Goal: Task Accomplishment & Management: Complete application form

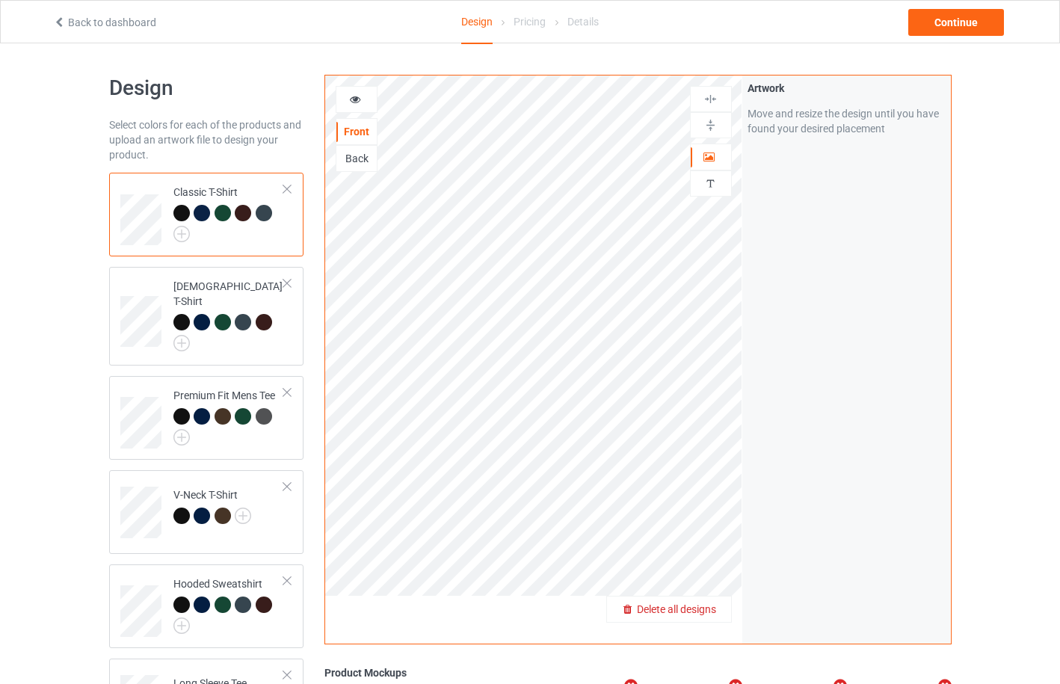
click at [711, 615] on span "Delete all designs" at bounding box center [676, 609] width 79 height 12
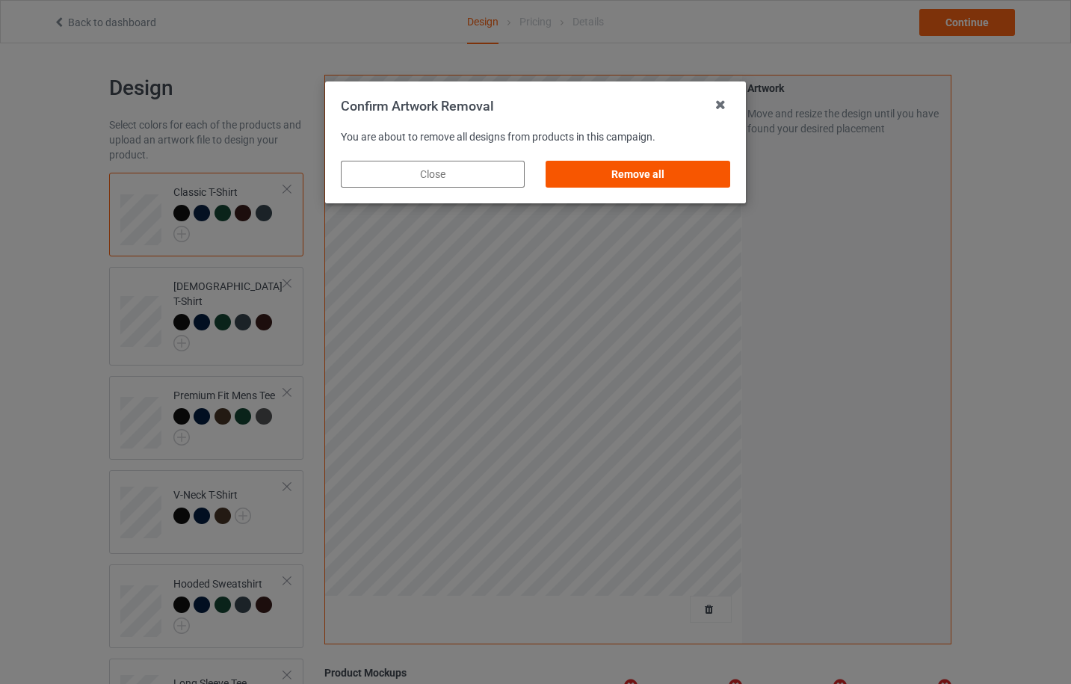
click at [653, 179] on div "Remove all" at bounding box center [638, 174] width 184 height 27
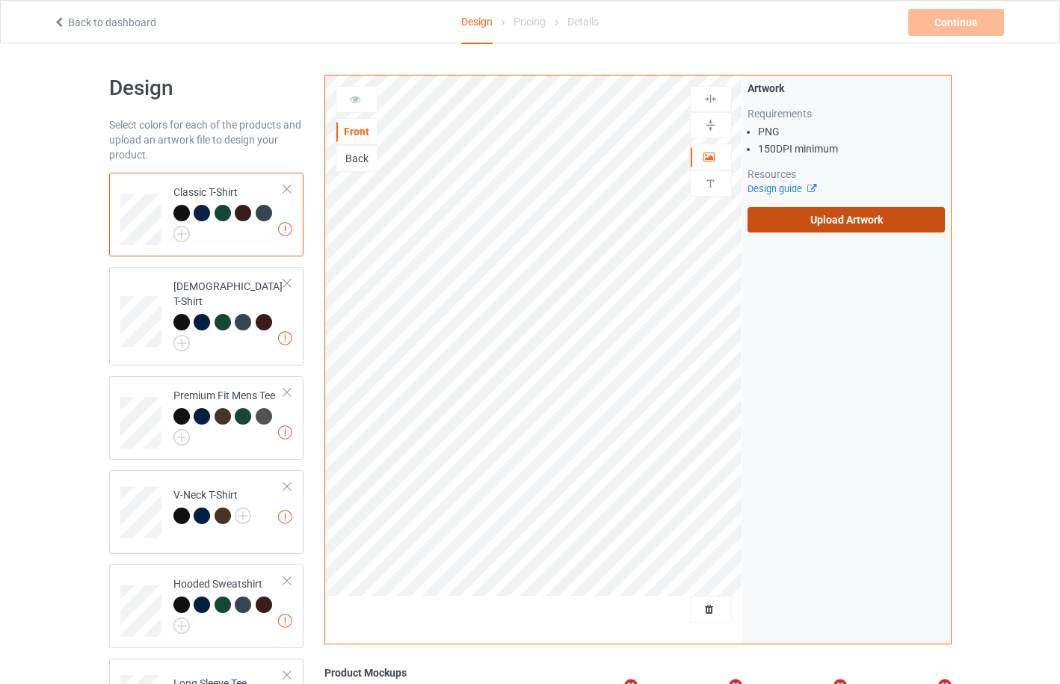
click at [798, 227] on label "Upload Artwork" at bounding box center [847, 219] width 198 height 25
click at [0, 0] on input "Upload Artwork" at bounding box center [0, 0] width 0 height 0
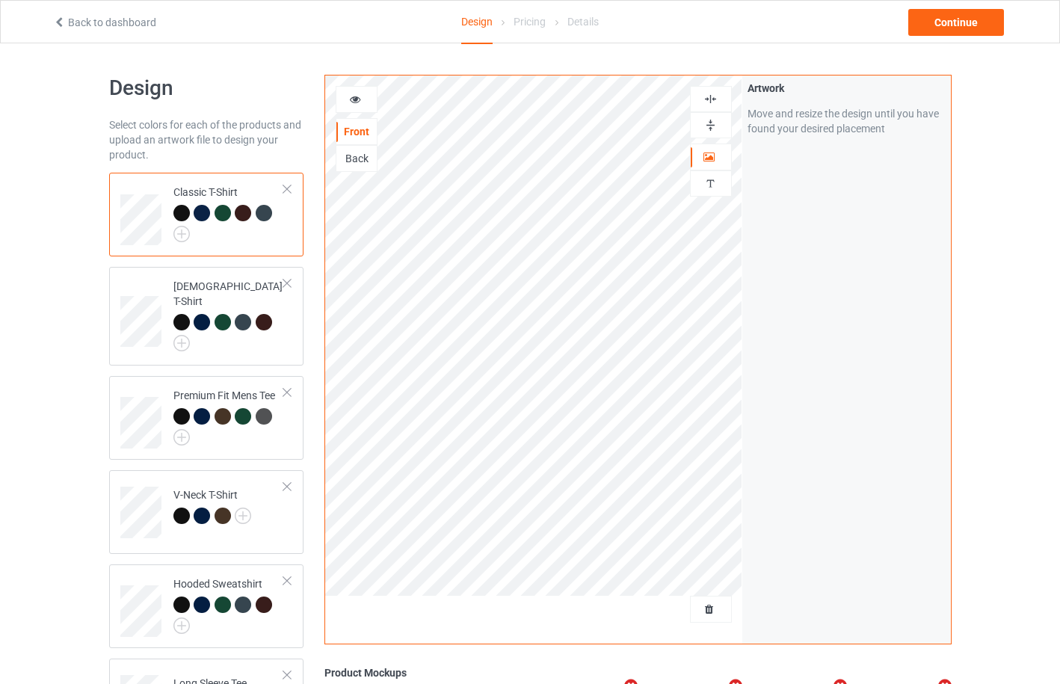
click at [224, 213] on div at bounding box center [223, 213] width 16 height 16
click at [354, 102] on icon at bounding box center [355, 97] width 13 height 10
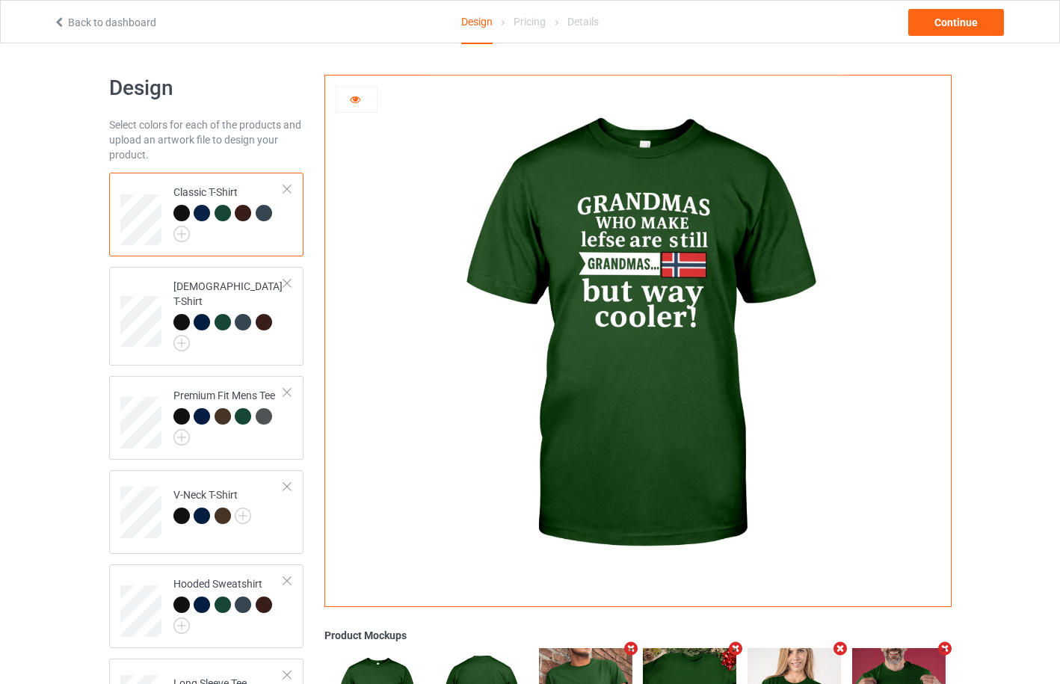
click at [259, 212] on div at bounding box center [264, 213] width 16 height 16
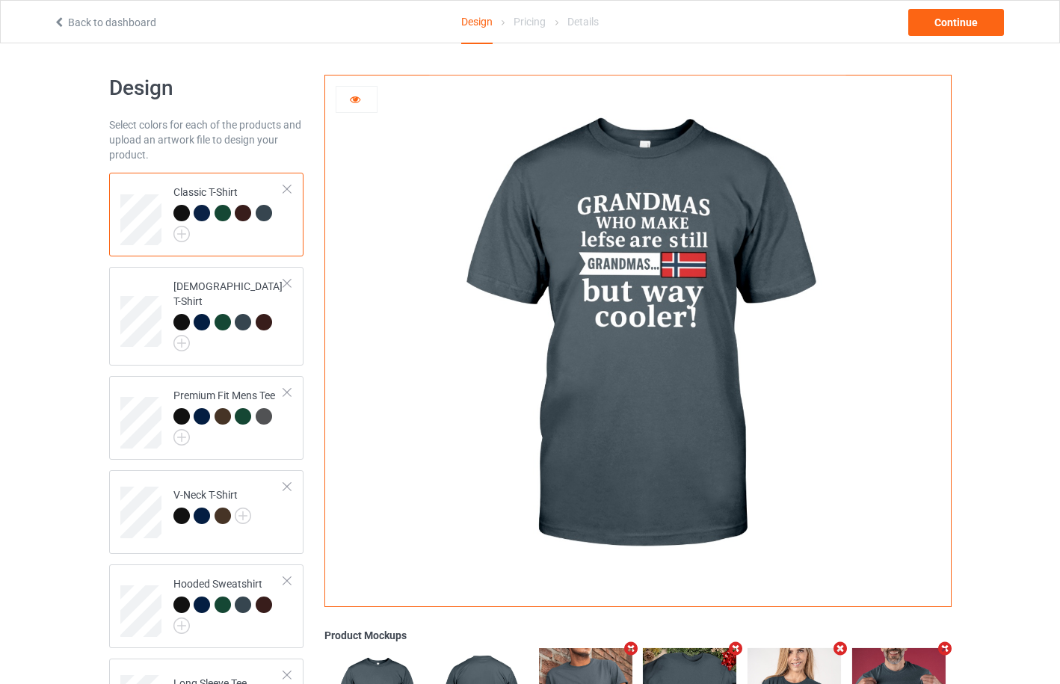
click at [242, 215] on div at bounding box center [243, 213] width 16 height 16
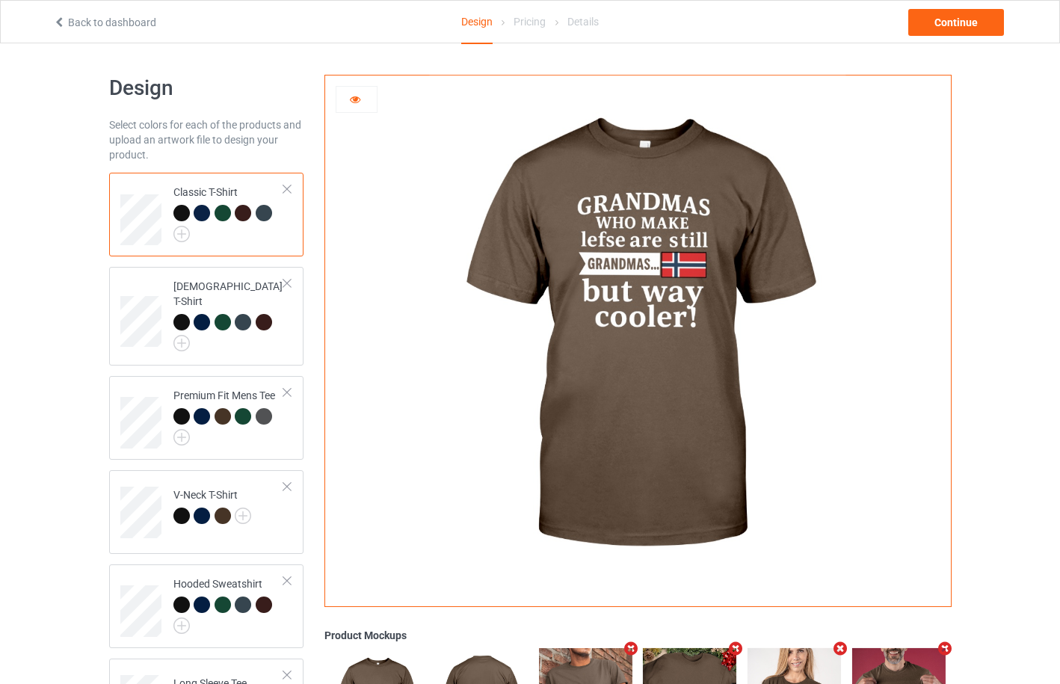
click at [179, 215] on div at bounding box center [181, 213] width 16 height 16
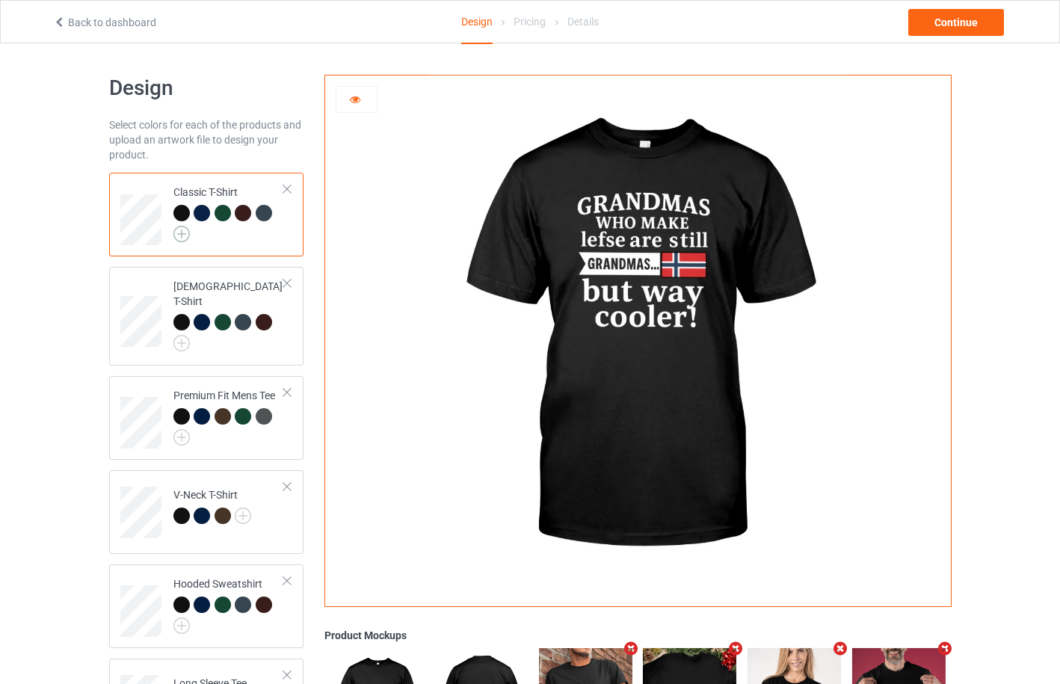
click at [177, 236] on img at bounding box center [181, 234] width 16 height 16
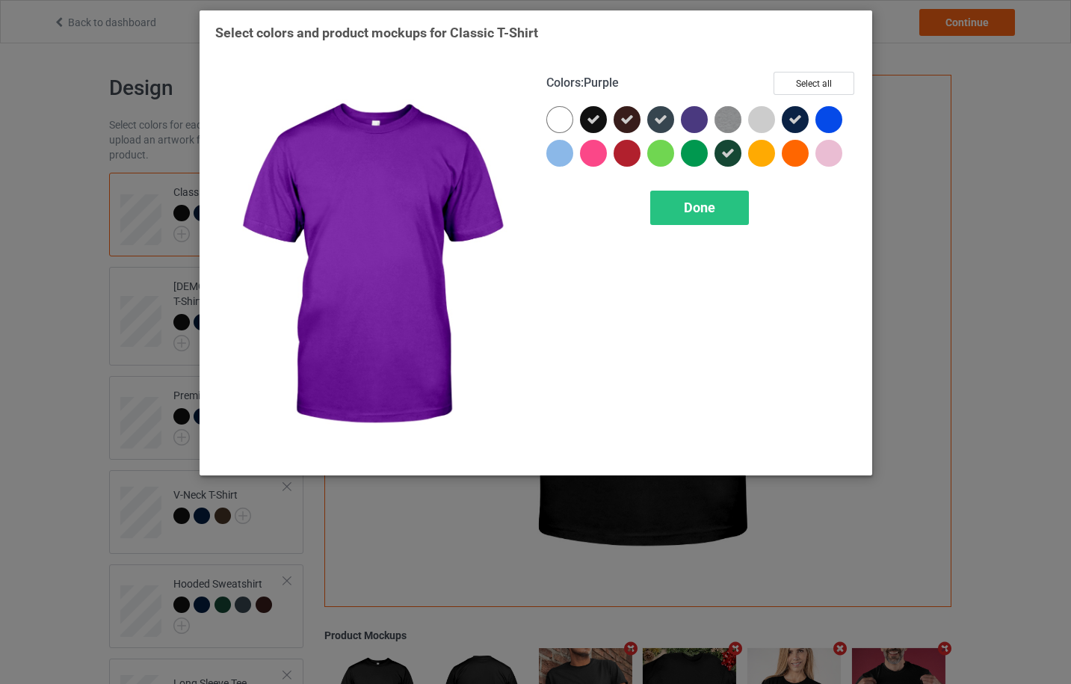
click at [697, 124] on div at bounding box center [694, 119] width 27 height 27
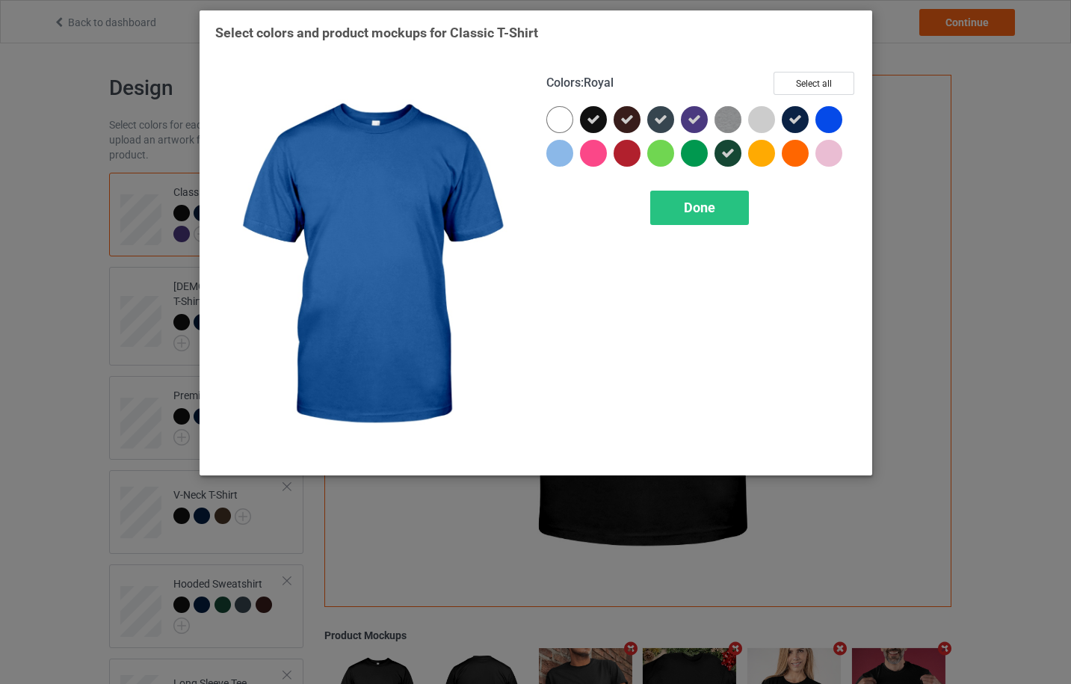
click at [843, 123] on div at bounding box center [833, 123] width 34 height 34
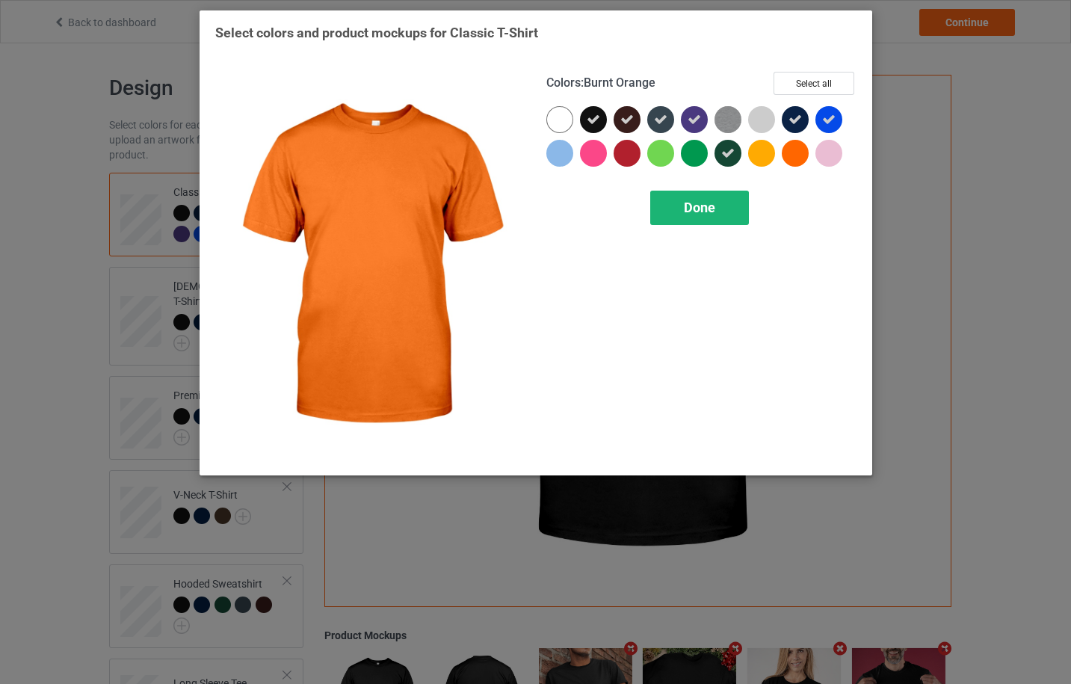
click at [717, 208] on div "Done" at bounding box center [699, 208] width 99 height 34
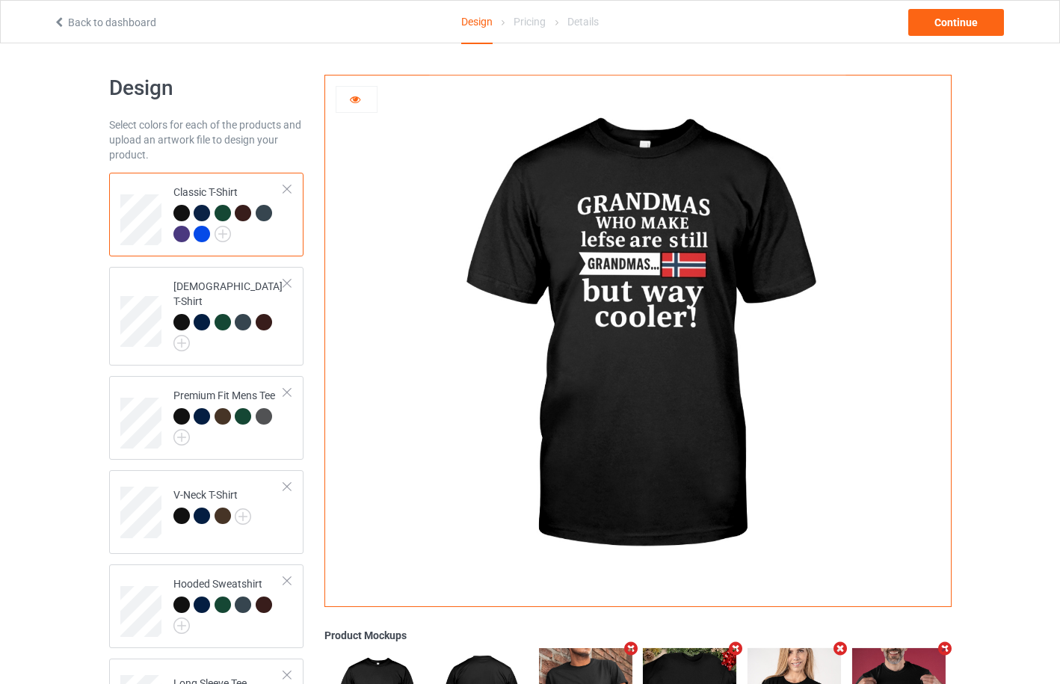
click at [184, 238] on div at bounding box center [181, 234] width 16 height 16
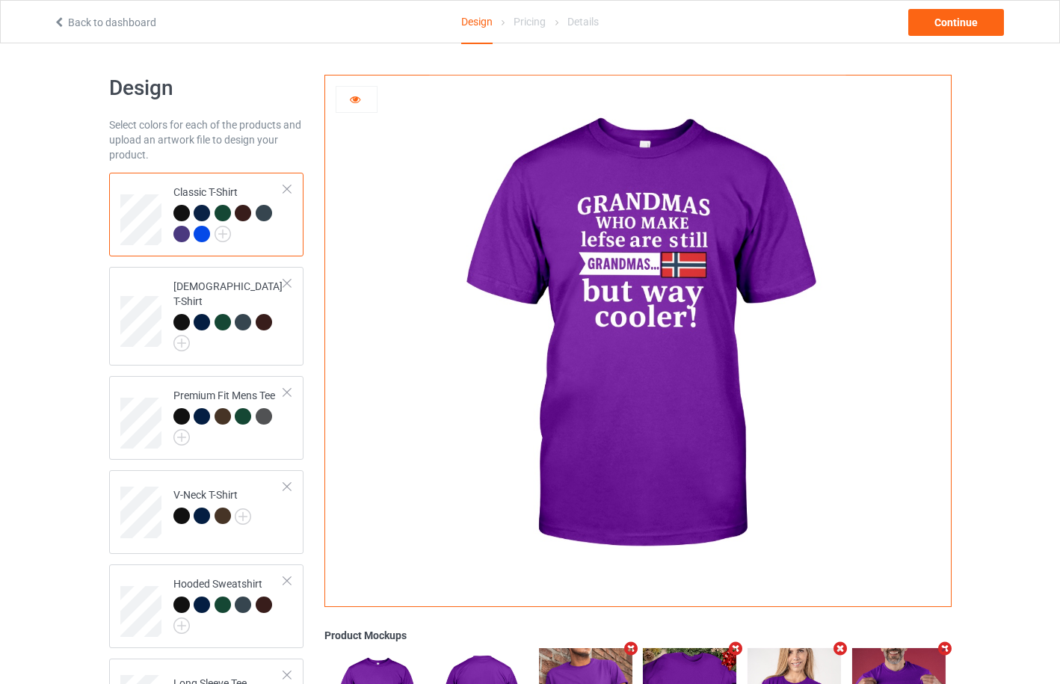
click at [200, 235] on div at bounding box center [202, 234] width 16 height 16
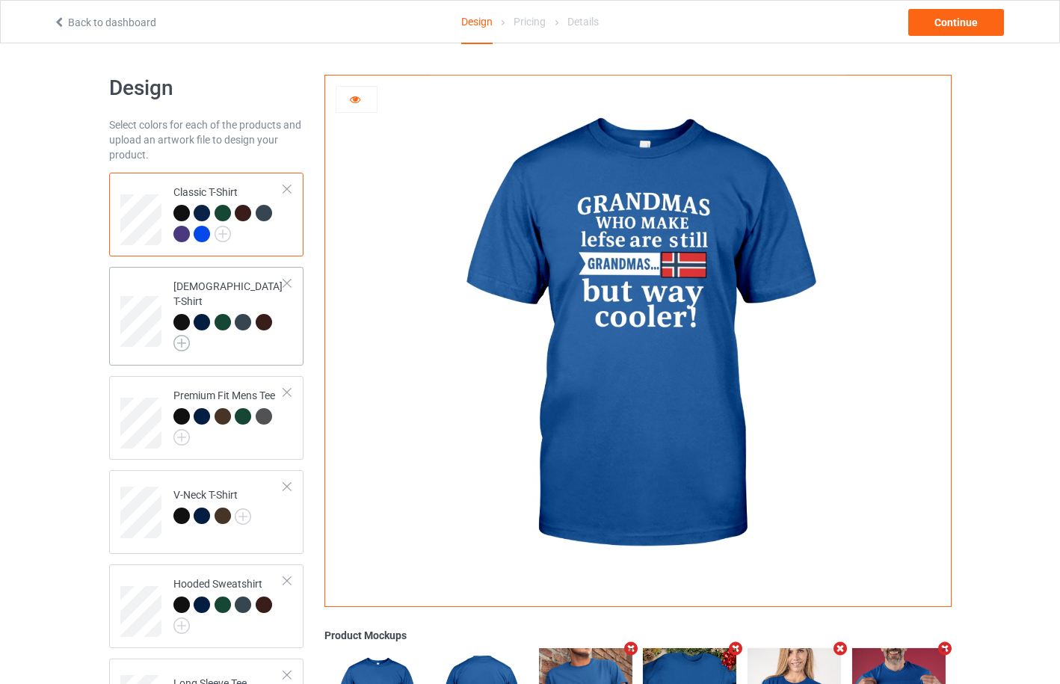
click at [179, 335] on img at bounding box center [181, 343] width 16 height 16
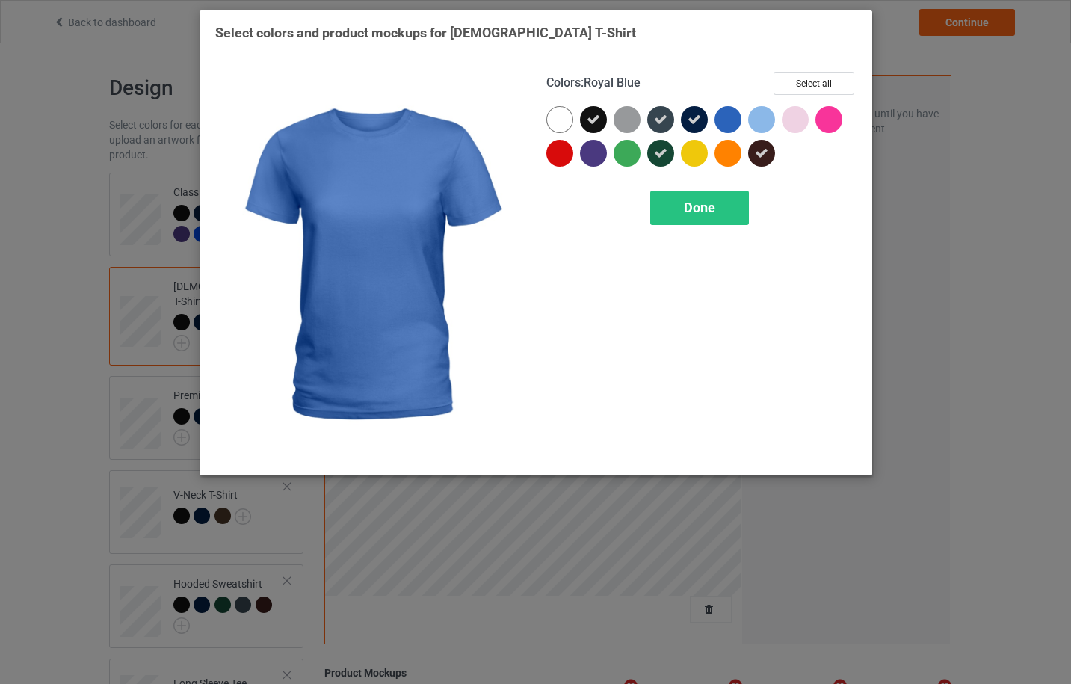
click at [729, 123] on div at bounding box center [728, 119] width 27 height 27
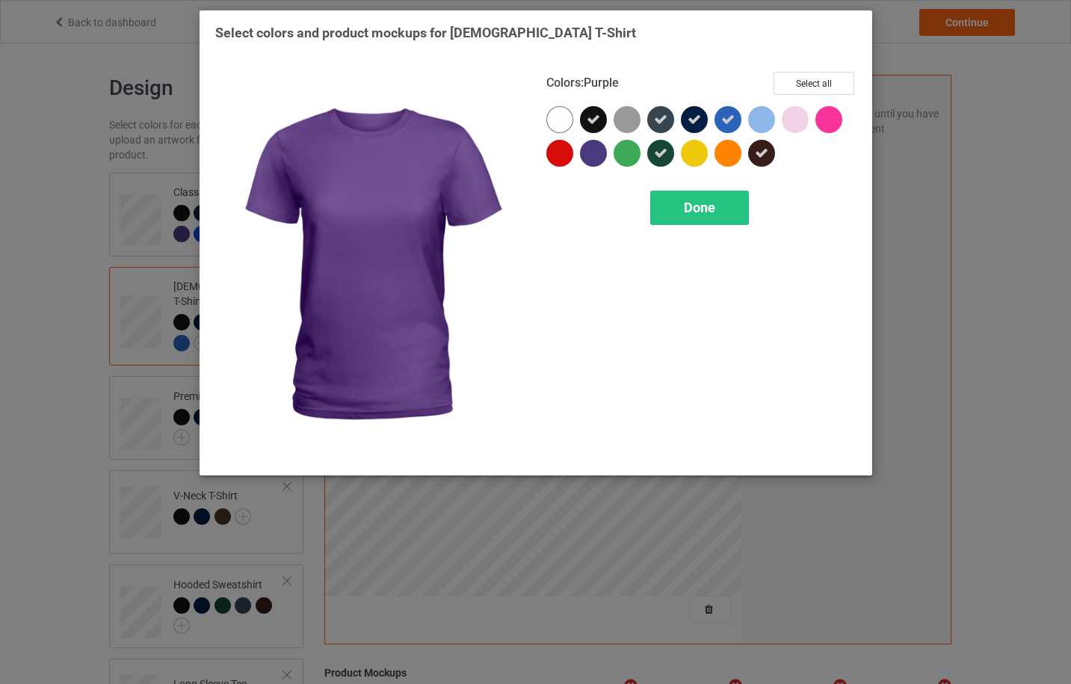
click at [592, 153] on div at bounding box center [593, 153] width 27 height 27
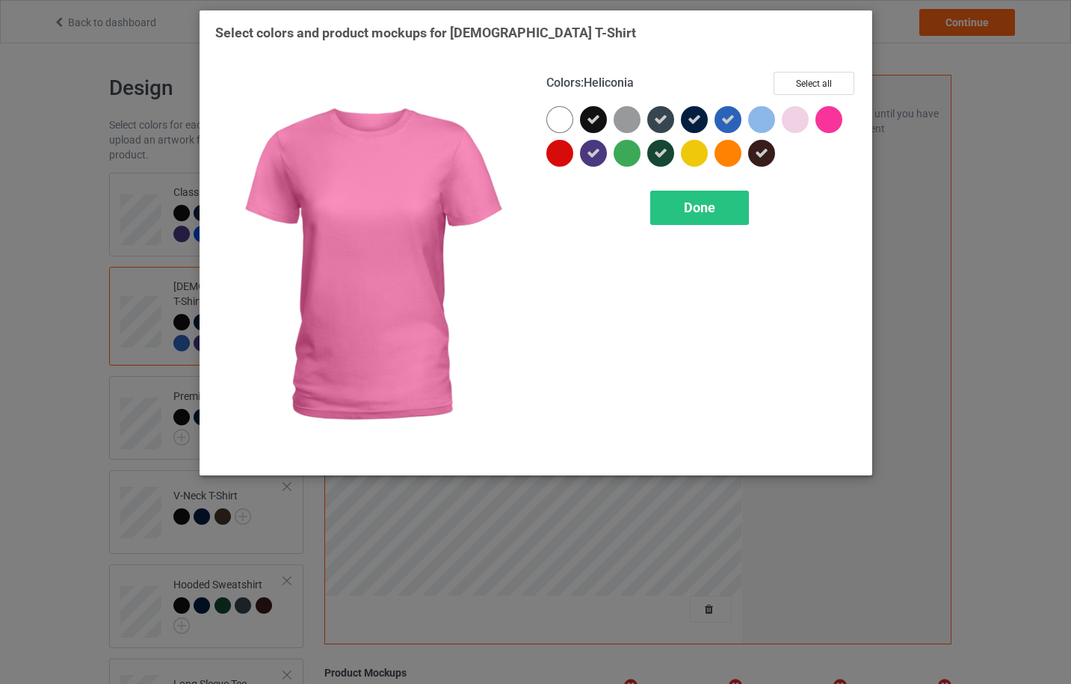
click at [834, 124] on div at bounding box center [829, 119] width 27 height 27
click at [723, 213] on div "Done" at bounding box center [699, 208] width 99 height 34
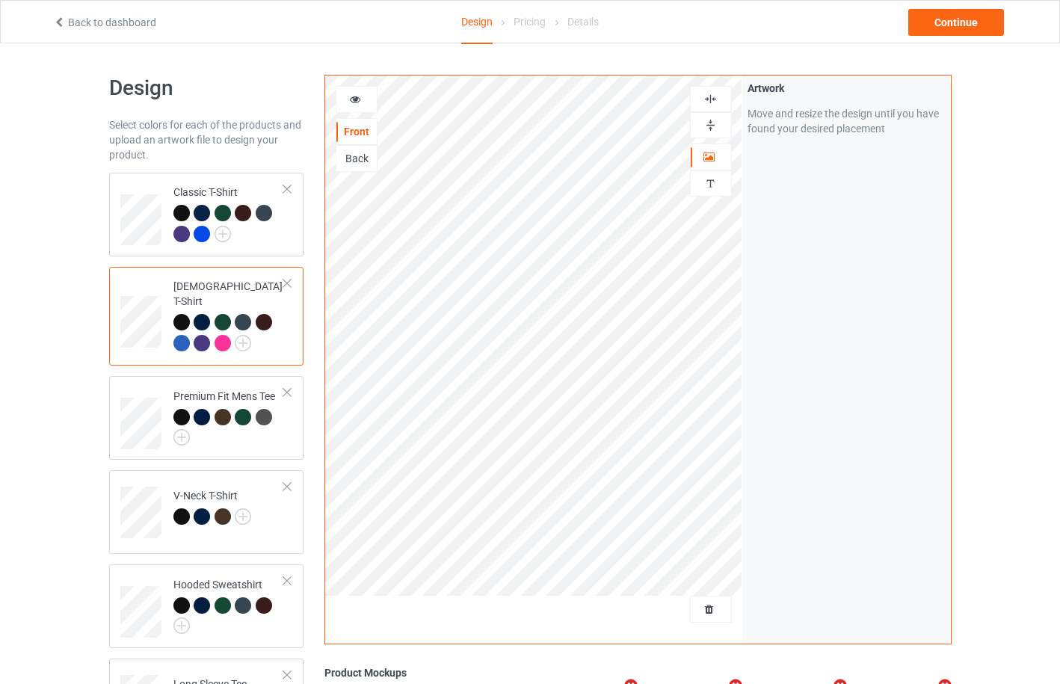
click at [221, 335] on div at bounding box center [223, 343] width 16 height 16
click at [354, 105] on div at bounding box center [356, 99] width 40 height 15
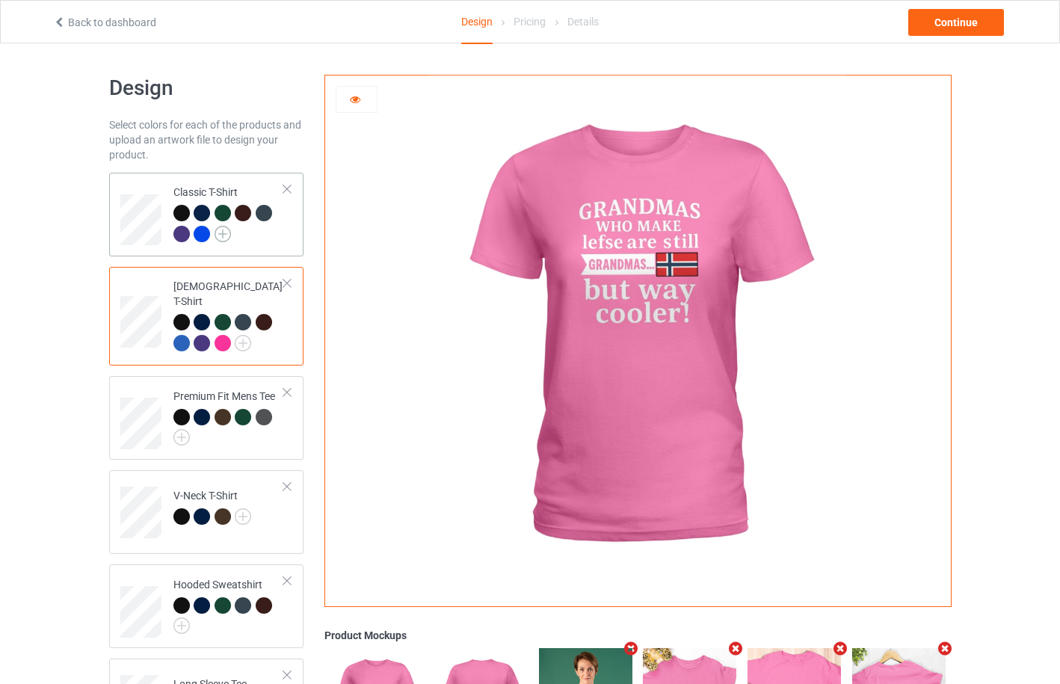
click at [228, 236] on img at bounding box center [223, 234] width 16 height 16
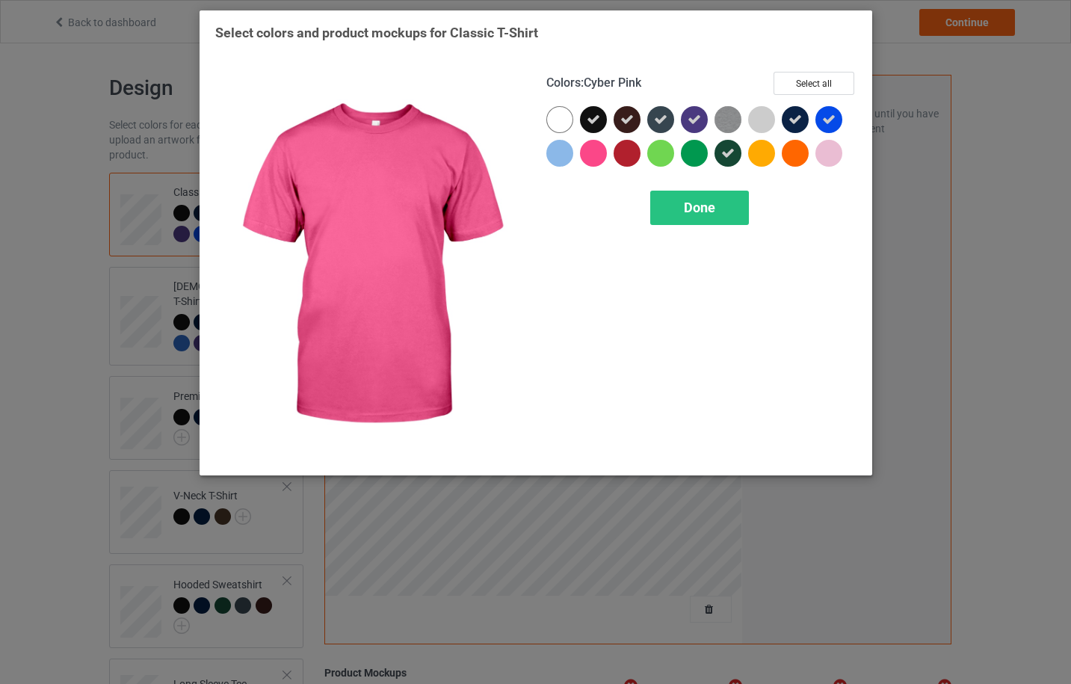
click at [591, 159] on div at bounding box center [593, 153] width 27 height 27
click at [669, 213] on div "Done" at bounding box center [699, 208] width 99 height 34
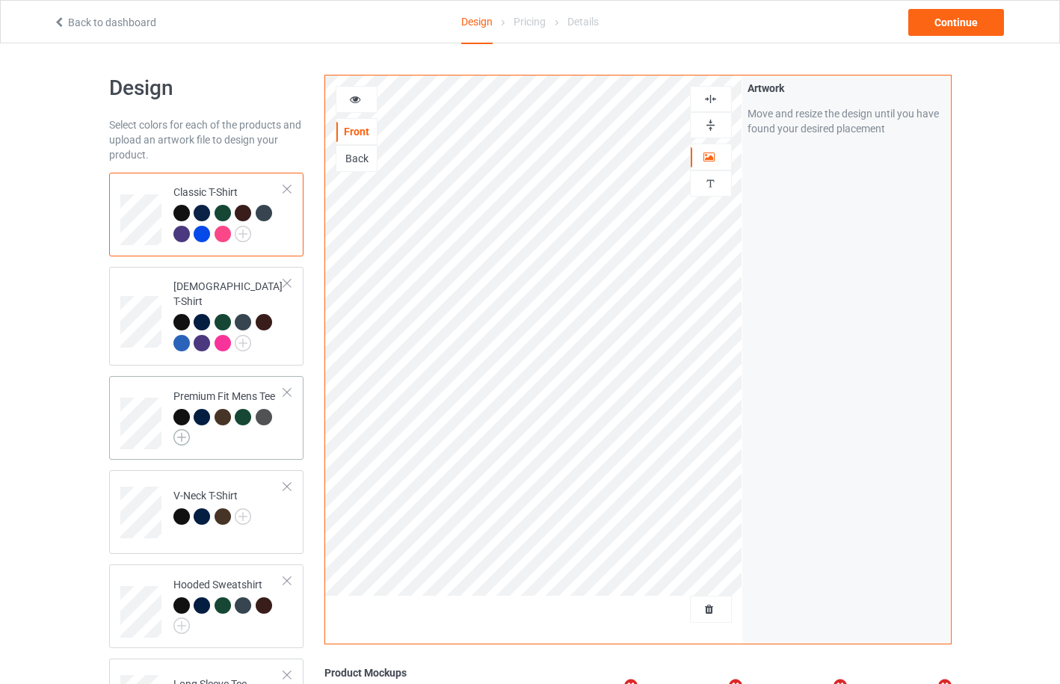
click at [185, 429] on img at bounding box center [181, 437] width 16 height 16
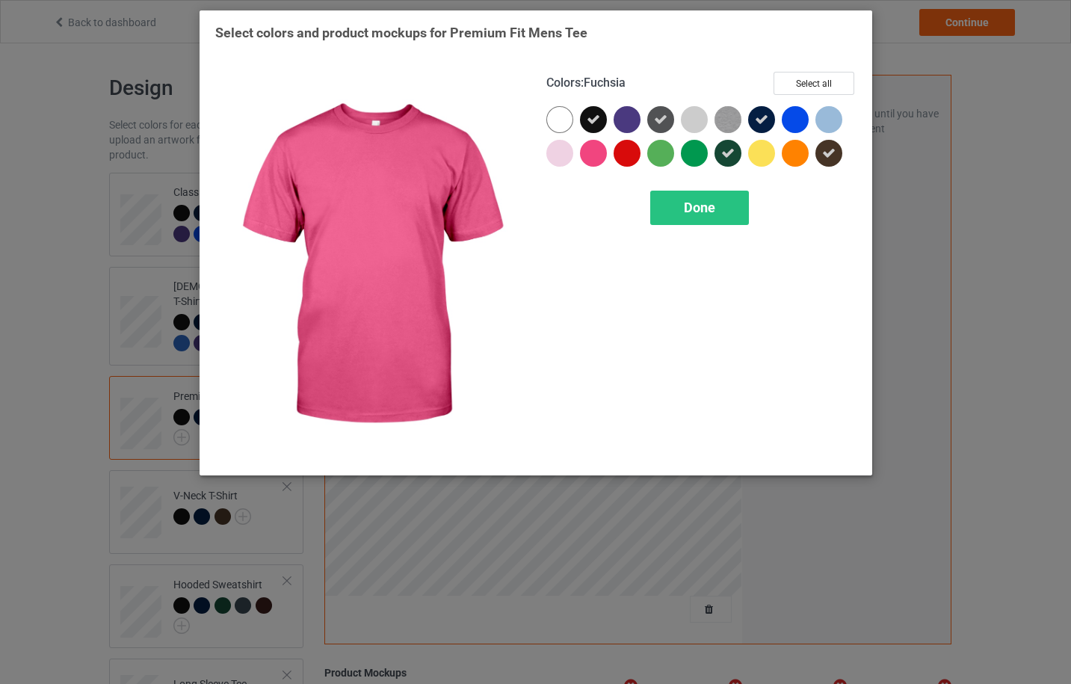
click at [591, 156] on div at bounding box center [593, 153] width 27 height 27
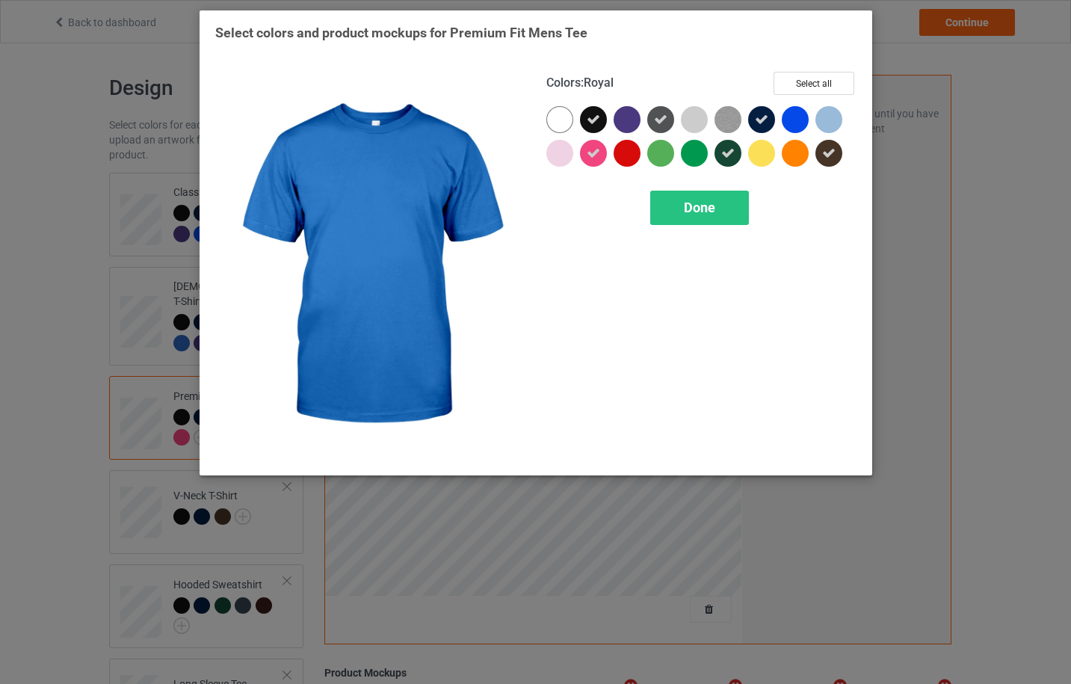
click at [791, 118] on div at bounding box center [795, 119] width 27 height 27
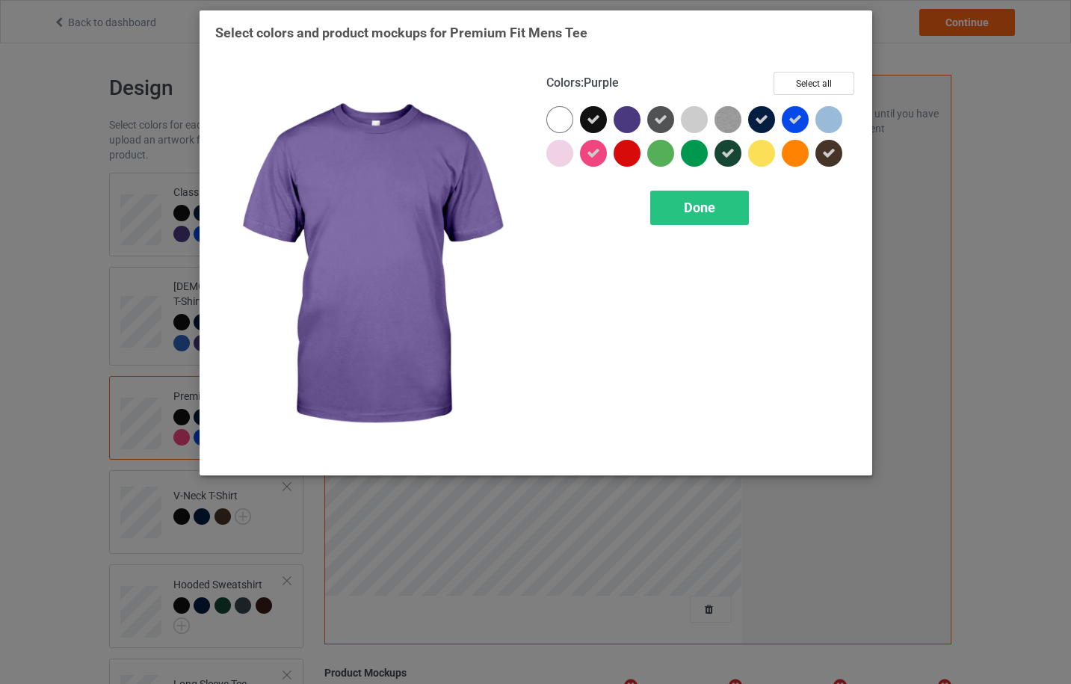
click at [618, 117] on div at bounding box center [627, 119] width 27 height 27
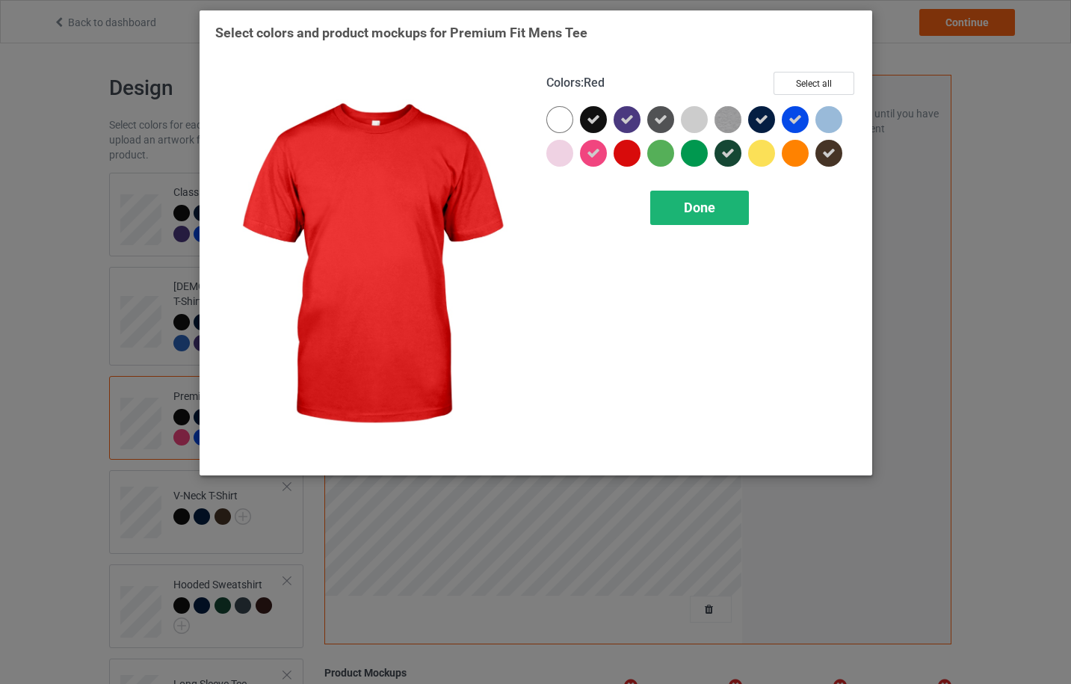
click at [671, 218] on div "Done" at bounding box center [699, 208] width 99 height 34
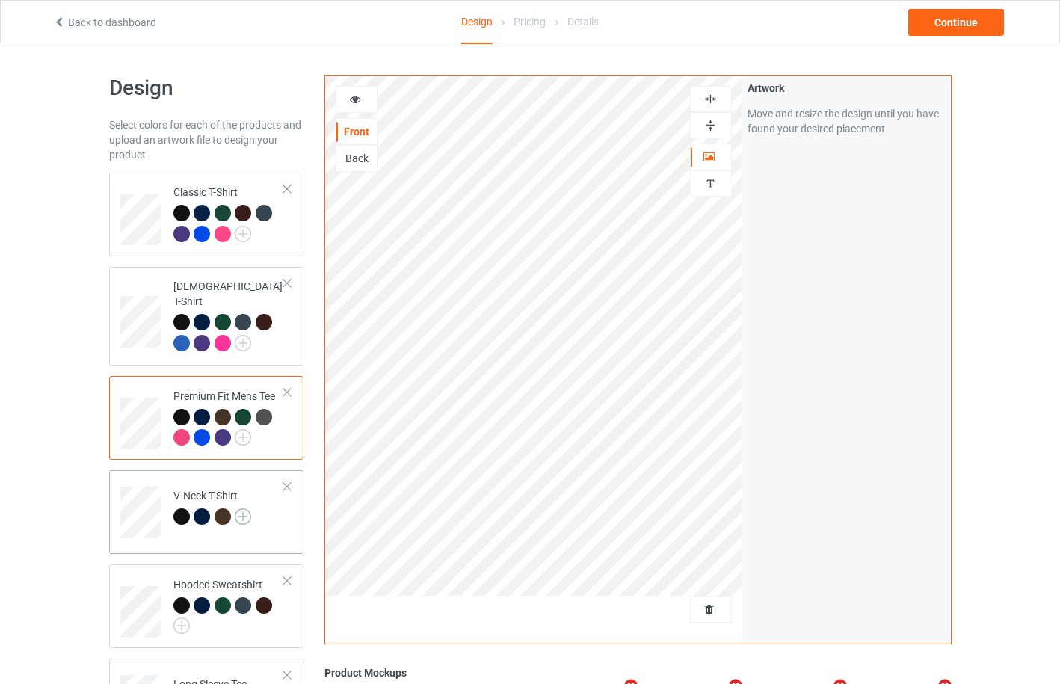
click at [242, 508] on img at bounding box center [243, 516] width 16 height 16
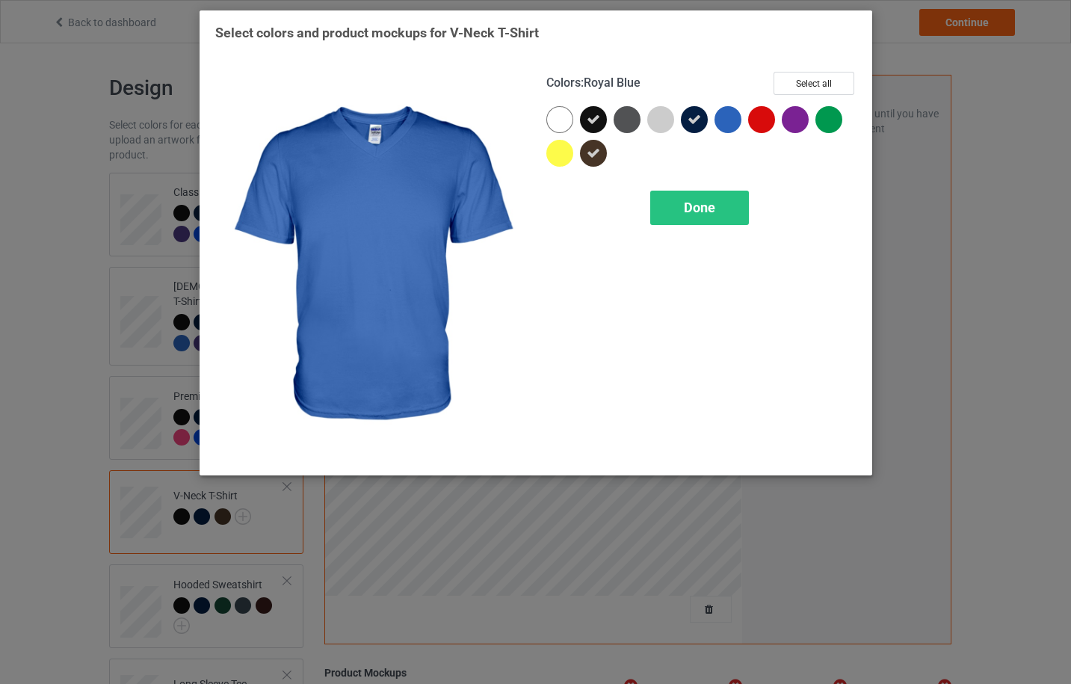
click at [730, 123] on div at bounding box center [728, 119] width 27 height 27
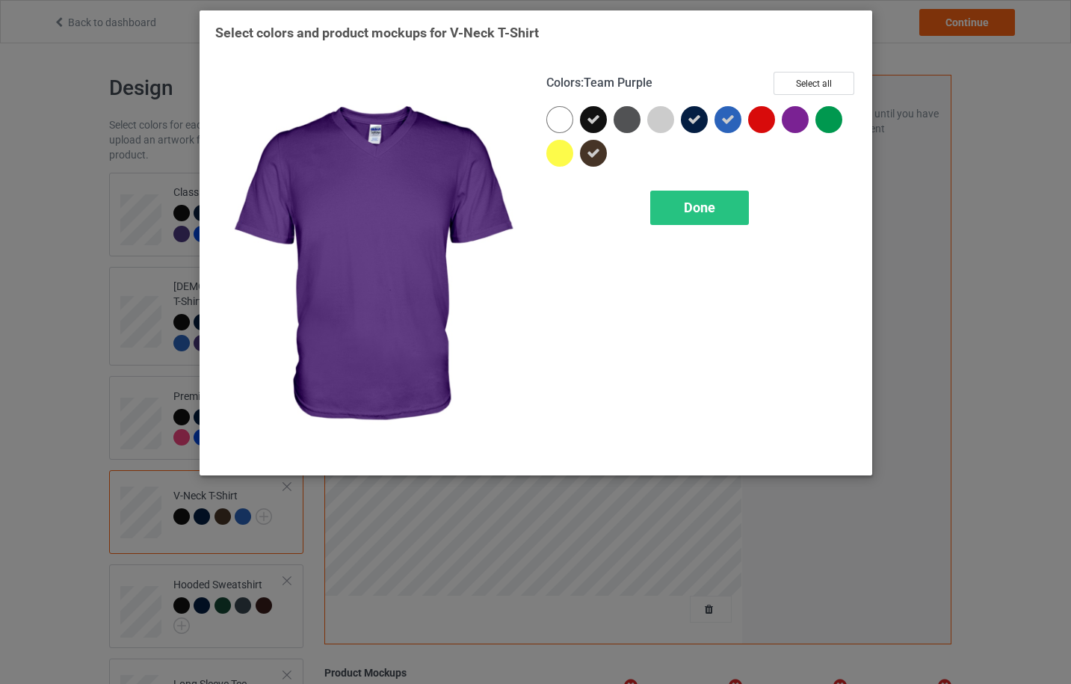
click at [795, 120] on div at bounding box center [795, 119] width 27 height 27
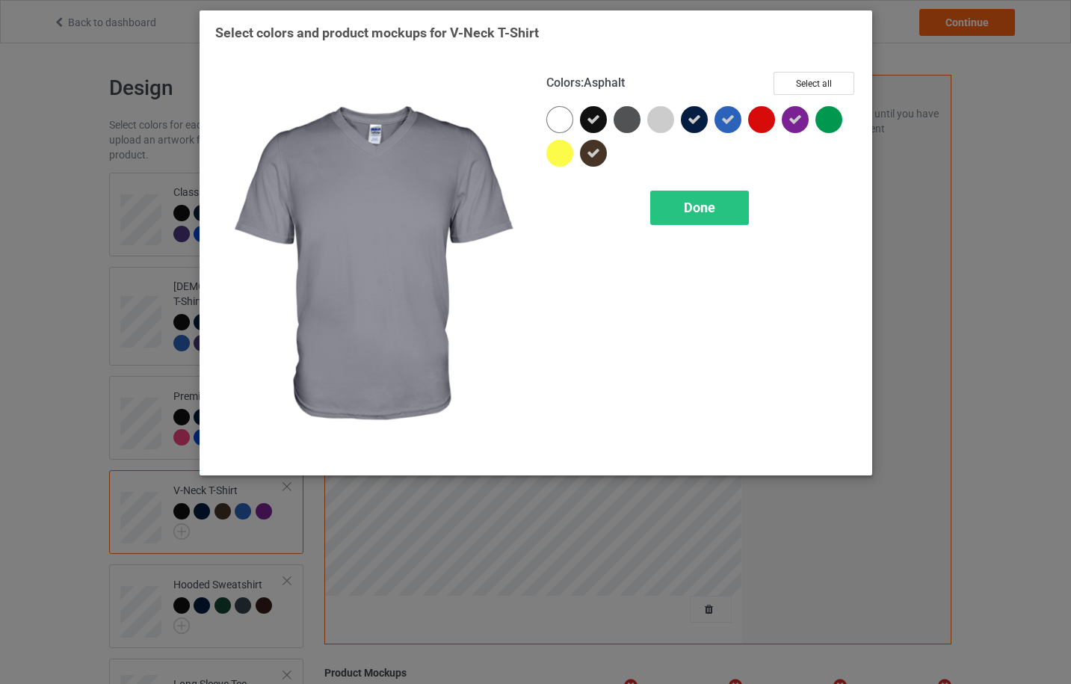
click at [633, 120] on div at bounding box center [627, 119] width 27 height 27
click at [689, 214] on span "Done" at bounding box center [699, 208] width 31 height 16
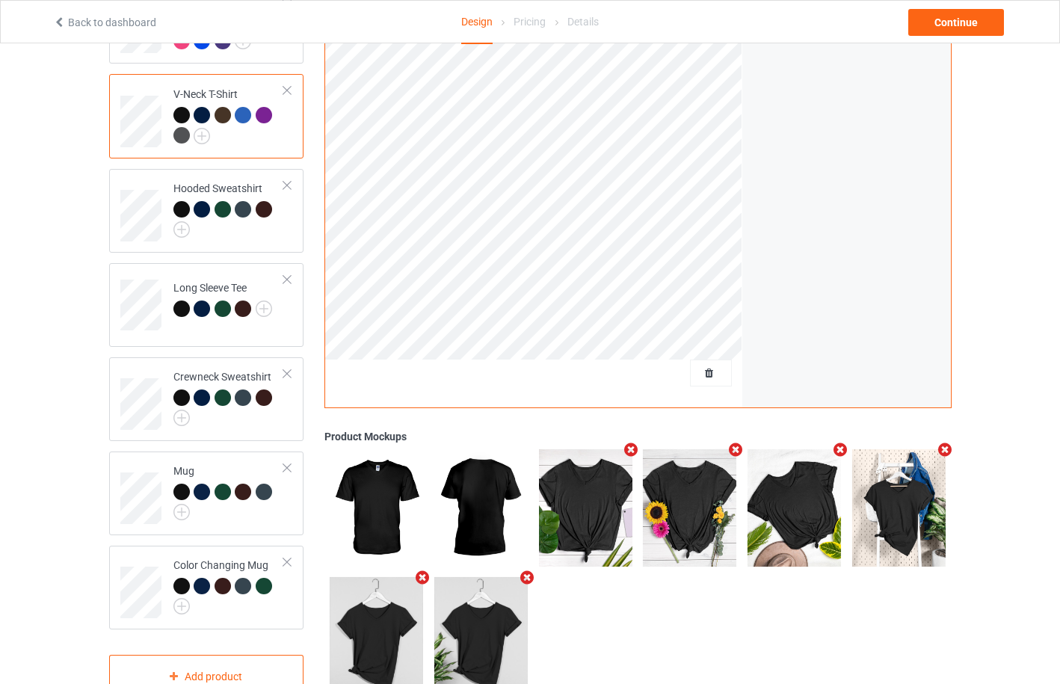
scroll to position [398, 0]
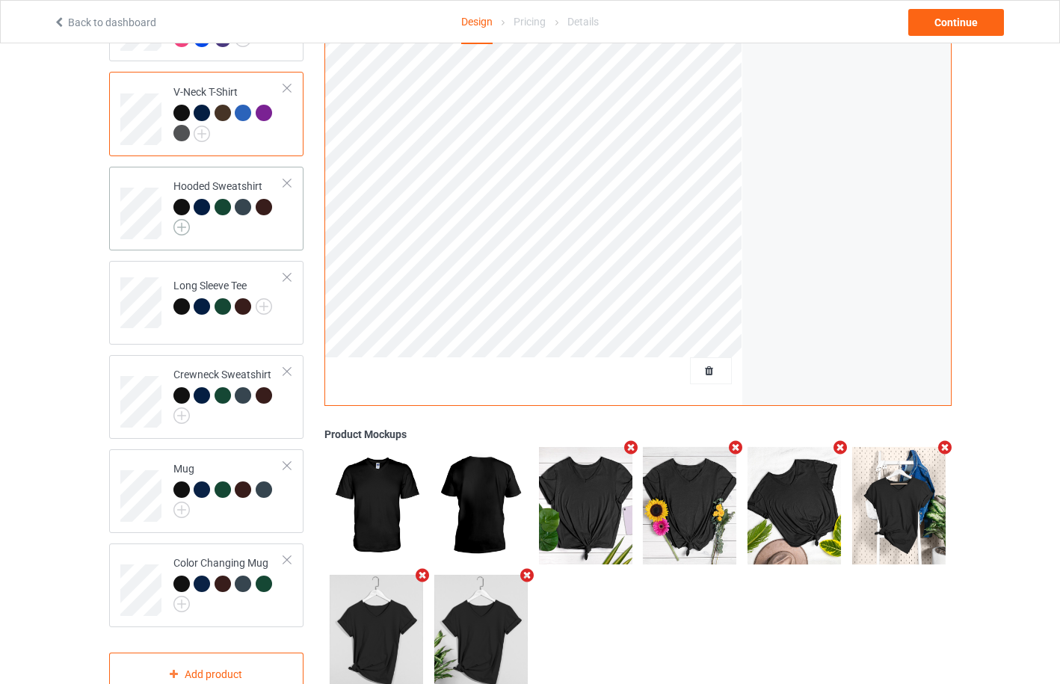
click at [184, 219] on img at bounding box center [181, 227] width 16 height 16
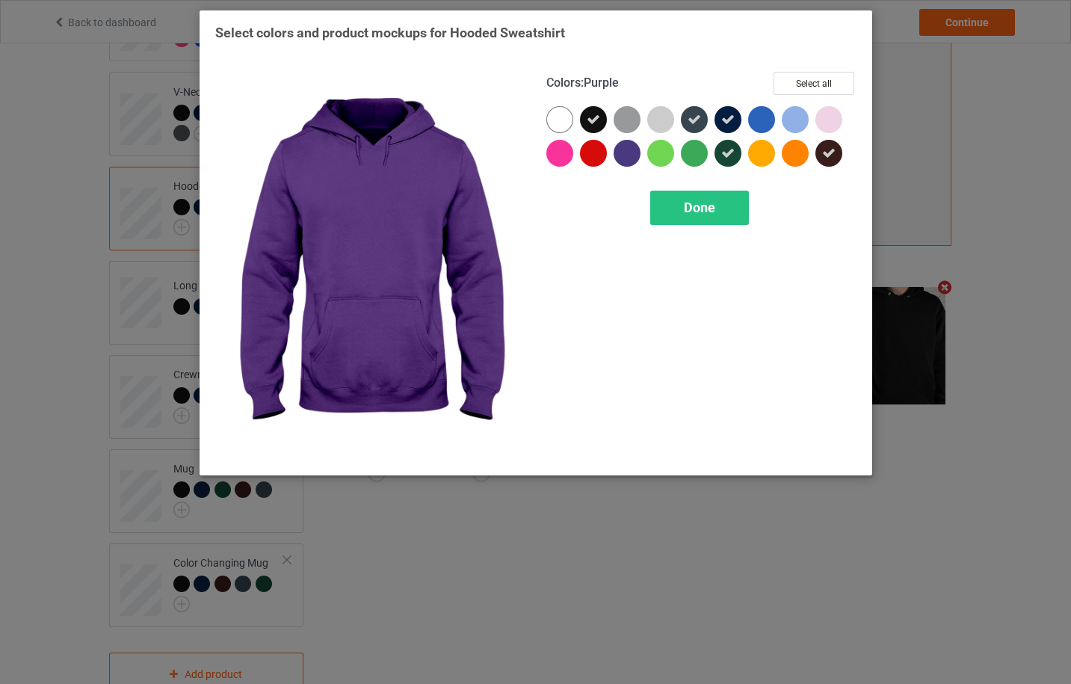
click at [626, 156] on div at bounding box center [627, 153] width 27 height 27
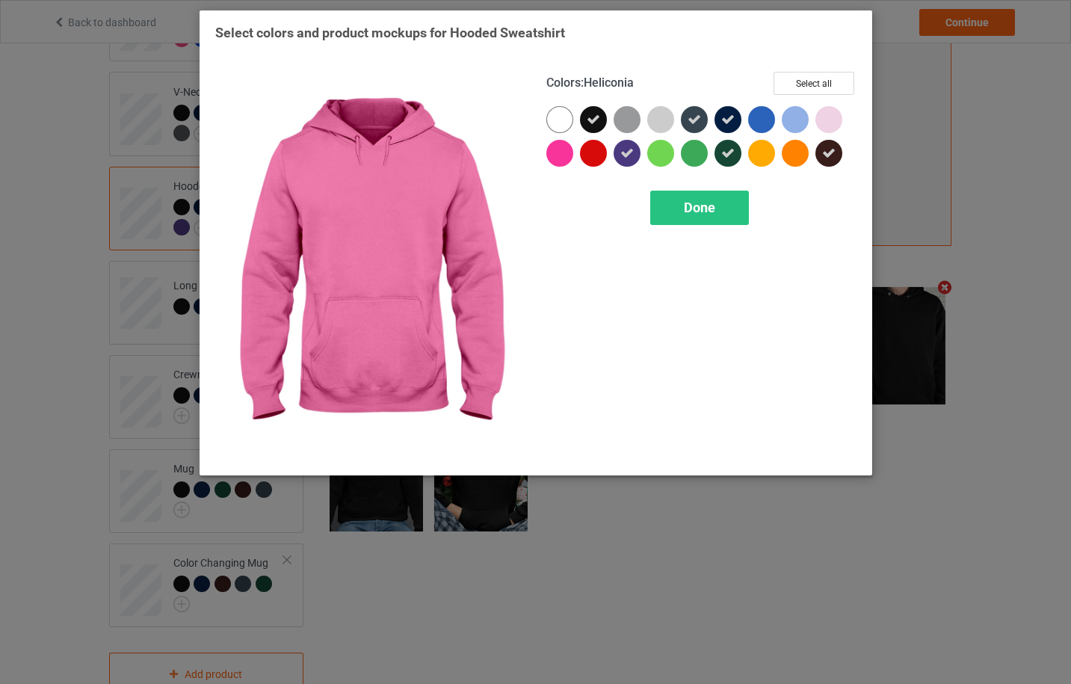
click at [564, 153] on div at bounding box center [559, 153] width 27 height 27
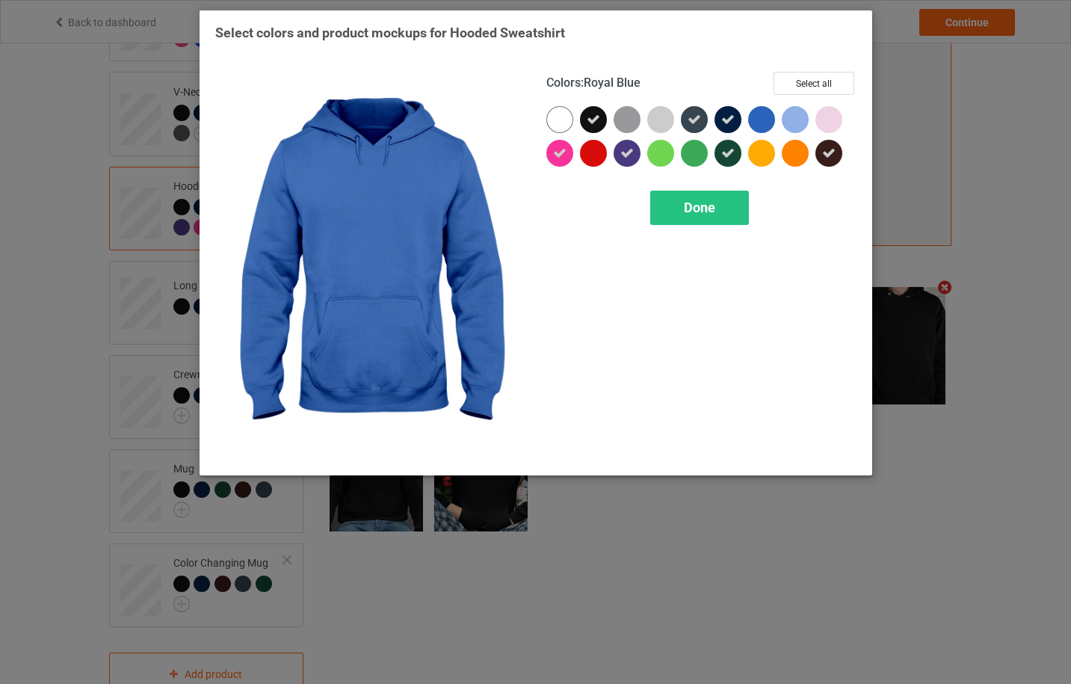
click at [760, 122] on div at bounding box center [761, 119] width 27 height 27
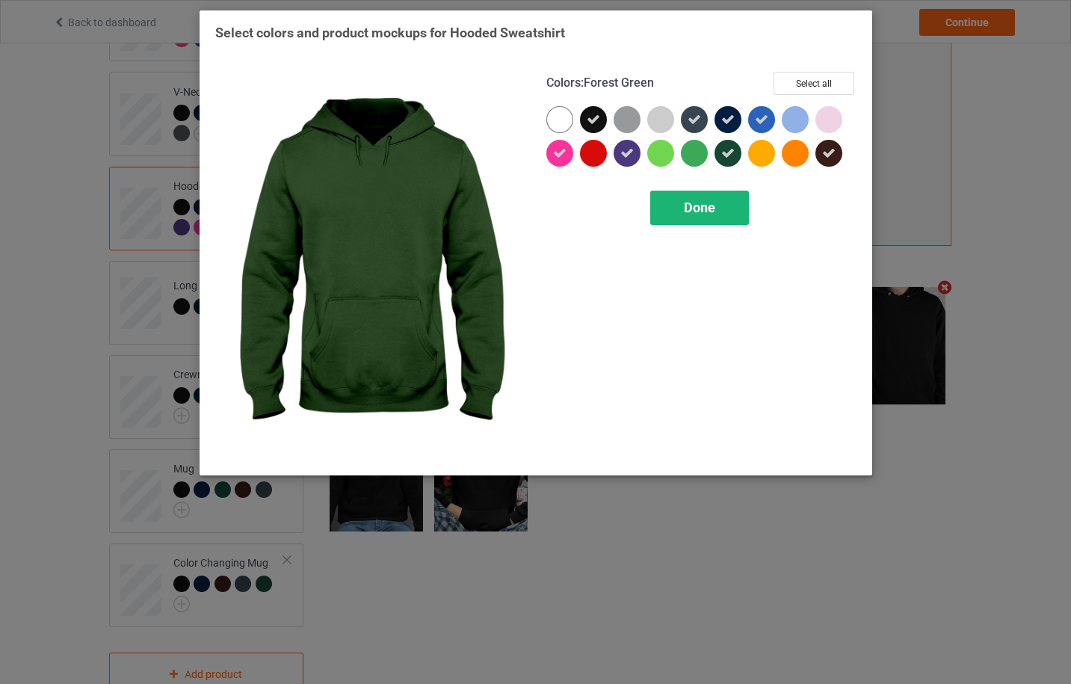
click at [706, 208] on span "Done" at bounding box center [699, 208] width 31 height 16
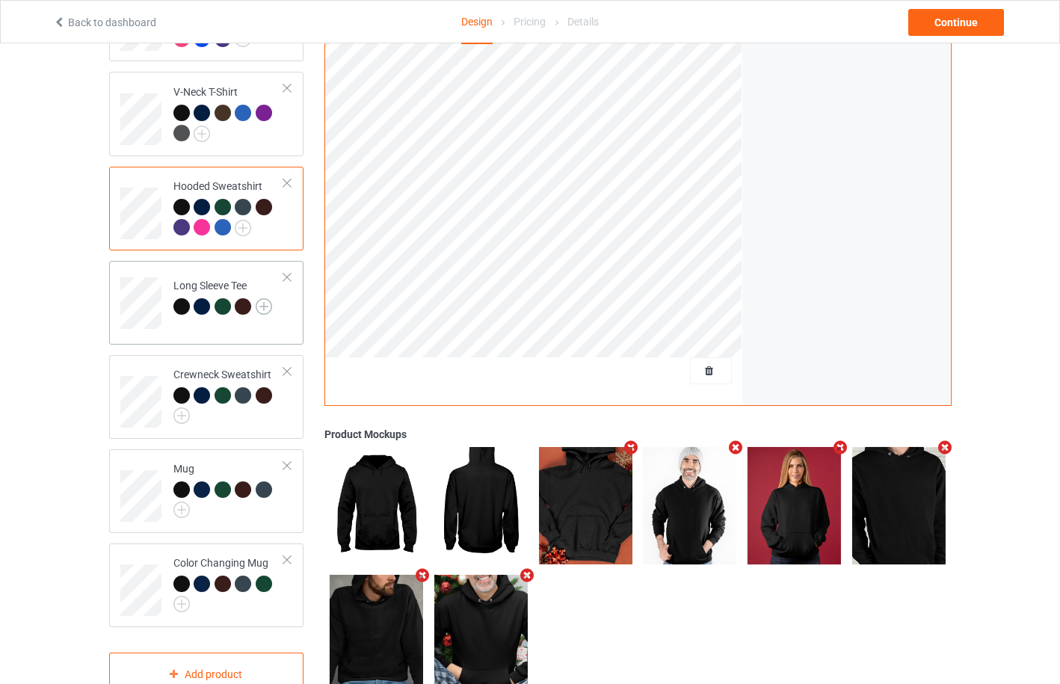
click at [262, 298] on img at bounding box center [264, 306] width 16 height 16
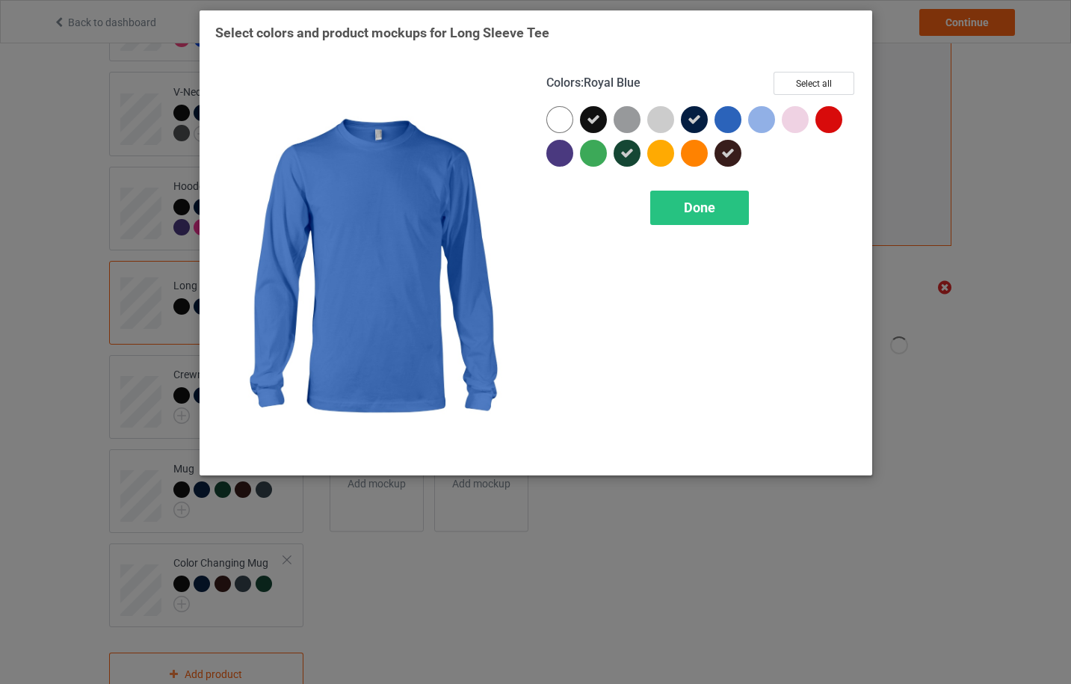
click at [733, 121] on div at bounding box center [728, 119] width 27 height 27
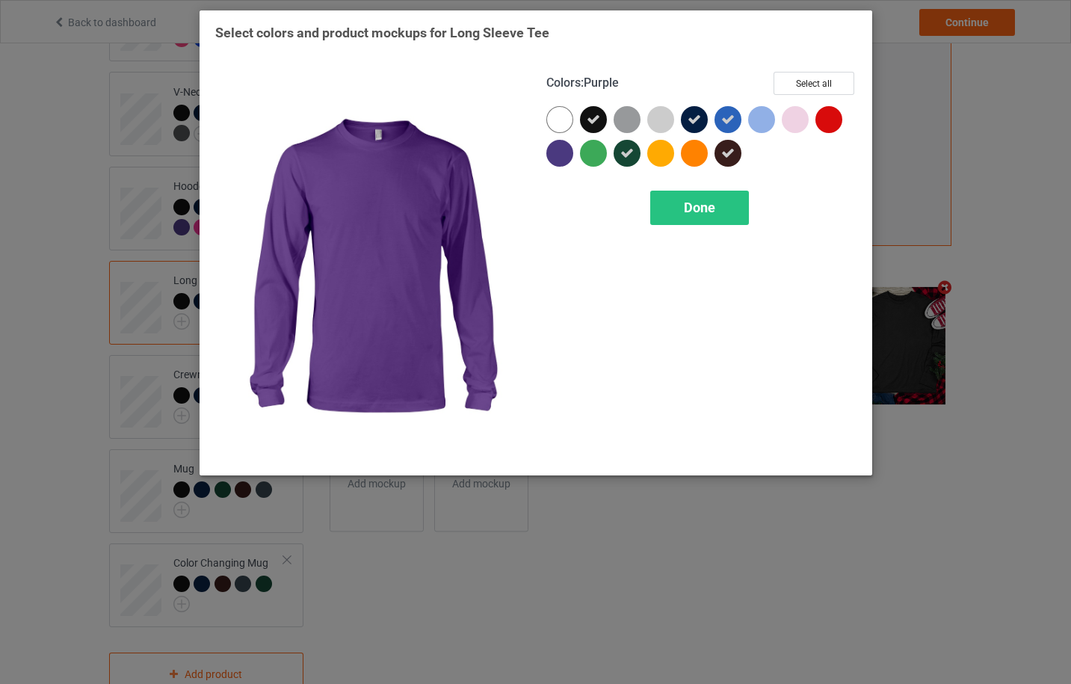
click at [560, 158] on div at bounding box center [559, 153] width 27 height 27
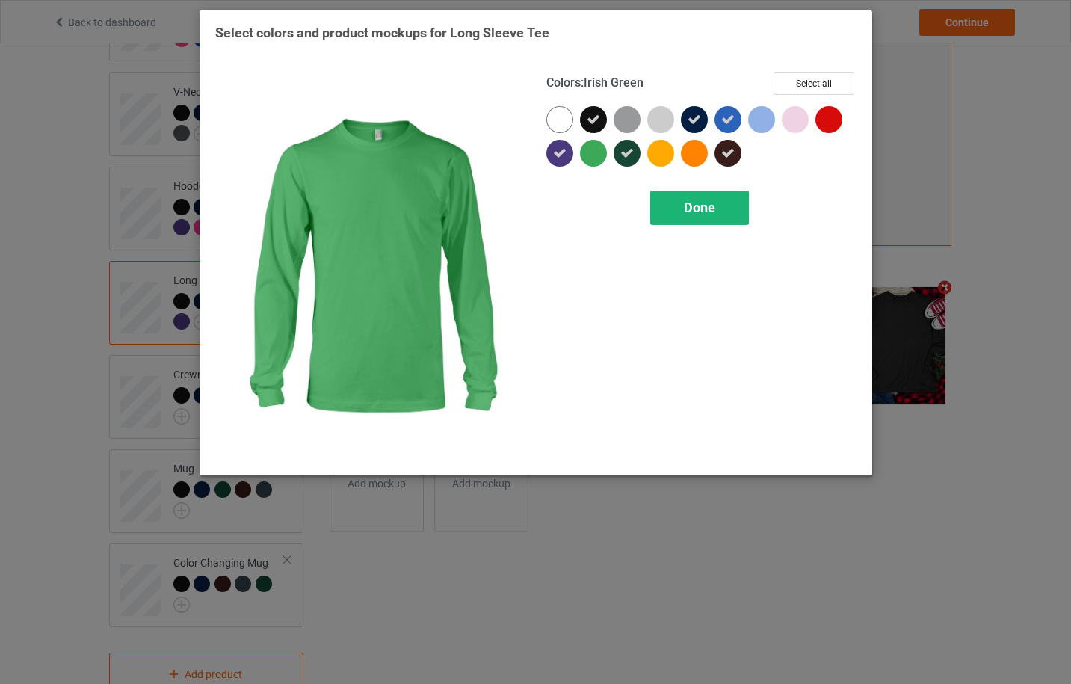
click at [725, 209] on div "Done" at bounding box center [699, 208] width 99 height 34
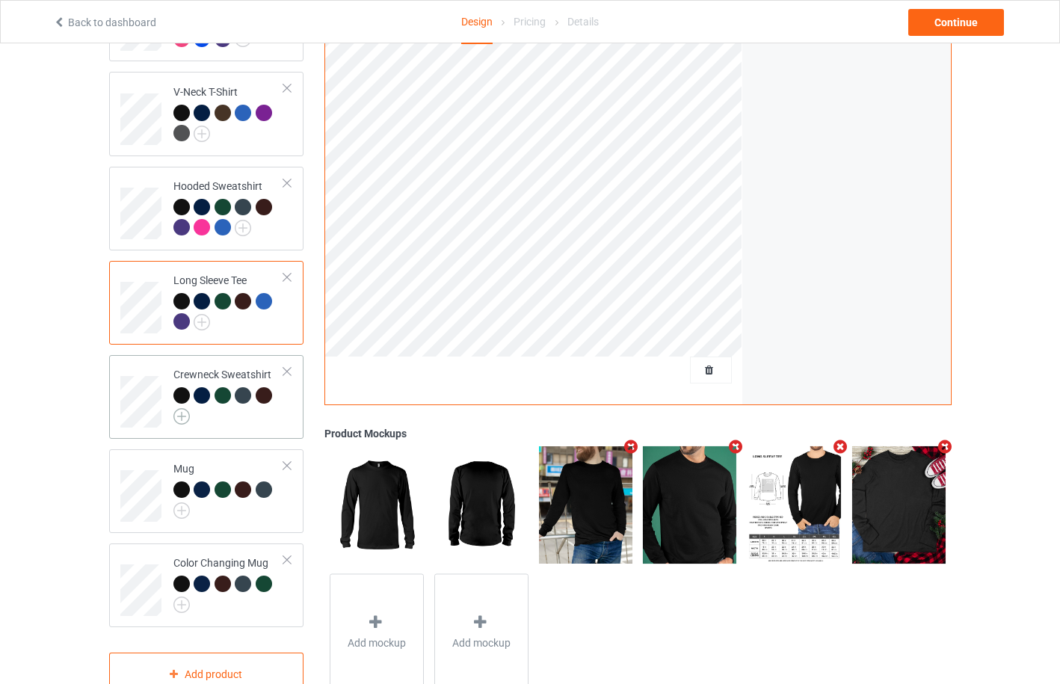
click at [181, 408] on img at bounding box center [181, 416] width 16 height 16
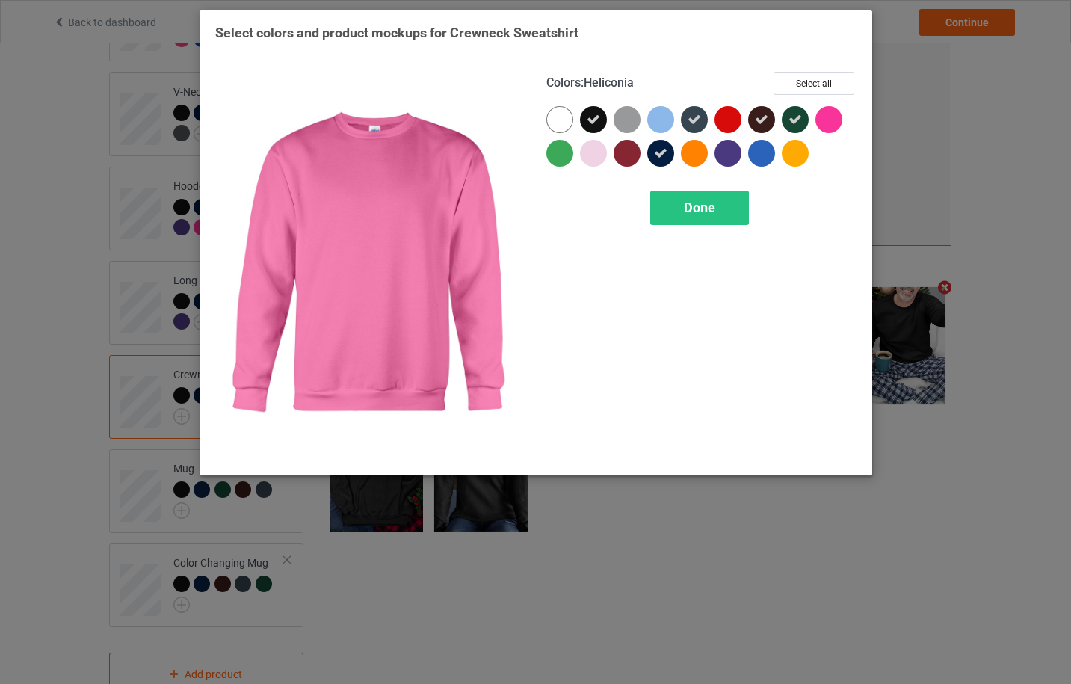
click at [827, 120] on div at bounding box center [829, 119] width 27 height 27
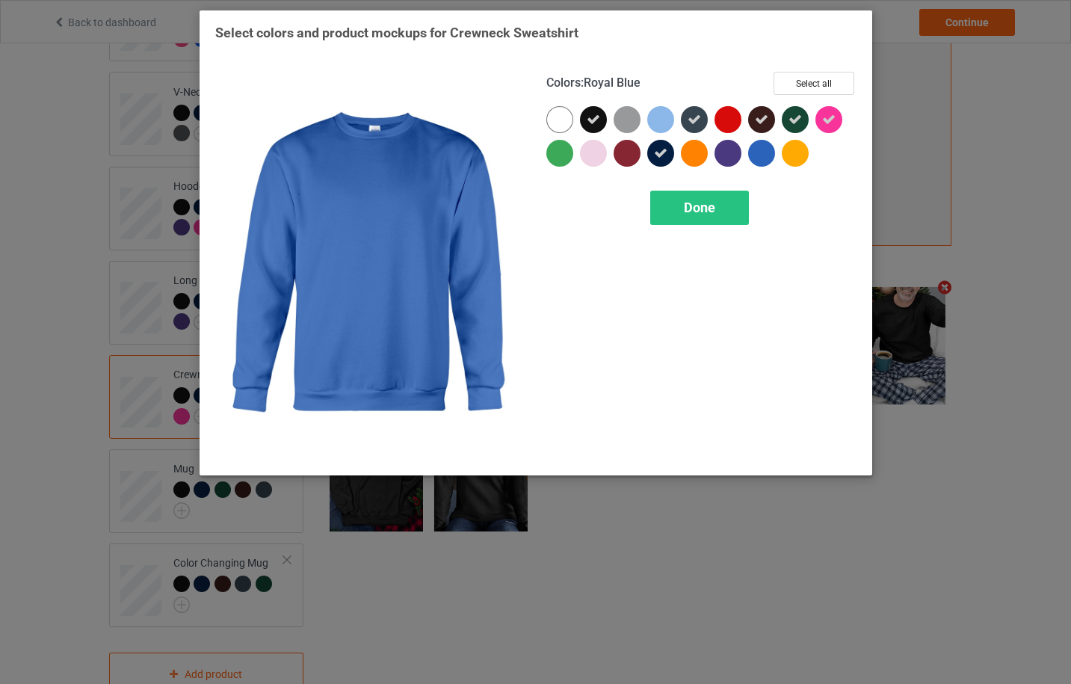
click at [759, 159] on div at bounding box center [761, 153] width 27 height 27
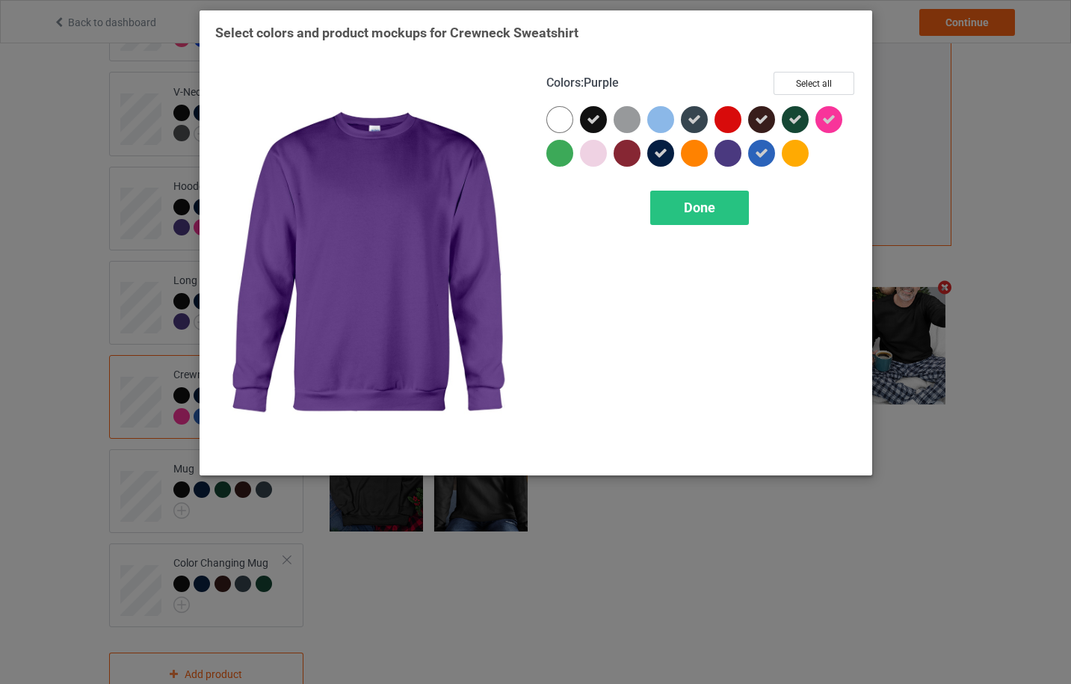
click at [731, 158] on div at bounding box center [728, 153] width 27 height 27
click at [715, 206] on span "Done" at bounding box center [699, 208] width 31 height 16
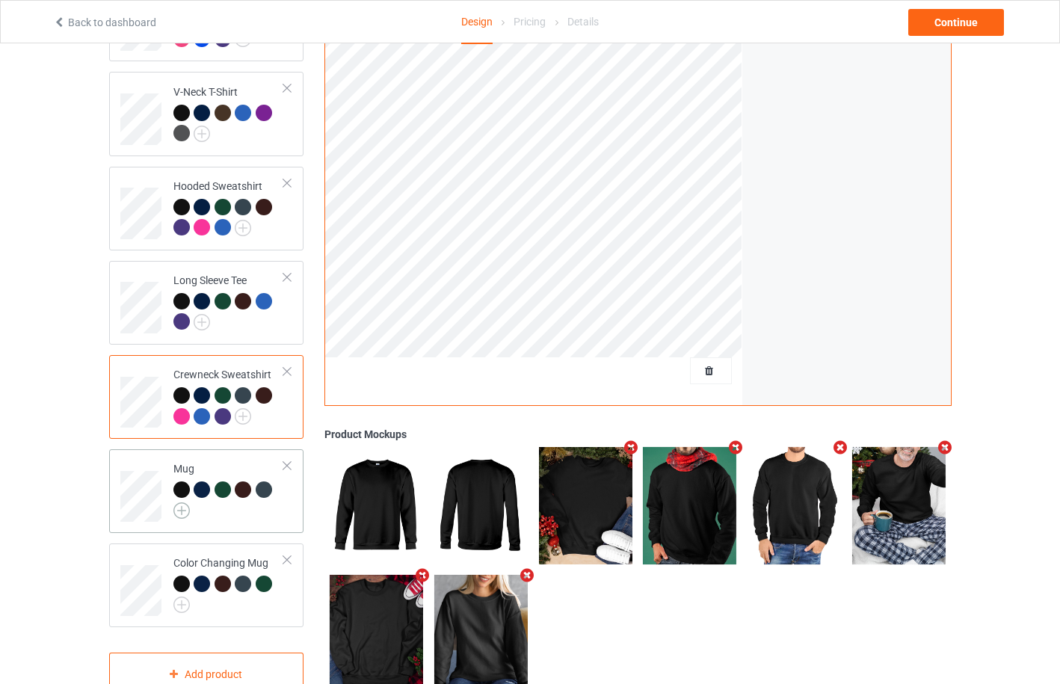
click at [182, 502] on img at bounding box center [181, 510] width 16 height 16
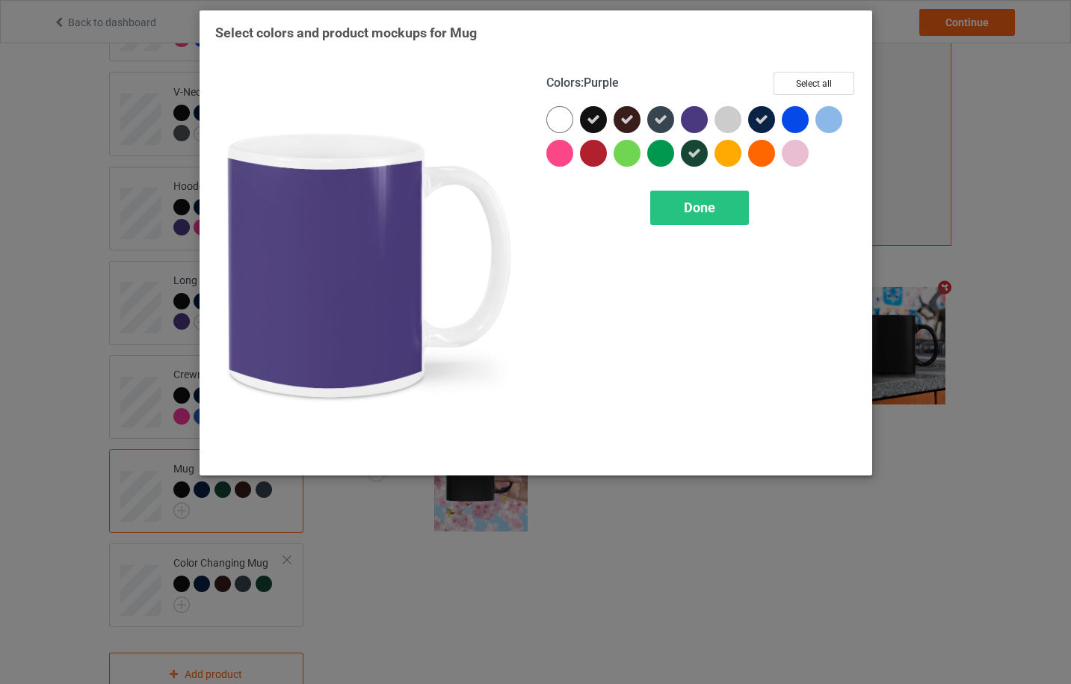
click at [693, 120] on div at bounding box center [694, 119] width 27 height 27
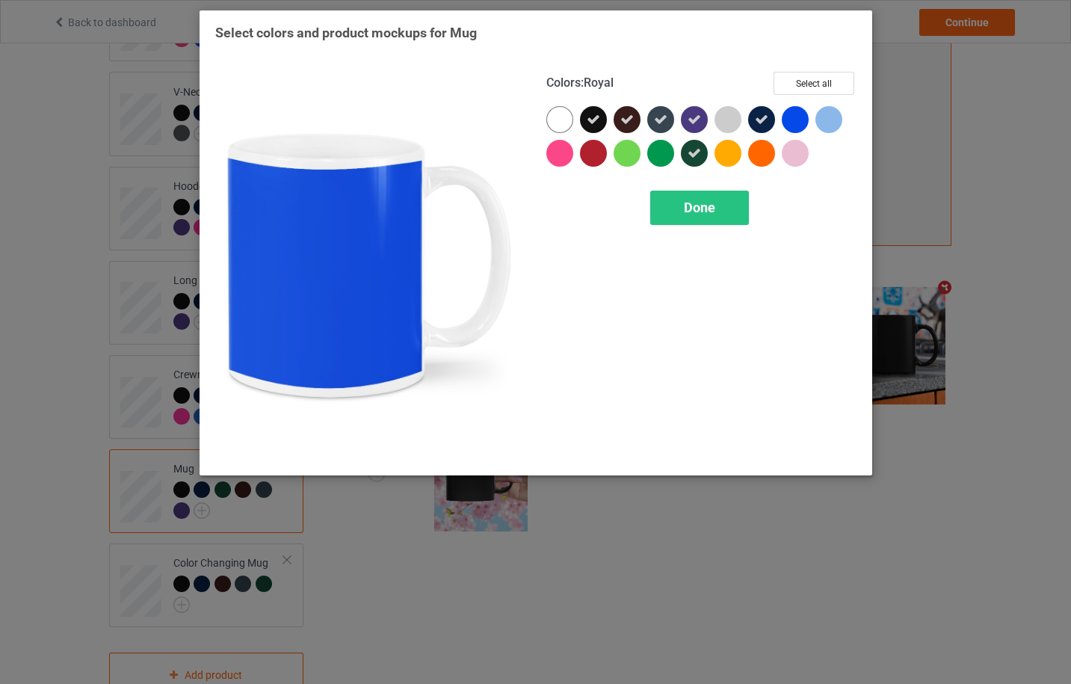
click at [798, 114] on div at bounding box center [795, 119] width 27 height 27
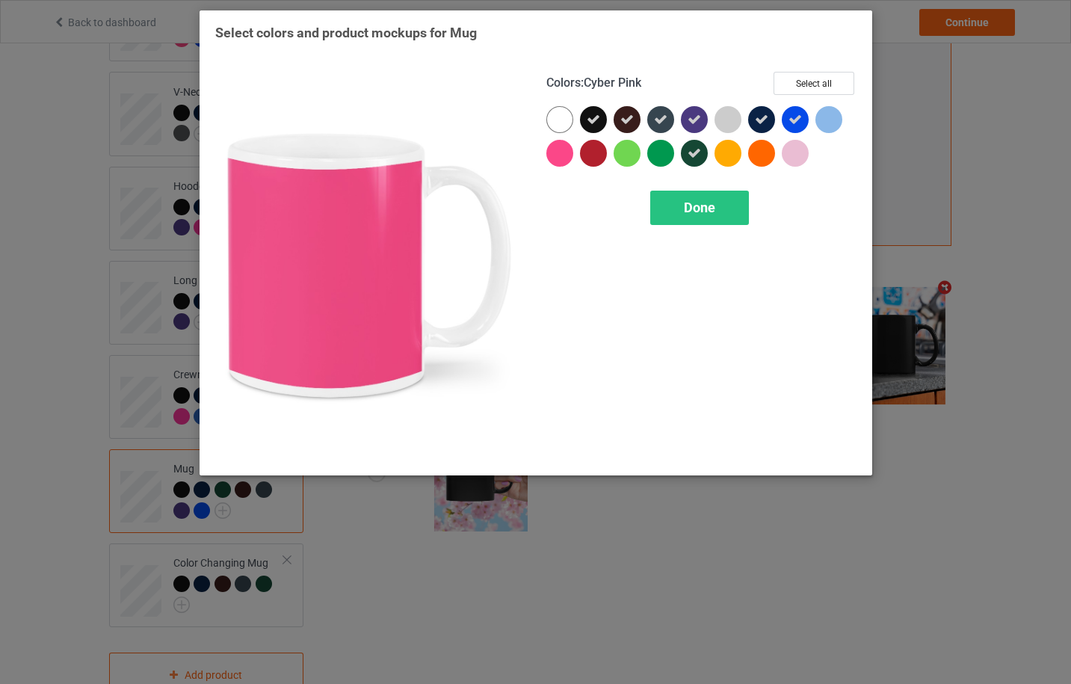
click at [556, 158] on div at bounding box center [559, 153] width 27 height 27
click at [686, 209] on span "Done" at bounding box center [699, 208] width 31 height 16
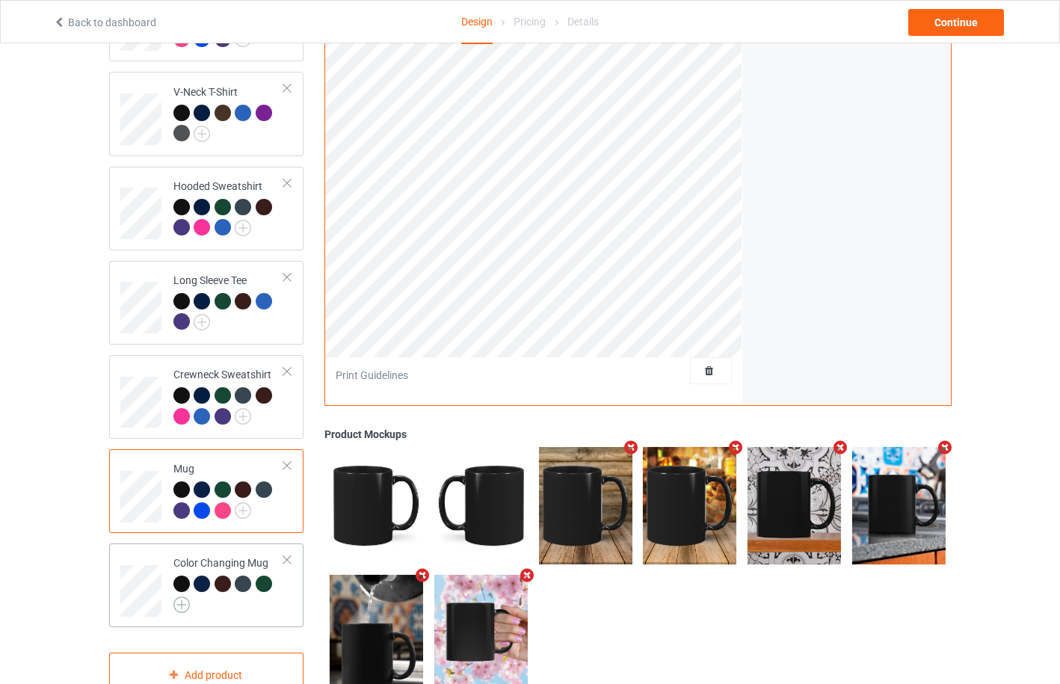
click at [182, 597] on img at bounding box center [181, 605] width 16 height 16
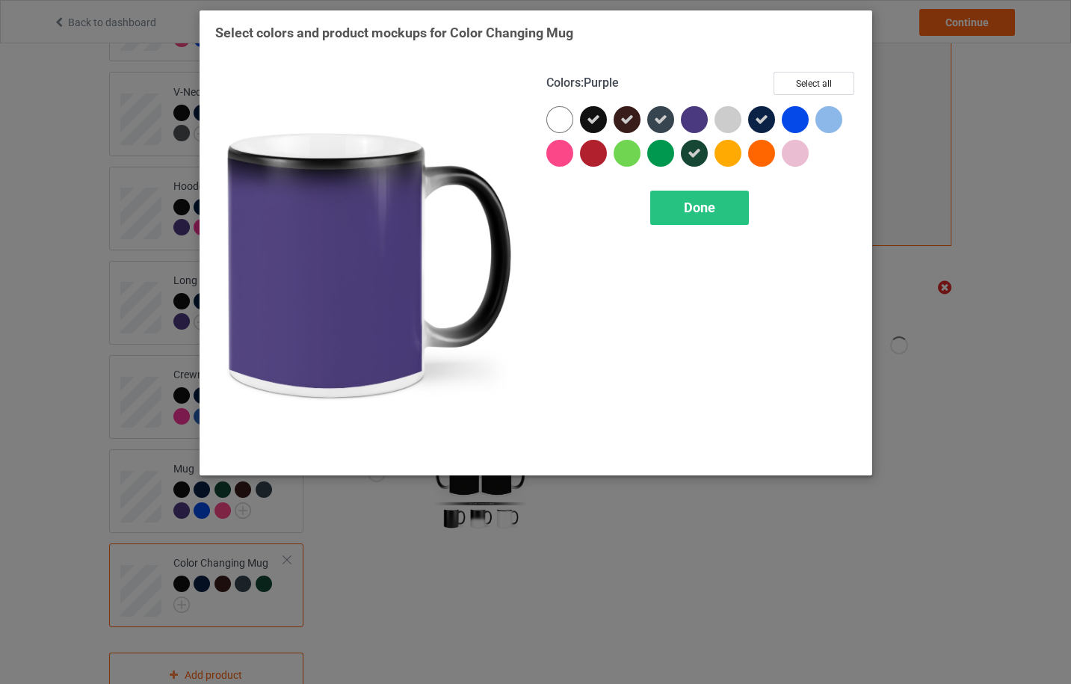
click at [695, 120] on div at bounding box center [694, 119] width 27 height 27
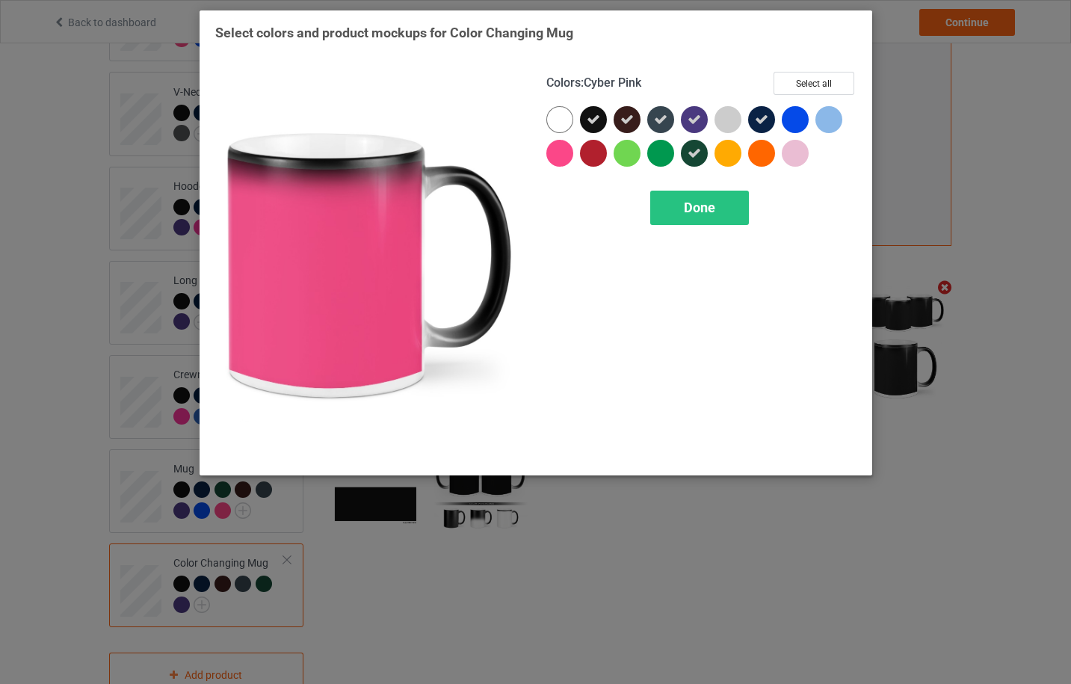
click at [567, 154] on div at bounding box center [559, 153] width 27 height 27
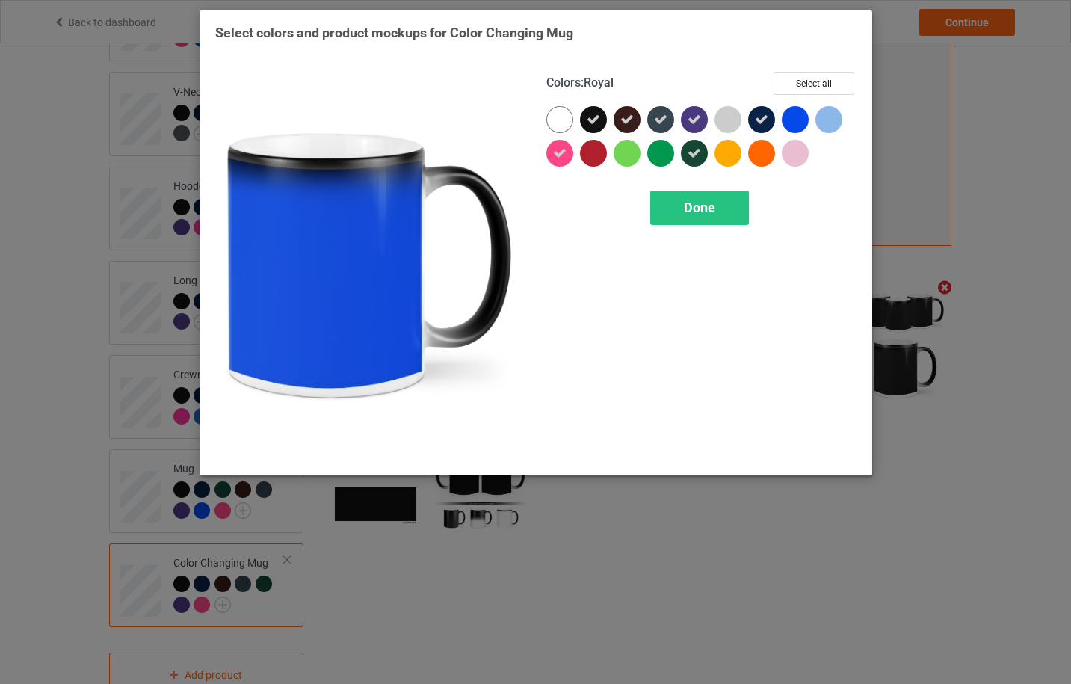
click at [798, 122] on div at bounding box center [795, 119] width 27 height 27
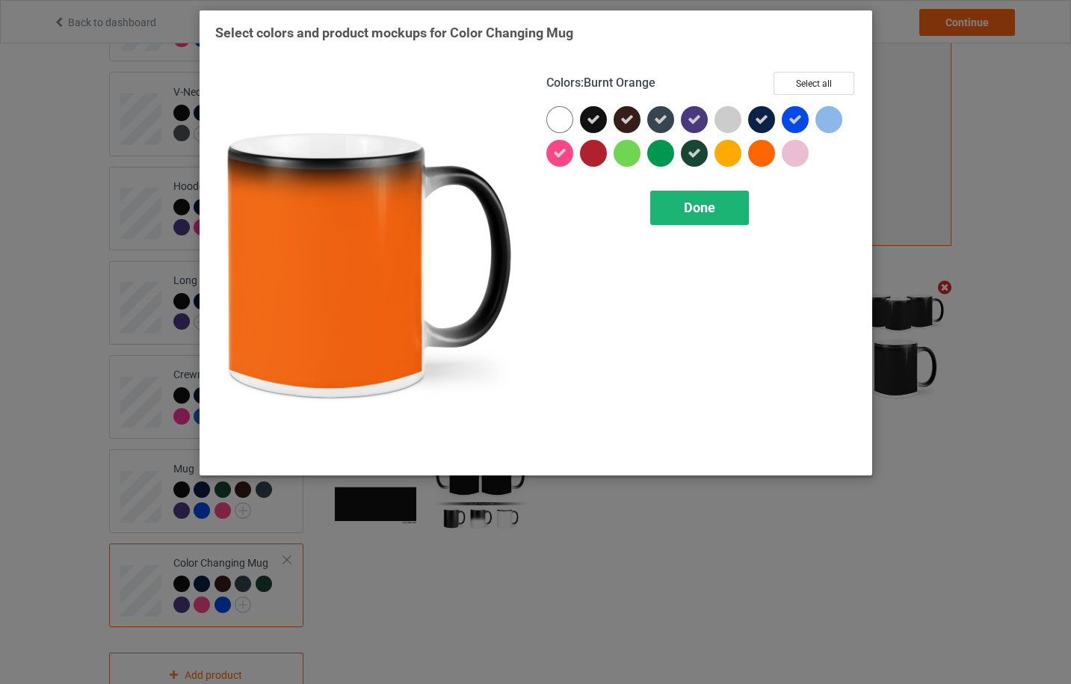
click at [731, 213] on div "Done" at bounding box center [699, 208] width 99 height 34
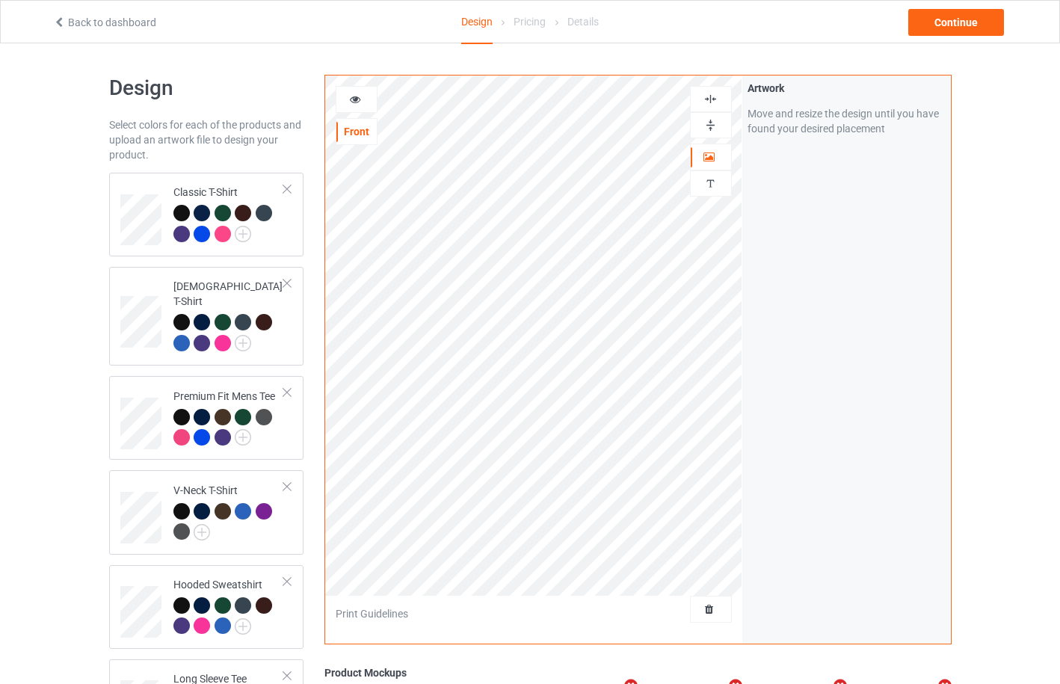
scroll to position [398, 0]
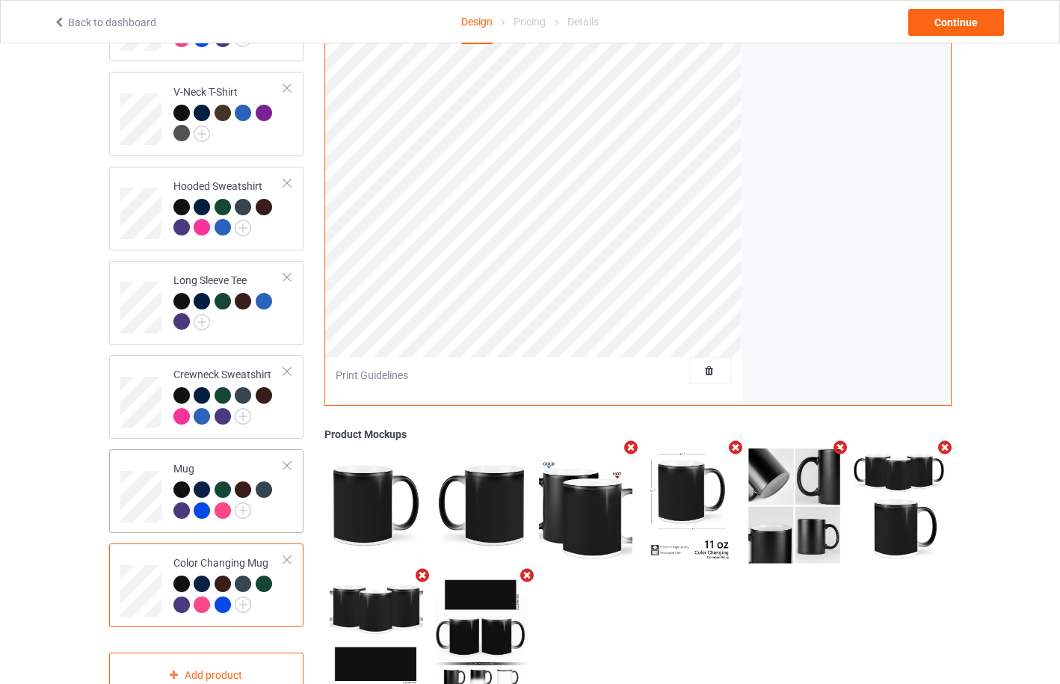
click at [220, 461] on div "Mug" at bounding box center [228, 489] width 111 height 56
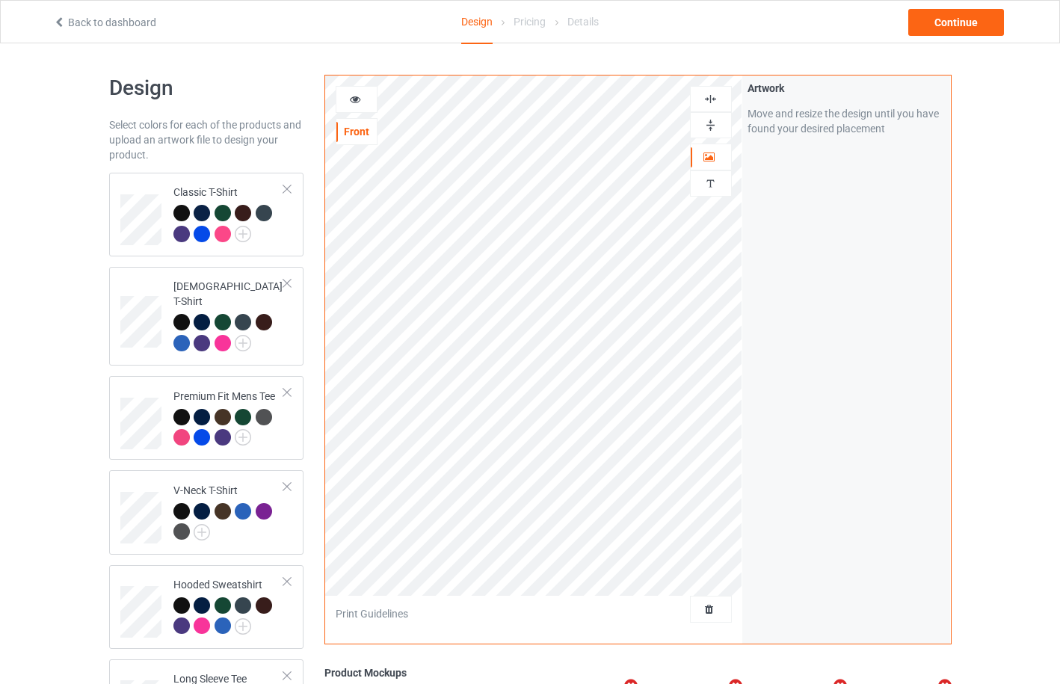
click at [348, 101] on div at bounding box center [356, 99] width 40 height 15
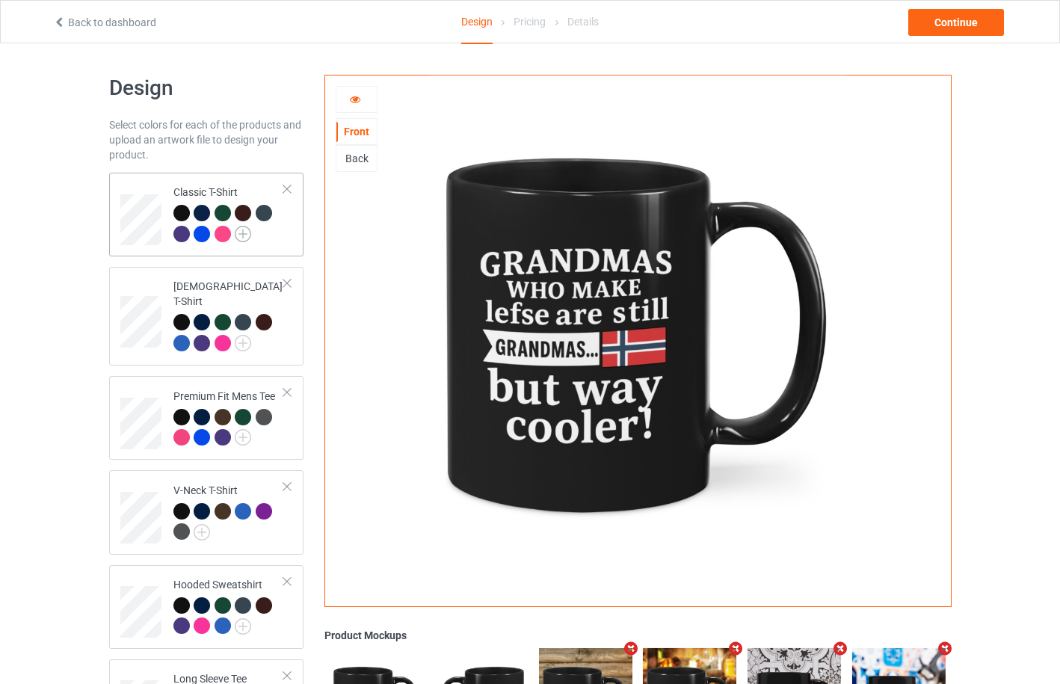
click at [238, 234] on img at bounding box center [243, 234] width 16 height 16
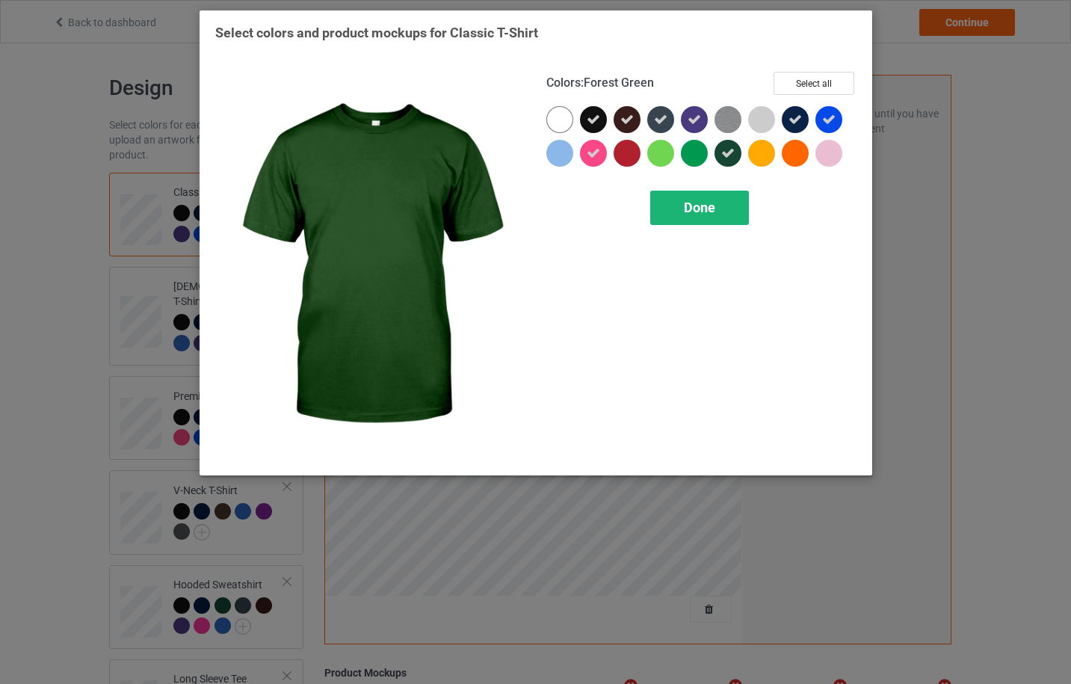
click at [702, 208] on span "Done" at bounding box center [699, 208] width 31 height 16
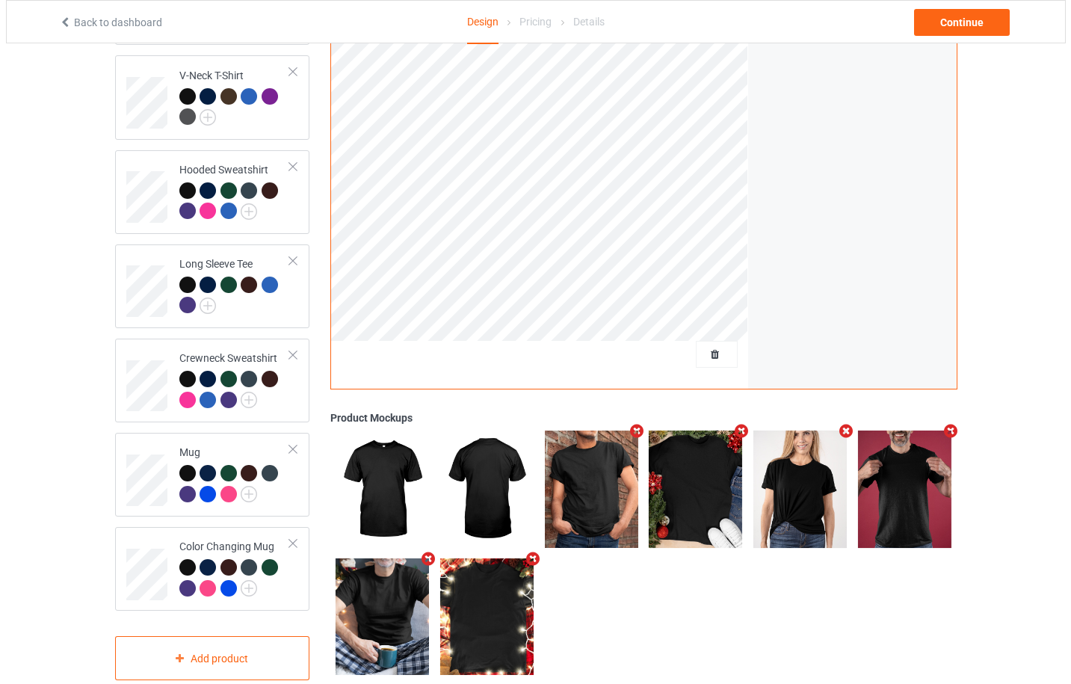
scroll to position [435, 0]
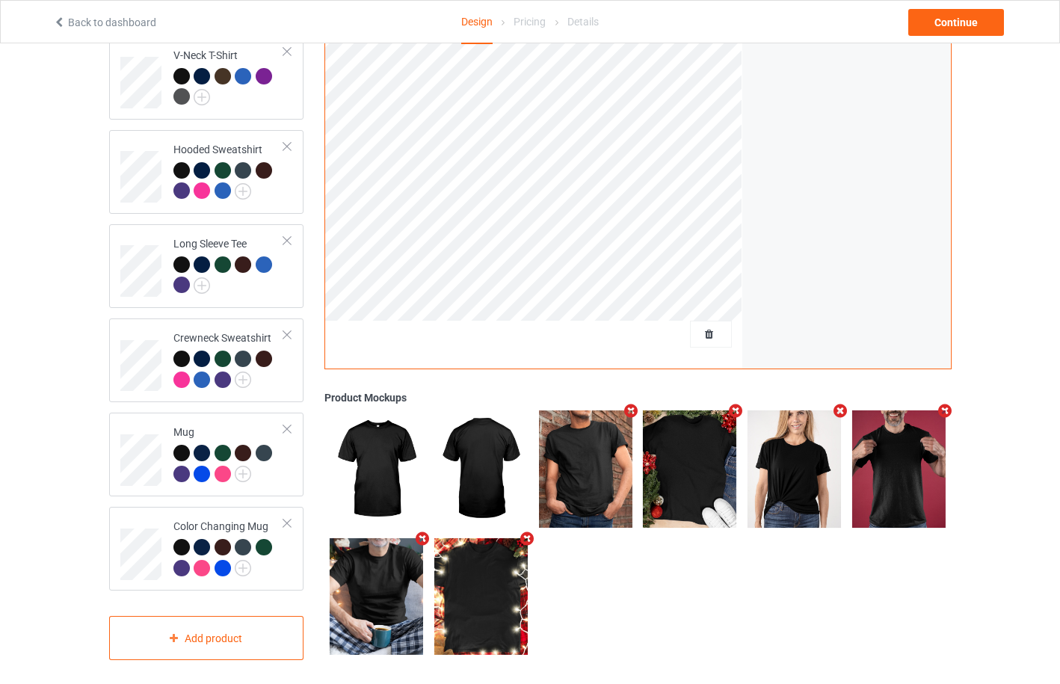
click at [628, 404] on icon "Remove mockup" at bounding box center [631, 412] width 19 height 16
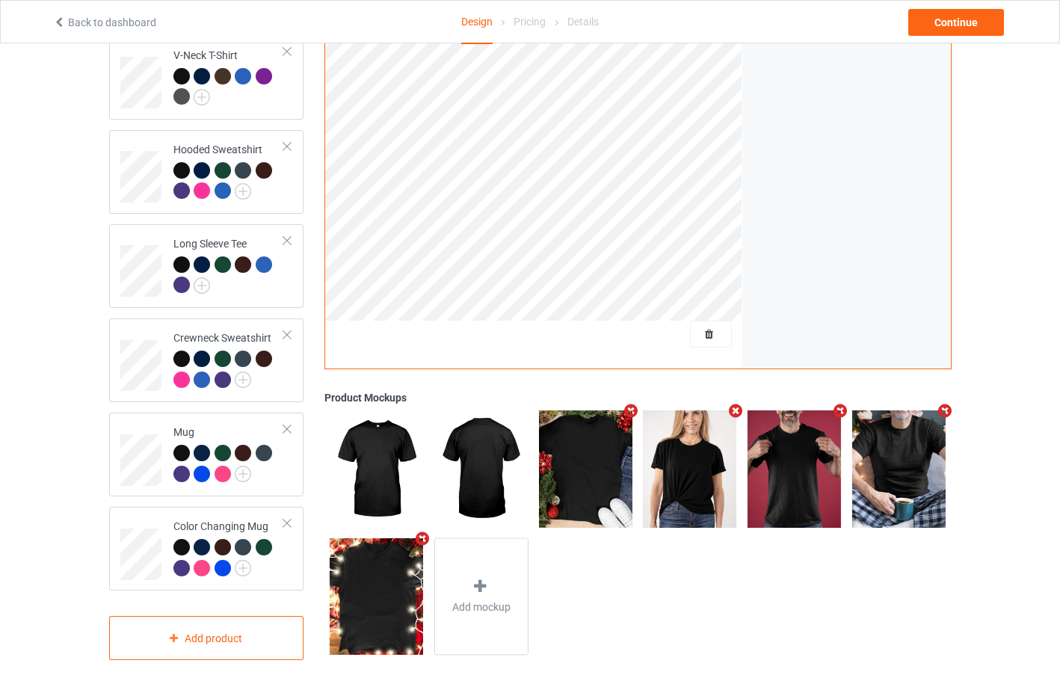
click at [840, 404] on icon "Remove mockup" at bounding box center [840, 411] width 19 height 16
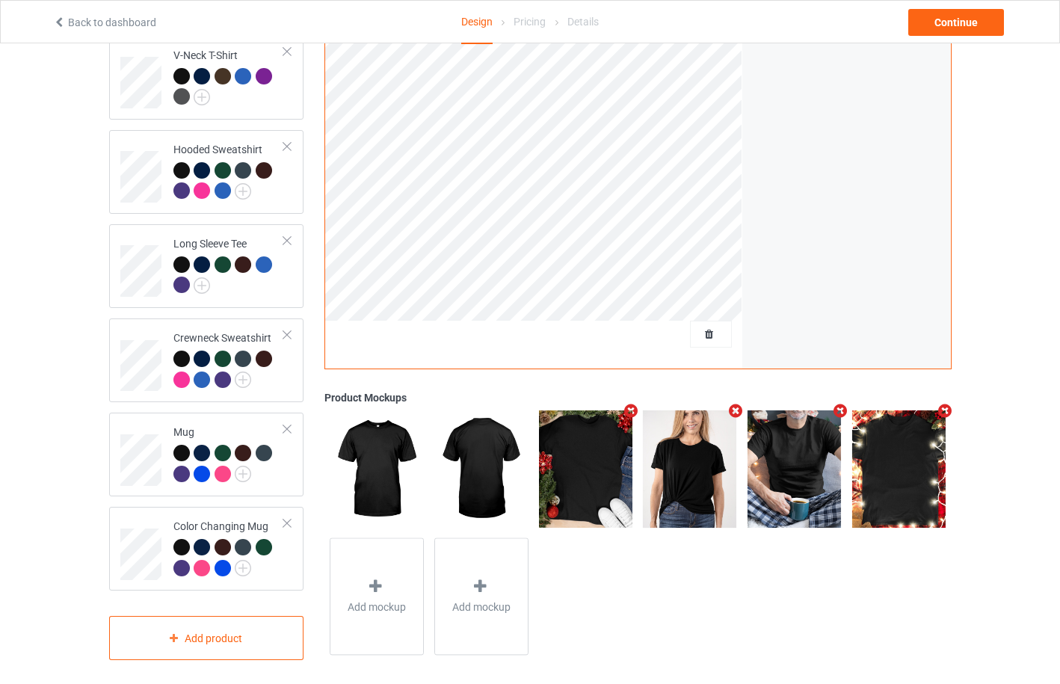
click at [840, 404] on icon "Remove mockup" at bounding box center [840, 411] width 19 height 16
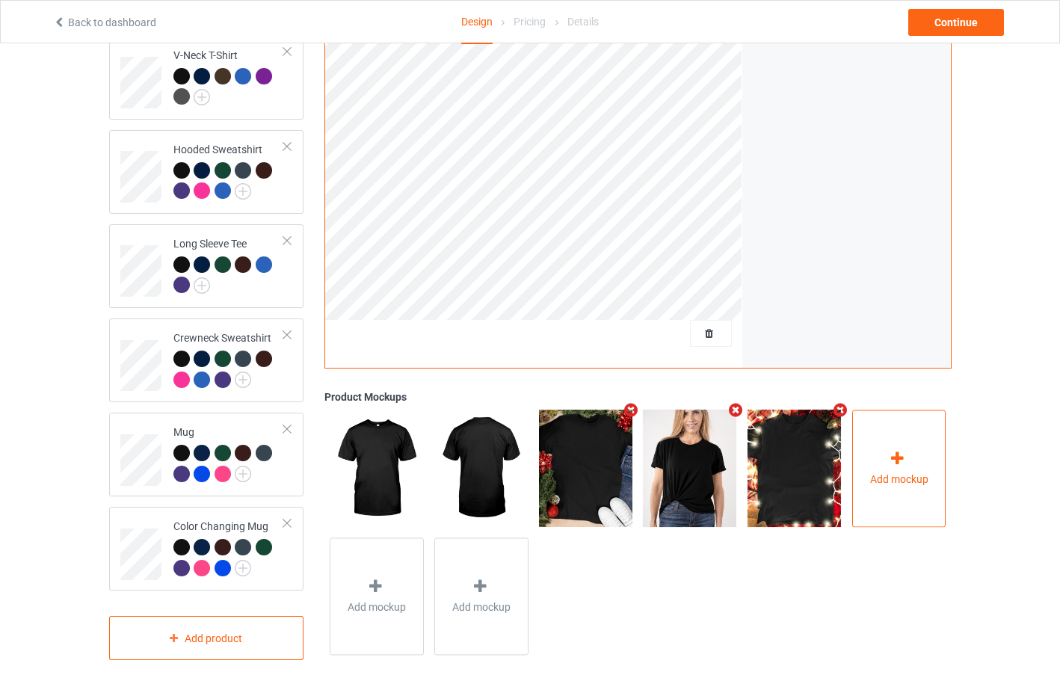
click at [889, 451] on icon at bounding box center [897, 459] width 19 height 16
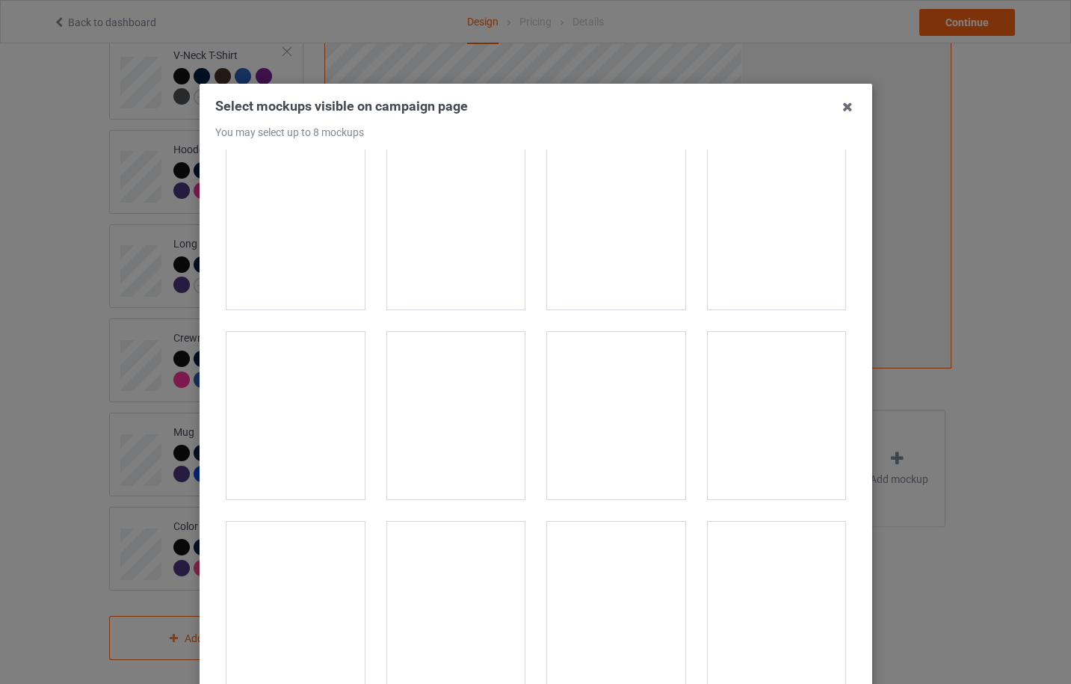
scroll to position [3987, 0]
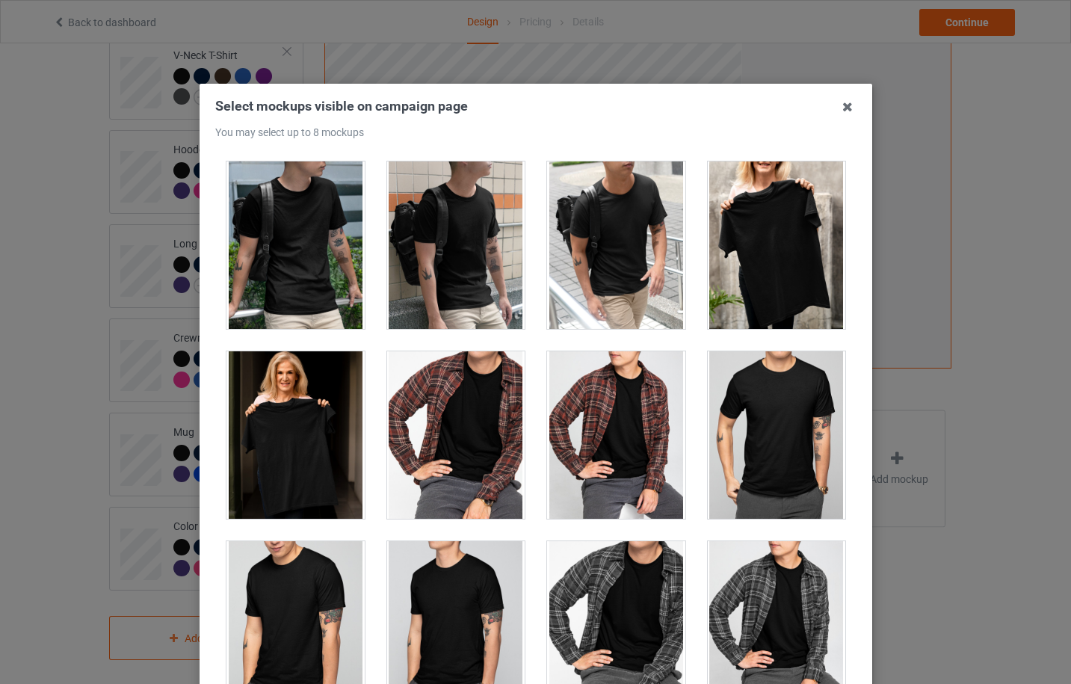
click at [298, 421] on div at bounding box center [296, 434] width 138 height 167
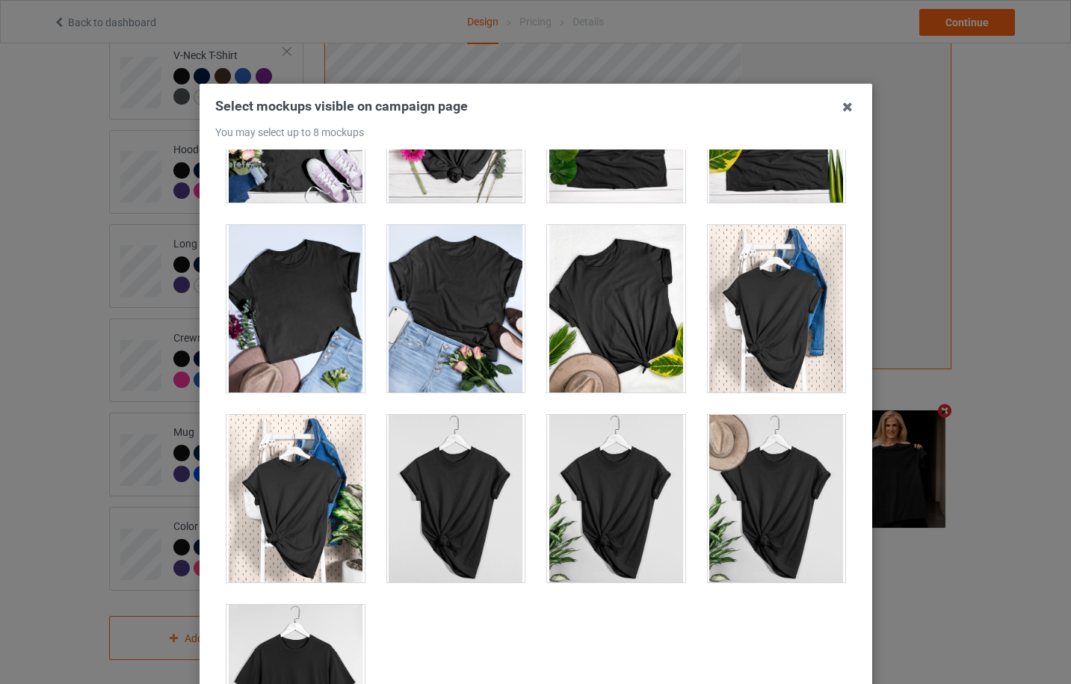
scroll to position [21290, 0]
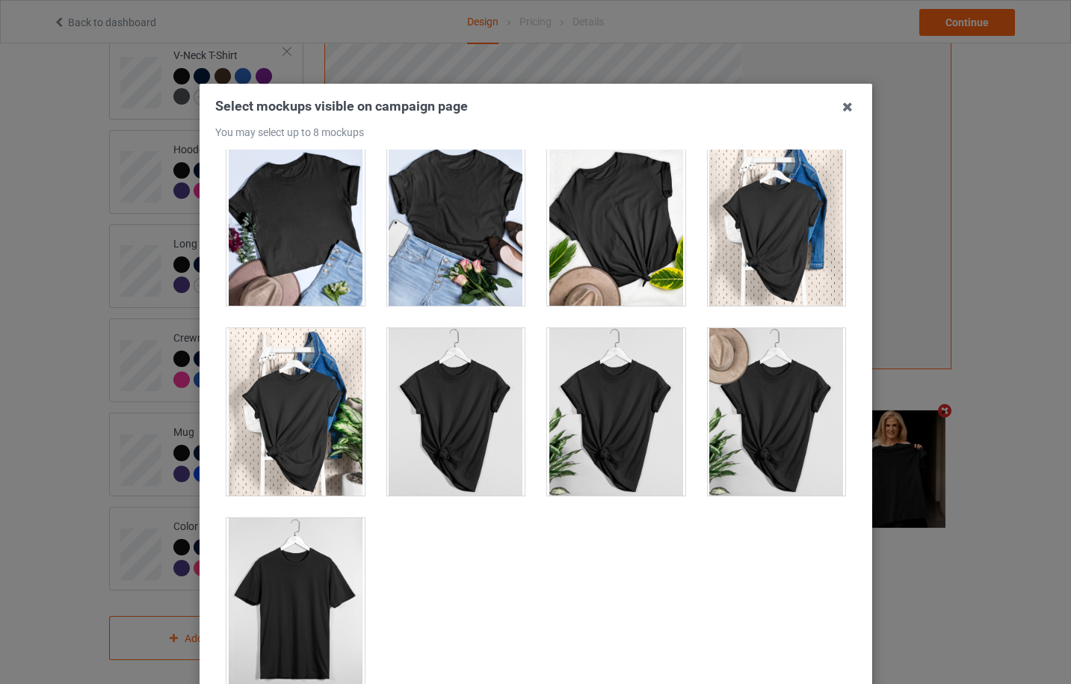
click at [598, 253] on div at bounding box center [616, 221] width 138 height 167
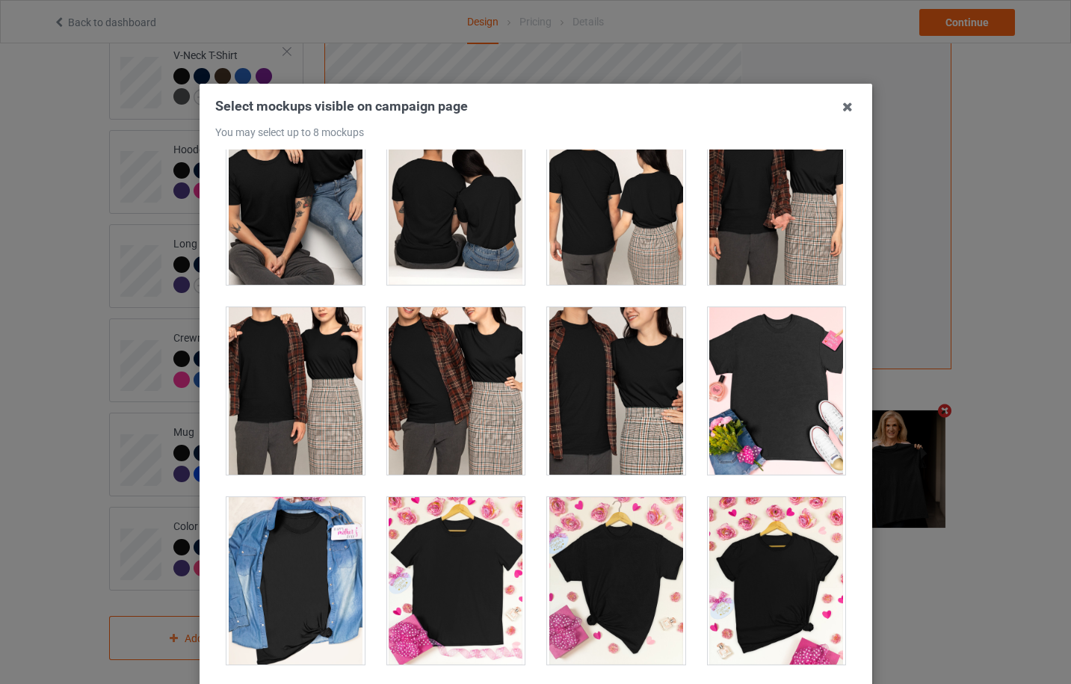
scroll to position [6139, 0]
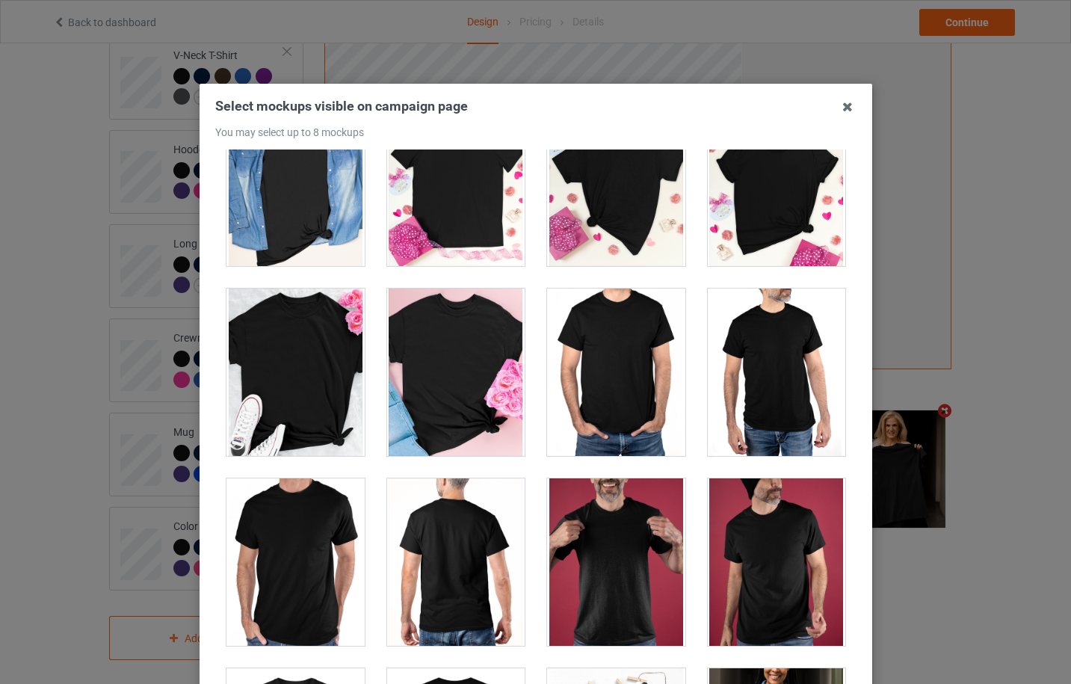
click at [444, 396] on div at bounding box center [456, 372] width 138 height 167
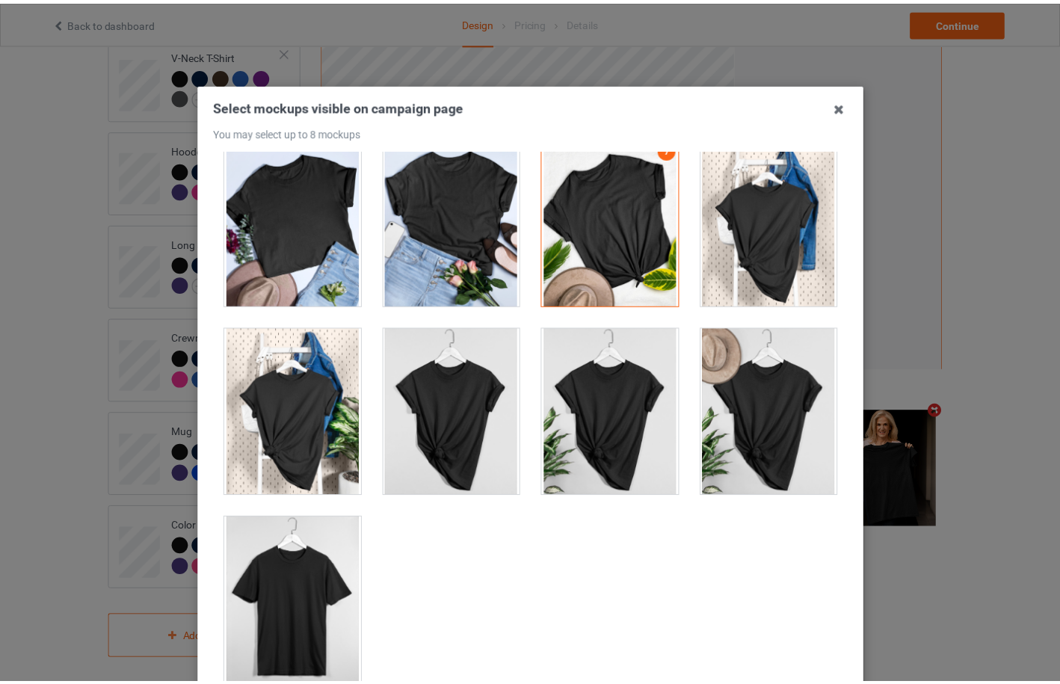
scroll to position [165, 0]
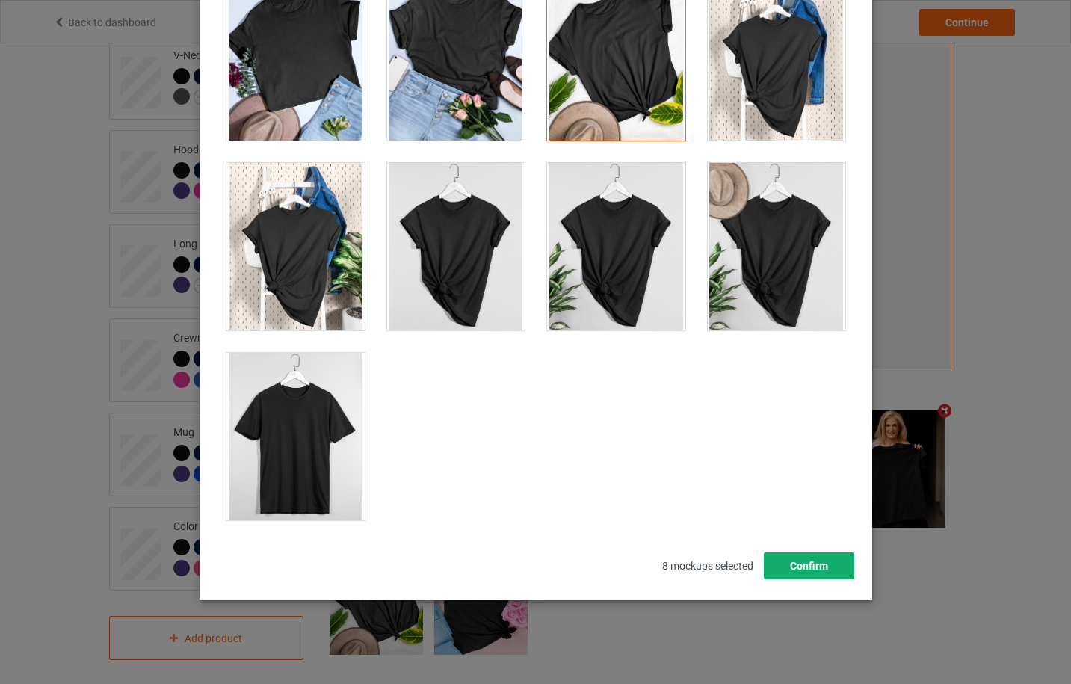
click at [773, 560] on button "Confirm" at bounding box center [808, 565] width 90 height 27
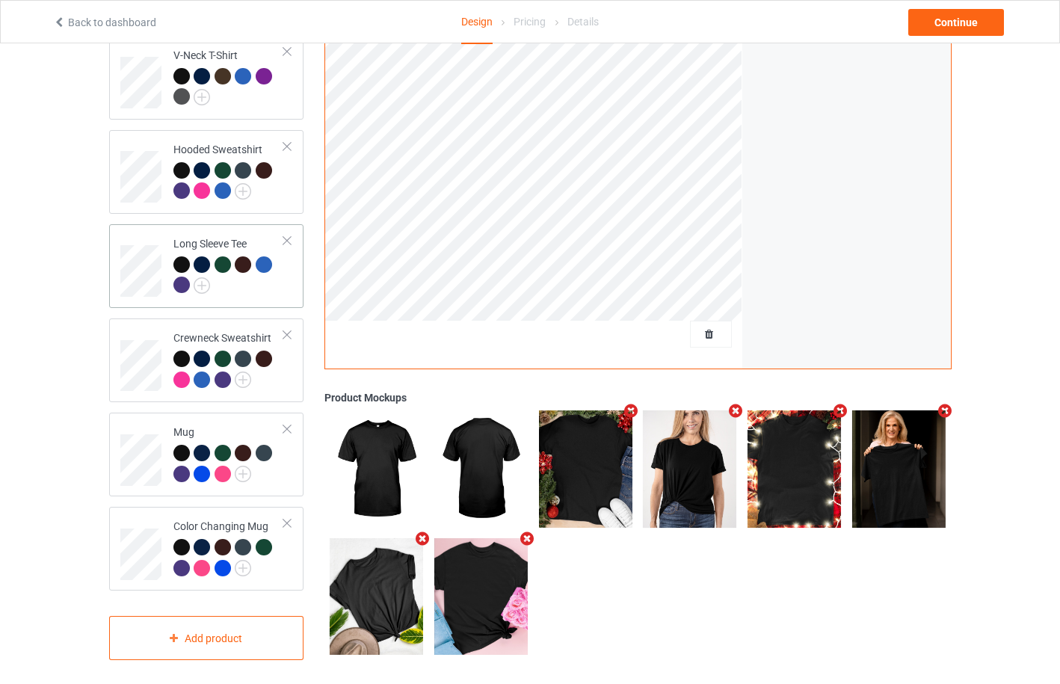
scroll to position [0, 0]
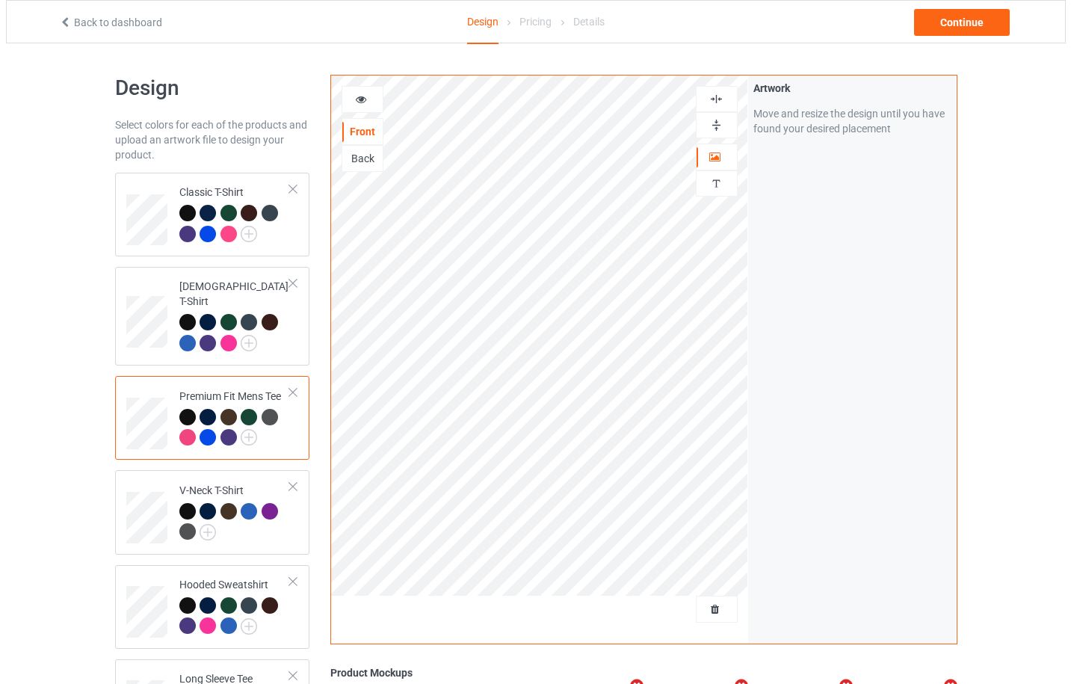
scroll to position [435, 0]
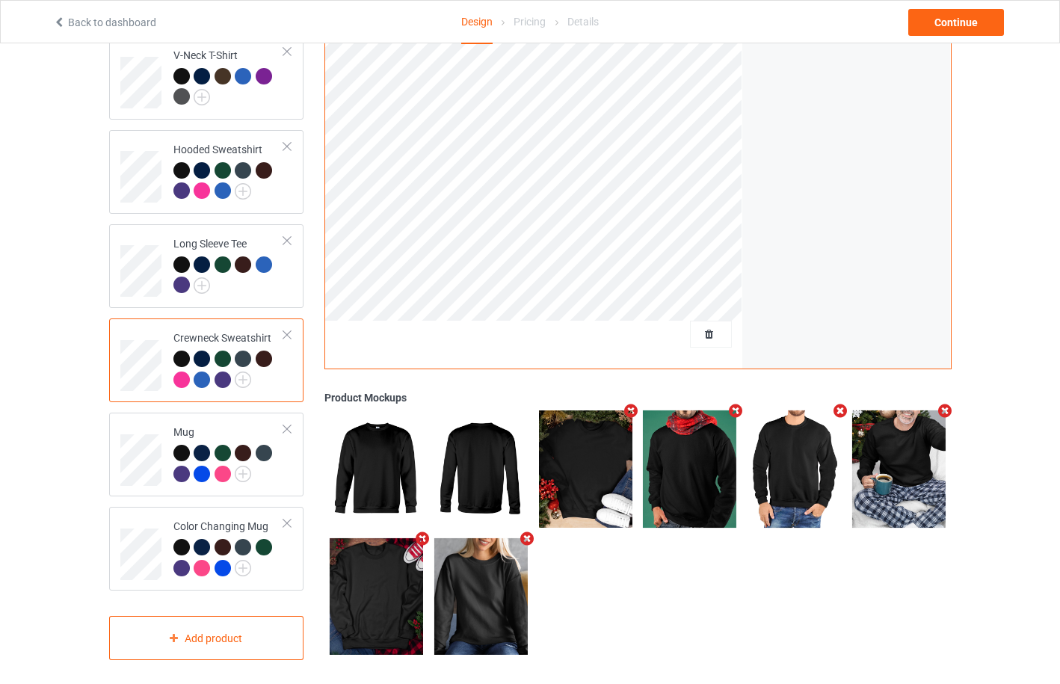
click at [733, 407] on icon "Remove mockup" at bounding box center [736, 412] width 19 height 16
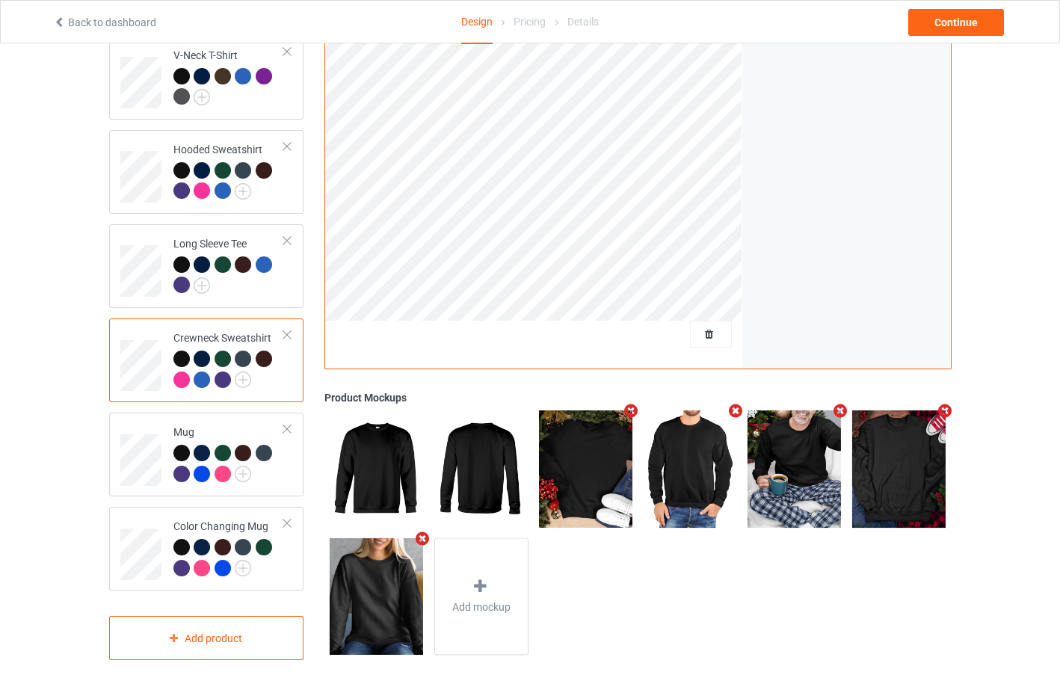
click at [733, 407] on icon "Remove mockup" at bounding box center [736, 411] width 19 height 16
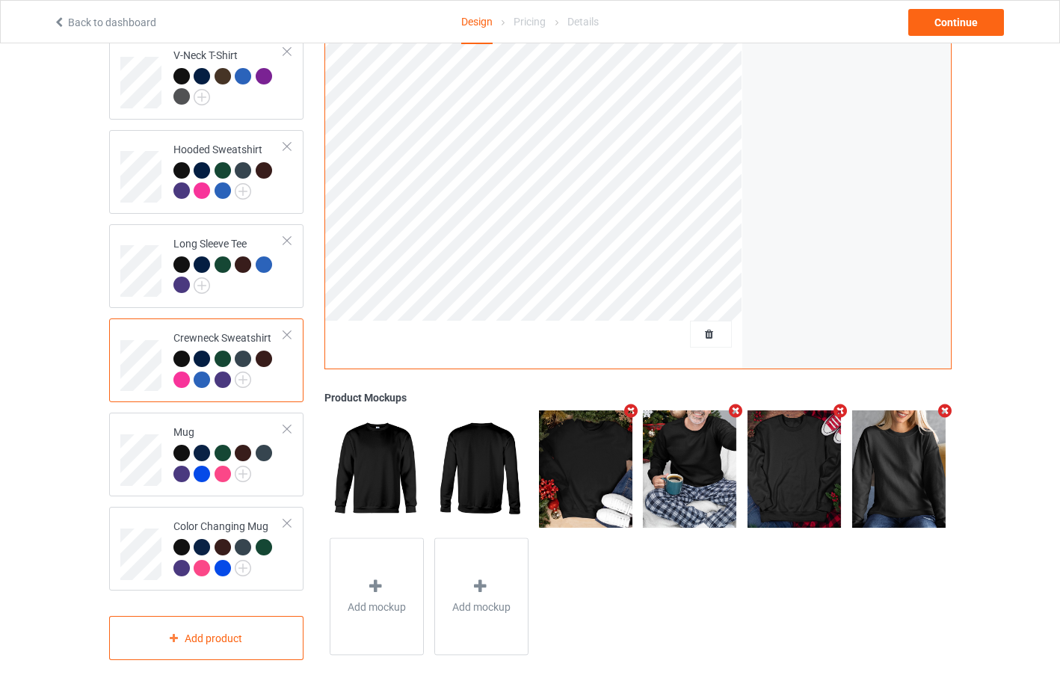
click at [733, 407] on icon "Remove mockup" at bounding box center [736, 411] width 19 height 16
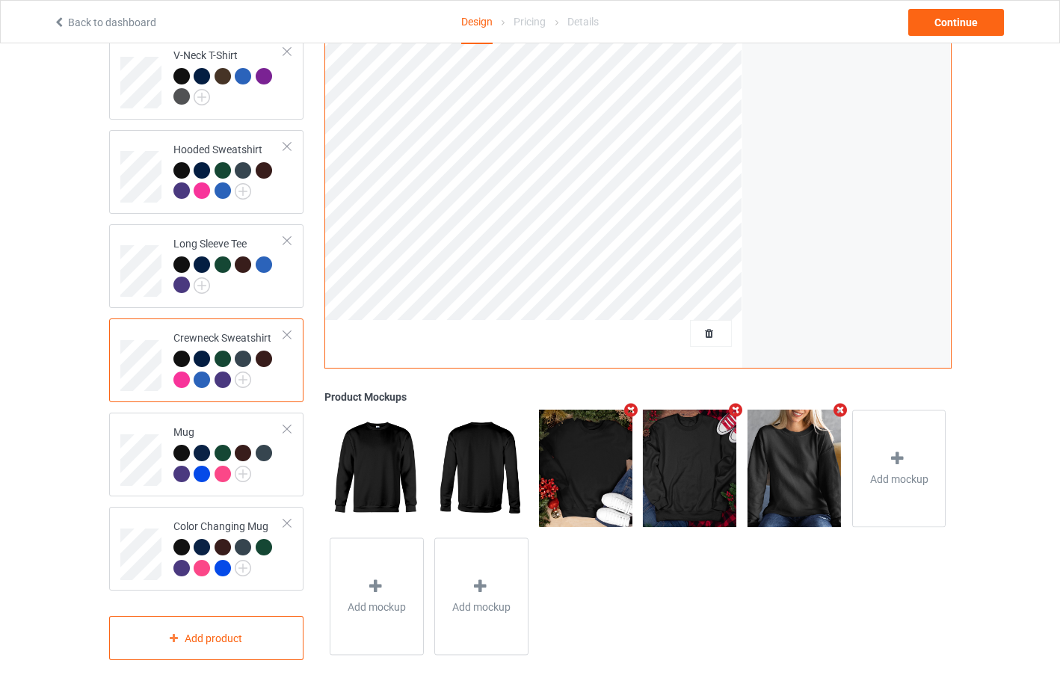
click at [841, 403] on icon "Remove mockup" at bounding box center [840, 410] width 19 height 16
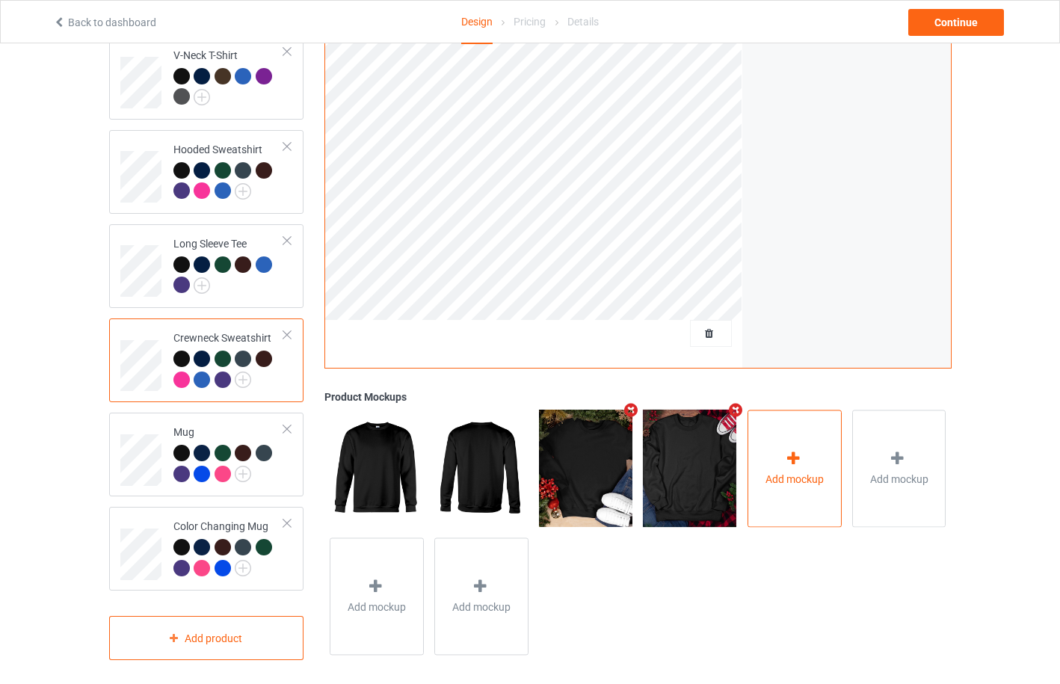
click at [805, 450] on div at bounding box center [794, 461] width 21 height 22
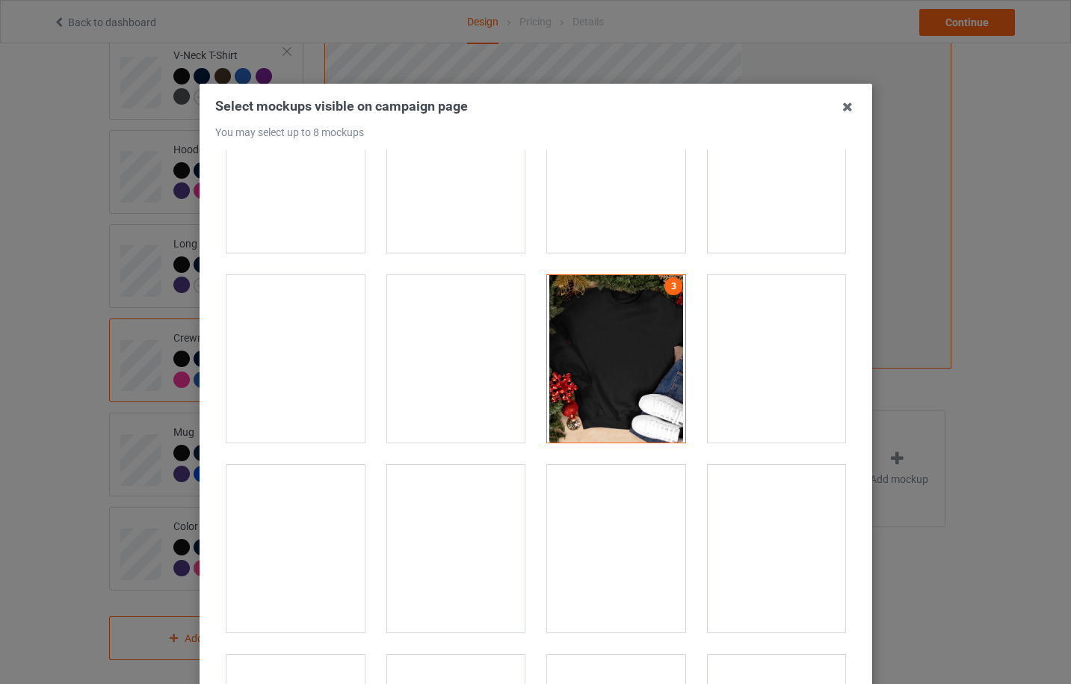
scroll to position [1196, 0]
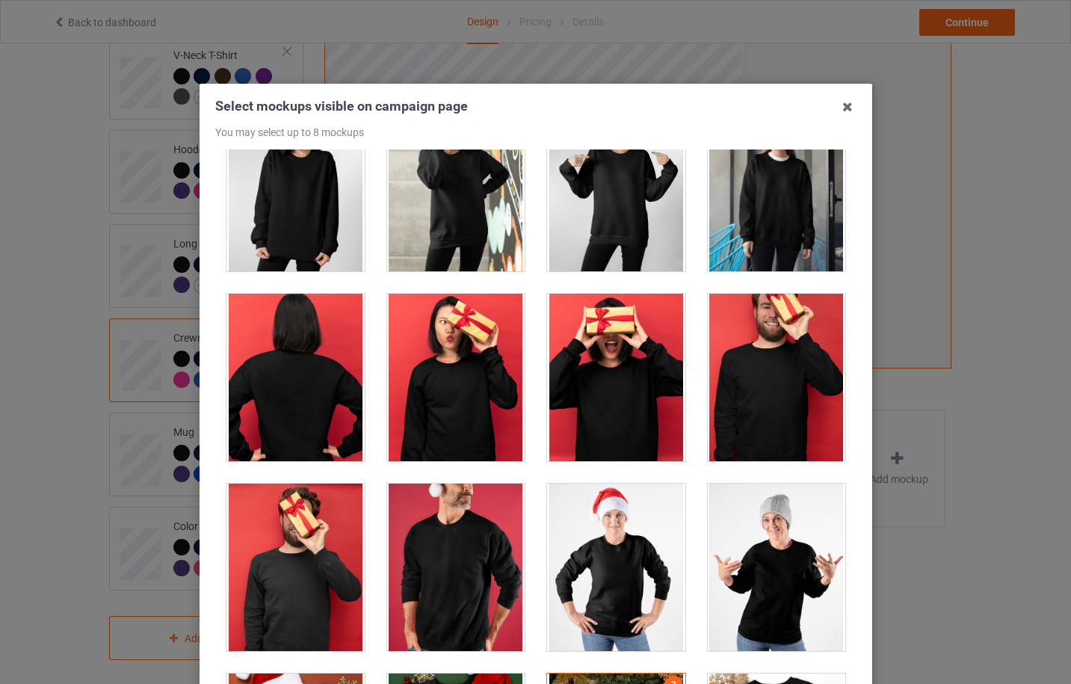
click at [615, 569] on div at bounding box center [616, 567] width 138 height 167
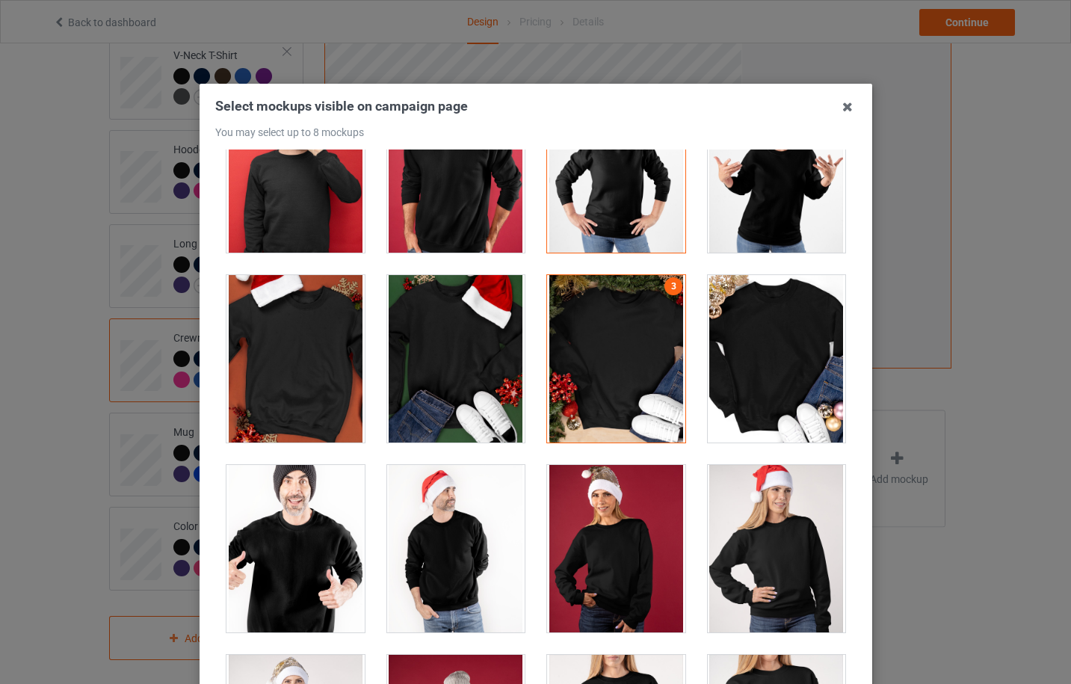
scroll to position [1994, 0]
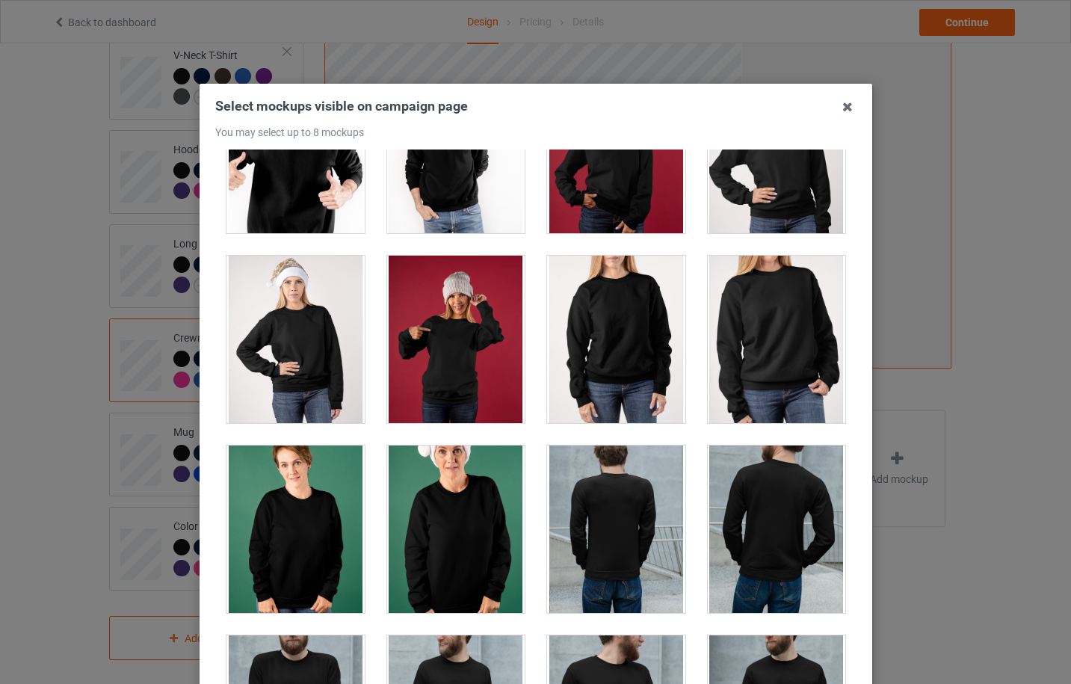
click at [637, 369] on div at bounding box center [616, 339] width 138 height 167
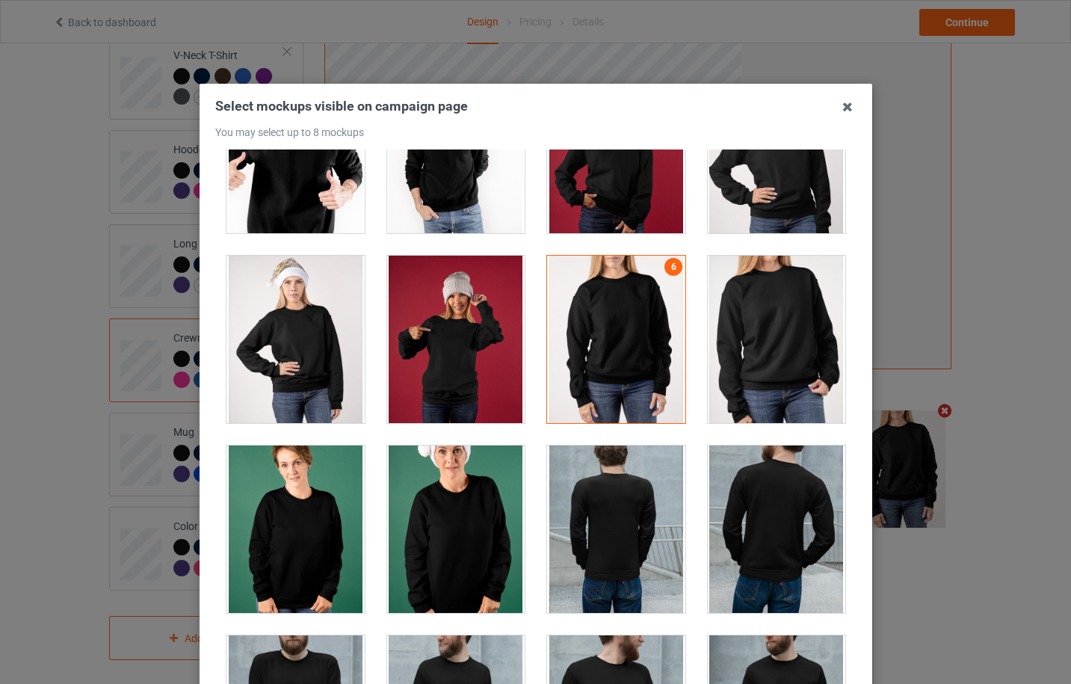
click at [437, 493] on div at bounding box center [456, 529] width 138 height 167
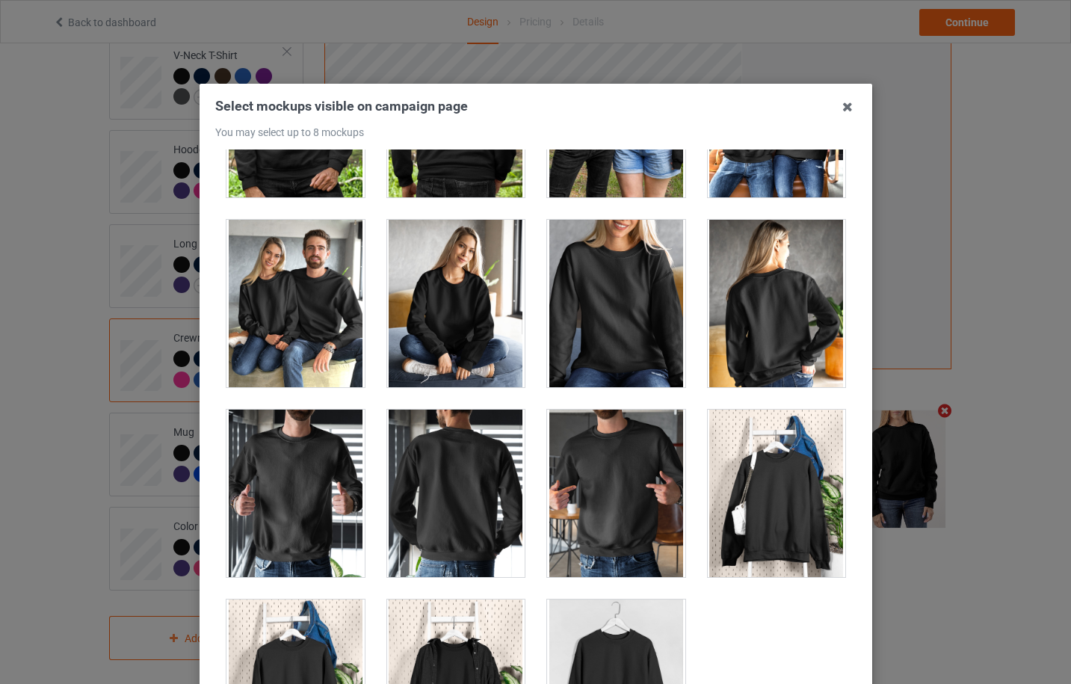
scroll to position [7238, 0]
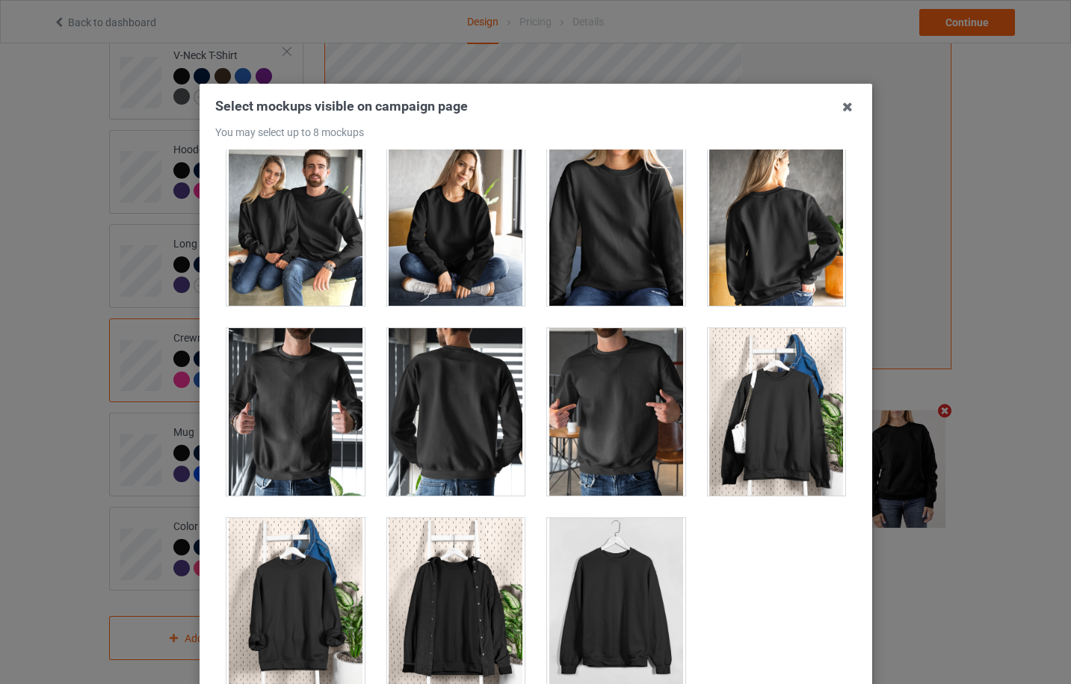
click at [754, 438] on div at bounding box center [776, 411] width 138 height 167
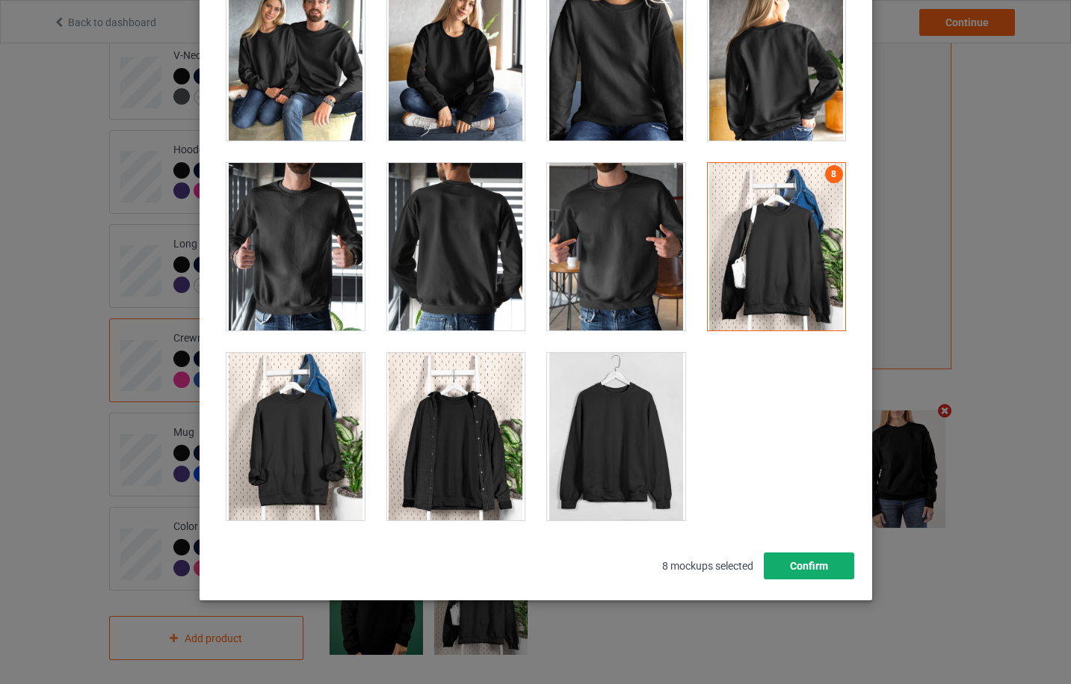
click at [786, 565] on button "Confirm" at bounding box center [808, 565] width 90 height 27
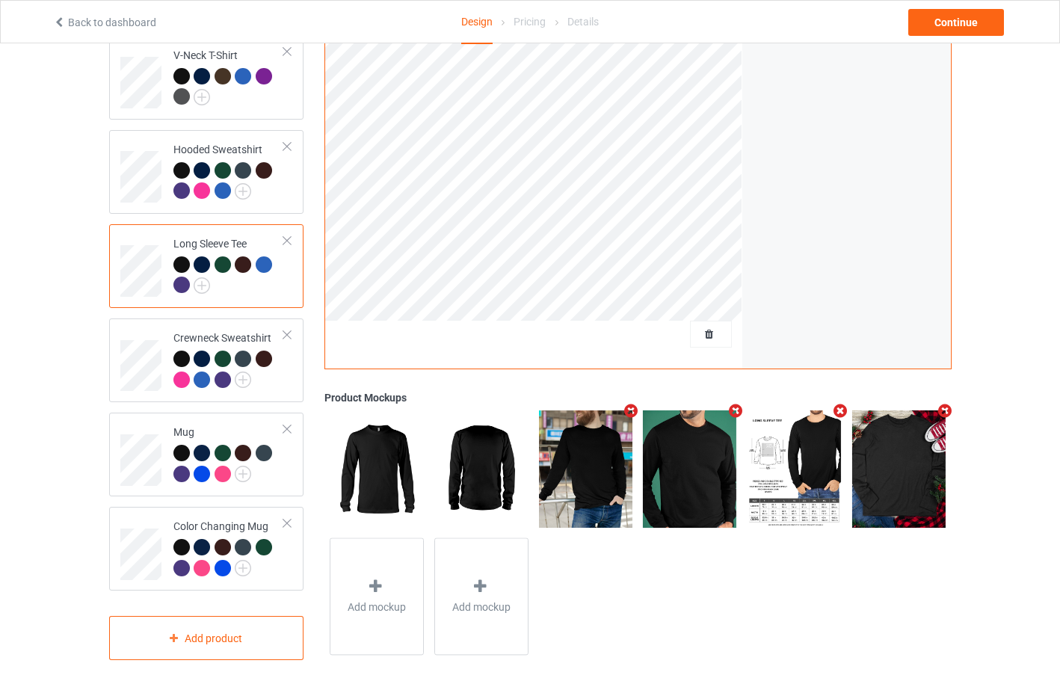
click at [632, 403] on icon "Remove mockup" at bounding box center [631, 411] width 19 height 16
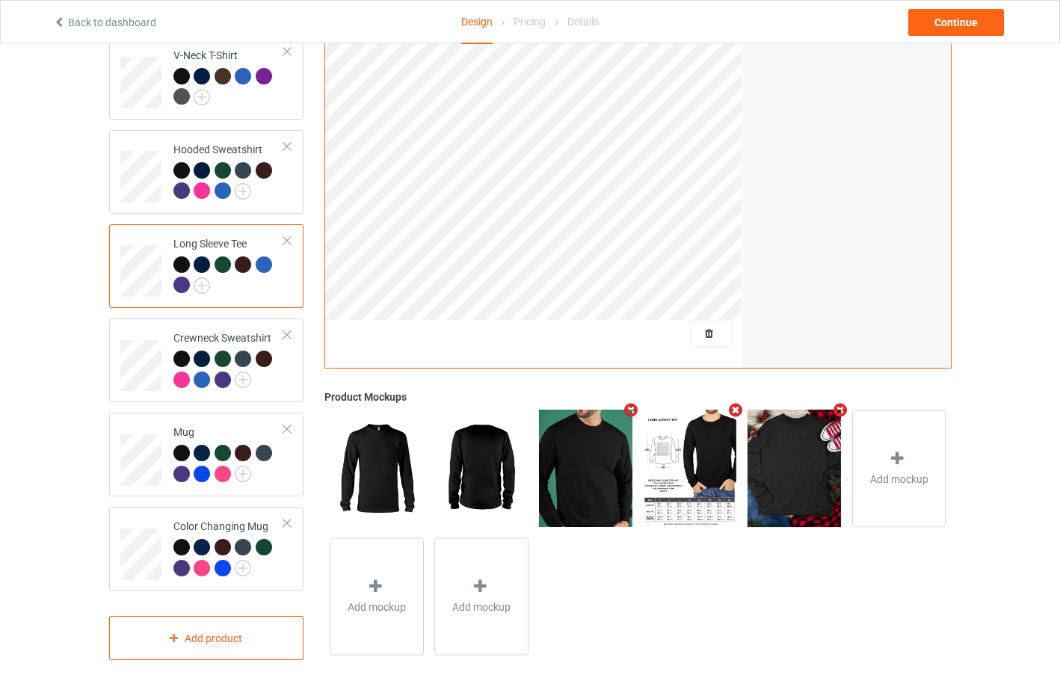
click at [632, 403] on icon "Remove mockup" at bounding box center [631, 410] width 19 height 16
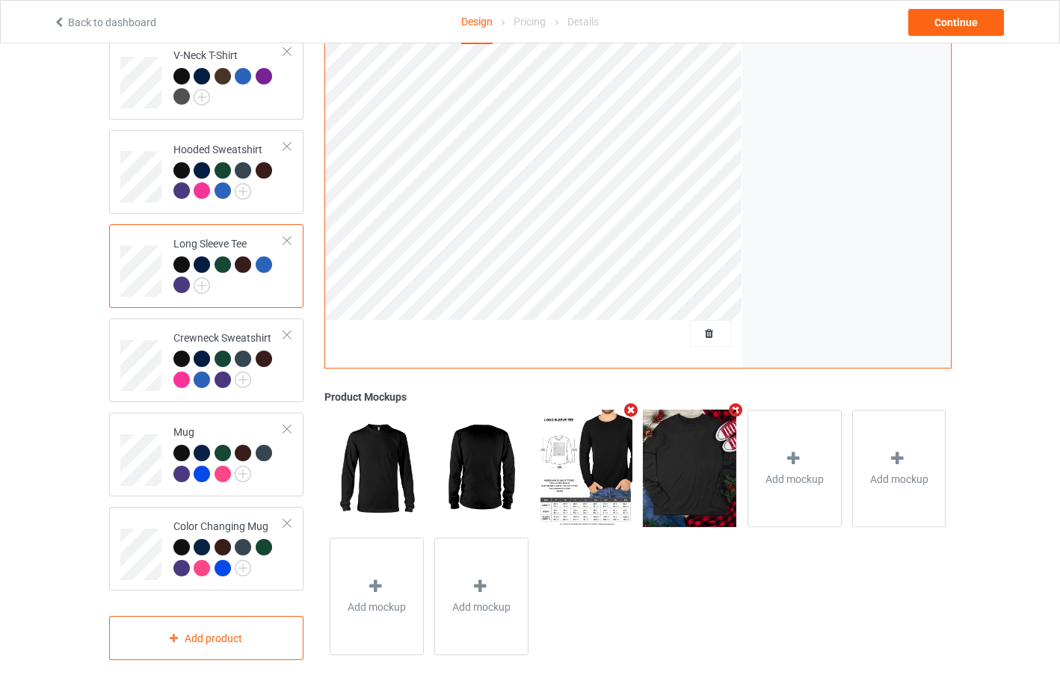
click at [632, 403] on icon "Remove mockup" at bounding box center [631, 410] width 19 height 16
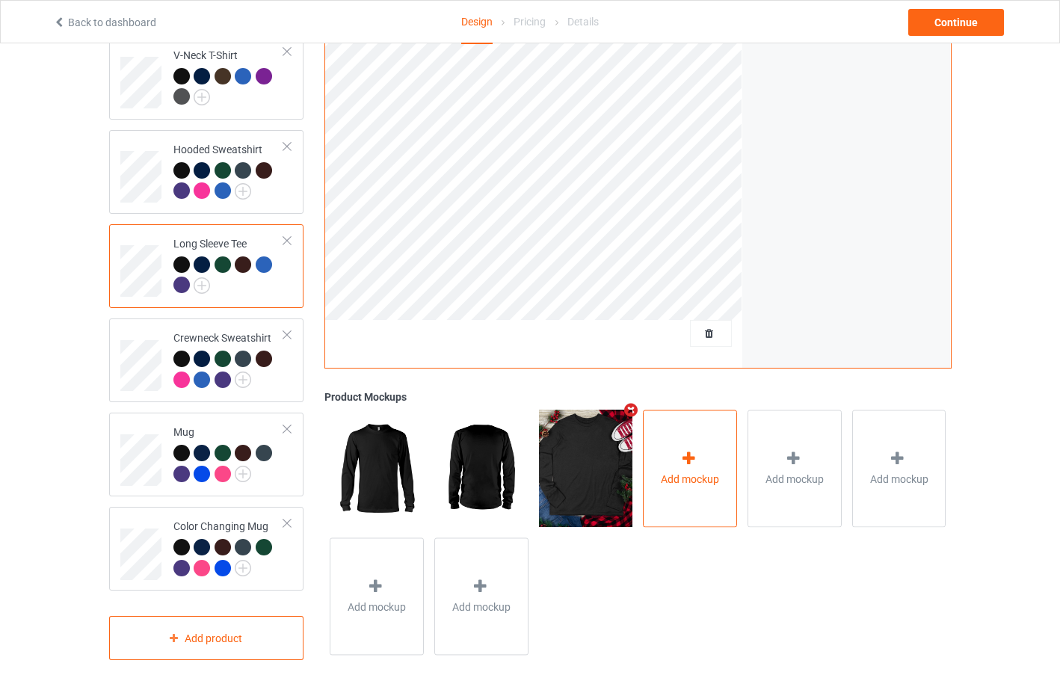
click at [681, 451] on icon at bounding box center [689, 459] width 19 height 16
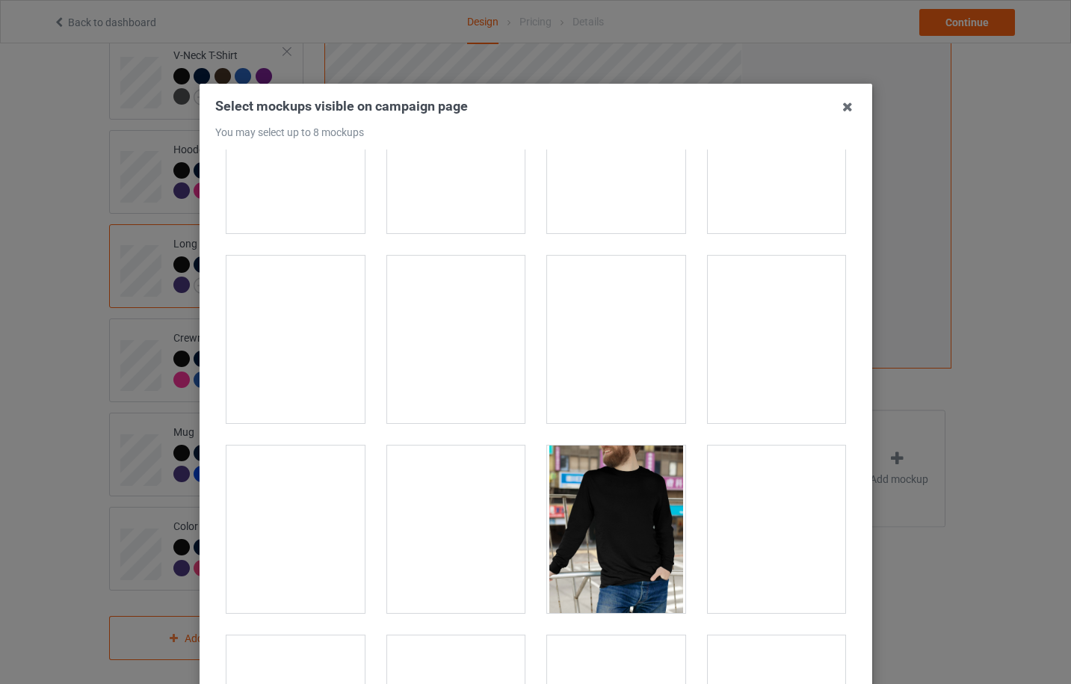
scroll to position [1595, 0]
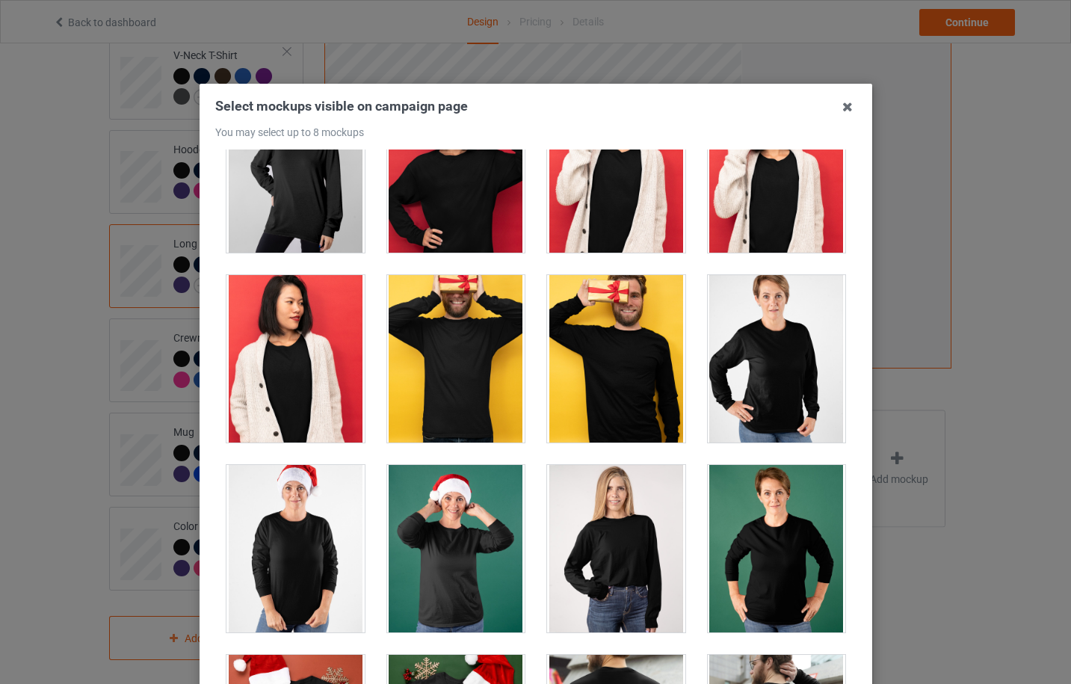
click at [292, 561] on div at bounding box center [296, 548] width 138 height 167
click at [593, 544] on div at bounding box center [616, 548] width 138 height 167
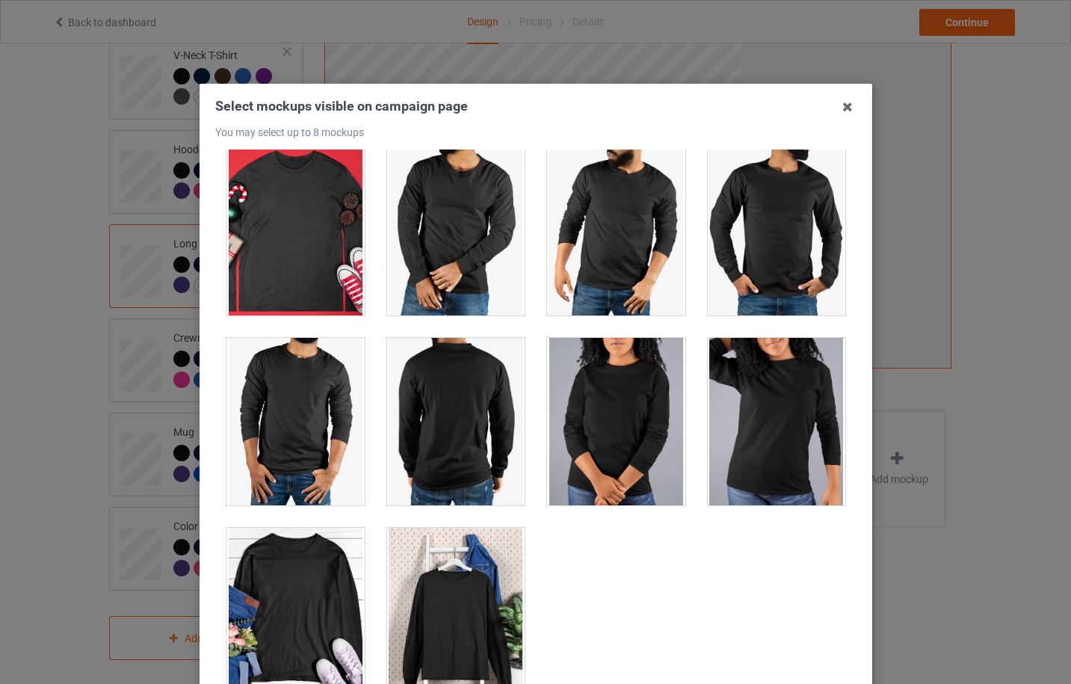
scroll to position [4010, 0]
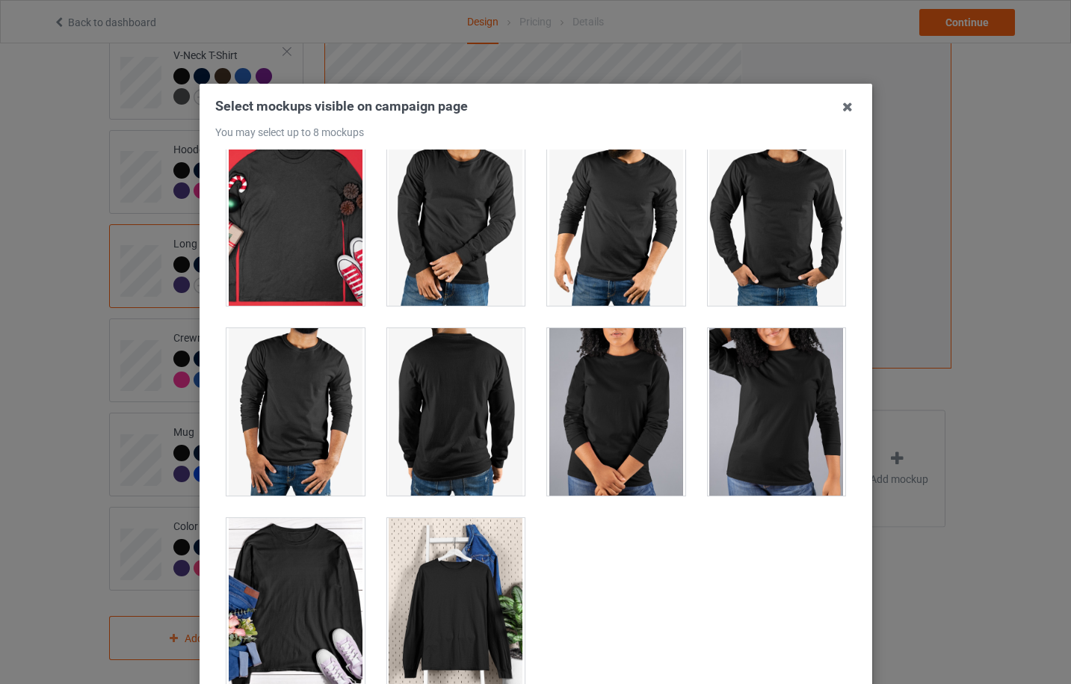
click at [452, 609] on div at bounding box center [456, 601] width 138 height 167
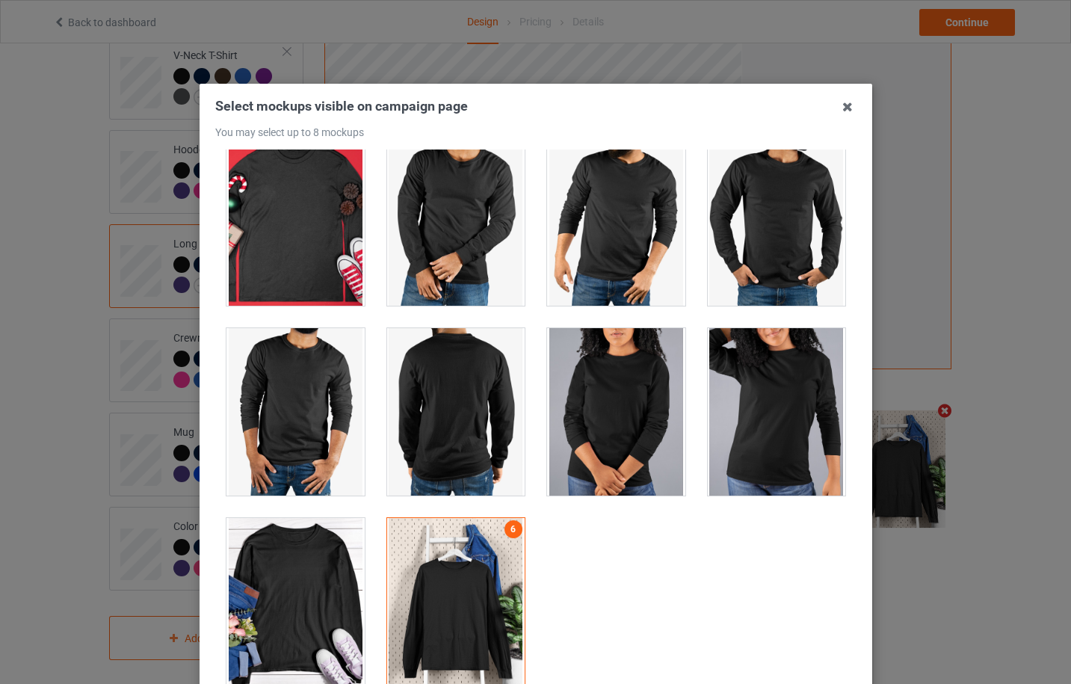
scroll to position [165, 0]
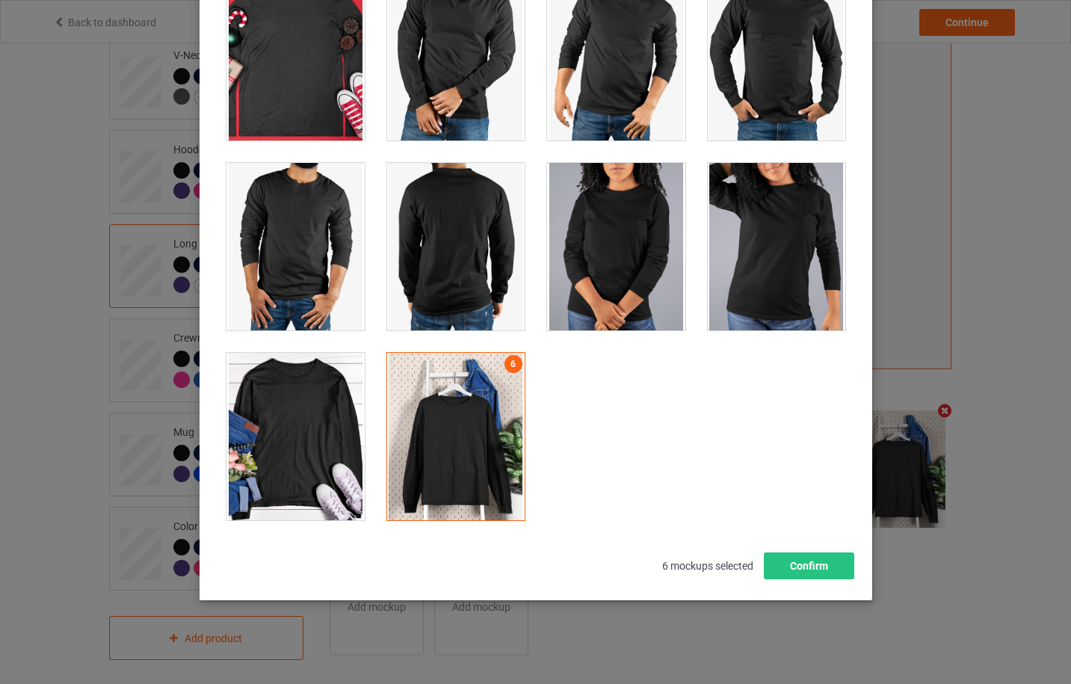
click at [298, 446] on div at bounding box center [296, 436] width 138 height 167
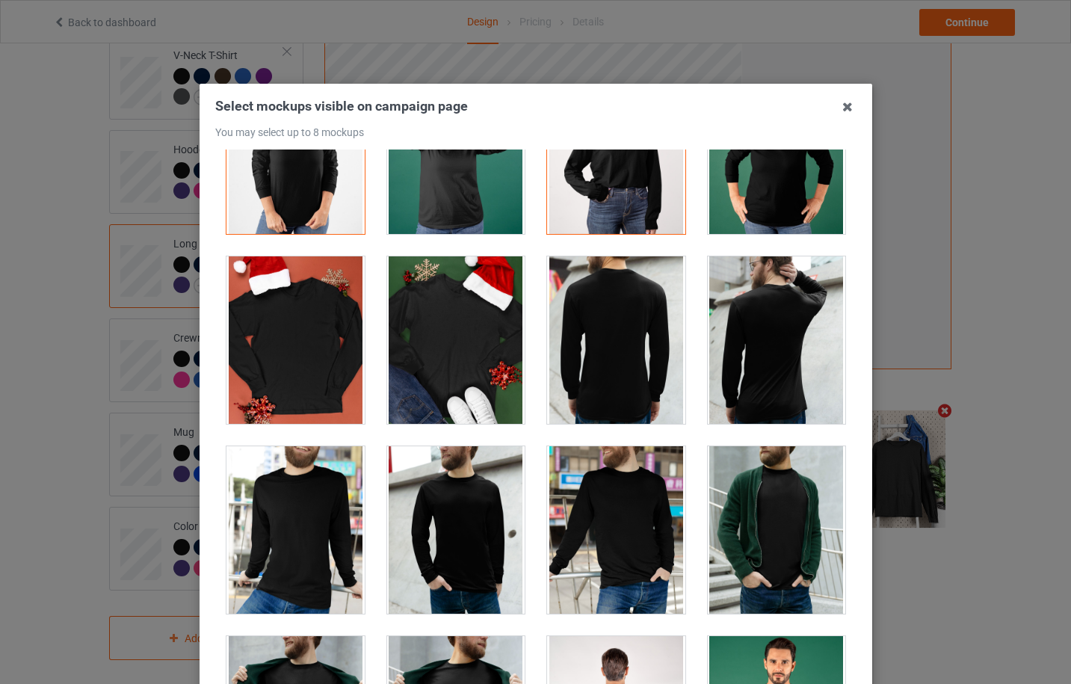
scroll to position [1994, 0]
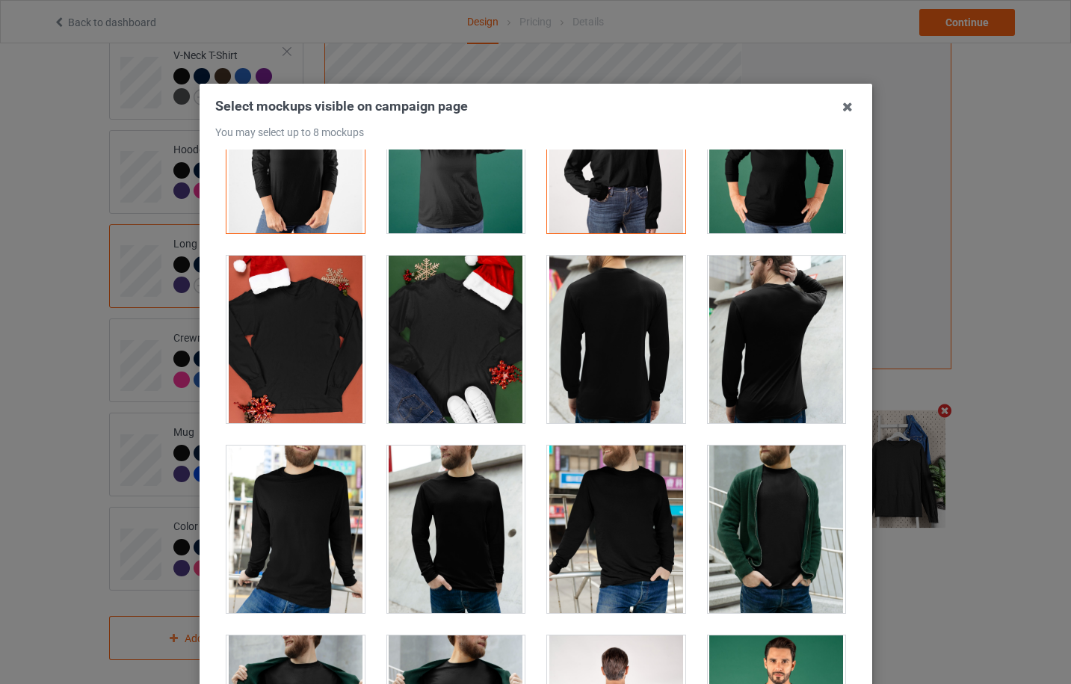
click at [438, 348] on div at bounding box center [456, 339] width 138 height 167
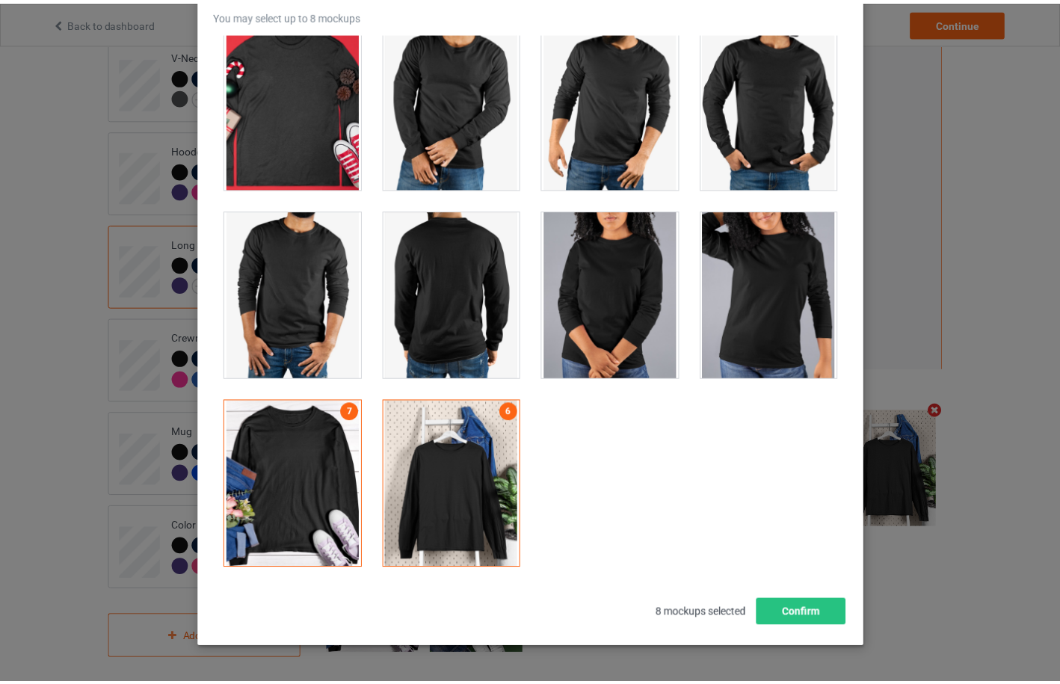
scroll to position [165, 0]
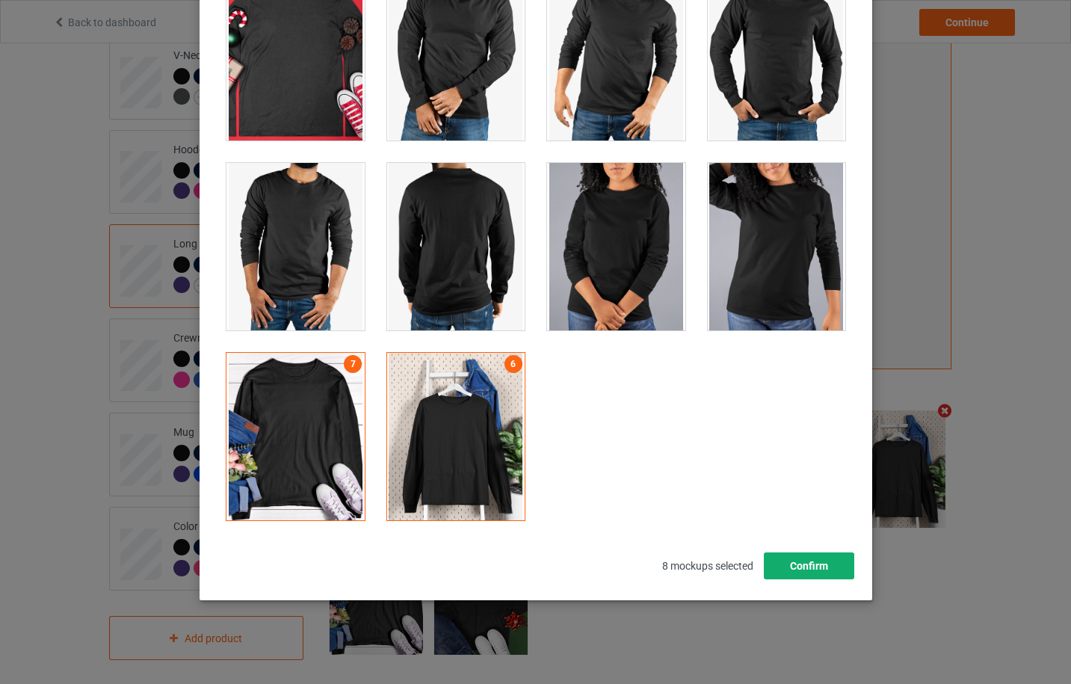
click at [789, 563] on button "Confirm" at bounding box center [808, 565] width 90 height 27
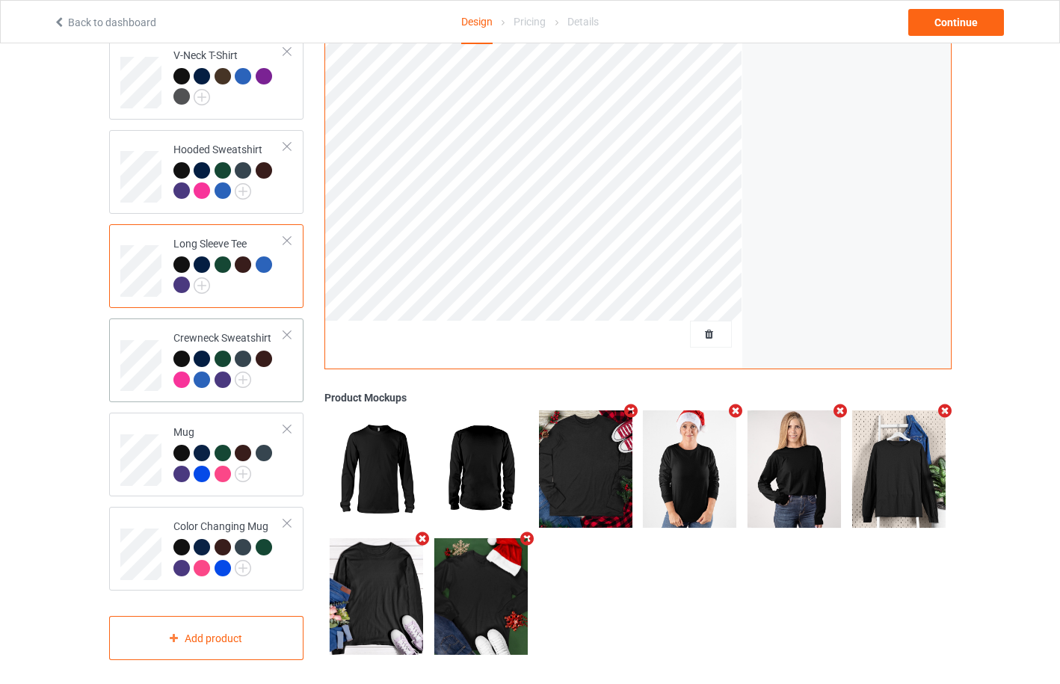
scroll to position [37, 0]
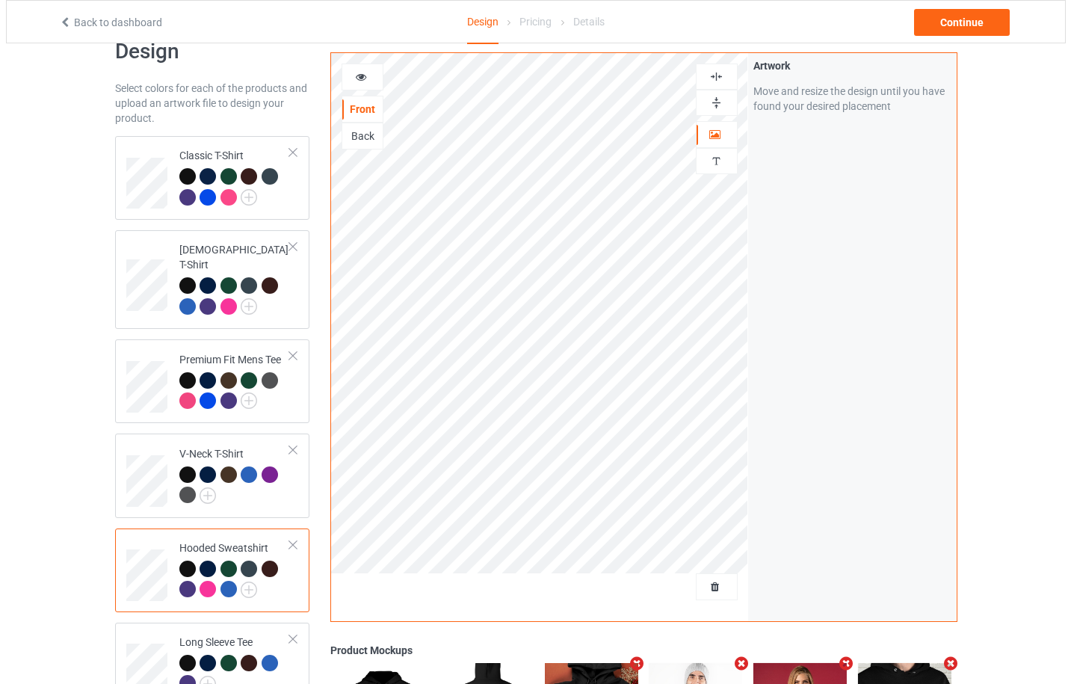
scroll to position [435, 0]
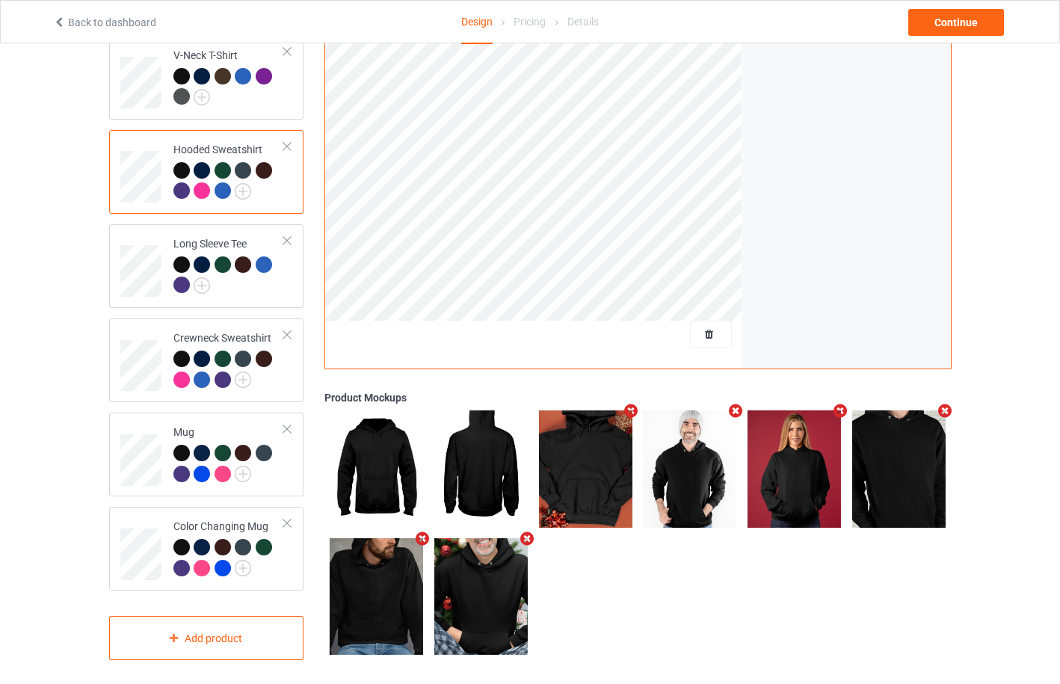
click at [734, 405] on icon "Remove mockup" at bounding box center [736, 412] width 19 height 16
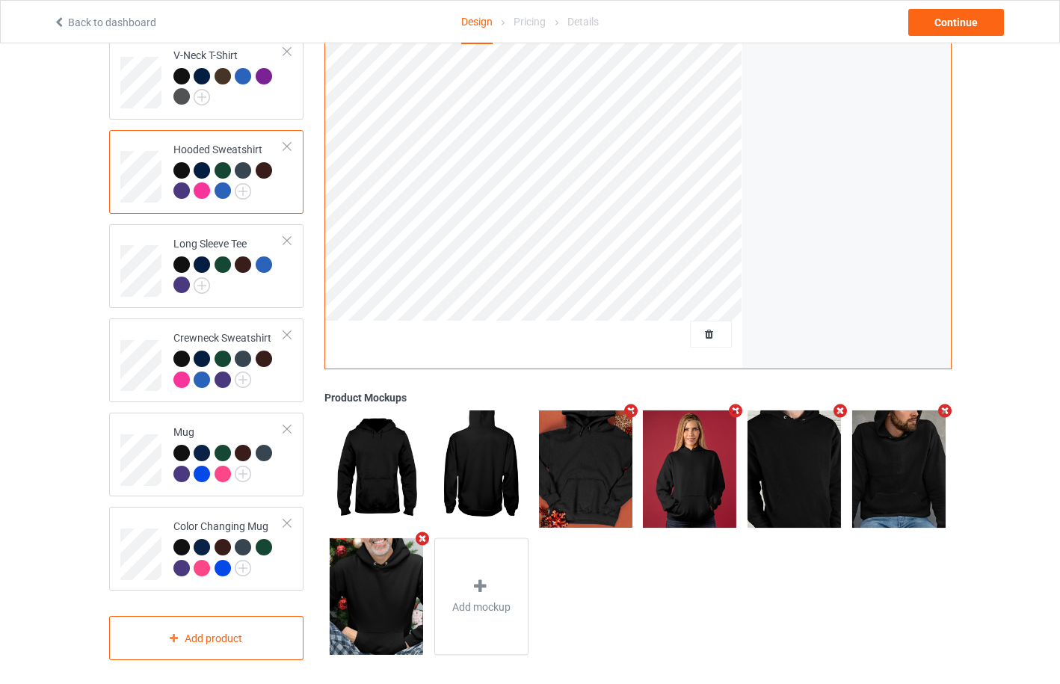
click at [837, 403] on icon "Remove mockup" at bounding box center [840, 411] width 19 height 16
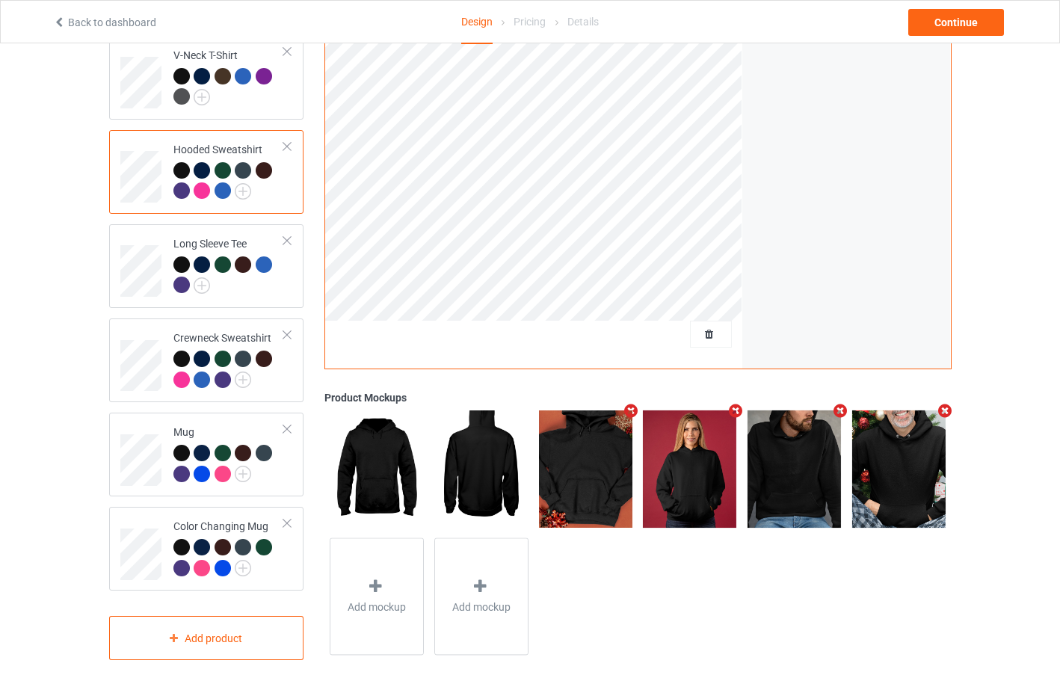
click at [842, 404] on icon "Remove mockup" at bounding box center [840, 411] width 19 height 16
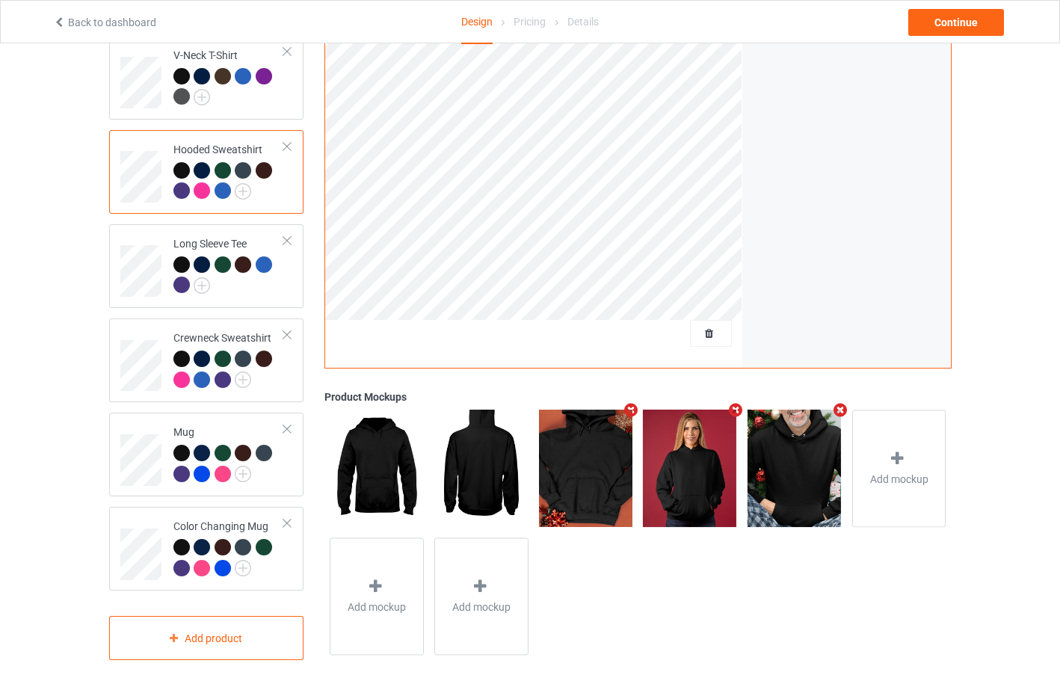
click at [842, 404] on icon "Remove mockup" at bounding box center [840, 410] width 19 height 16
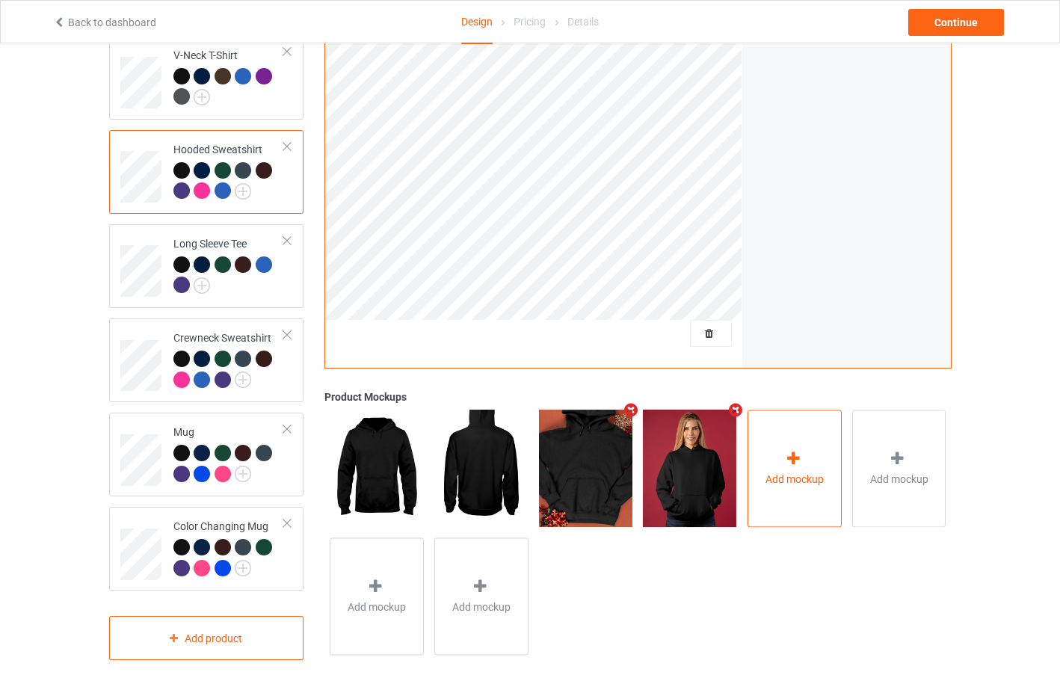
click at [793, 451] on icon at bounding box center [793, 459] width 19 height 16
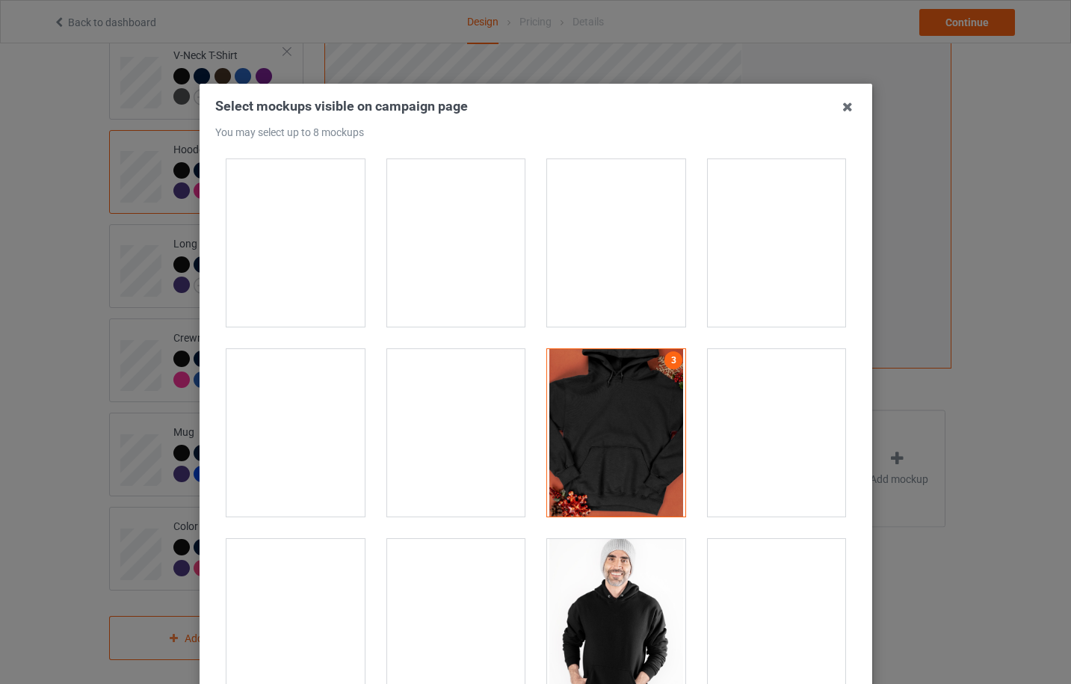
scroll to position [3190, 0]
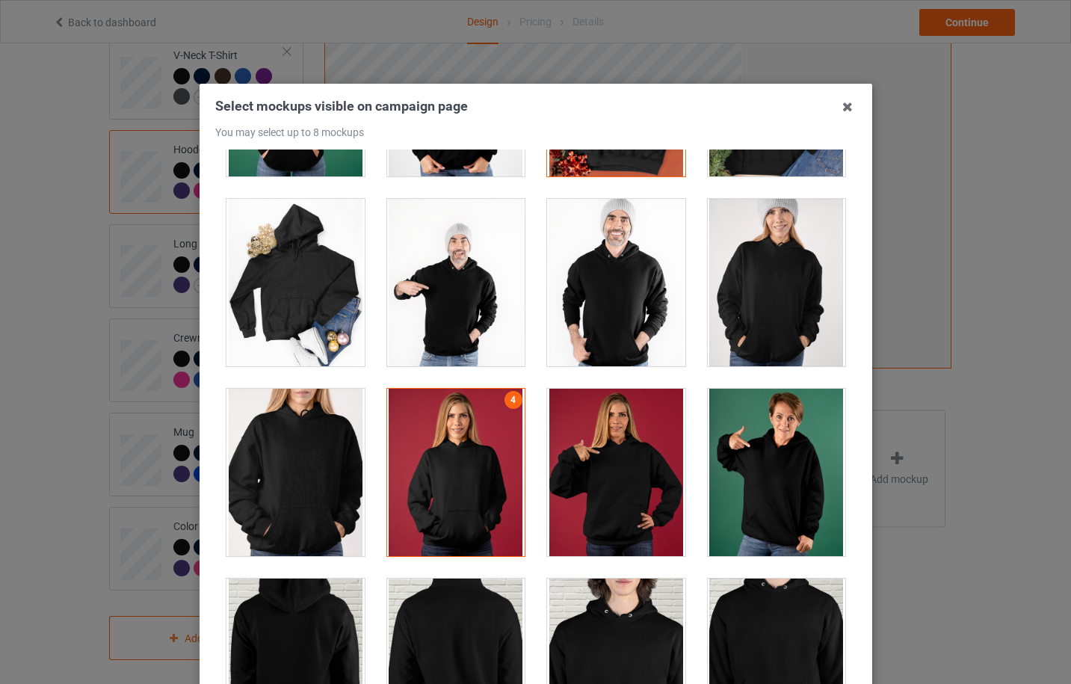
click at [280, 470] on div at bounding box center [296, 472] width 138 height 167
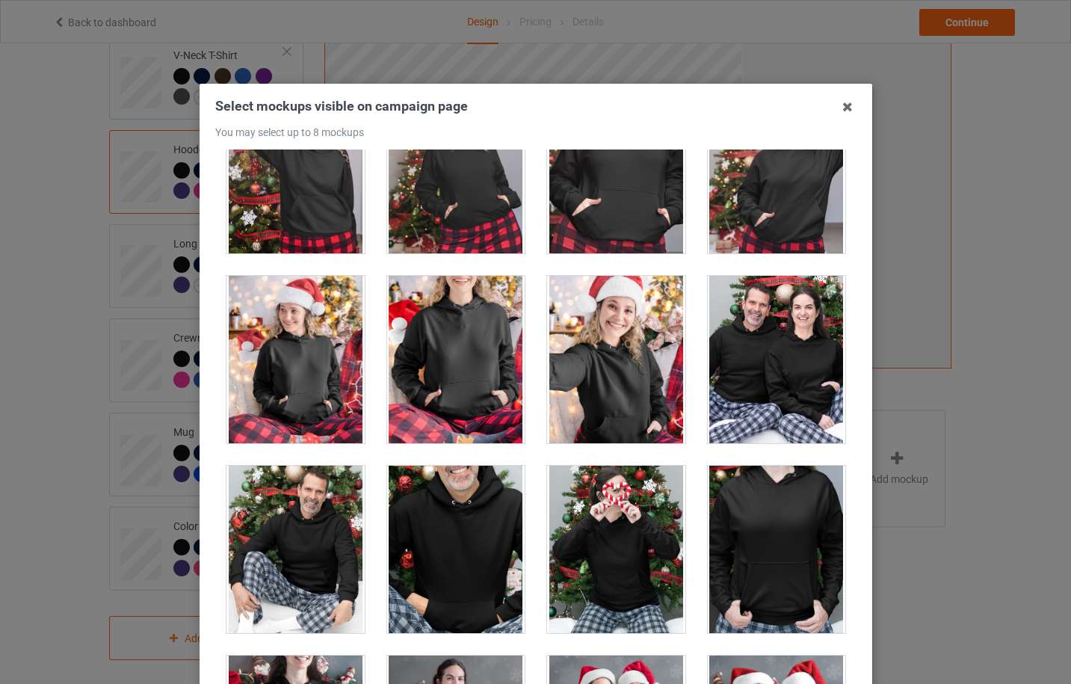
scroll to position [9171, 0]
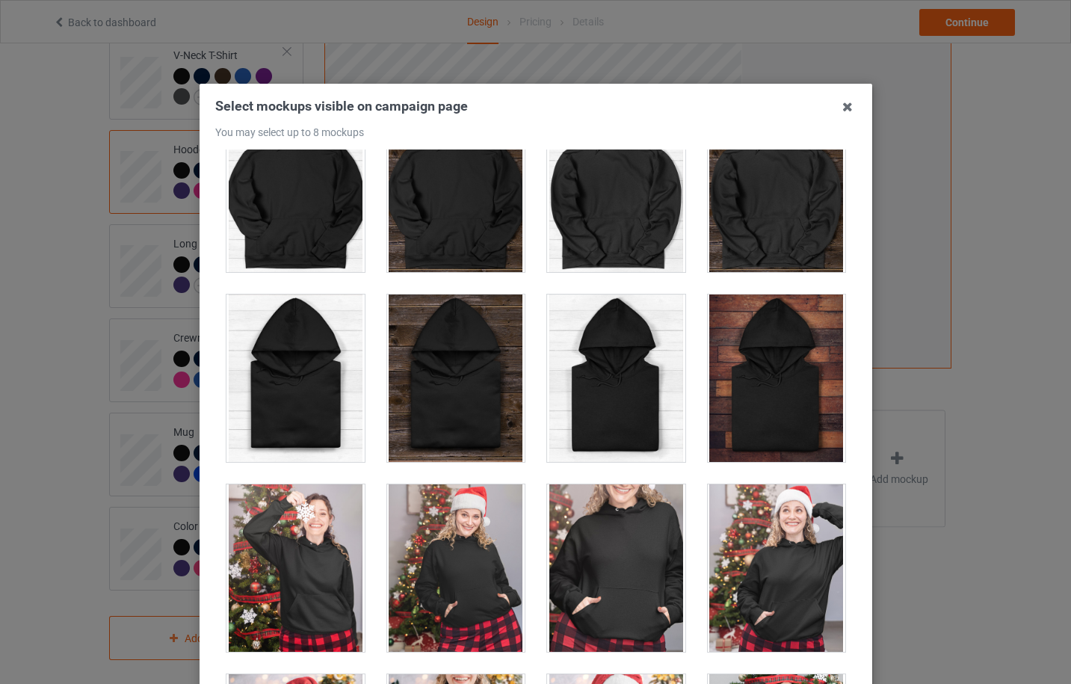
click at [624, 563] on div at bounding box center [616, 567] width 138 height 167
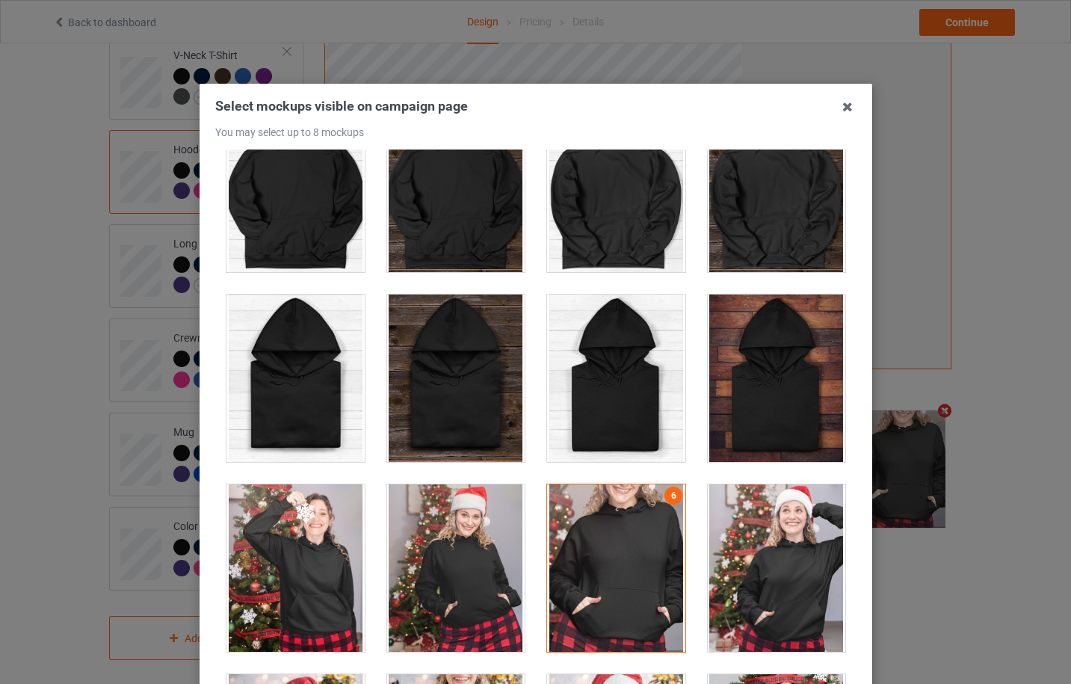
click at [612, 558] on div at bounding box center [616, 567] width 138 height 167
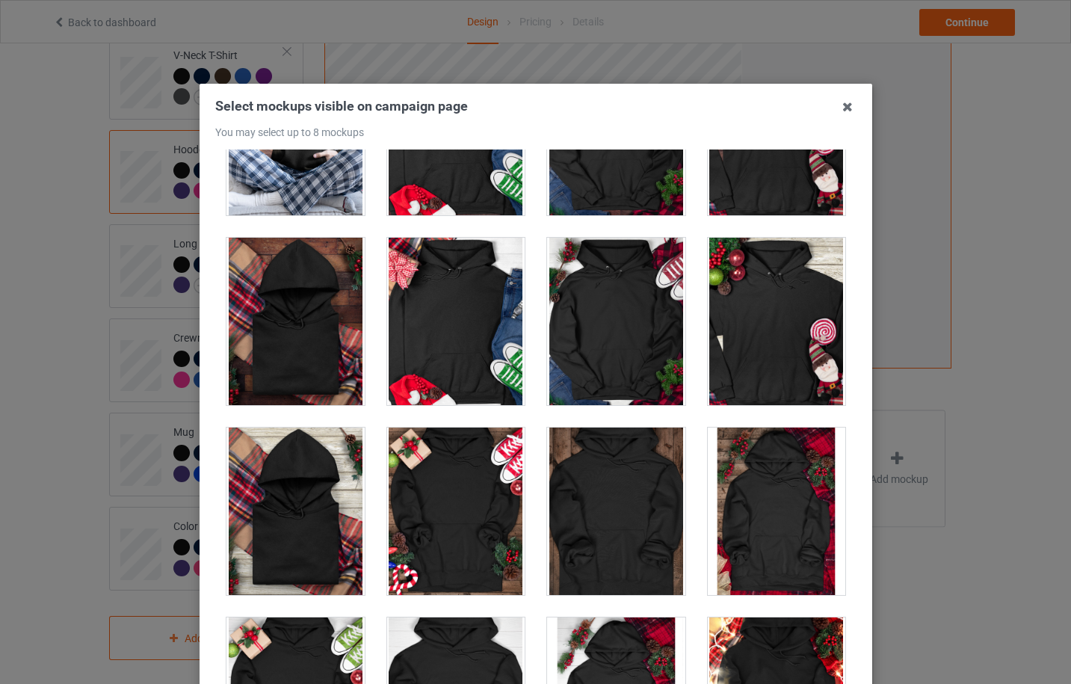
scroll to position [10766, 0]
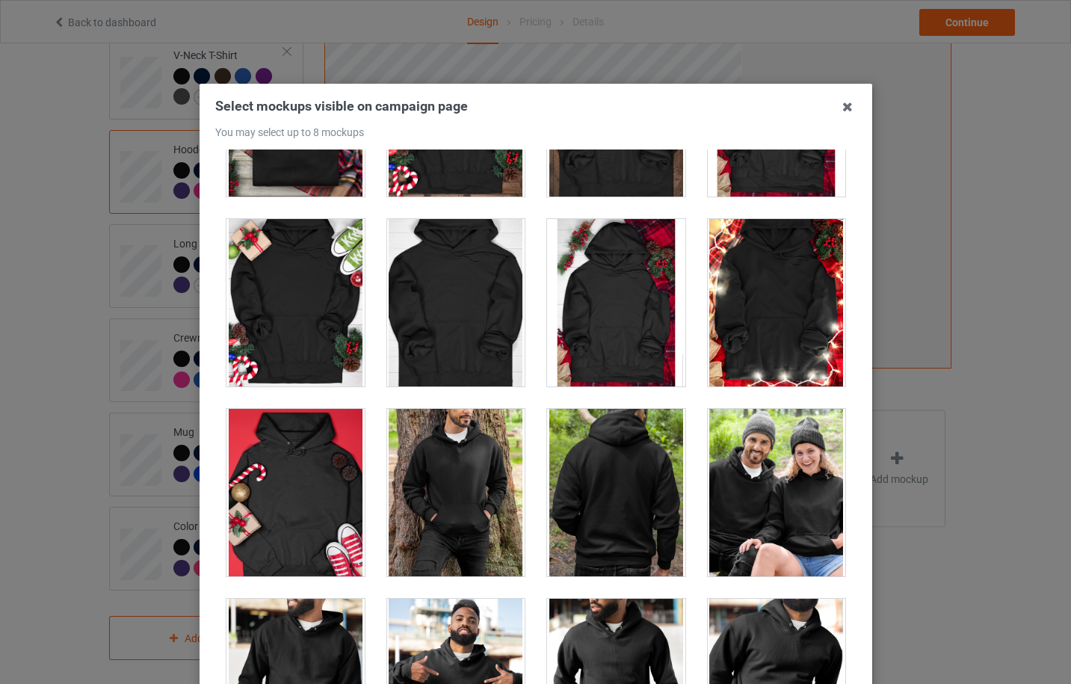
click at [775, 326] on div at bounding box center [776, 302] width 138 height 167
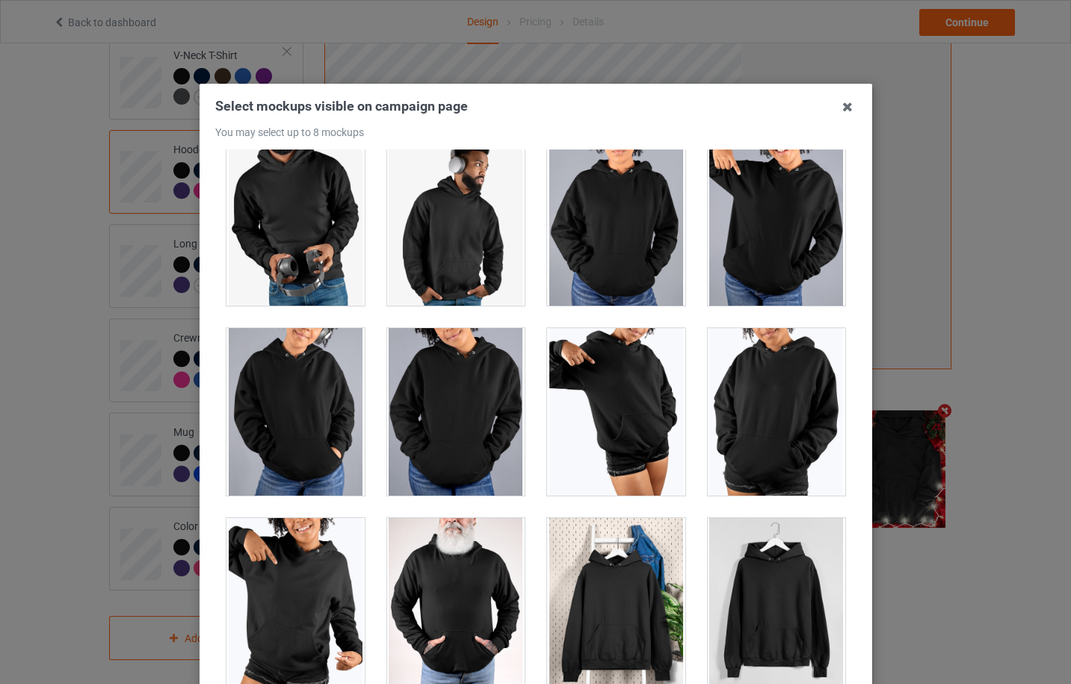
scroll to position [165, 0]
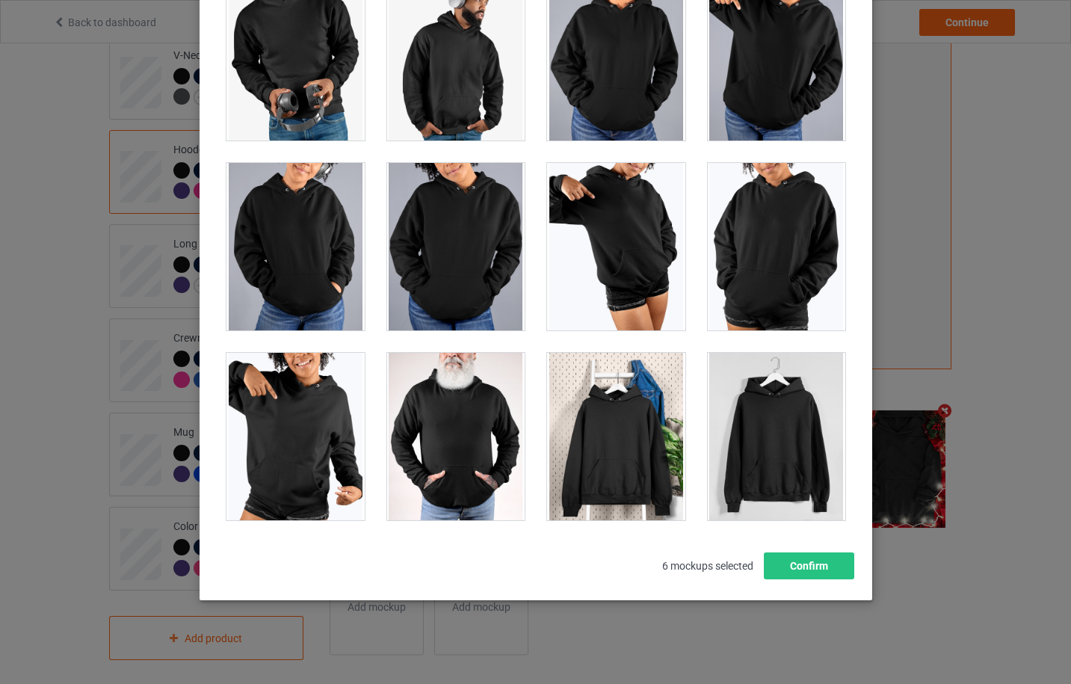
click at [607, 458] on div at bounding box center [616, 436] width 138 height 167
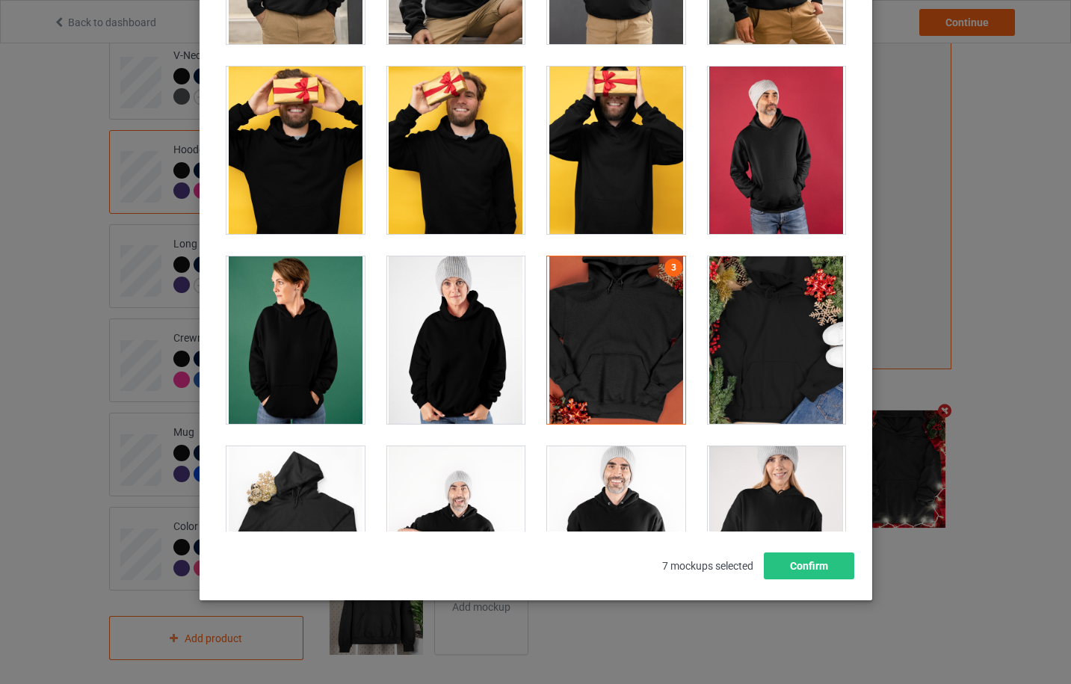
scroll to position [3176, 0]
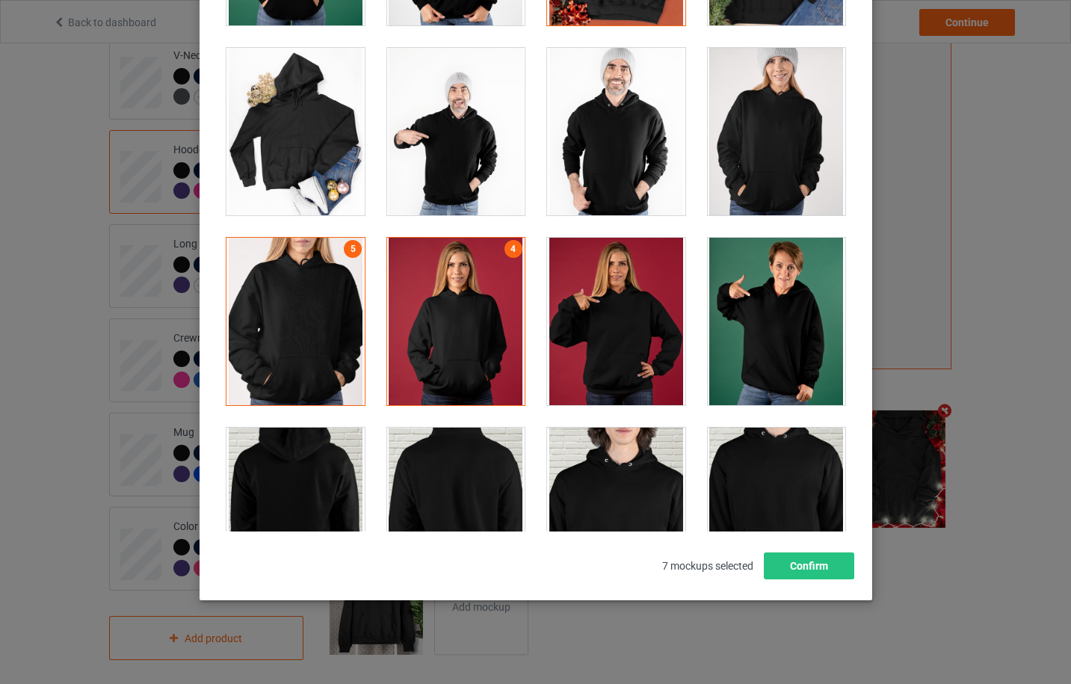
click at [742, 164] on div at bounding box center [776, 131] width 138 height 167
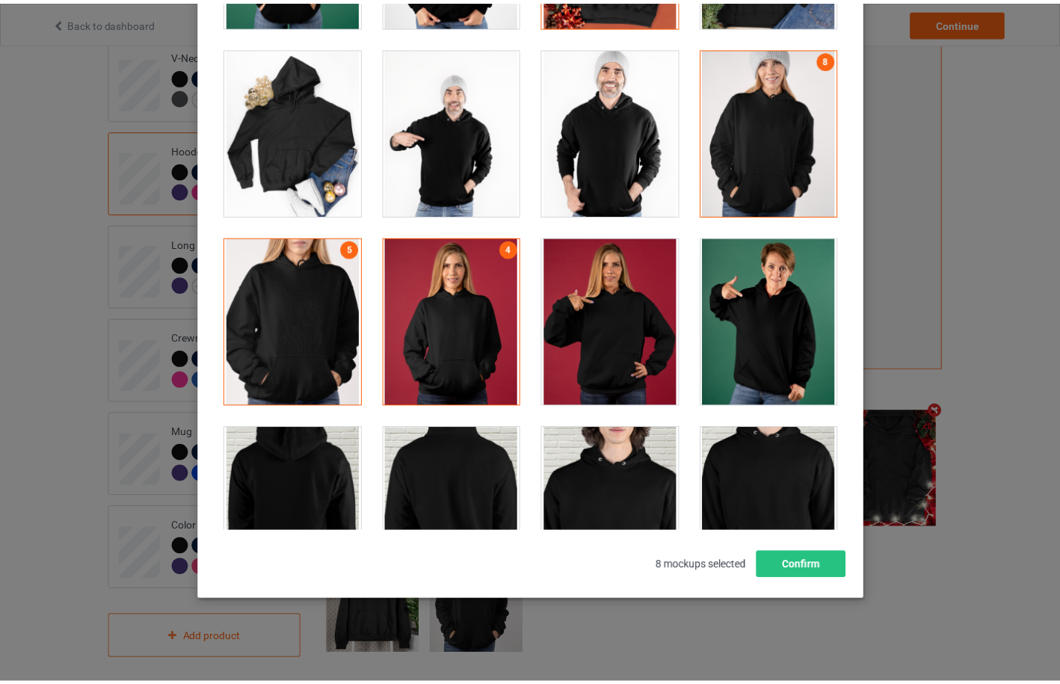
scroll to position [4372, 0]
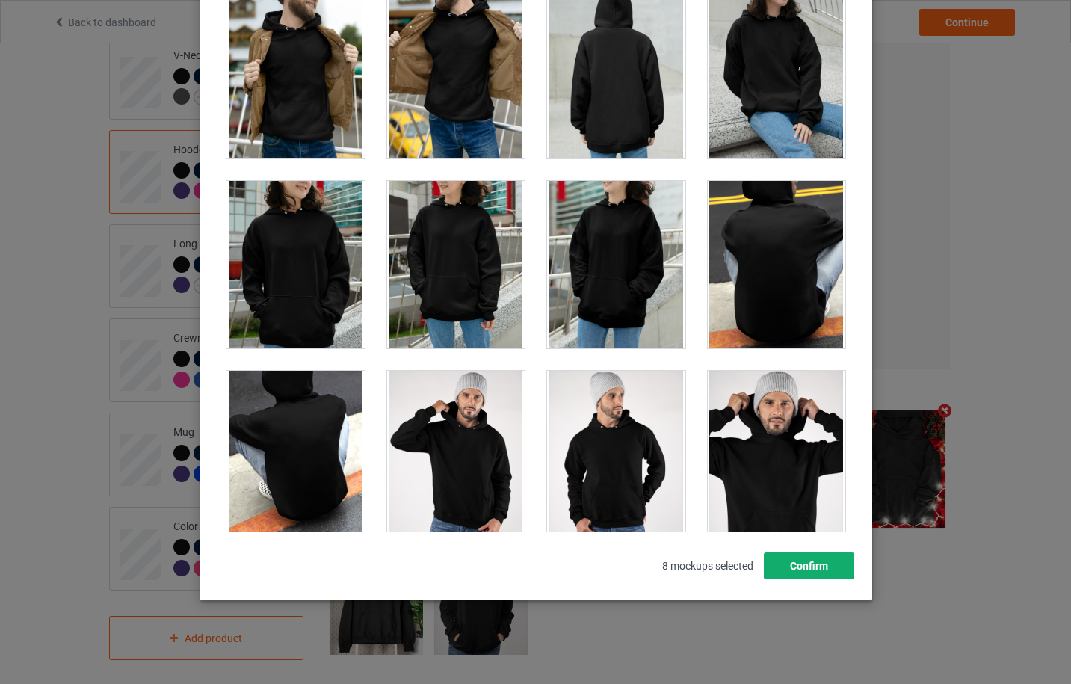
click at [784, 555] on button "Confirm" at bounding box center [808, 565] width 90 height 27
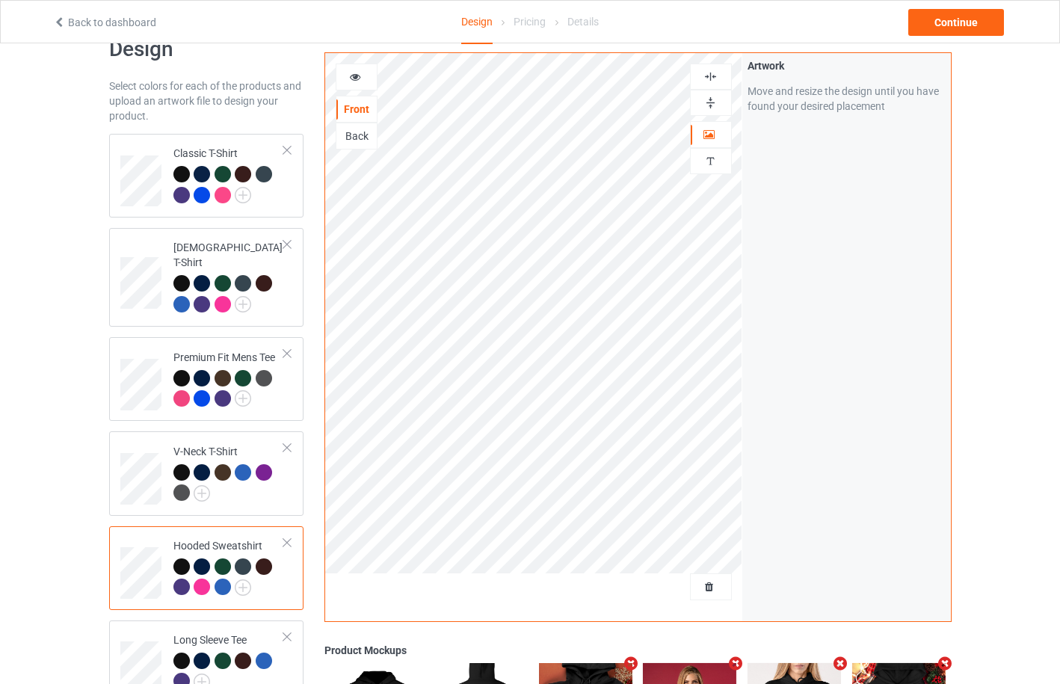
scroll to position [37, 0]
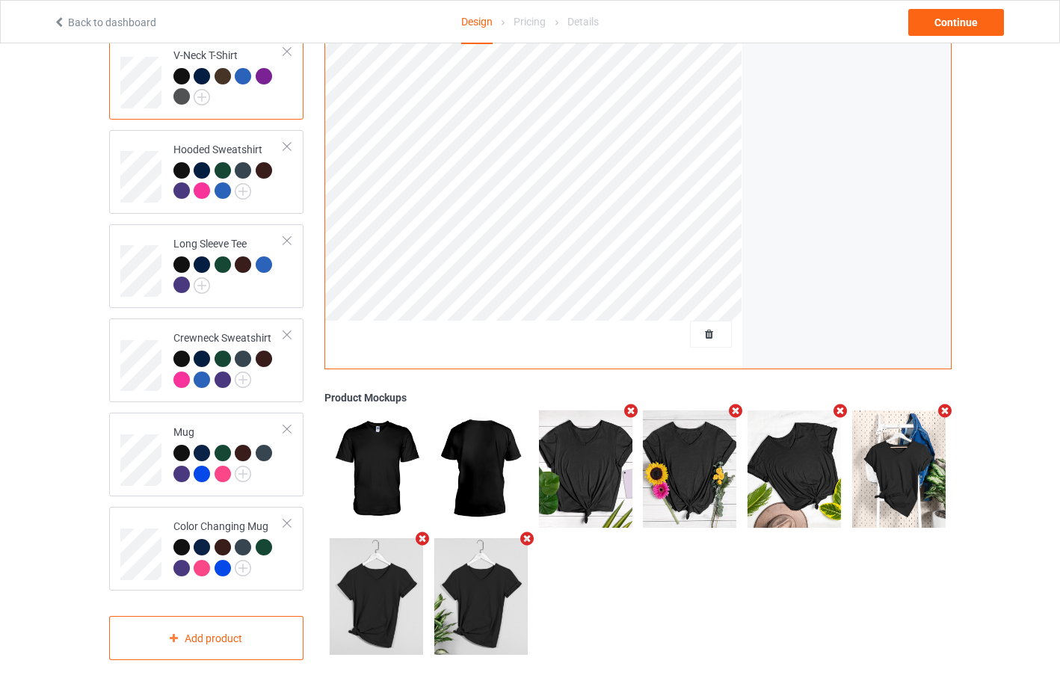
scroll to position [37, 0]
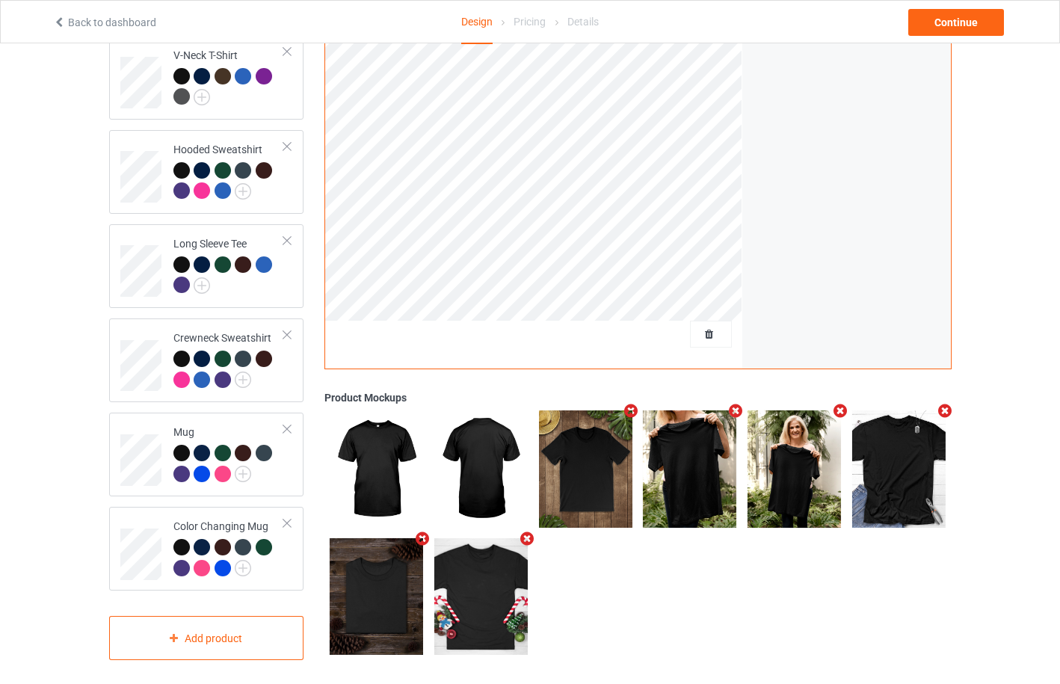
scroll to position [37, 0]
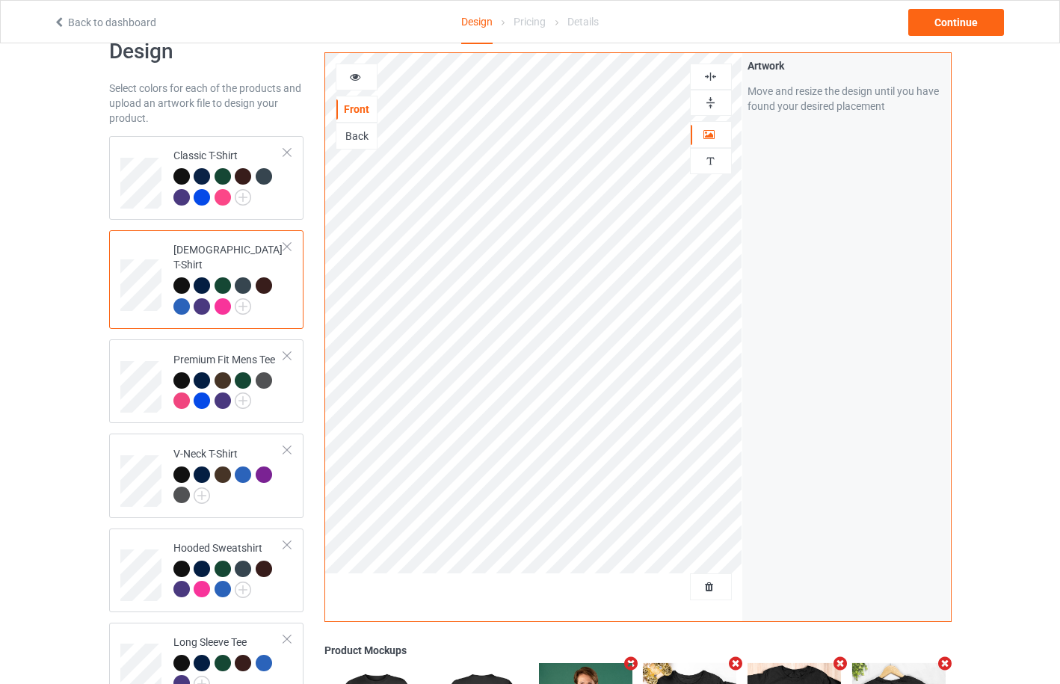
scroll to position [435, 0]
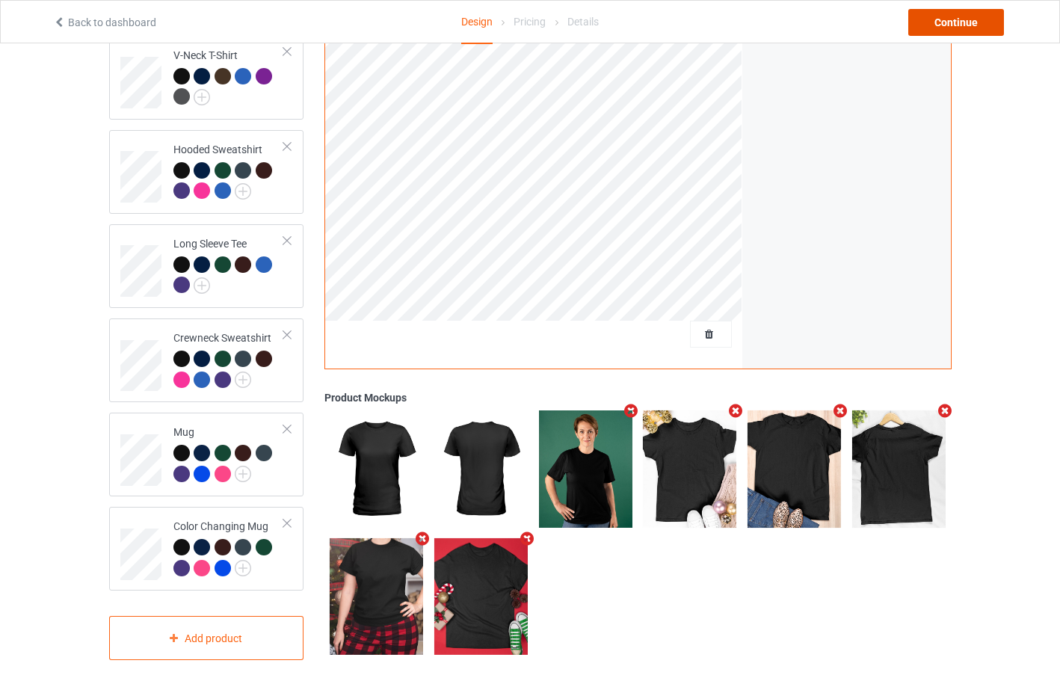
click at [970, 20] on div "Continue" at bounding box center [956, 22] width 96 height 27
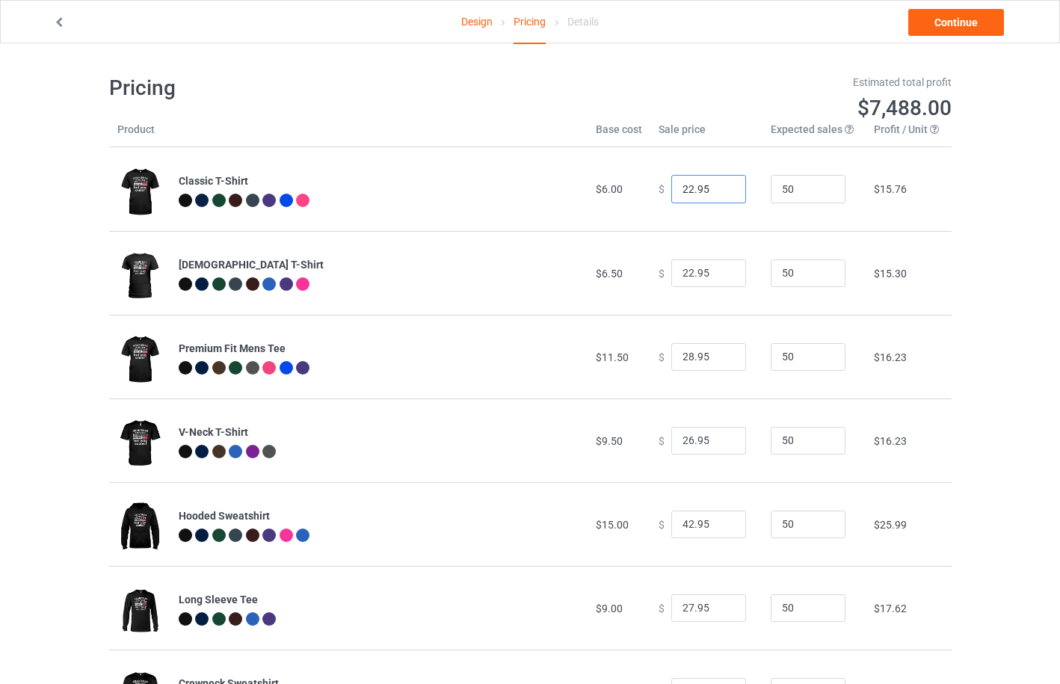
click at [684, 191] on input "22.95" at bounding box center [708, 189] width 75 height 28
type input "27.95"
click at [684, 273] on input "22.95" at bounding box center [708, 273] width 75 height 28
type input "28.95"
drag, startPoint x: 687, startPoint y: 357, endPoint x: 662, endPoint y: 358, distance: 24.7
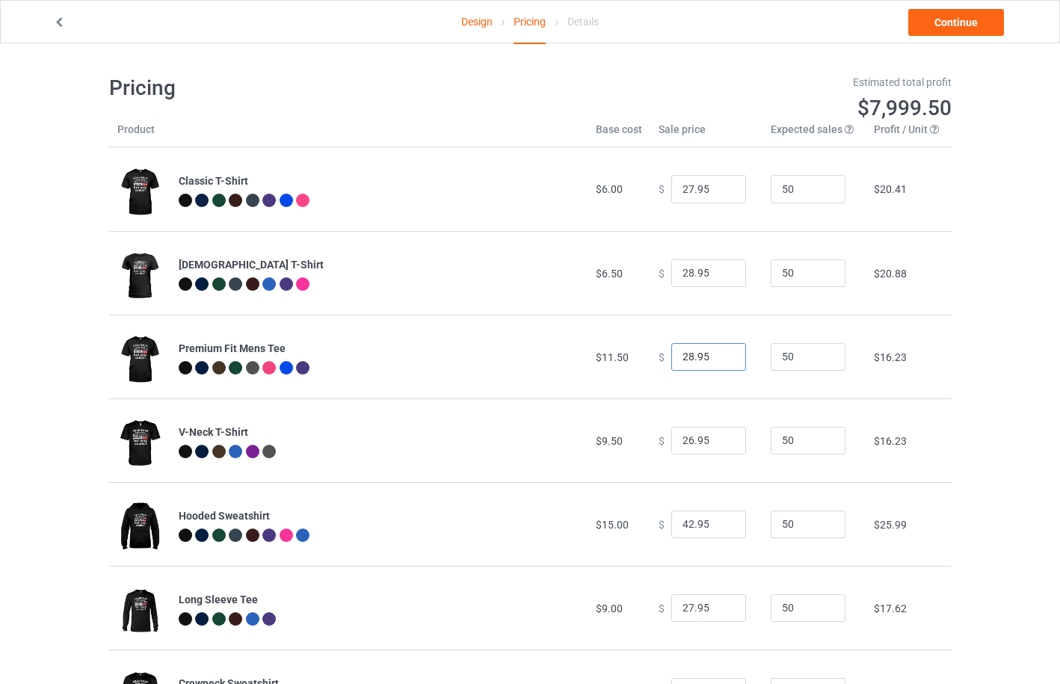
click at [662, 358] on div "$ 28.95" at bounding box center [707, 357] width 96 height 28
type input "33.95"
drag, startPoint x: 685, startPoint y: 442, endPoint x: 666, endPoint y: 444, distance: 18.8
click at [671, 444] on input "26.95" at bounding box center [708, 441] width 75 height 28
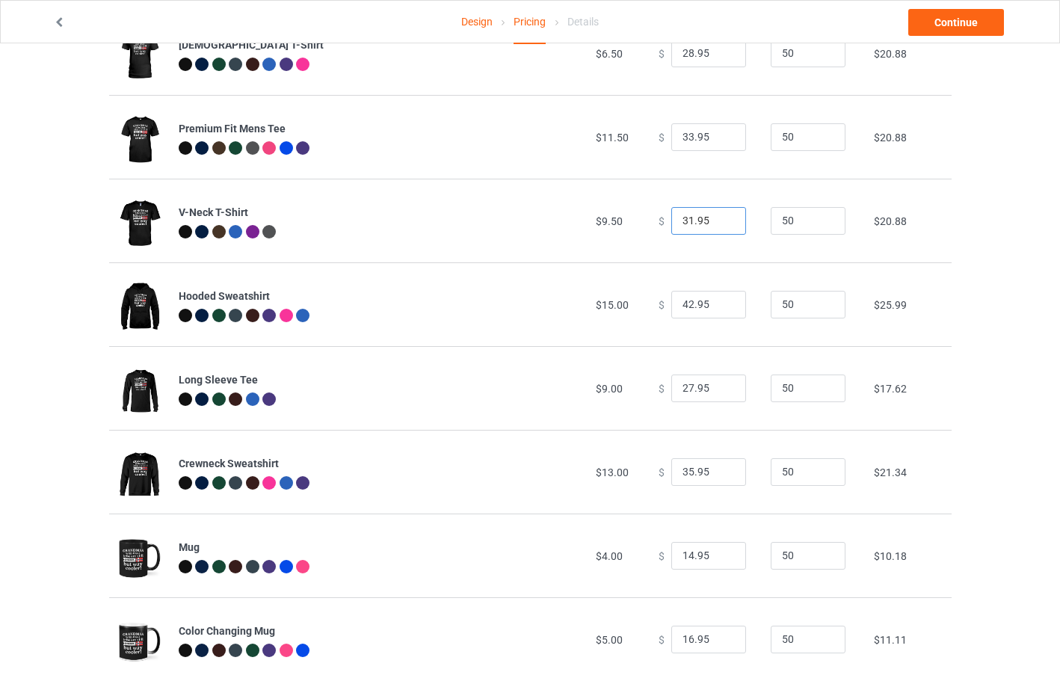
scroll to position [249, 0]
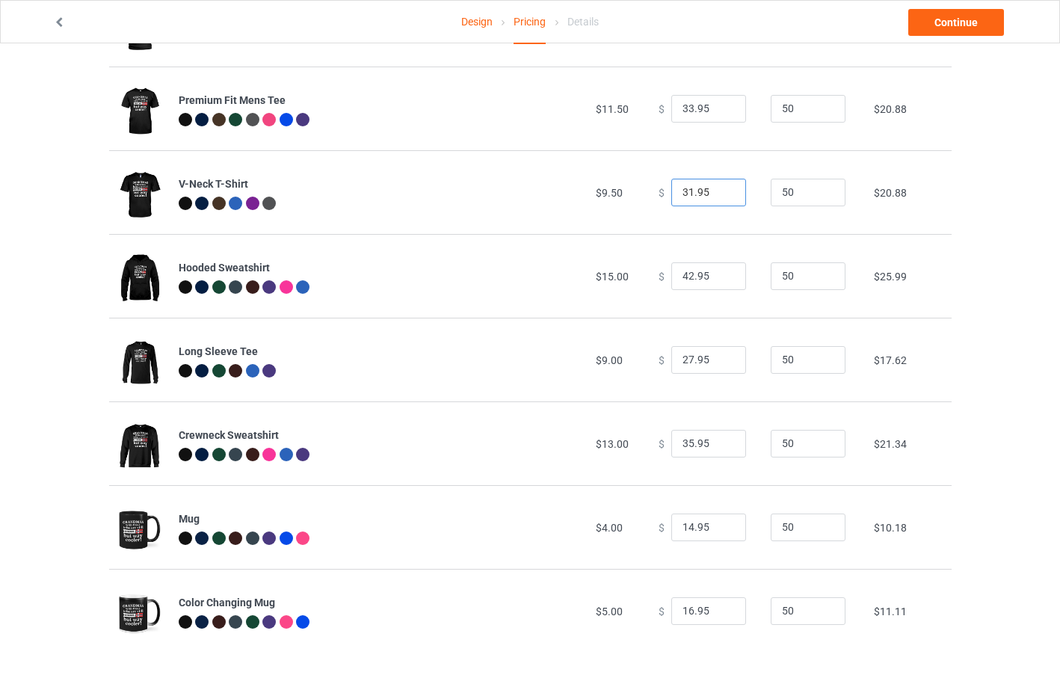
type input "31.95"
drag, startPoint x: 685, startPoint y: 360, endPoint x: 668, endPoint y: 361, distance: 16.5
click at [671, 361] on input "27.95" at bounding box center [708, 360] width 75 height 28
type input "33.95"
click at [684, 442] on input "35.95" at bounding box center [708, 444] width 75 height 28
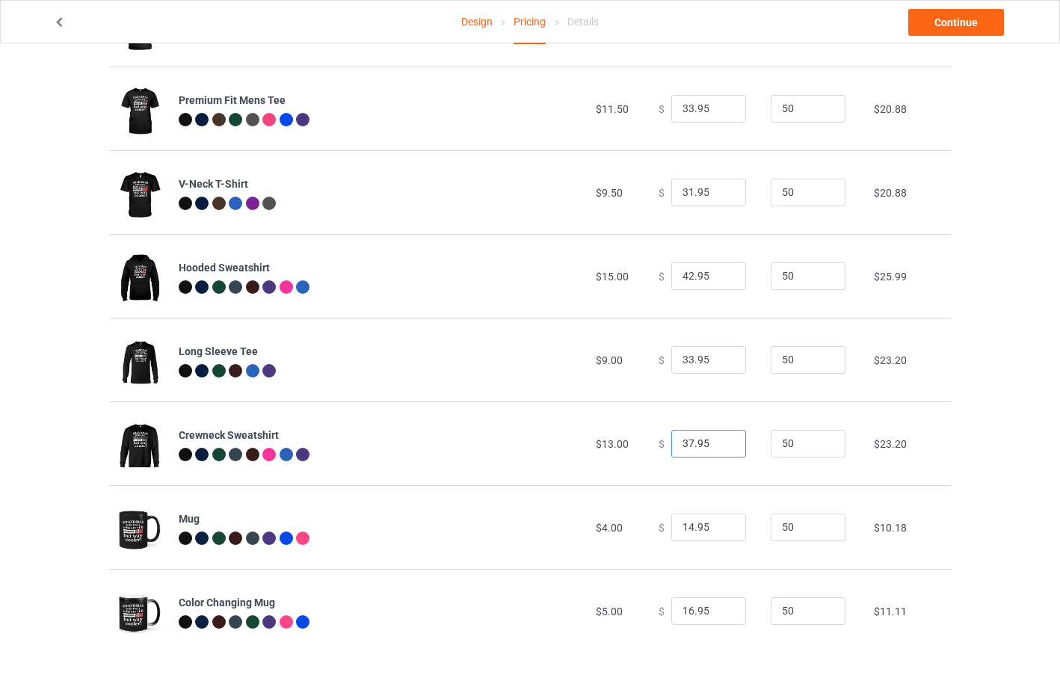
type input "37.95"
click at [688, 529] on input "14.95" at bounding box center [708, 528] width 75 height 28
type input "19.95"
drag, startPoint x: 684, startPoint y: 610, endPoint x: 674, endPoint y: 612, distance: 10.6
click at [674, 612] on input "16.95" at bounding box center [708, 611] width 75 height 28
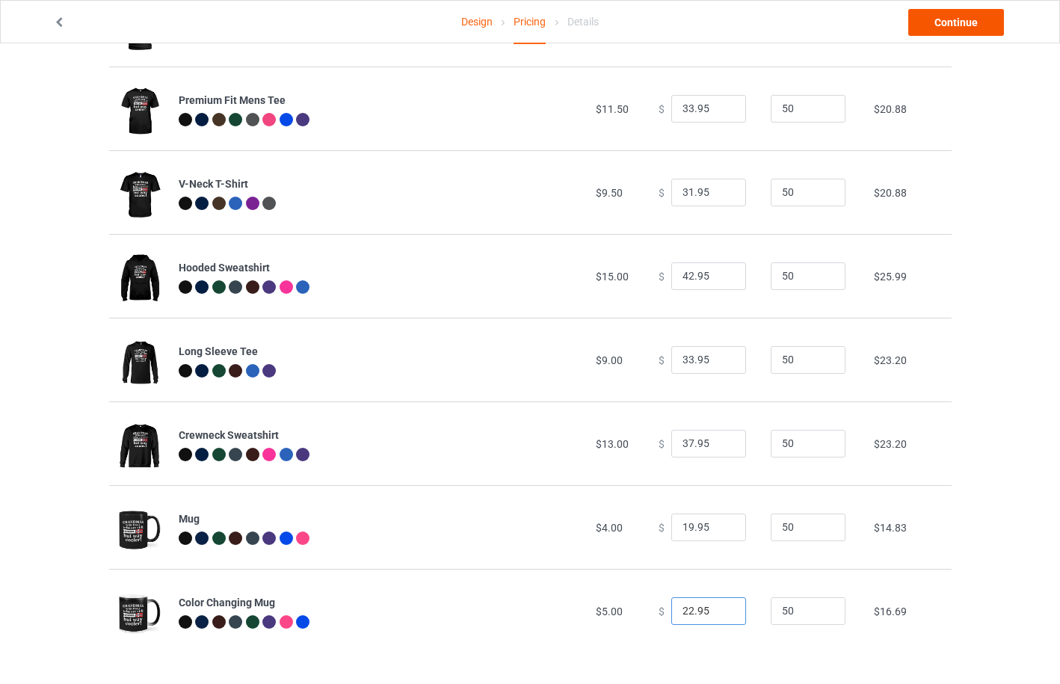
type input "22.95"
click at [968, 15] on link "Continue" at bounding box center [956, 22] width 96 height 27
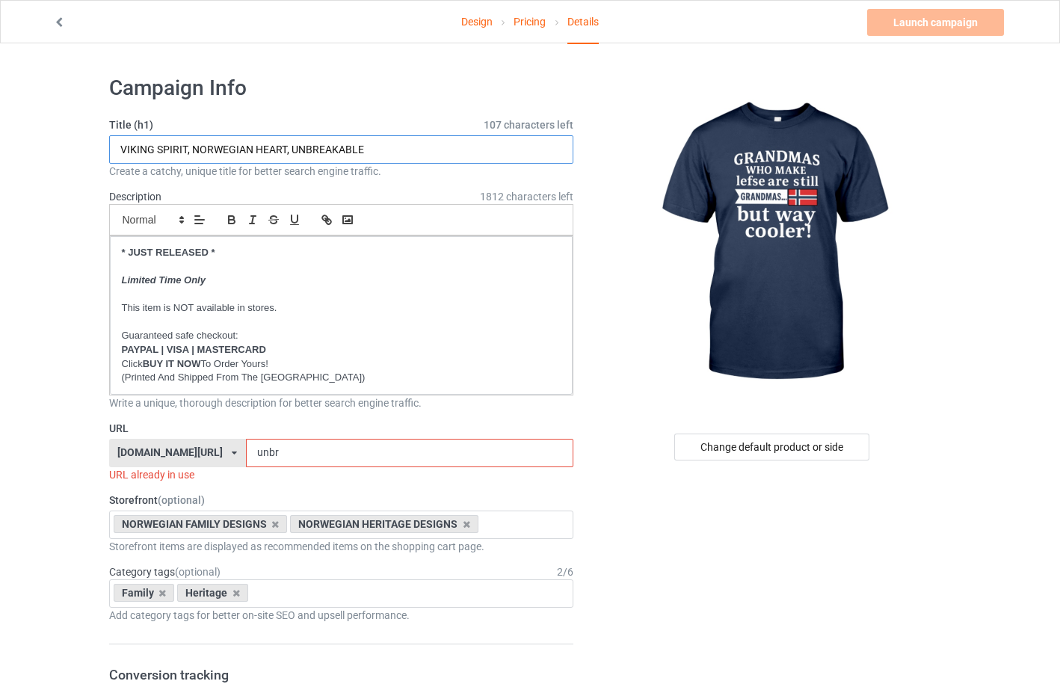
drag, startPoint x: 393, startPoint y: 148, endPoint x: 108, endPoint y: 145, distance: 285.6
type input "GRANDMAS WHO MAKE LEFSE ARE STILL GRANDMAS. BUT WAY COOLER!"
drag, startPoint x: 289, startPoint y: 452, endPoint x: 261, endPoint y: 455, distance: 27.9
click at [261, 455] on input "unbr" at bounding box center [409, 453] width 327 height 28
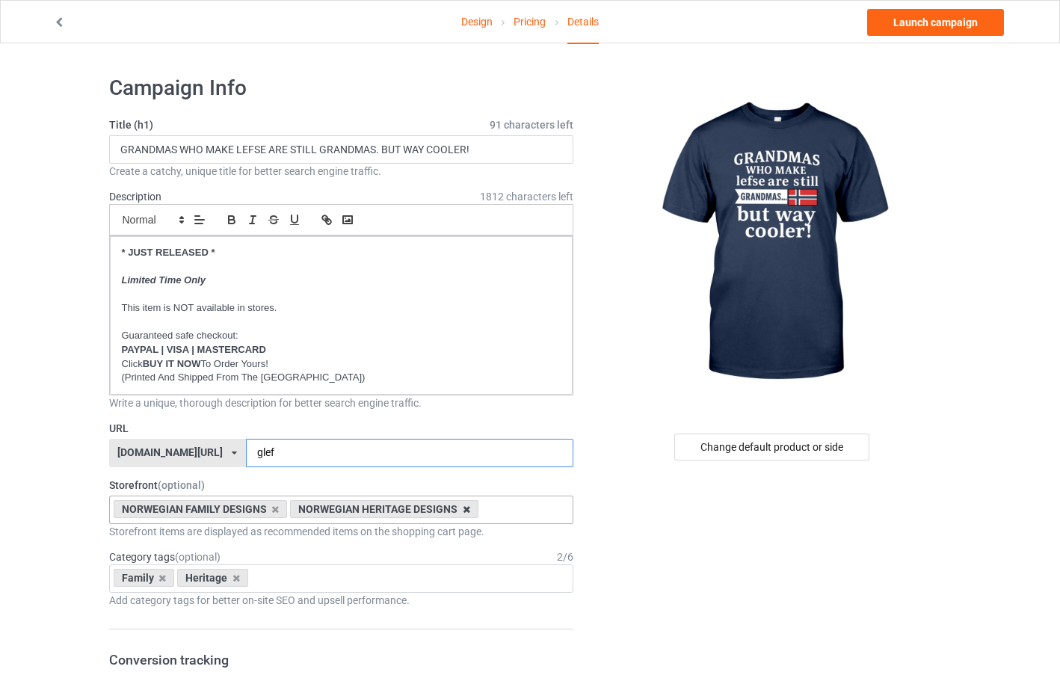
type input "glef"
click at [464, 509] on icon at bounding box center [466, 510] width 7 height 10
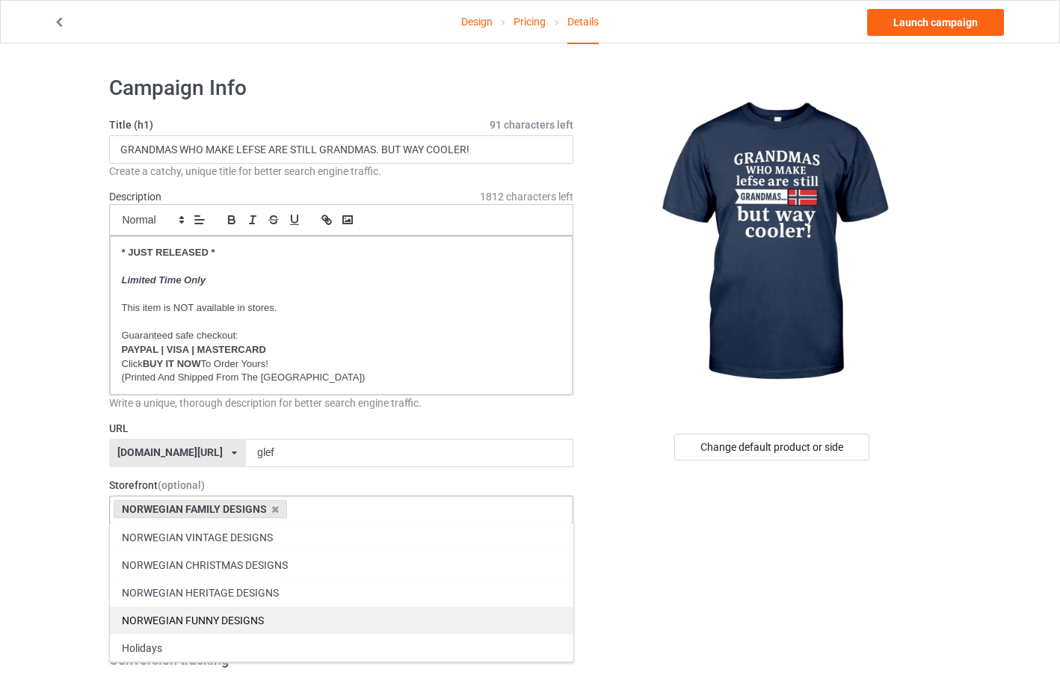
click at [238, 613] on div "NORWEGIAN FUNNY DESIGNS" at bounding box center [342, 620] width 464 height 28
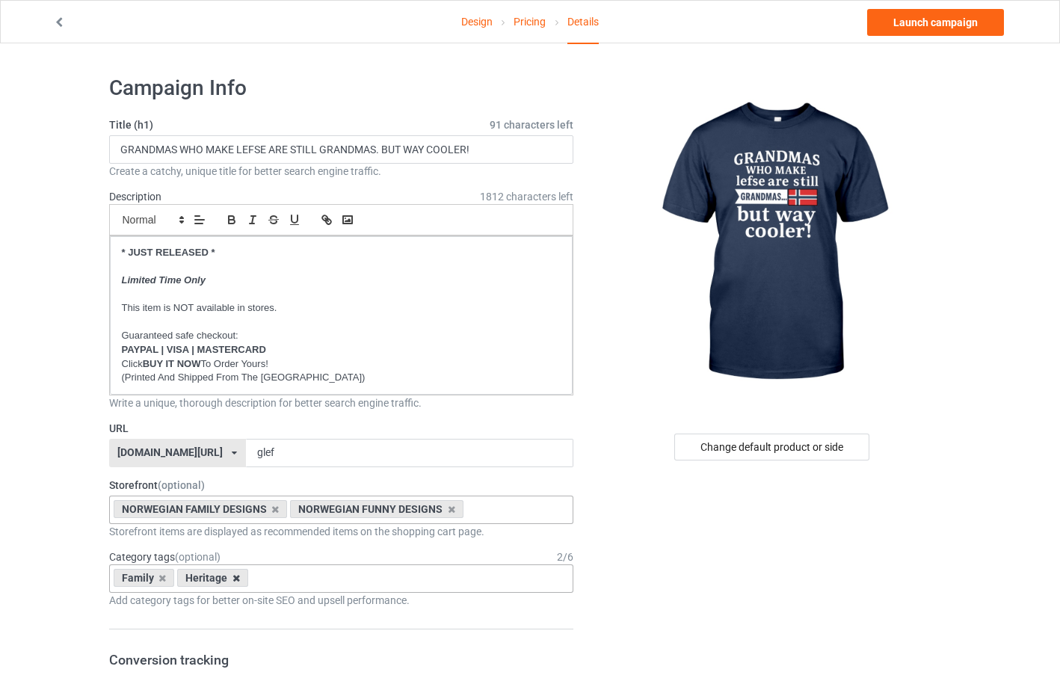
click at [235, 579] on icon at bounding box center [236, 578] width 7 height 10
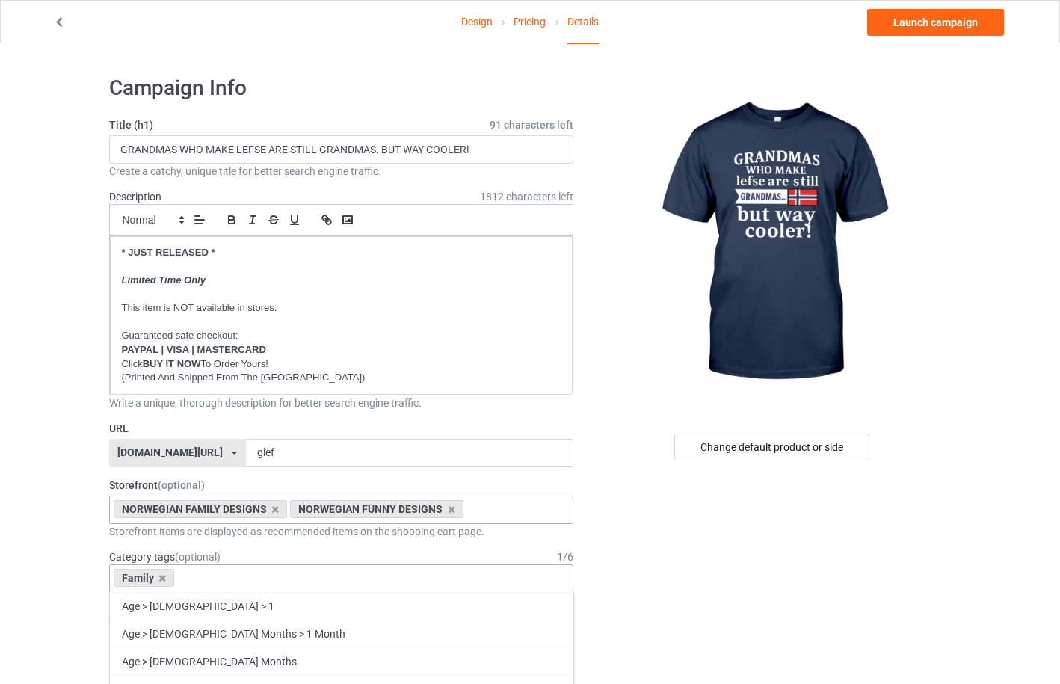
click at [235, 579] on div "Family Age > 1-19 > 1 Age > 1-12 Months > 1 Month Age > 1-12 Months Age > 1-19 …" at bounding box center [341, 578] width 465 height 28
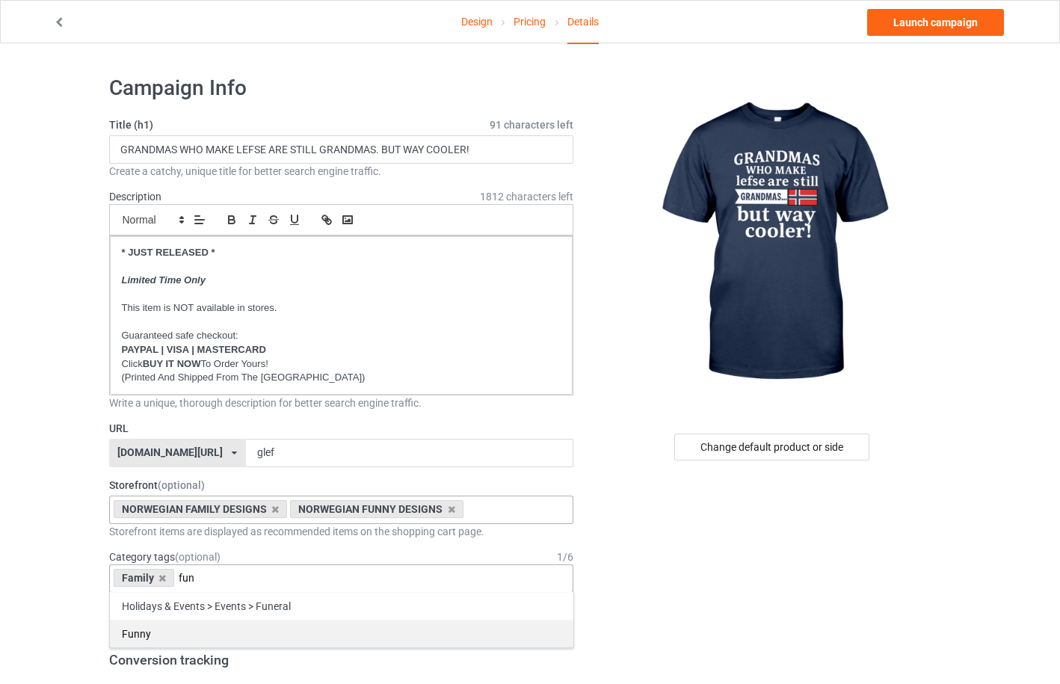
type input "fun"
click at [182, 634] on div "Funny" at bounding box center [342, 634] width 464 height 28
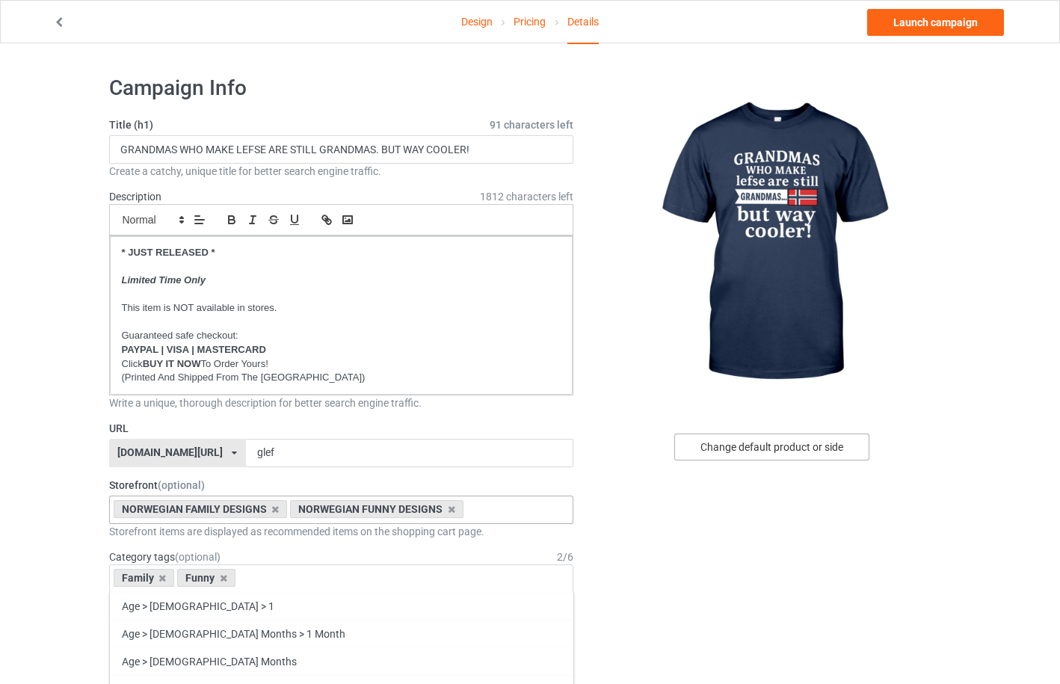
click at [805, 443] on div "Change default product or side" at bounding box center [771, 447] width 195 height 27
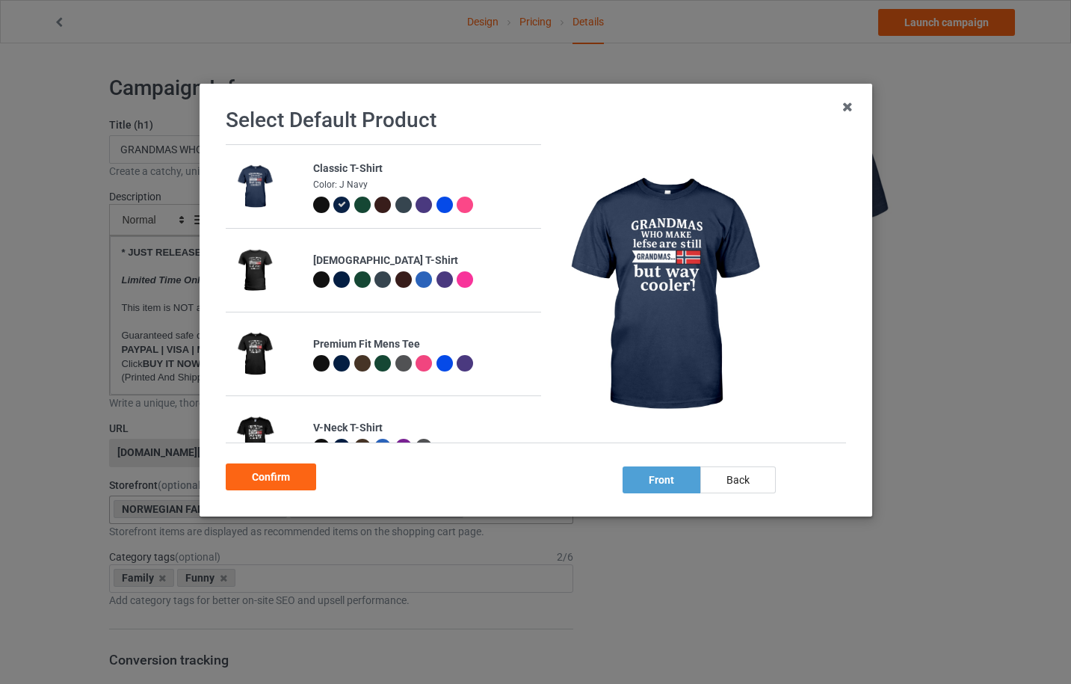
click at [321, 203] on div at bounding box center [320, 205] width 16 height 16
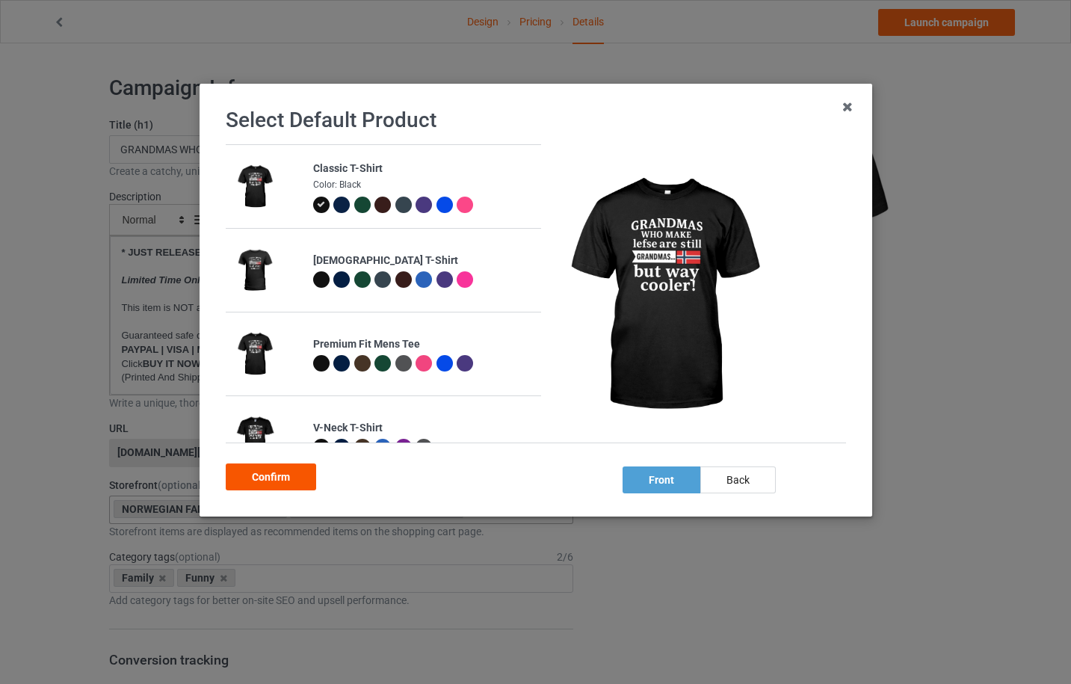
click at [289, 477] on div "Confirm" at bounding box center [271, 477] width 90 height 27
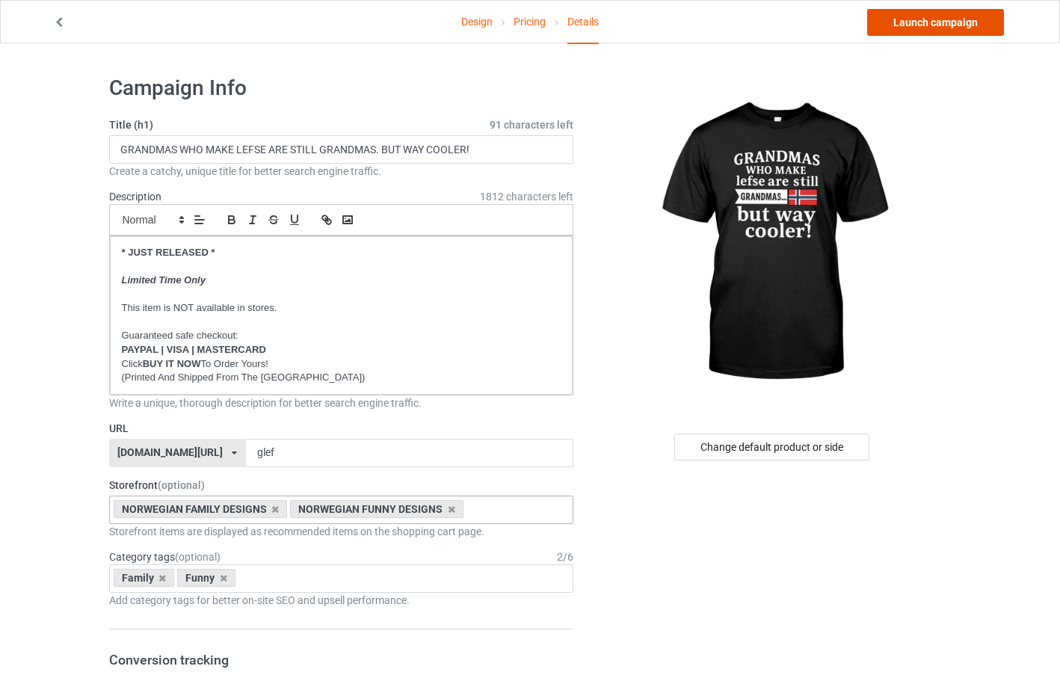
click at [928, 26] on link "Launch campaign" at bounding box center [935, 22] width 137 height 27
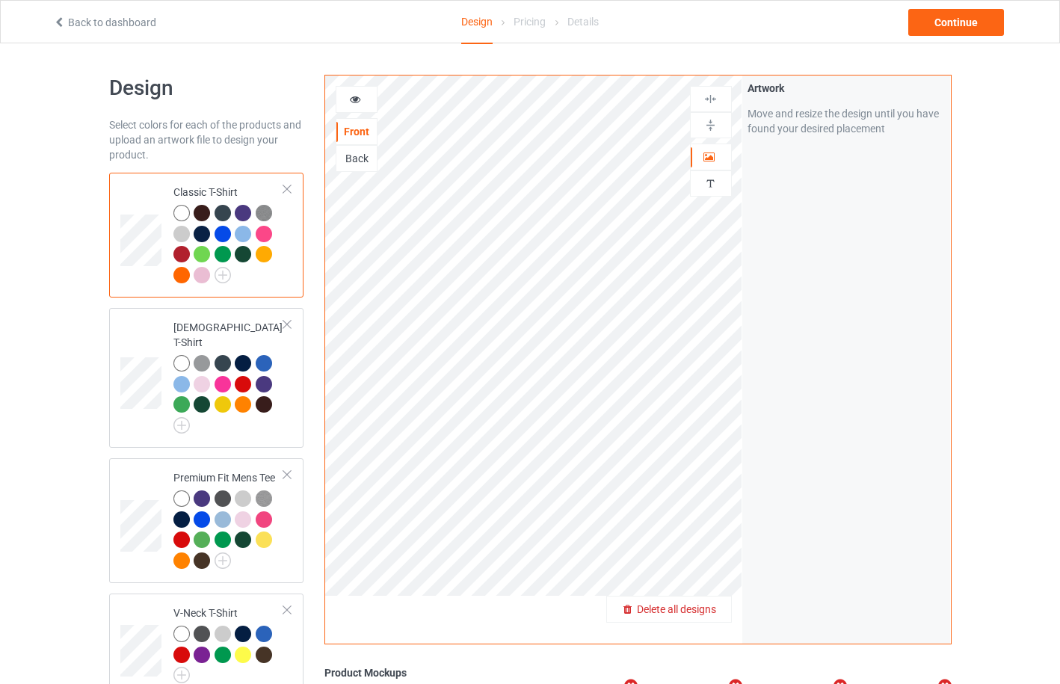
click at [707, 612] on span "Delete all designs" at bounding box center [676, 609] width 79 height 12
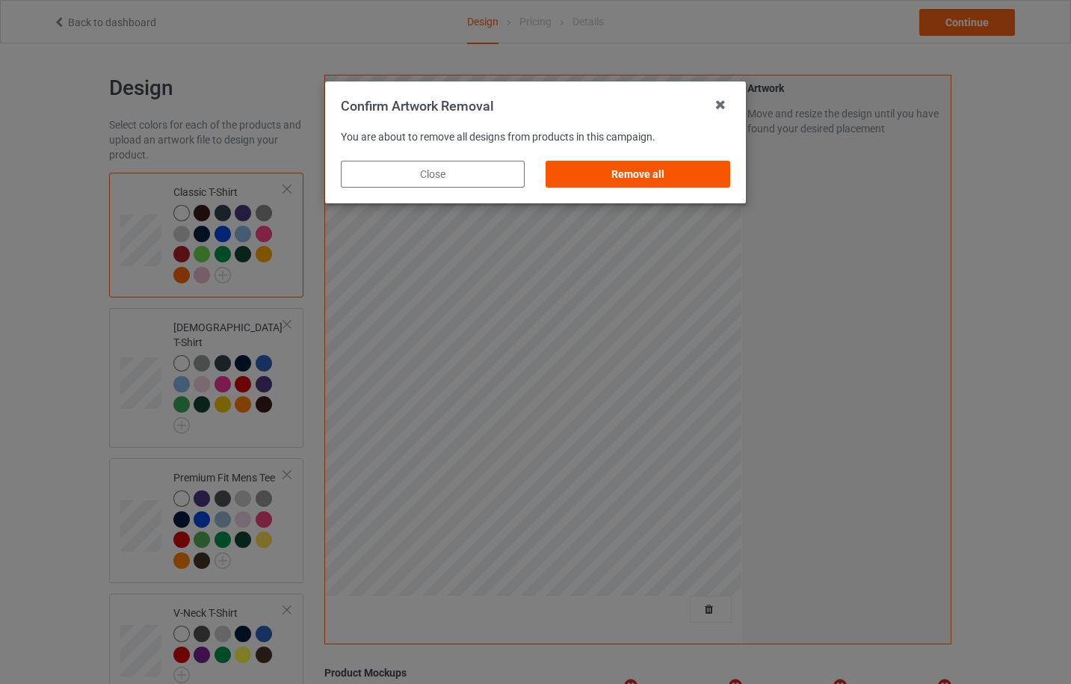
click at [654, 171] on div "Remove all" at bounding box center [638, 174] width 184 height 27
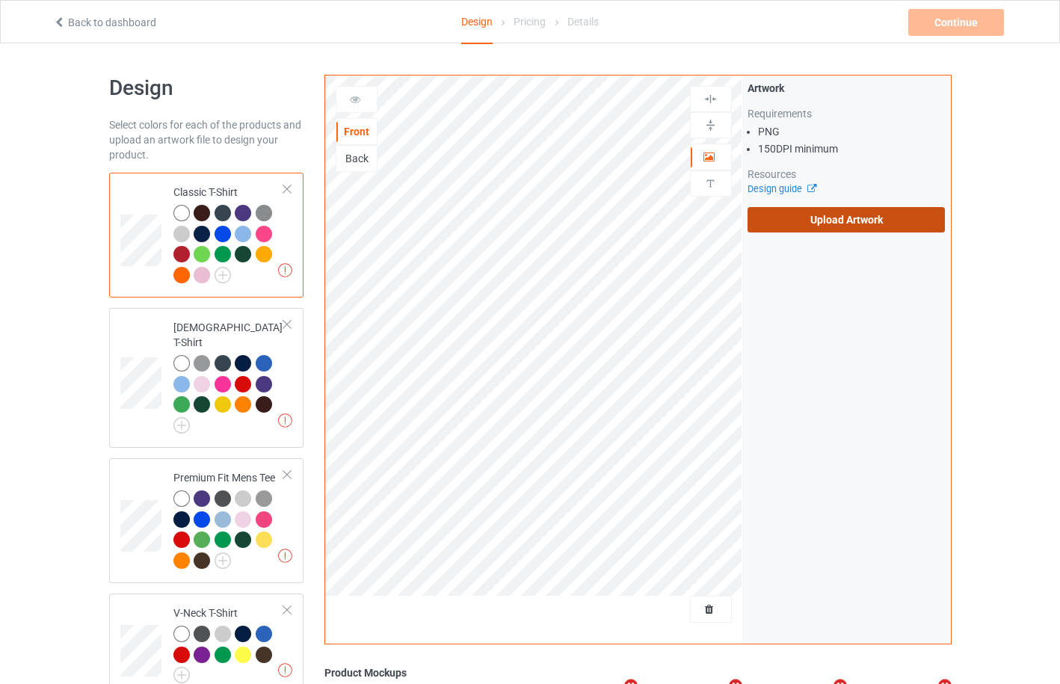
click at [815, 227] on label "Upload Artwork" at bounding box center [847, 219] width 198 height 25
click at [0, 0] on input "Upload Artwork" at bounding box center [0, 0] width 0 height 0
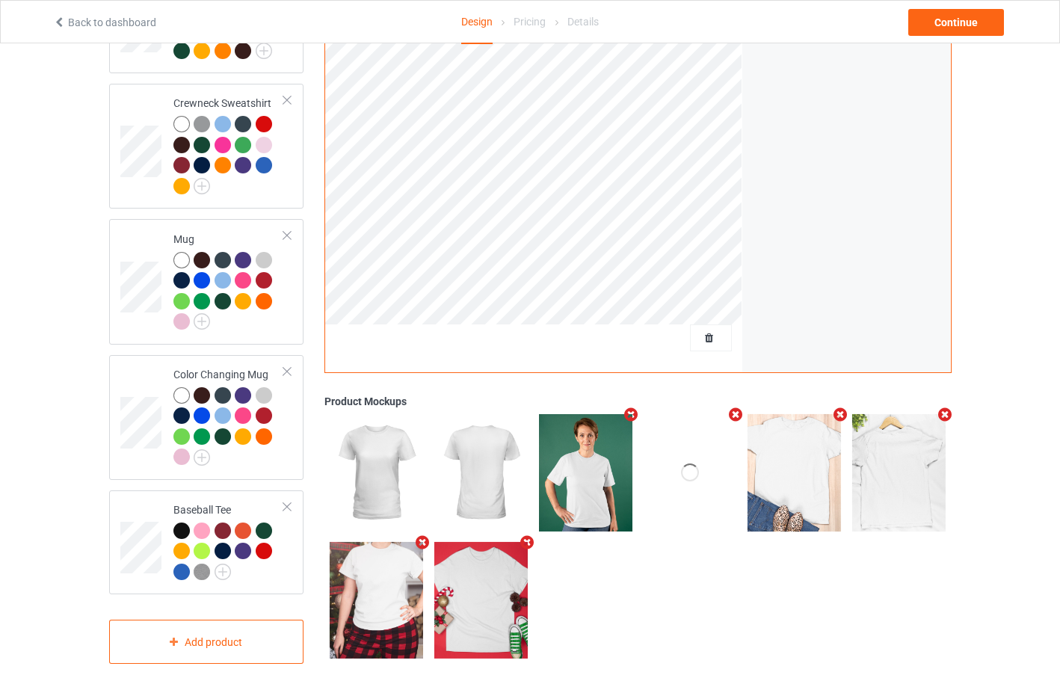
scroll to position [879, 0]
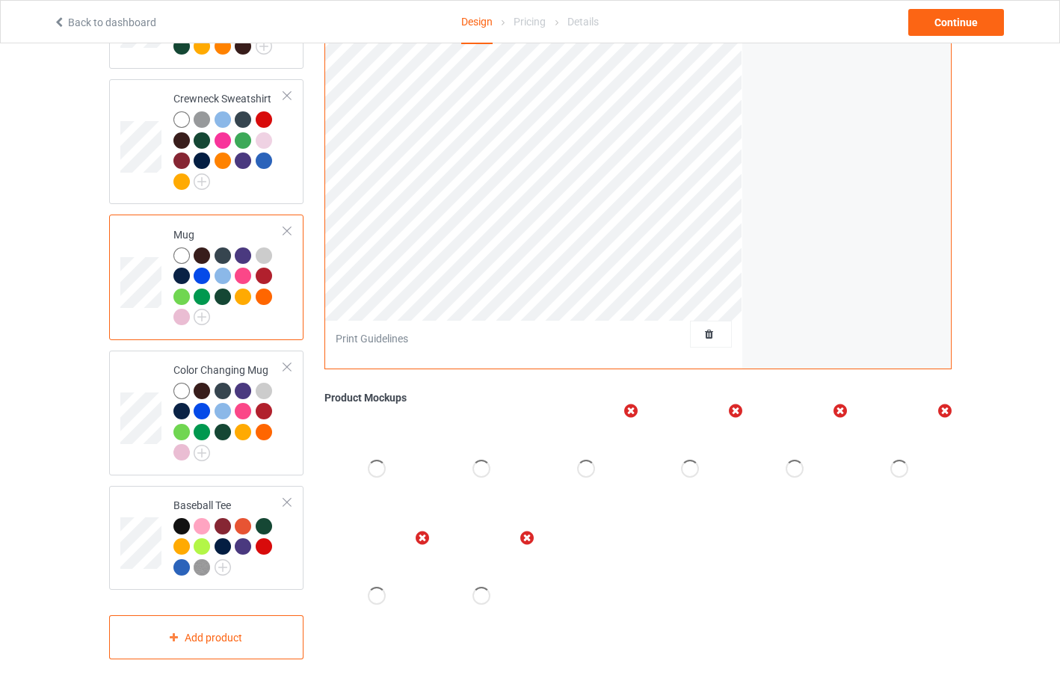
scroll to position [481, 0]
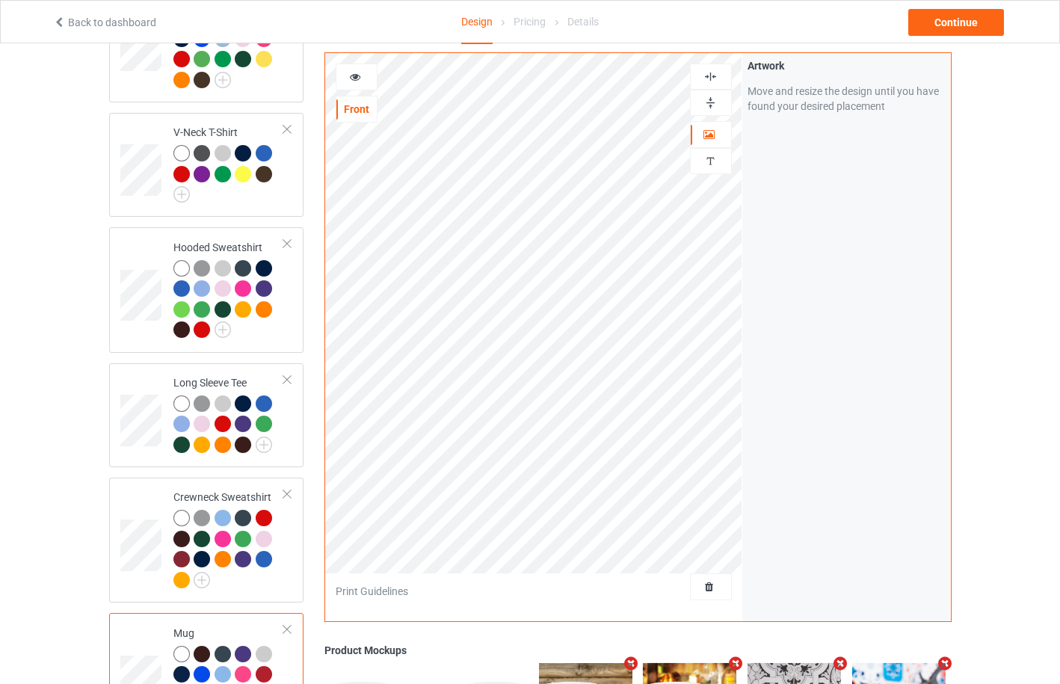
click at [344, 81] on div at bounding box center [356, 77] width 40 height 15
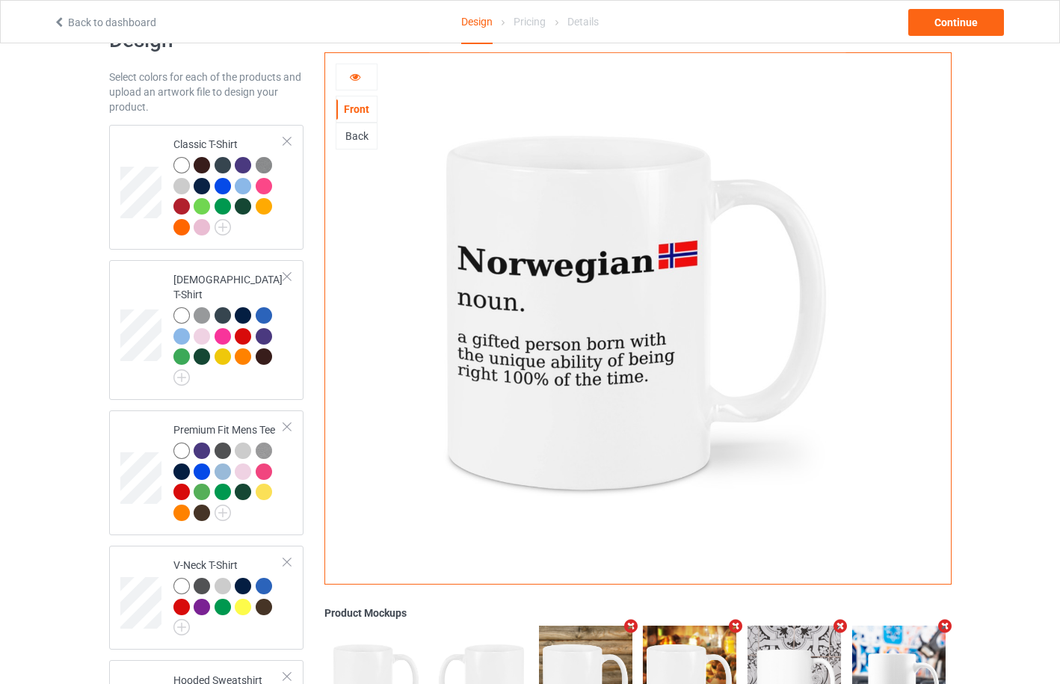
scroll to position [0, 0]
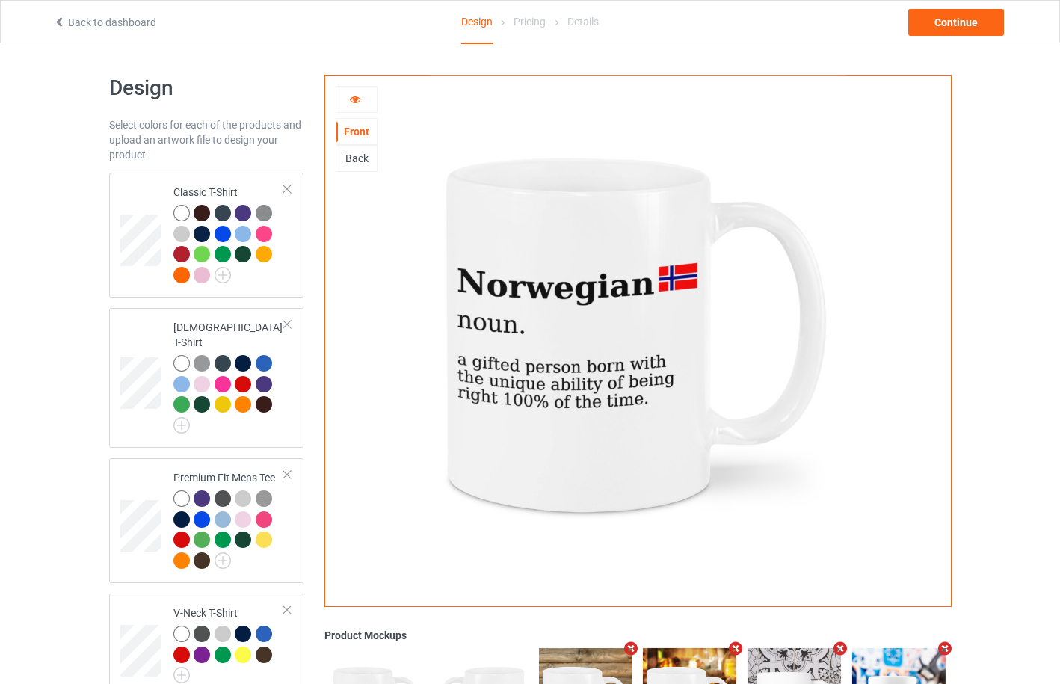
click at [357, 101] on icon at bounding box center [355, 97] width 13 height 10
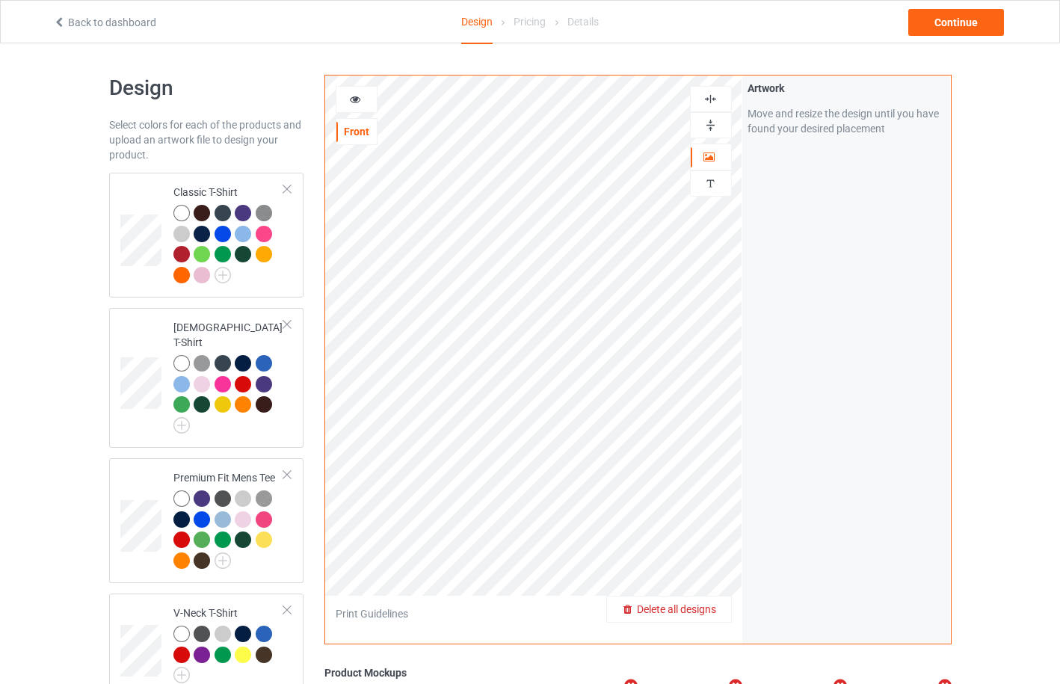
click at [721, 609] on div "Delete all designs" at bounding box center [669, 609] width 124 height 15
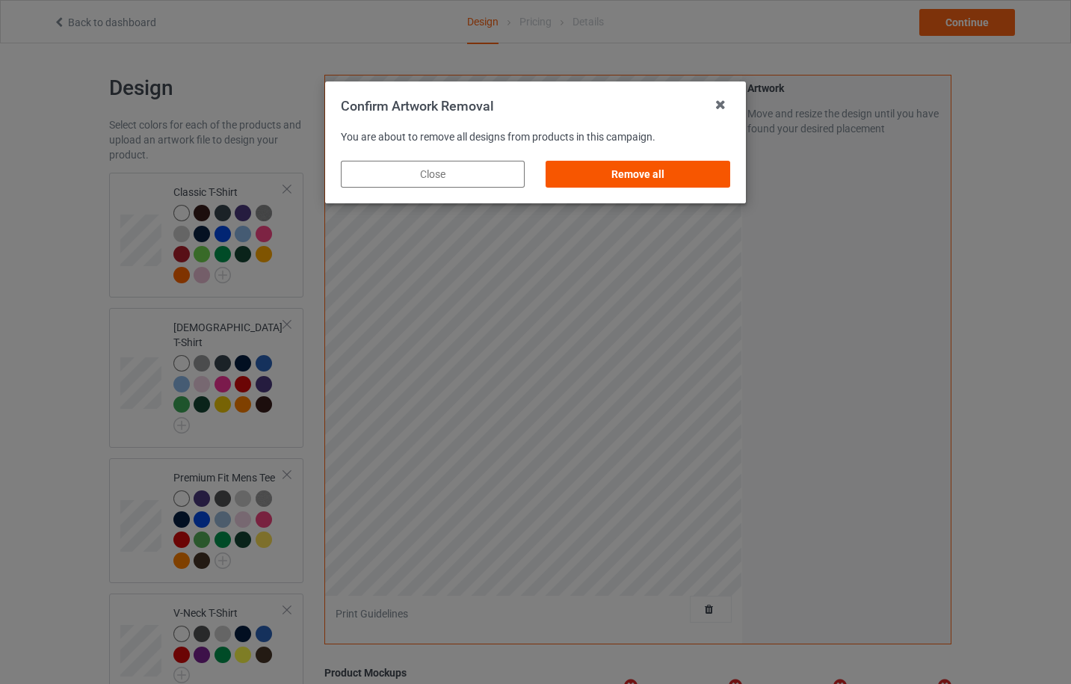
click at [647, 177] on div "Remove all" at bounding box center [638, 174] width 184 height 27
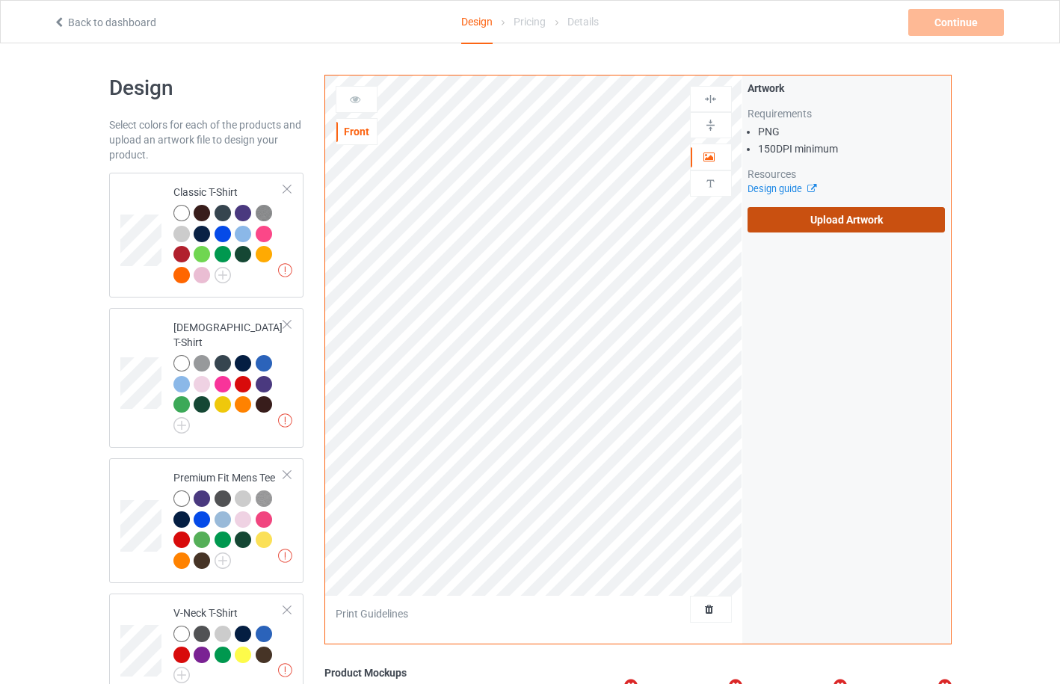
click at [793, 215] on label "Upload Artwork" at bounding box center [847, 219] width 198 height 25
click at [0, 0] on input "Upload Artwork" at bounding box center [0, 0] width 0 height 0
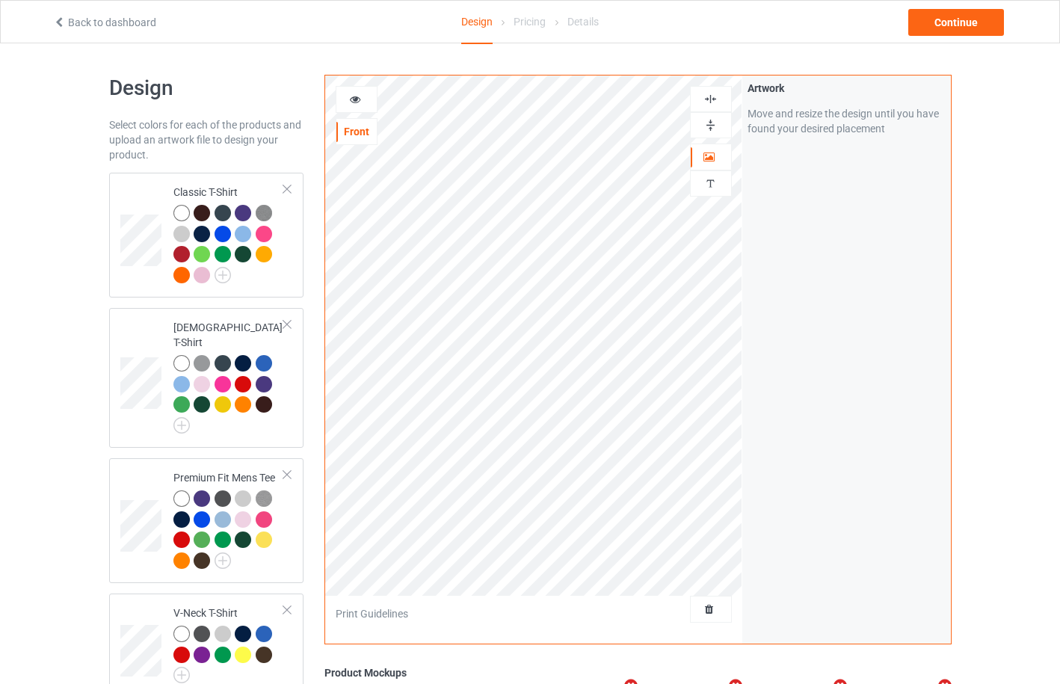
click at [360, 109] on div at bounding box center [357, 99] width 42 height 27
click at [351, 101] on icon at bounding box center [355, 97] width 13 height 10
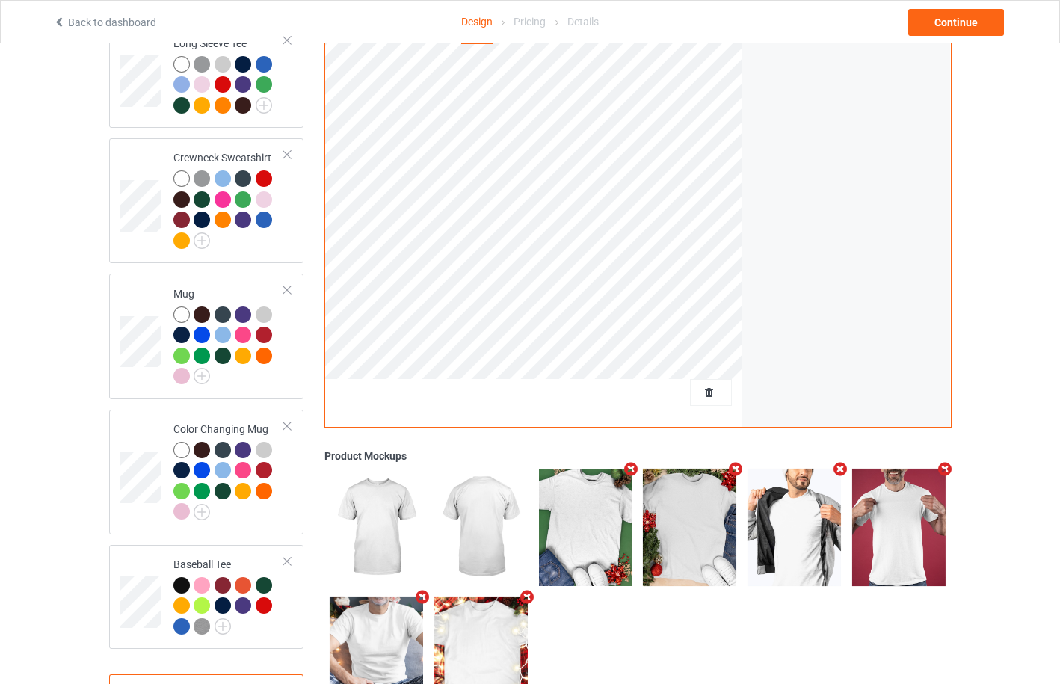
scroll to position [81, 0]
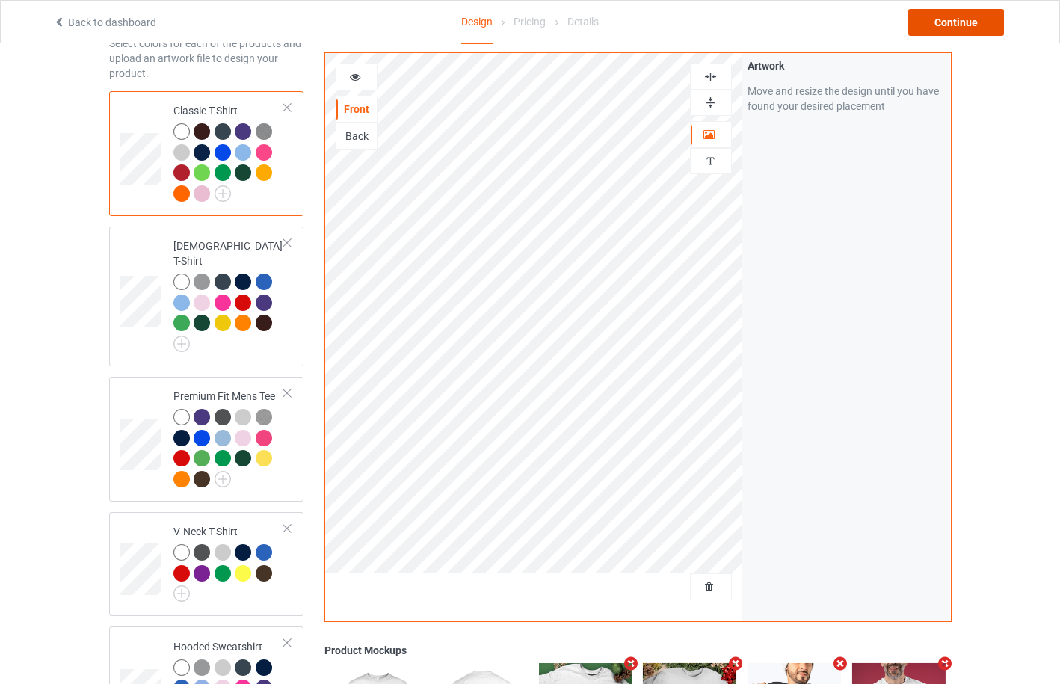
click at [949, 22] on div "Continue" at bounding box center [956, 22] width 96 height 27
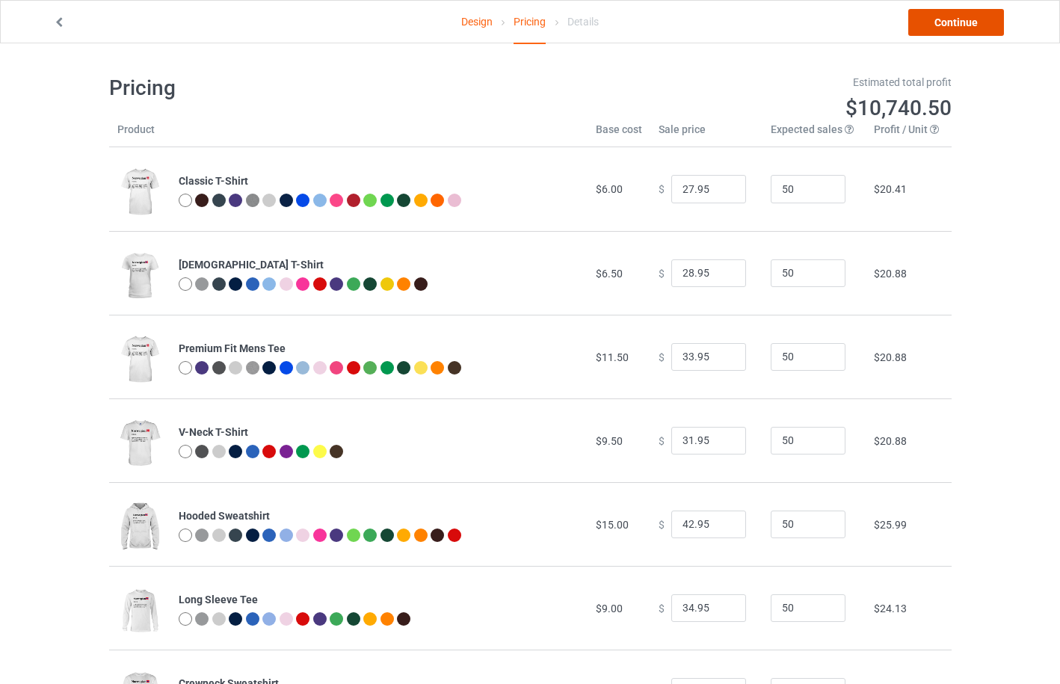
click at [943, 26] on link "Continue" at bounding box center [956, 22] width 96 height 27
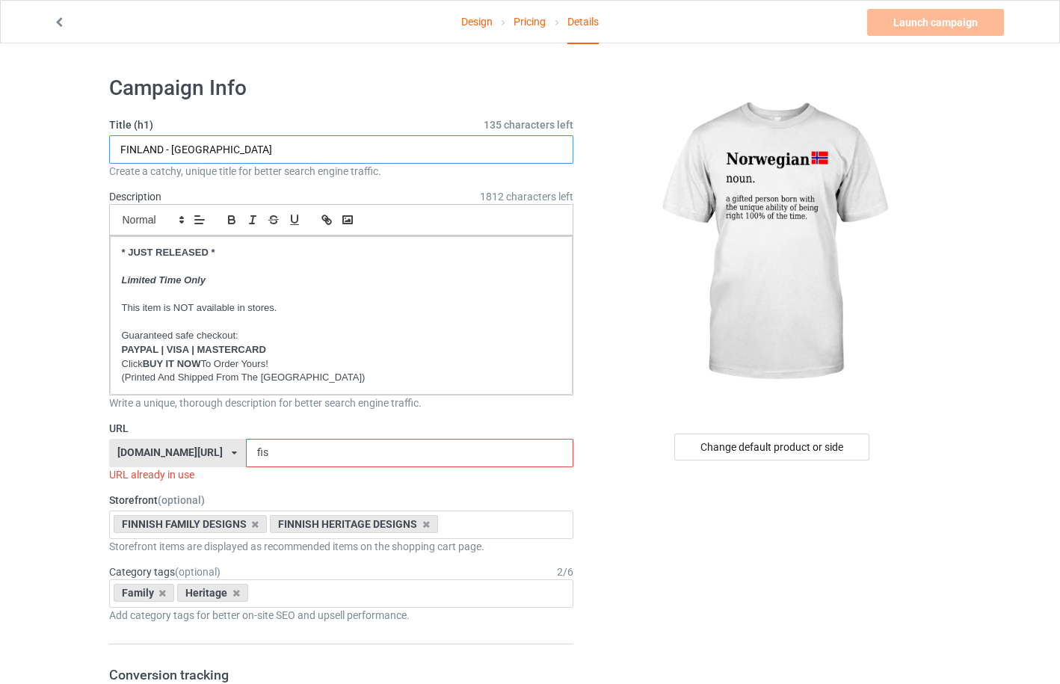
drag, startPoint x: 111, startPoint y: 149, endPoint x: 100, endPoint y: 150, distance: 10.5
type input "NORWEGIAN NOUN. A GIFTED PERSON BORN WITH UNIQUE ABILITY OF BEING RIGHT"
click at [211, 453] on div "finlandlike.com/ aussieoutlook.com/ britishlike.com/ canadianlike.com/ danishlo…" at bounding box center [177, 453] width 137 height 28
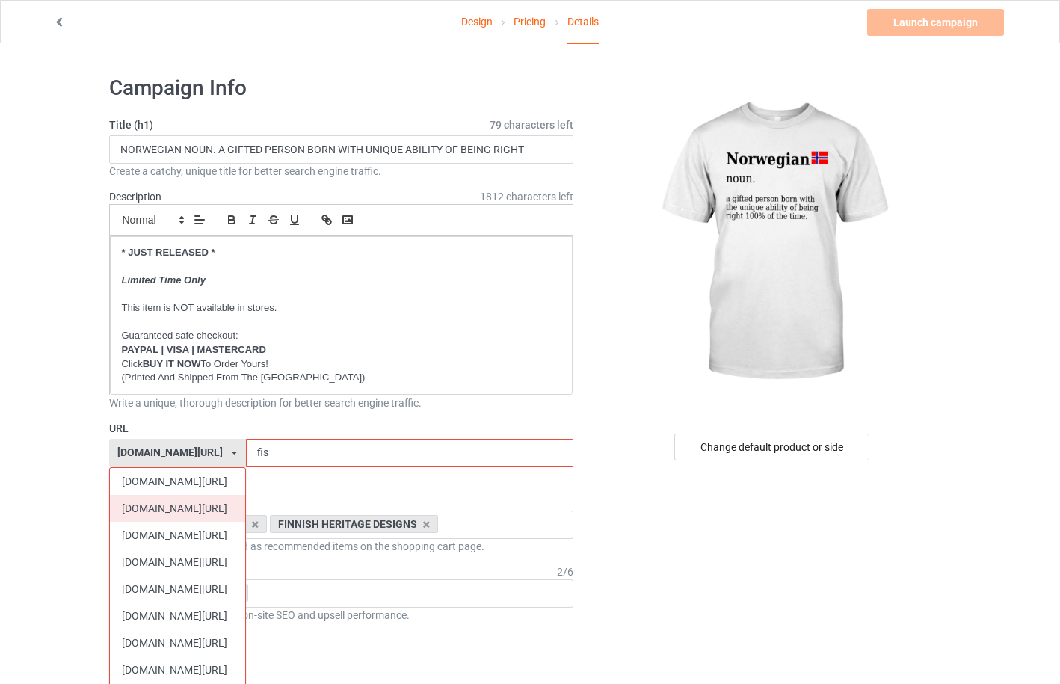
scroll to position [398, 0]
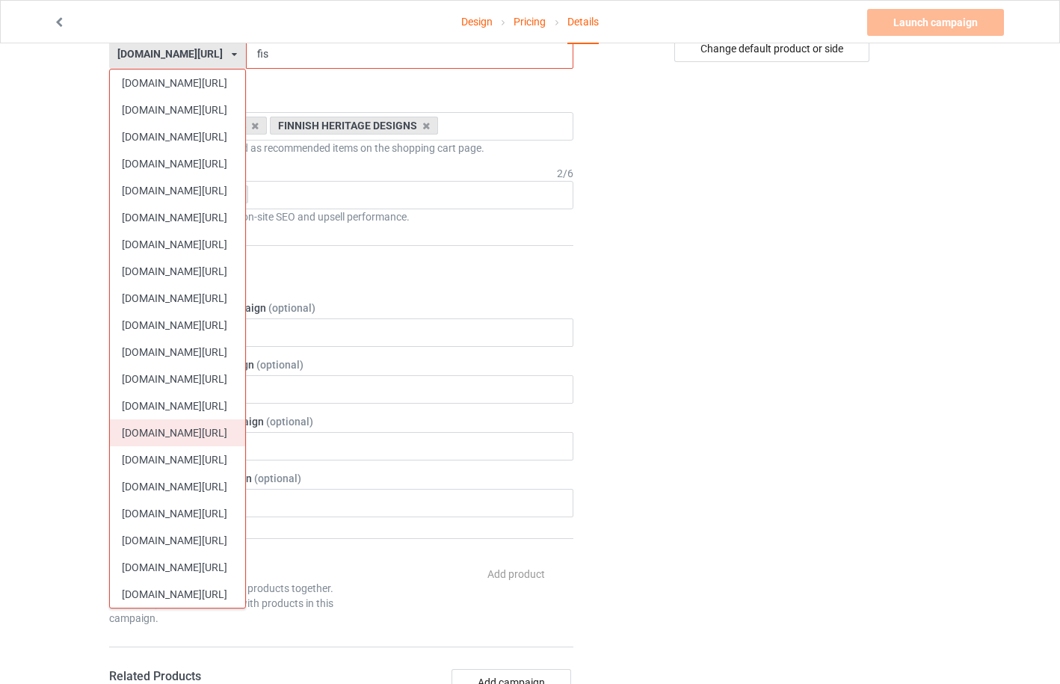
click at [206, 441] on div "[DOMAIN_NAME][URL]" at bounding box center [177, 432] width 135 height 27
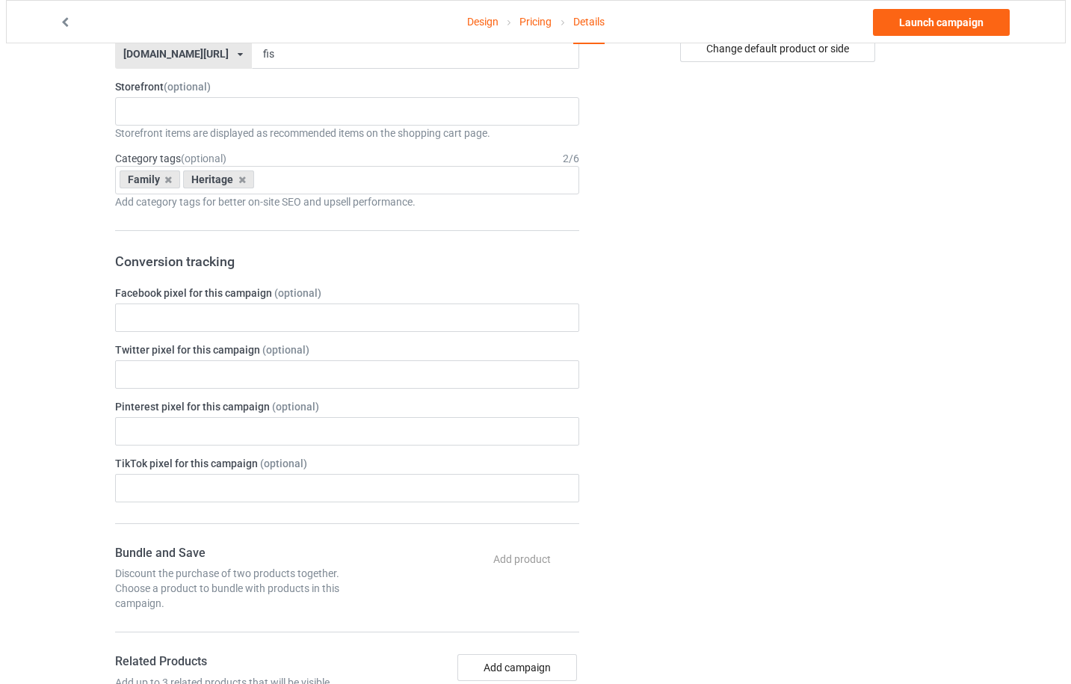
scroll to position [0, 0]
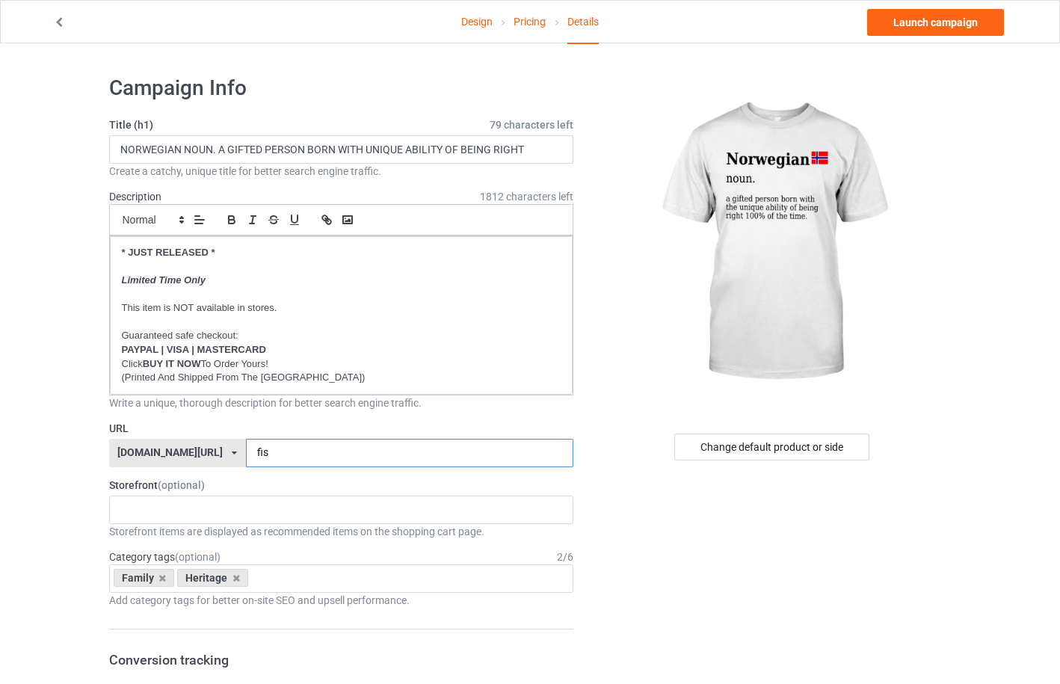
drag, startPoint x: 286, startPoint y: 454, endPoint x: 230, endPoint y: 450, distance: 56.9
click at [230, 450] on div "norwegianoutlook.com/ aussieoutlook.com/ britishlike.com/ canadianlike.com/ dan…" at bounding box center [341, 453] width 465 height 28
type input "nnoun"
click at [133, 505] on div at bounding box center [129, 503] width 25 height 4
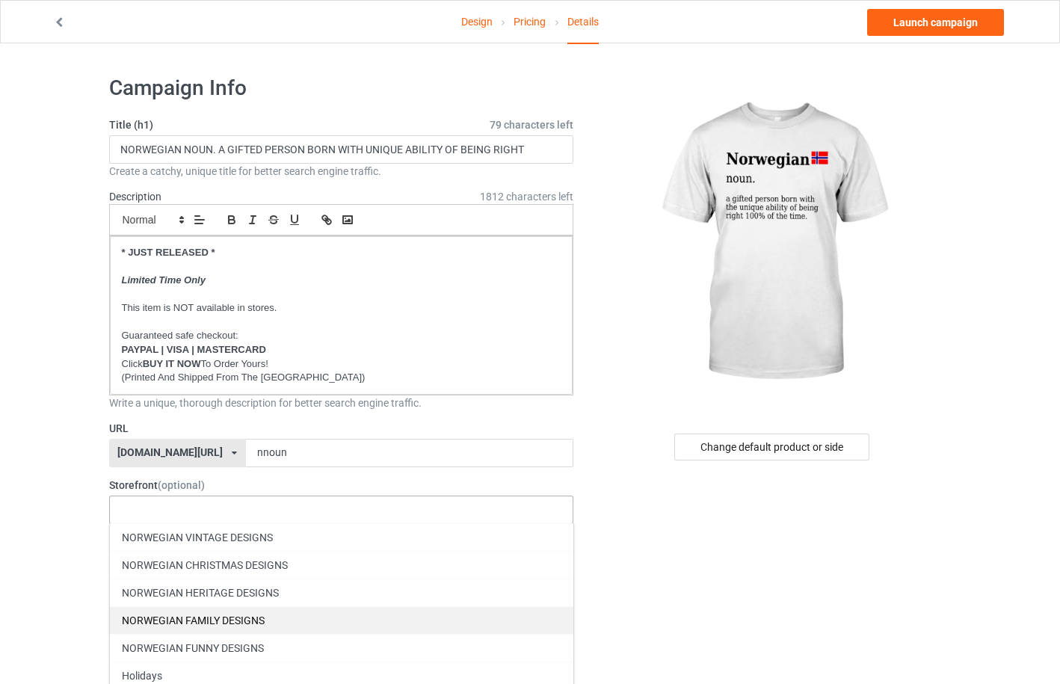
click at [170, 617] on div "NORWEGIAN FAMILY DESIGNS" at bounding box center [342, 620] width 464 height 28
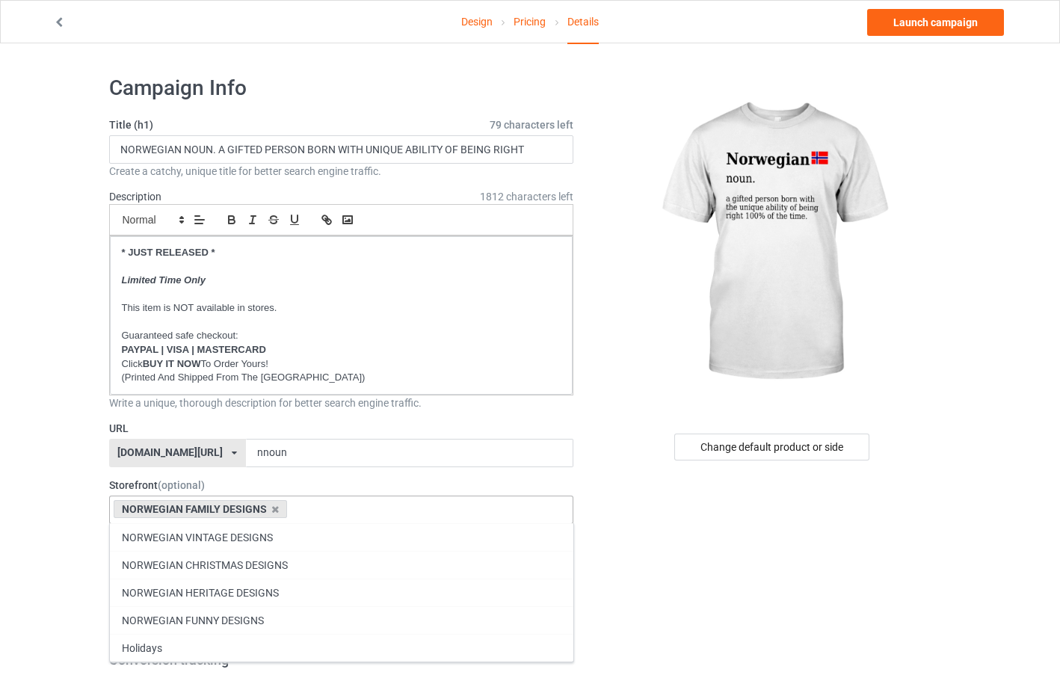
click at [170, 617] on div "NORWEGIAN FUNNY DESIGNS" at bounding box center [342, 620] width 464 height 28
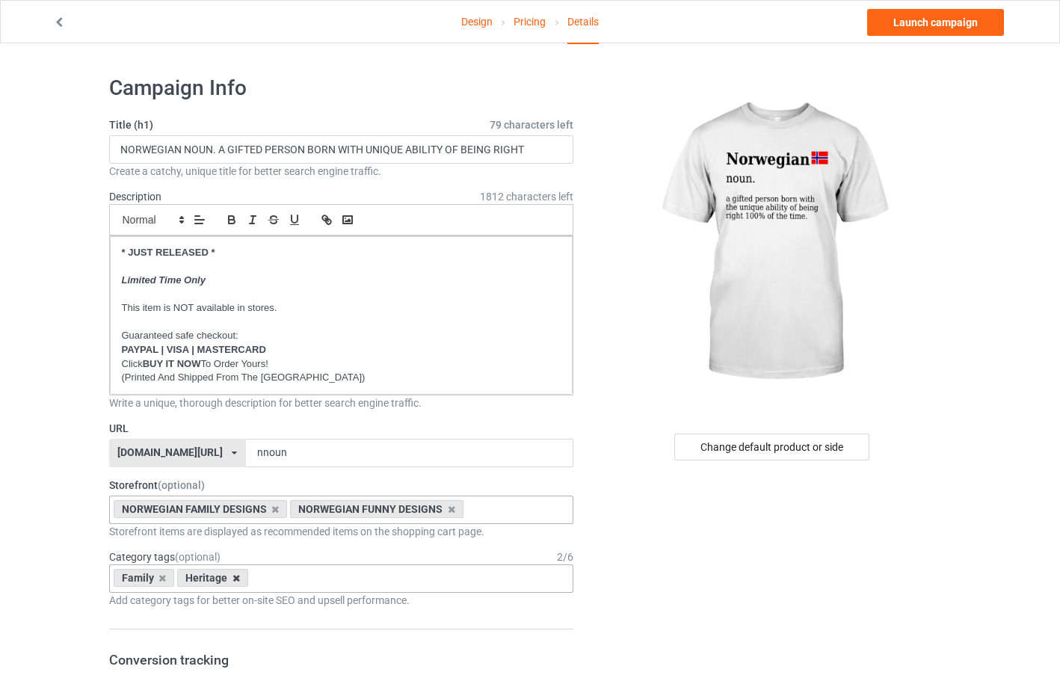
click at [233, 577] on icon at bounding box center [236, 578] width 7 height 10
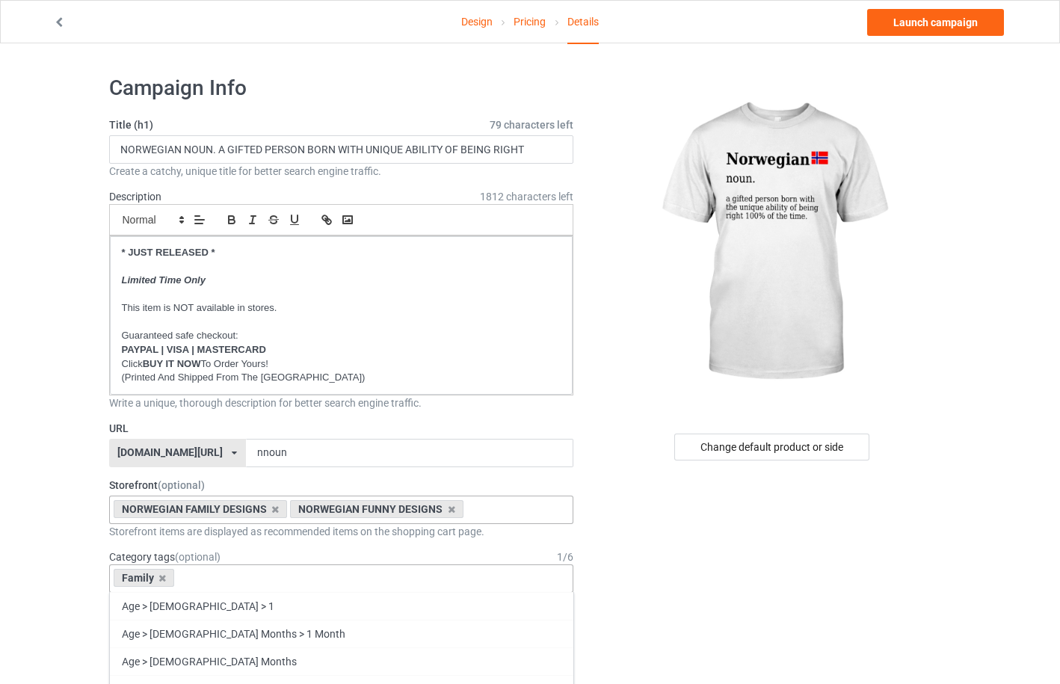
click at [233, 577] on div "Family Age > 1-19 > 1 Age > 1-12 Months > 1 Month Age > 1-12 Months Age > 1-19 …" at bounding box center [341, 578] width 465 height 28
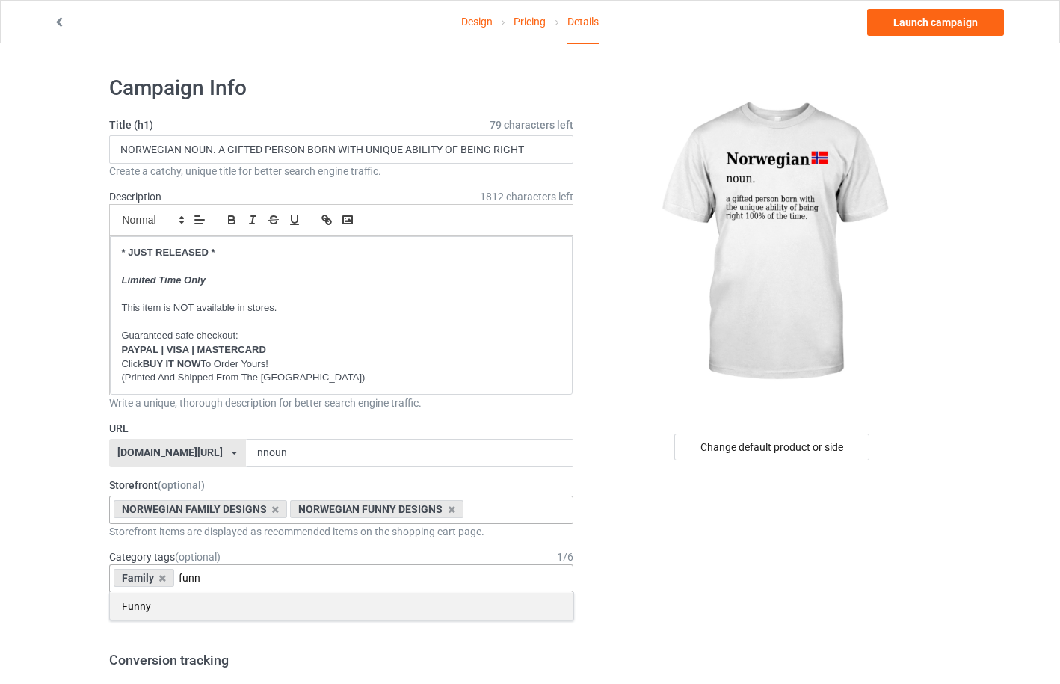
type input "funn"
click at [180, 603] on div "Funny" at bounding box center [342, 606] width 464 height 28
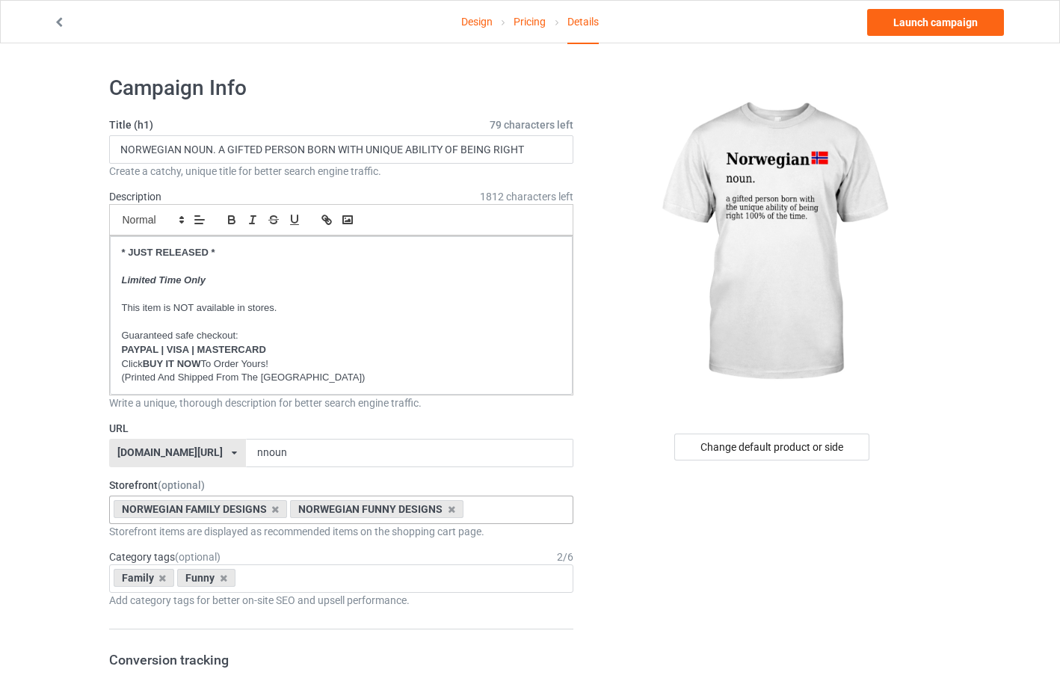
click at [761, 451] on div "Change default product or side" at bounding box center [771, 447] width 195 height 27
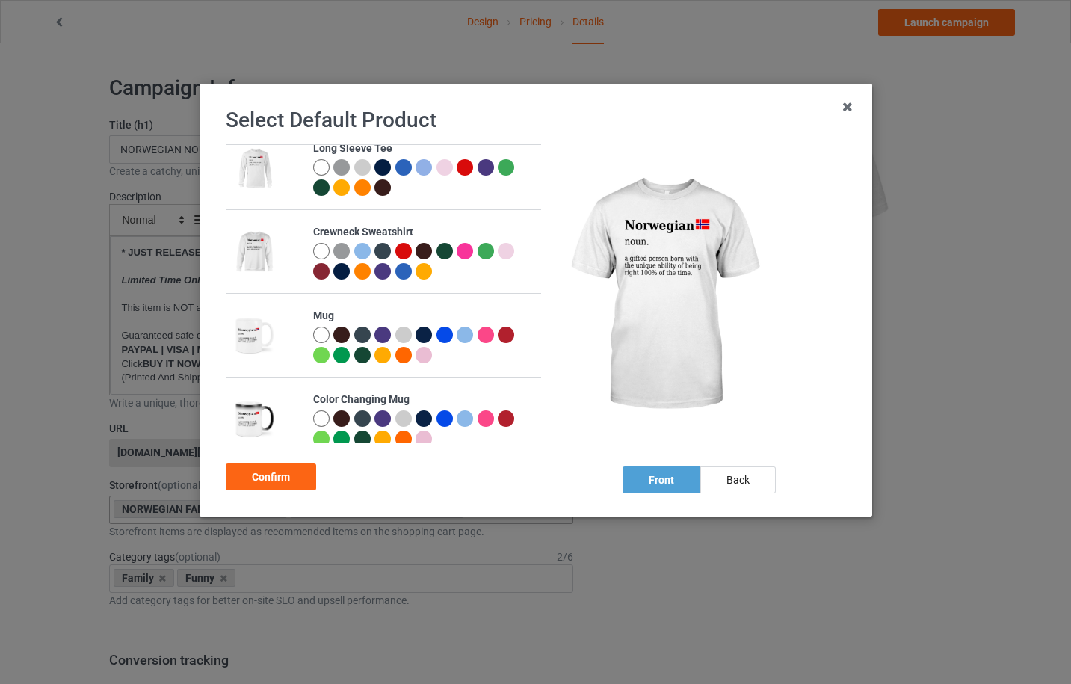
click at [318, 332] on div at bounding box center [320, 335] width 16 height 16
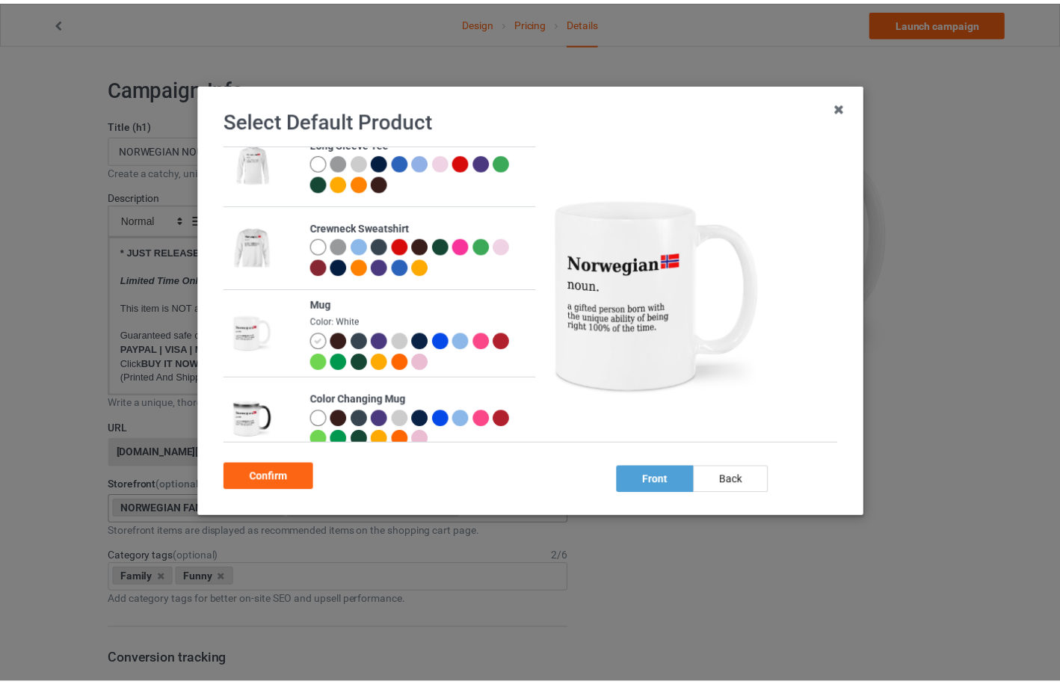
scroll to position [437, 0]
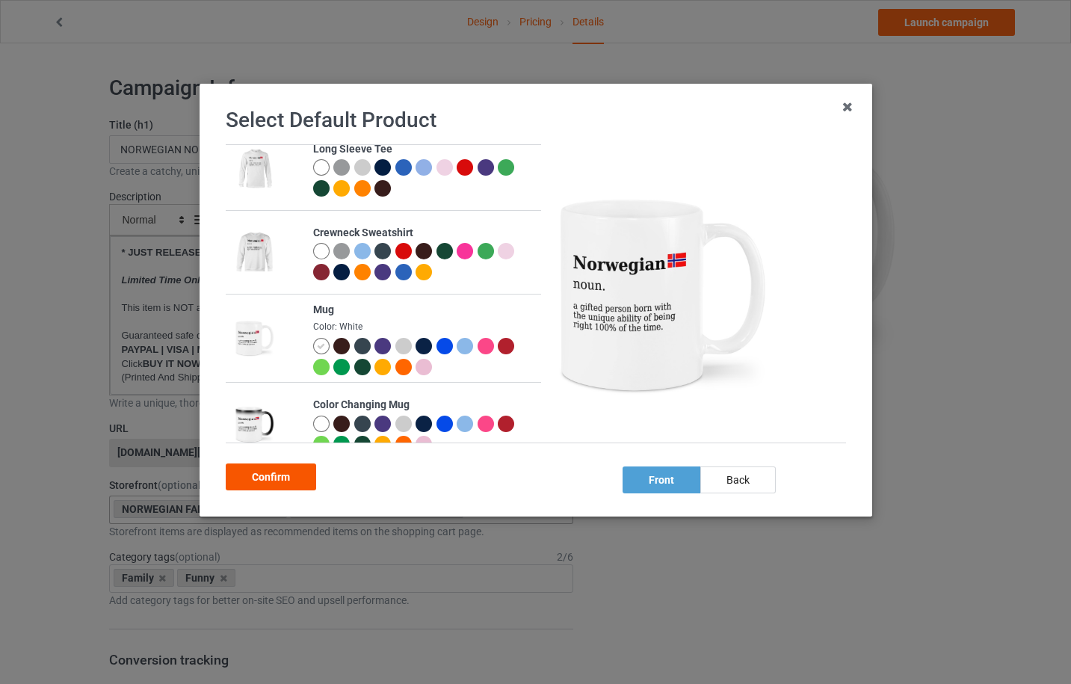
click at [298, 474] on div "Confirm" at bounding box center [271, 477] width 90 height 27
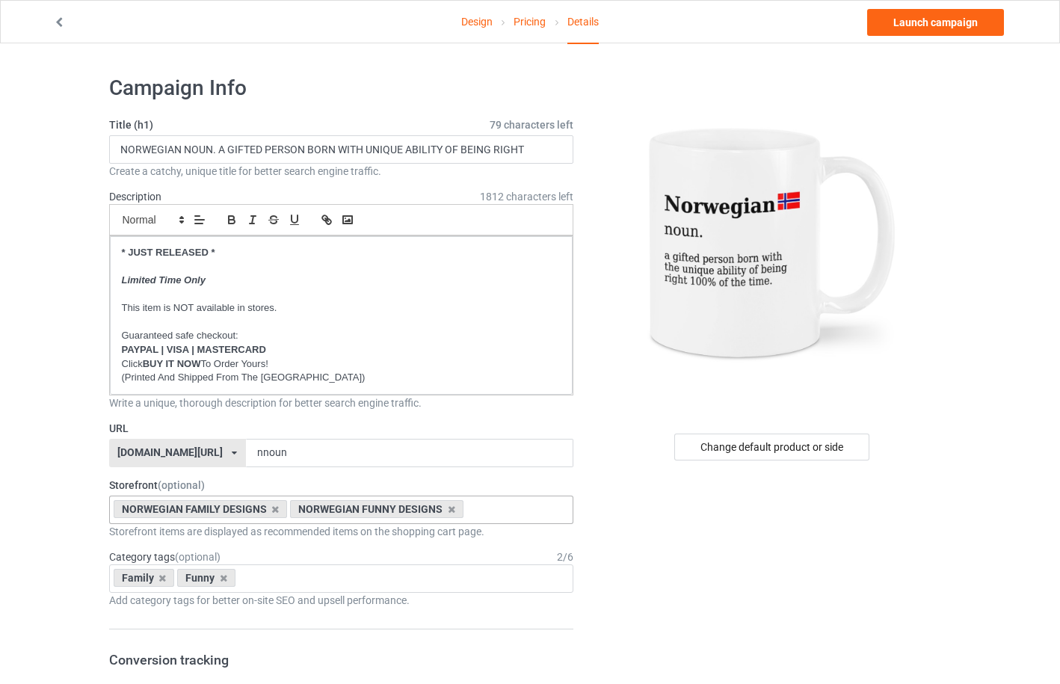
click at [520, 22] on link "Pricing" at bounding box center [530, 22] width 32 height 42
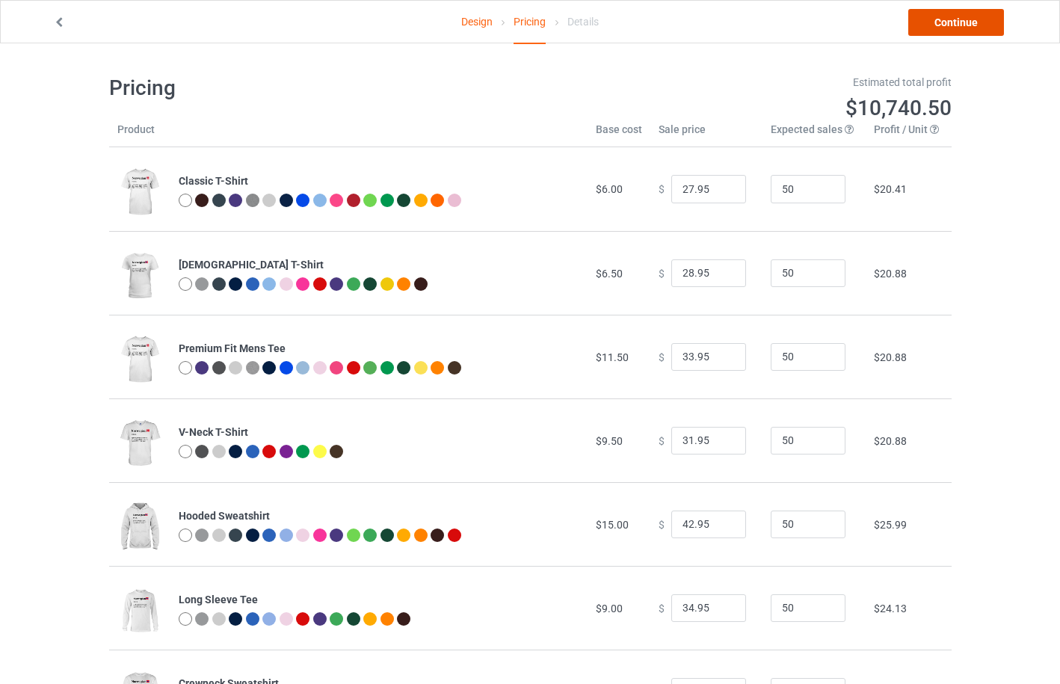
click at [940, 28] on link "Continue" at bounding box center [956, 22] width 96 height 27
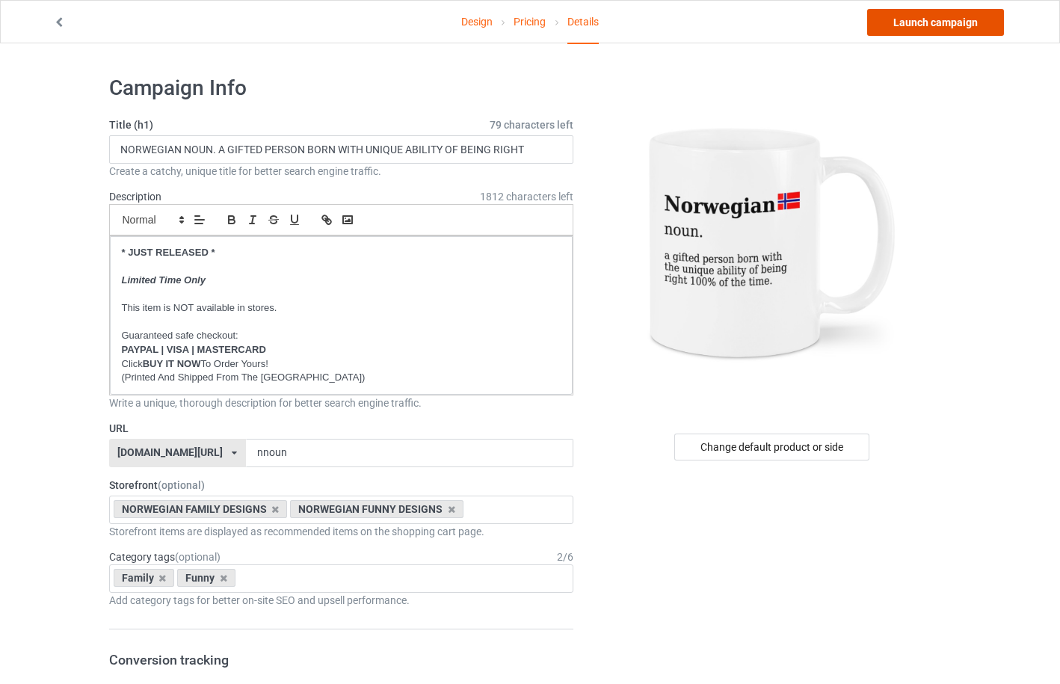
click at [940, 28] on link "Launch campaign" at bounding box center [935, 22] width 137 height 27
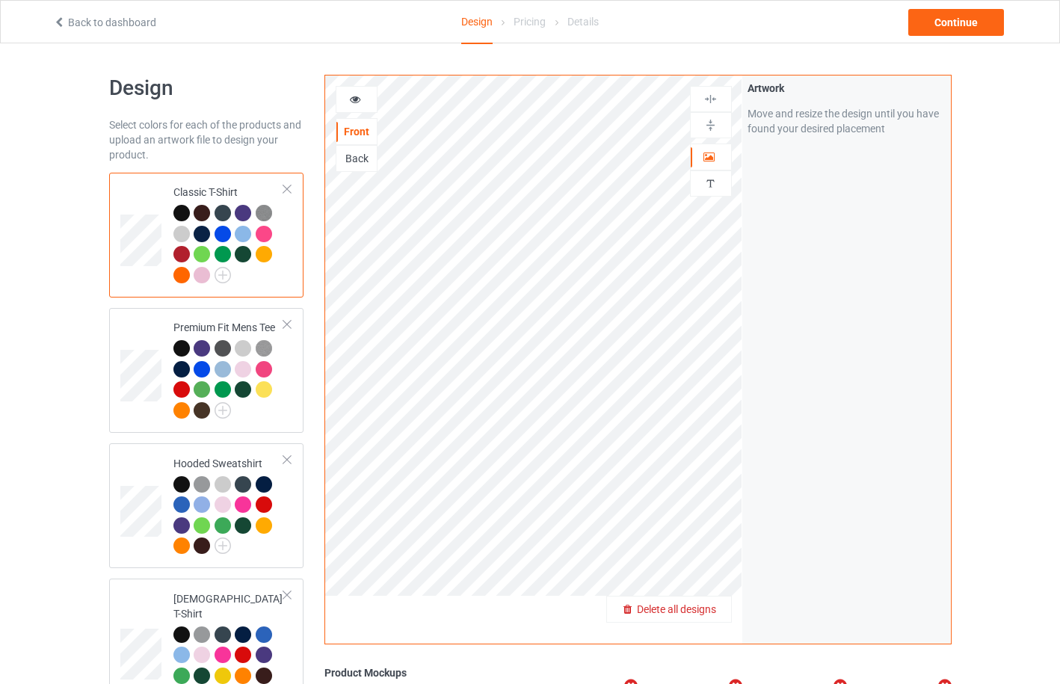
click at [712, 612] on span "Delete all designs" at bounding box center [676, 609] width 79 height 12
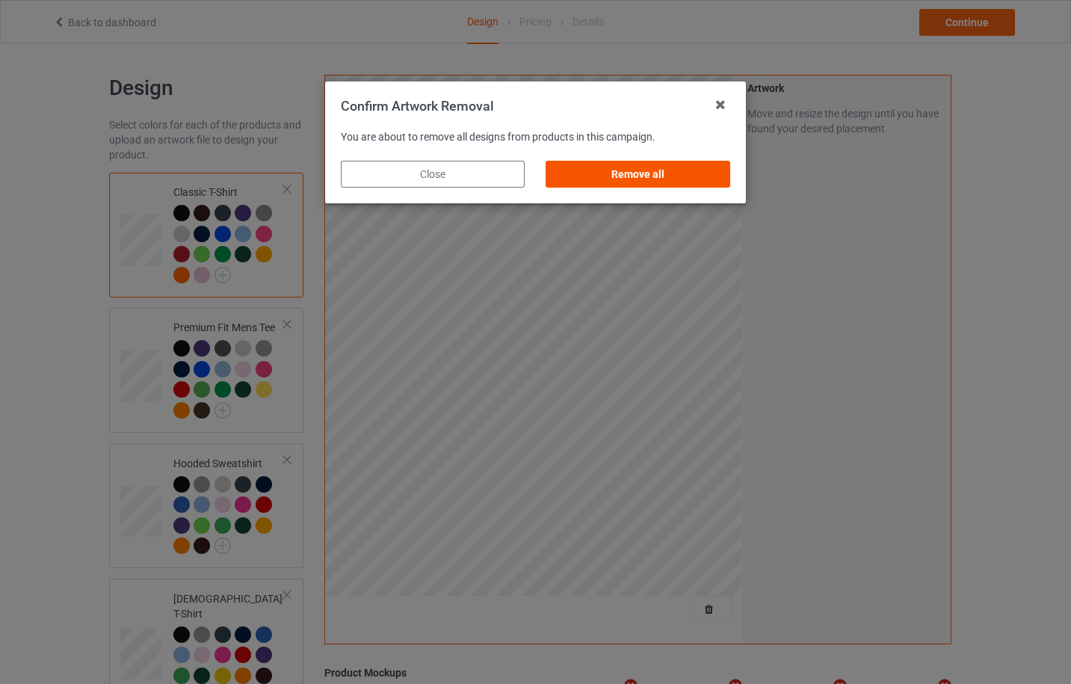
click at [667, 179] on div "Remove all" at bounding box center [638, 174] width 184 height 27
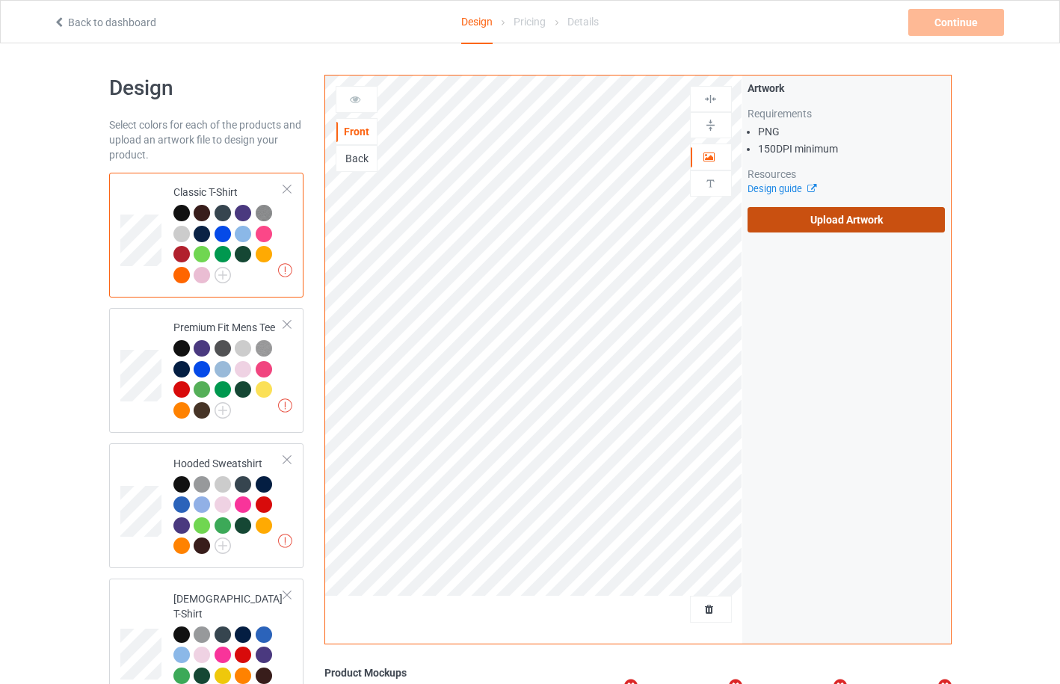
click at [810, 223] on label "Upload Artwork" at bounding box center [847, 219] width 198 height 25
click at [0, 0] on input "Upload Artwork" at bounding box center [0, 0] width 0 height 0
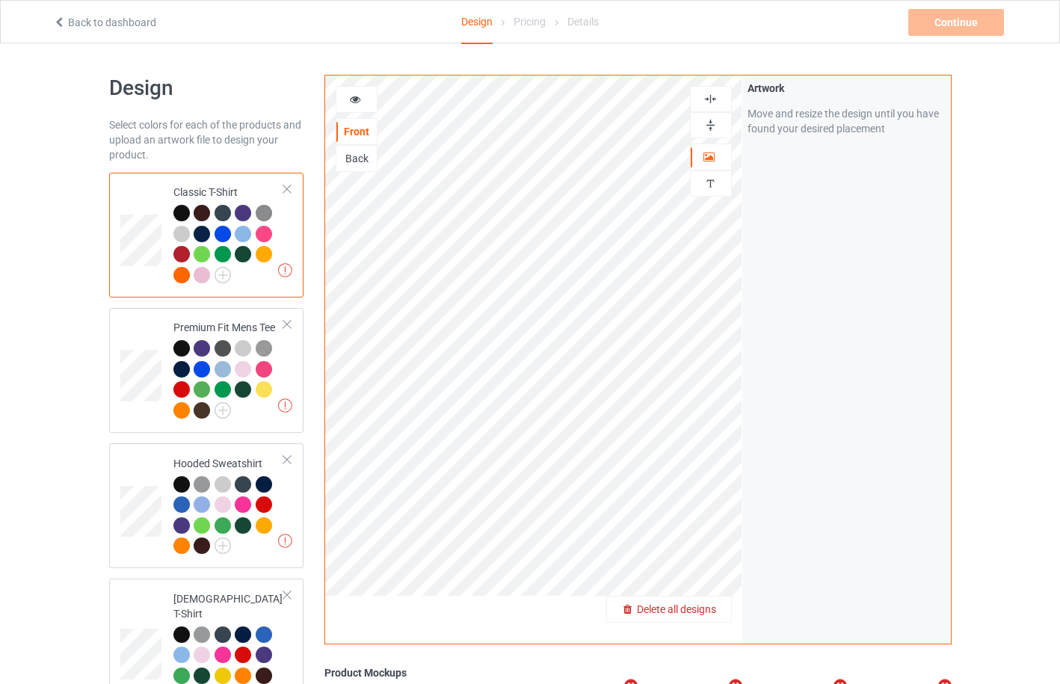
click at [704, 603] on div "Delete all designs" at bounding box center [669, 609] width 124 height 15
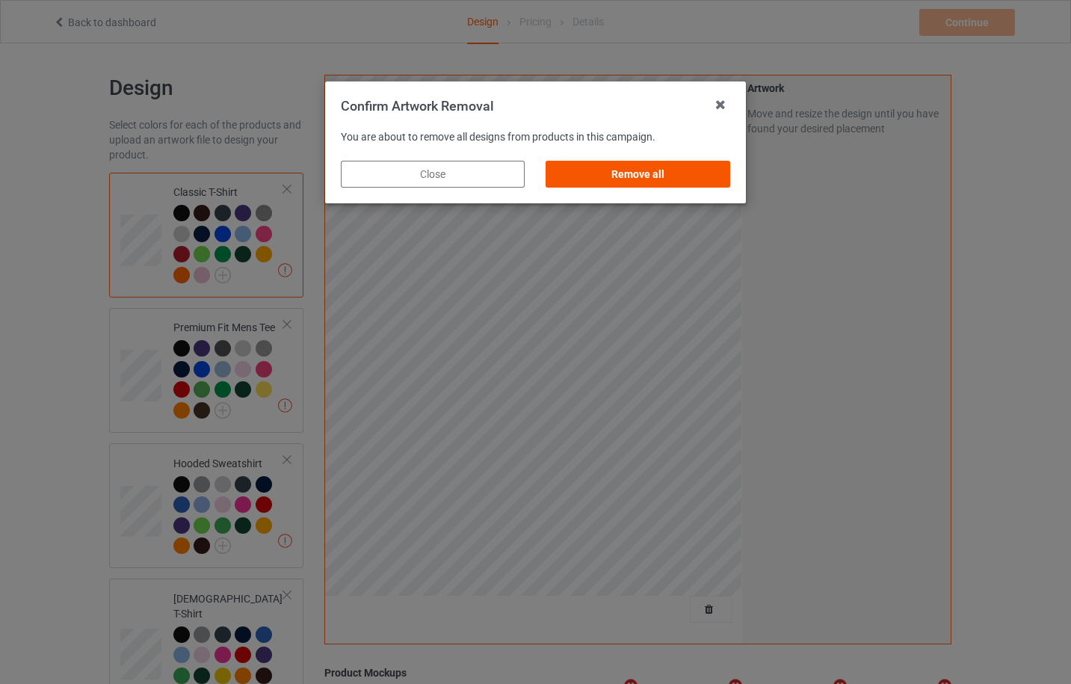
click at [621, 182] on div "Remove all" at bounding box center [638, 174] width 184 height 27
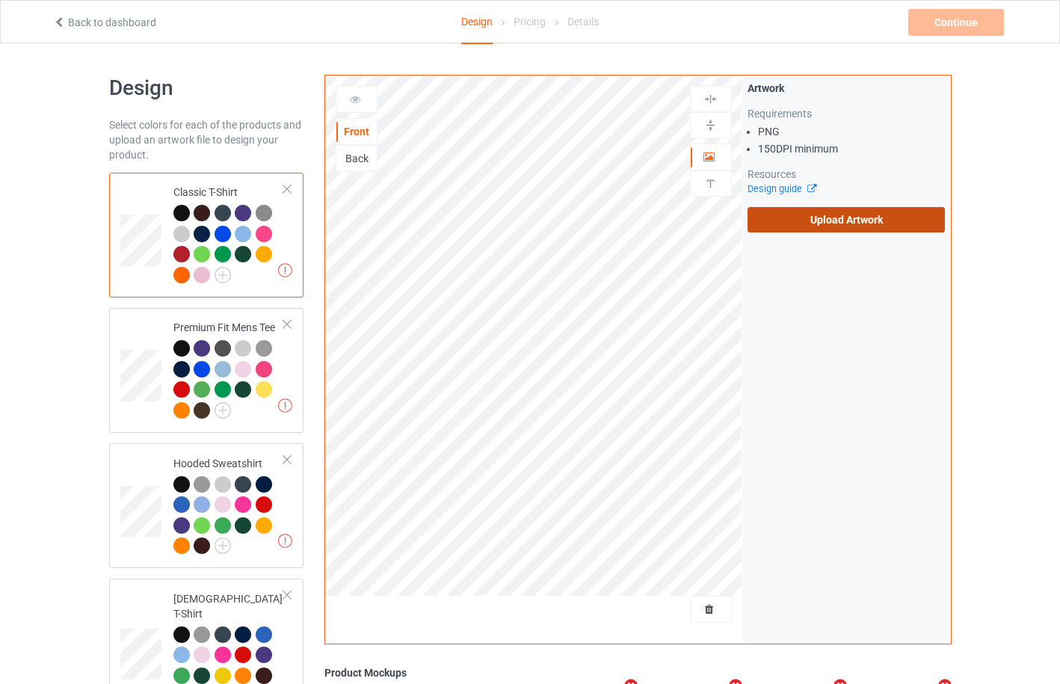
click at [828, 224] on label "Upload Artwork" at bounding box center [847, 219] width 198 height 25
click at [0, 0] on input "Upload Artwork" at bounding box center [0, 0] width 0 height 0
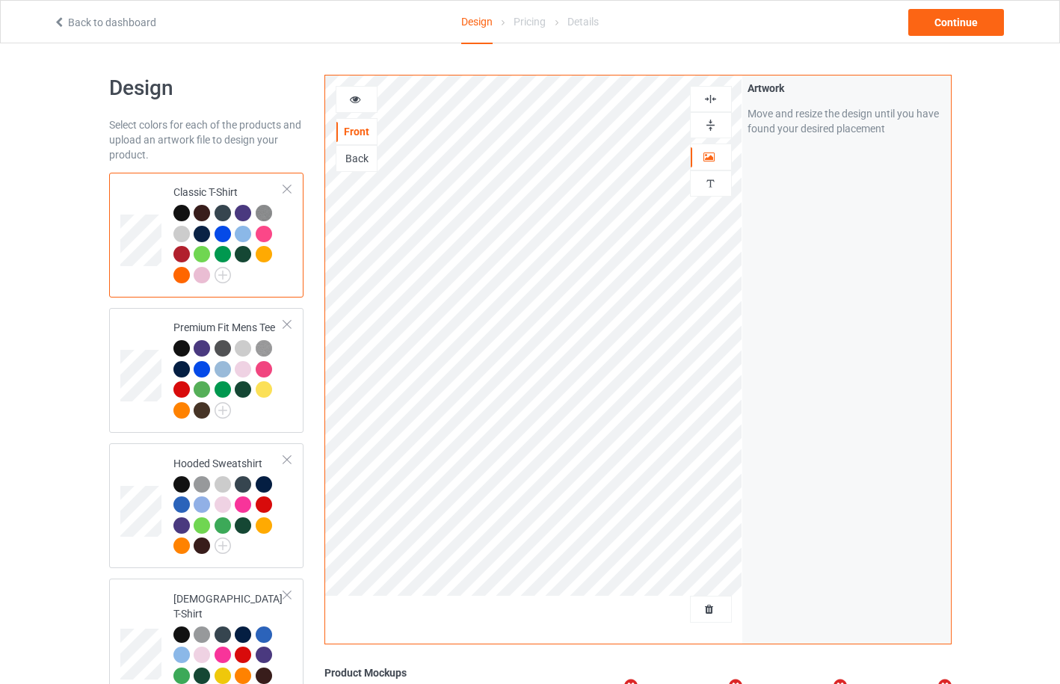
click at [359, 100] on icon at bounding box center [355, 97] width 13 height 10
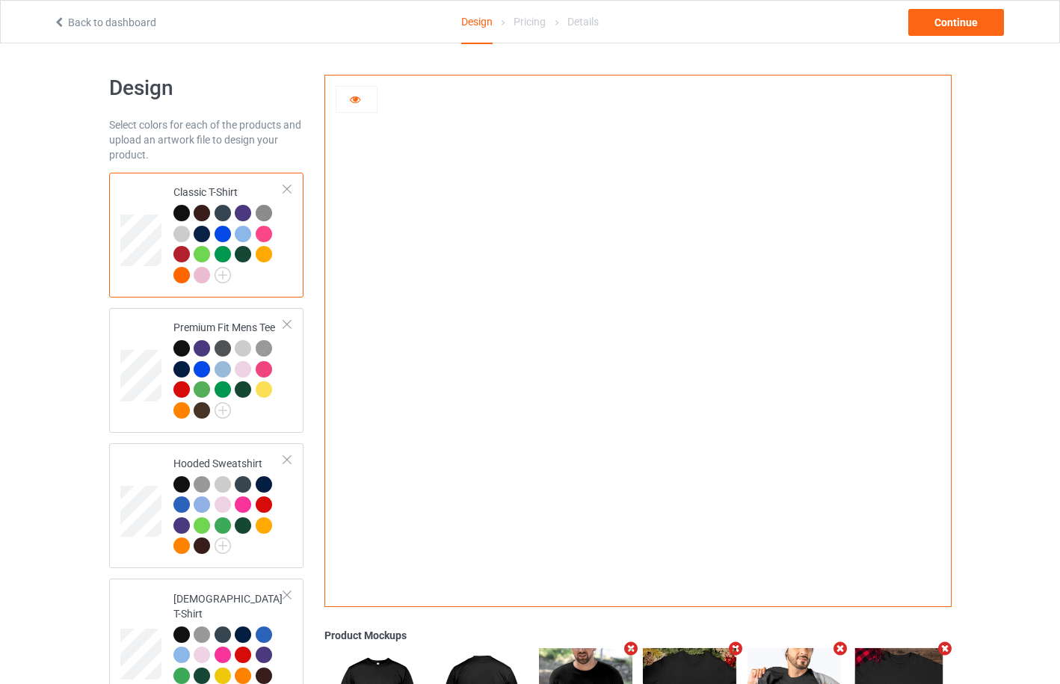
click at [217, 233] on div at bounding box center [223, 234] width 16 height 16
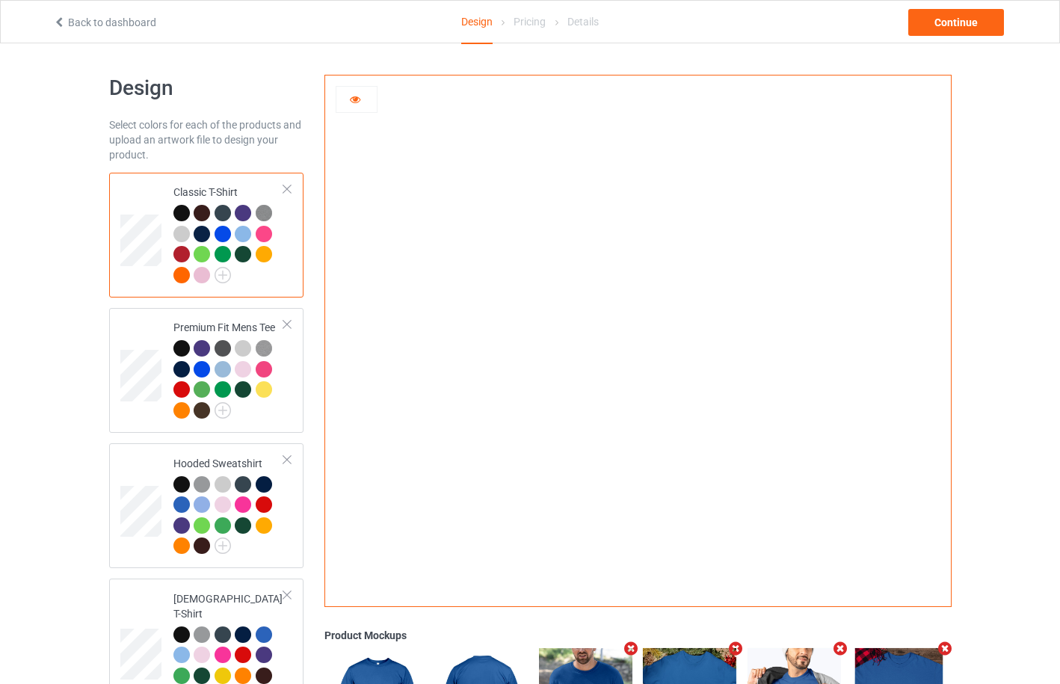
click at [203, 233] on div at bounding box center [202, 234] width 16 height 16
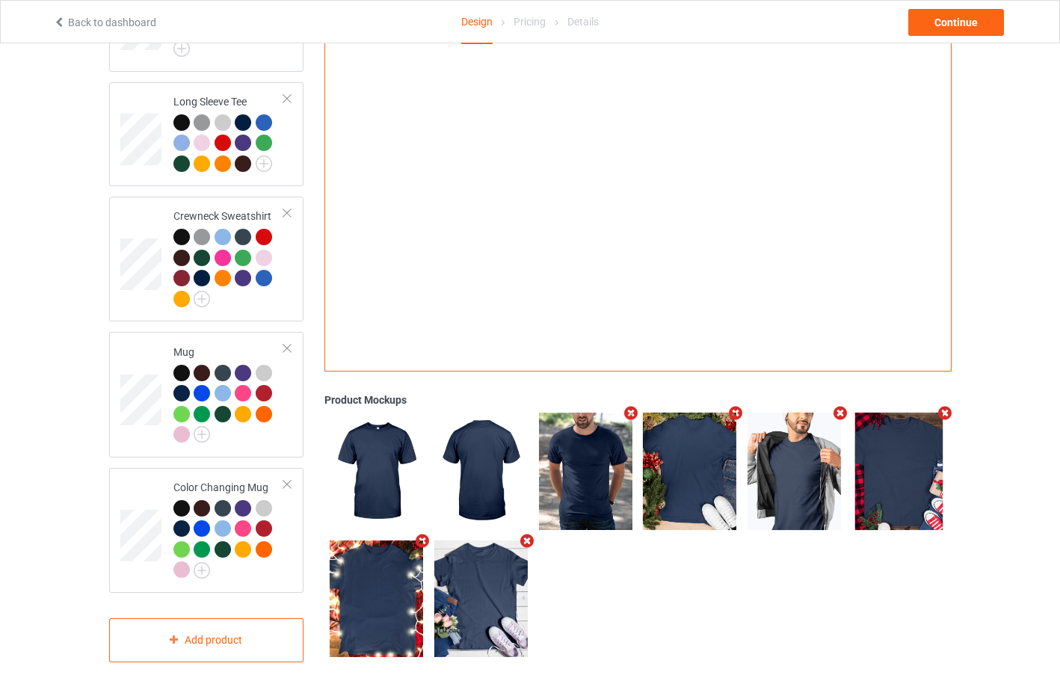
scroll to position [764, 0]
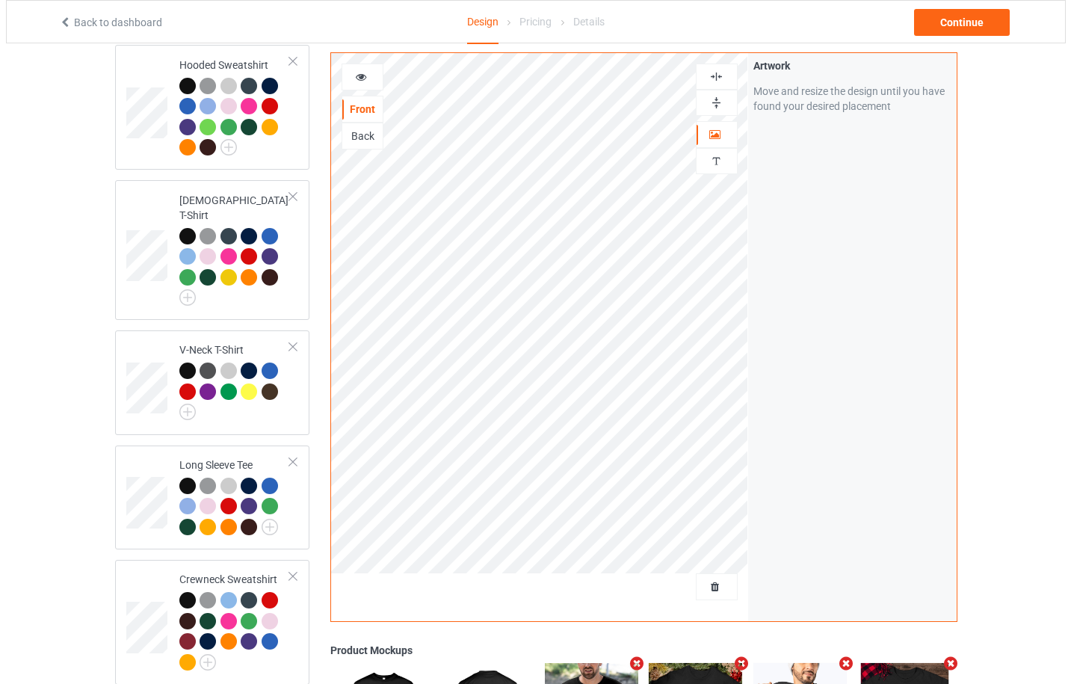
scroll to position [764, 0]
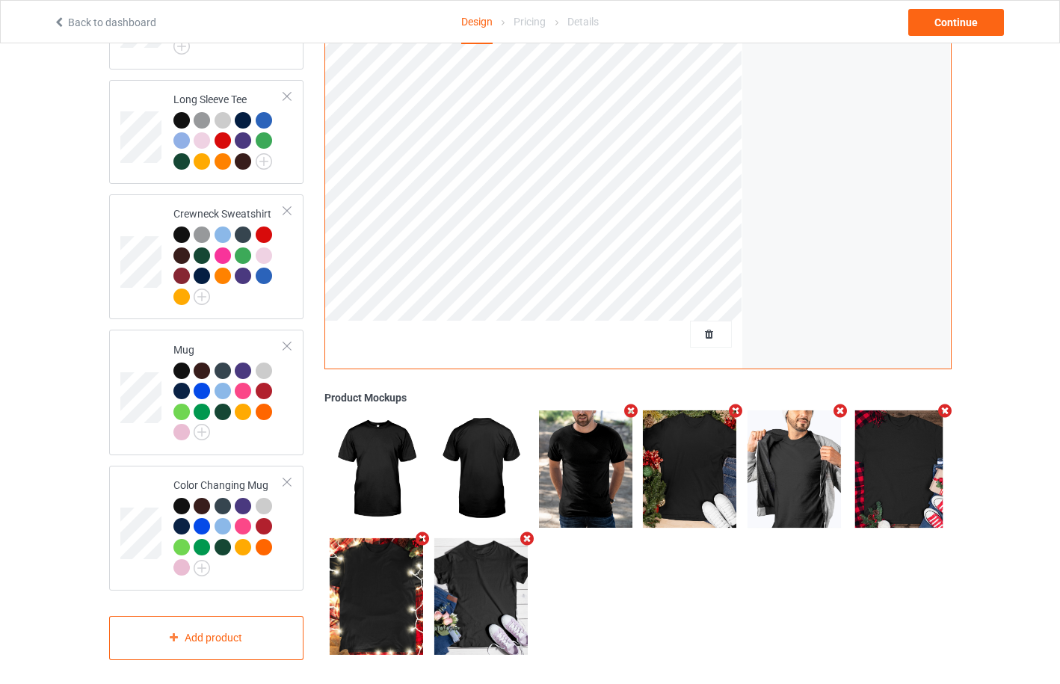
click at [529, 533] on icon "Remove mockup" at bounding box center [526, 538] width 19 height 16
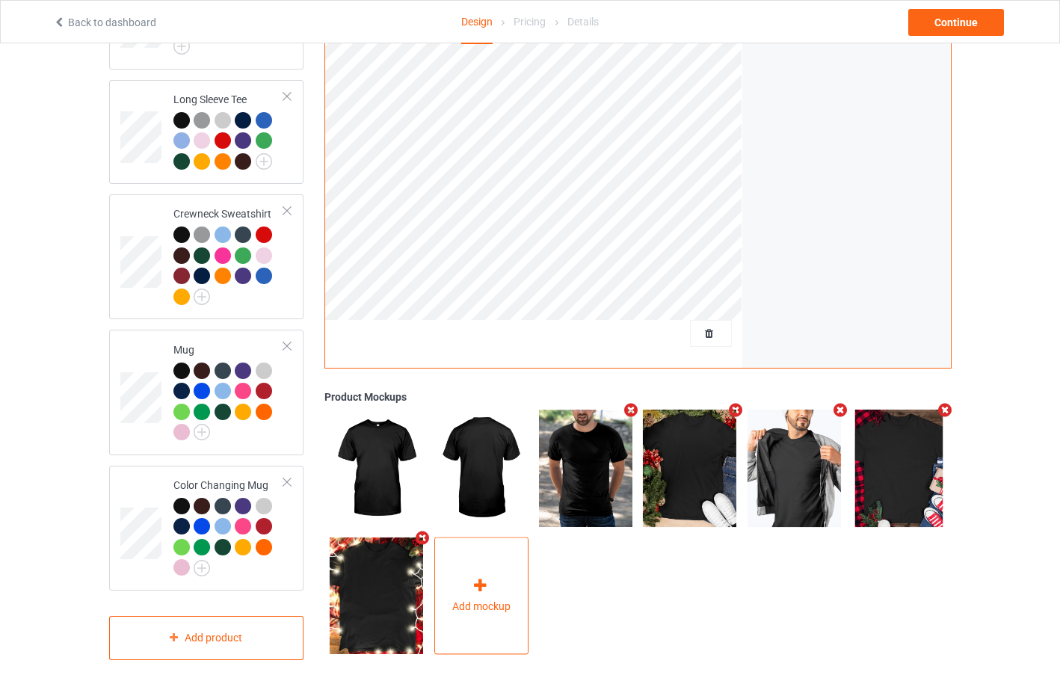
click at [492, 579] on div "Add mockup" at bounding box center [481, 595] width 94 height 117
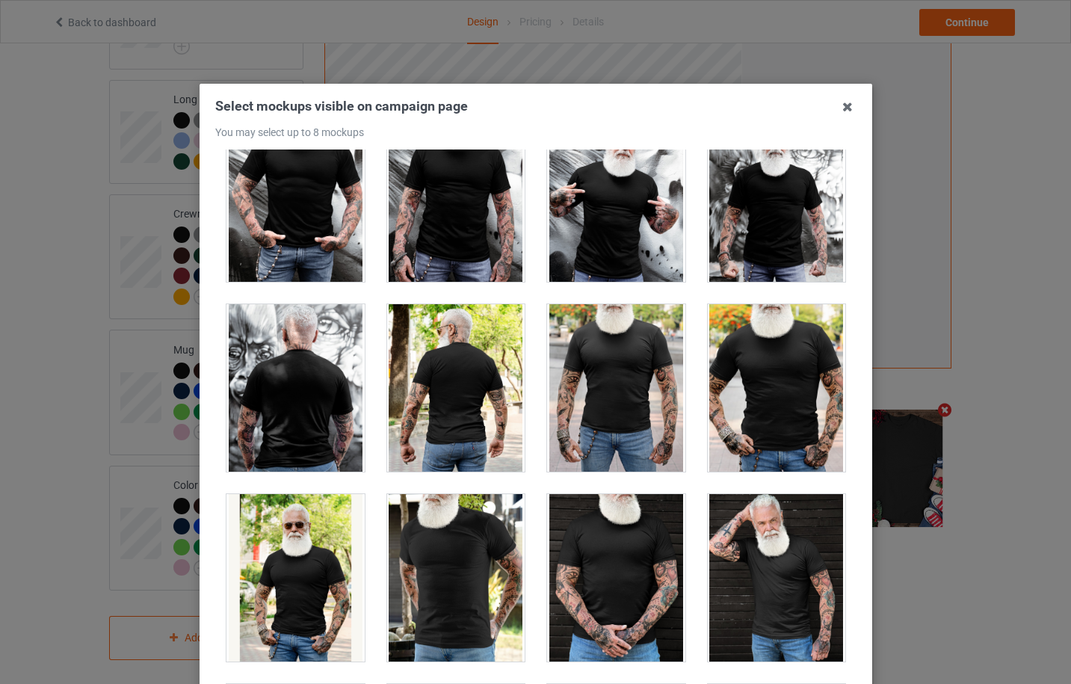
scroll to position [12103, 0]
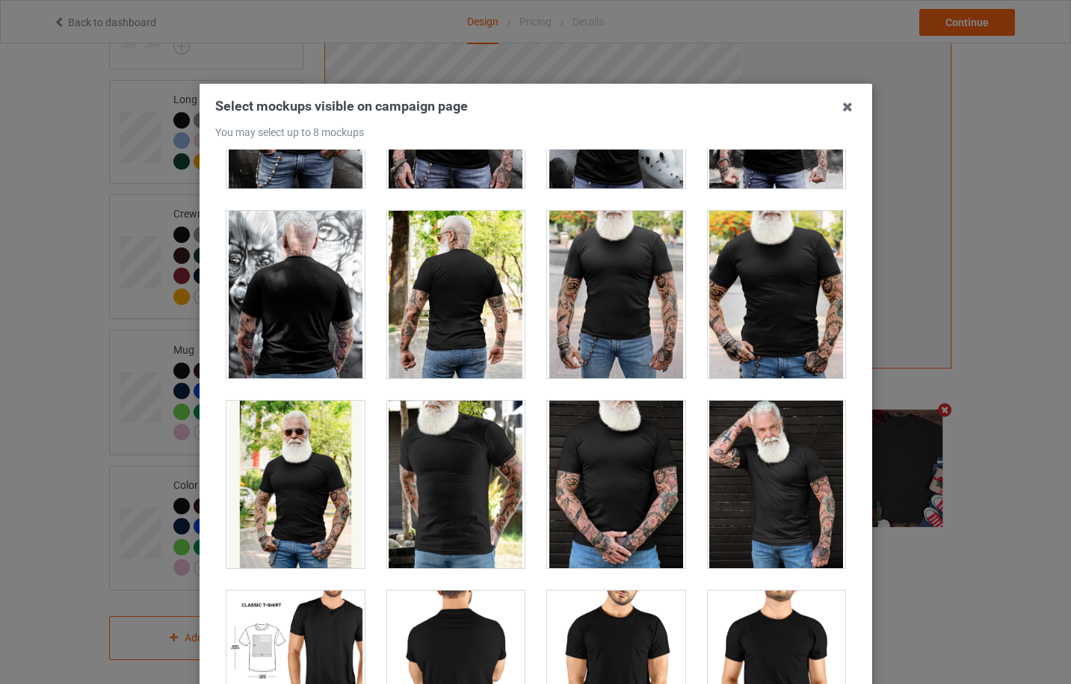
click at [429, 485] on div at bounding box center [456, 484] width 138 height 167
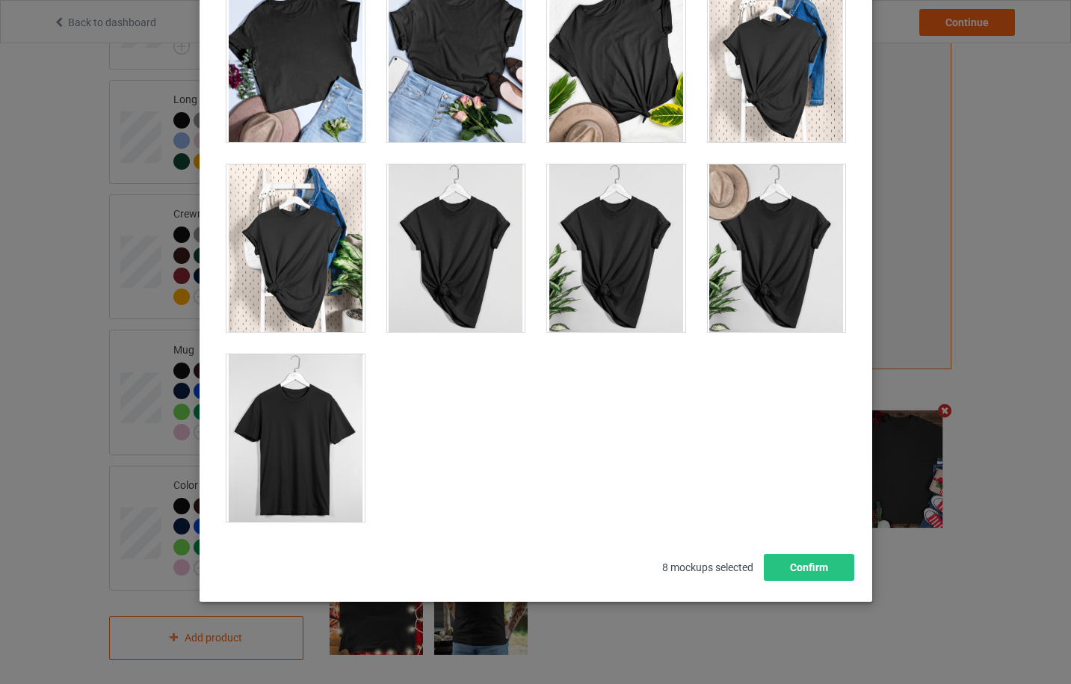
scroll to position [165, 0]
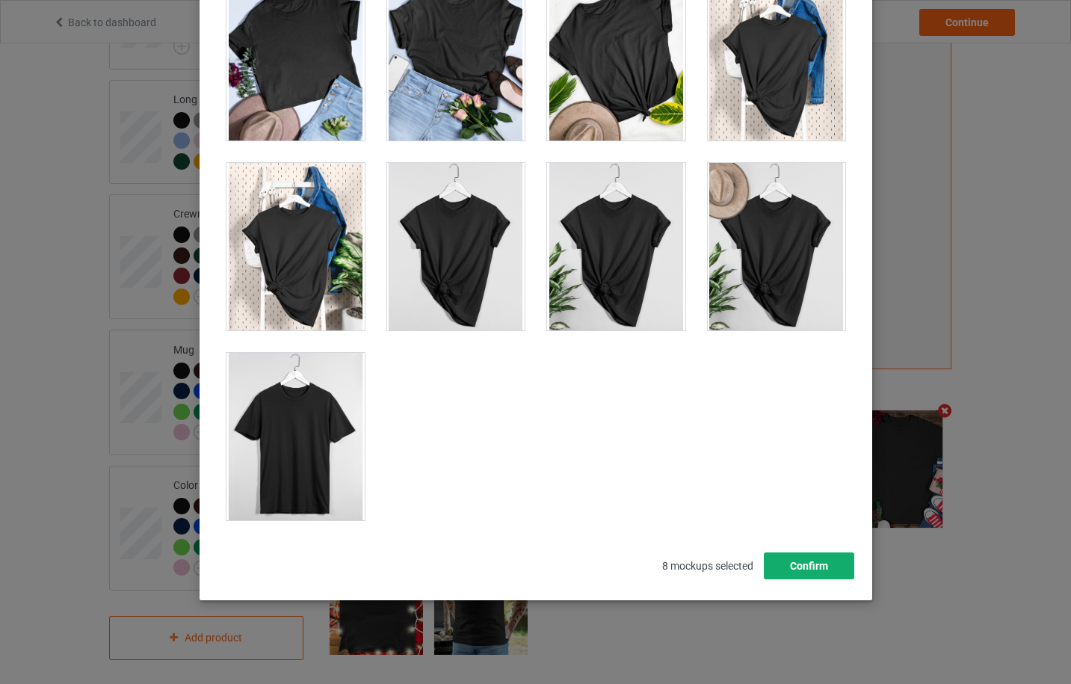
click at [780, 570] on button "Confirm" at bounding box center [808, 565] width 90 height 27
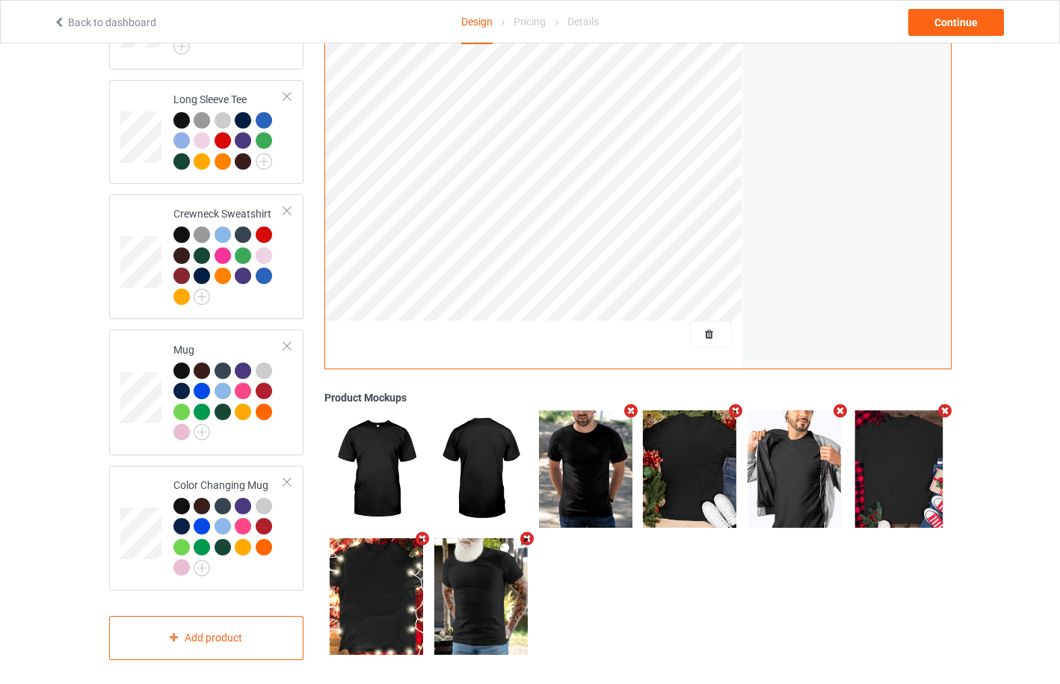
click at [632, 403] on icon "Remove mockup" at bounding box center [631, 411] width 19 height 16
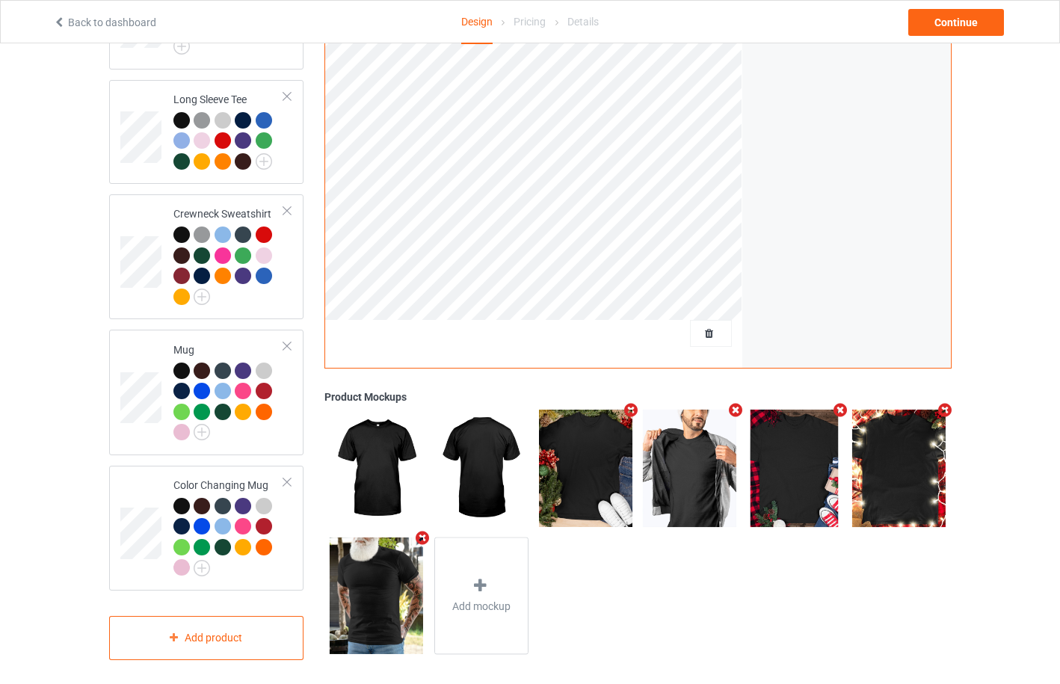
click at [731, 402] on icon "Remove mockup" at bounding box center [736, 410] width 19 height 16
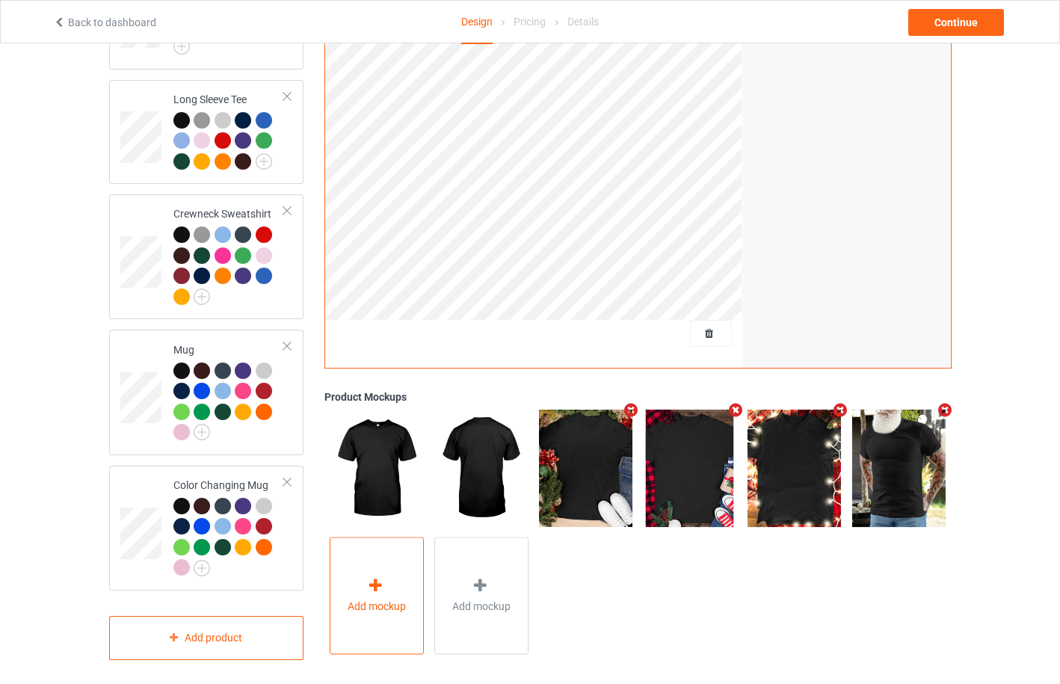
click at [397, 581] on div "Add mockup" at bounding box center [377, 595] width 94 height 117
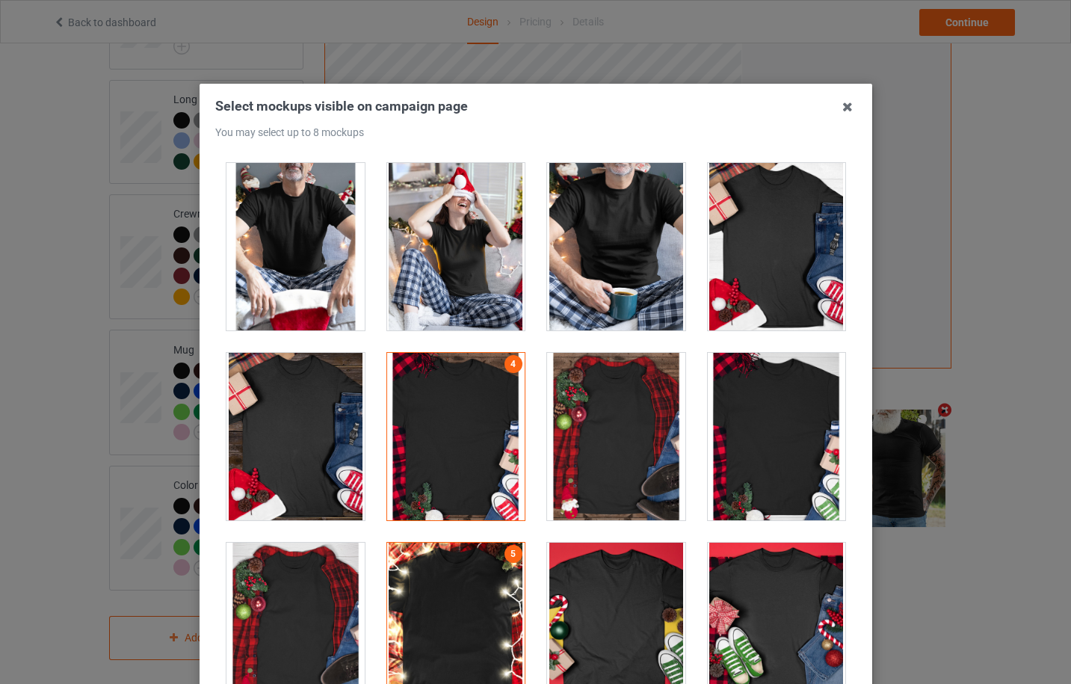
scroll to position [15550, 0]
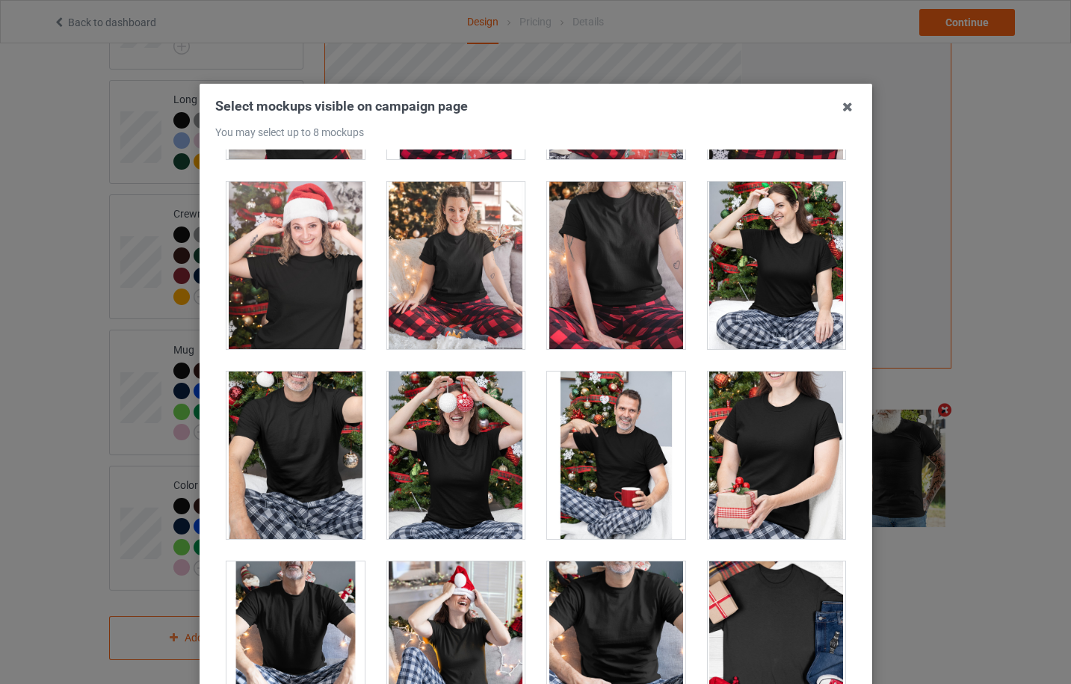
click at [624, 620] on div at bounding box center [616, 644] width 138 height 167
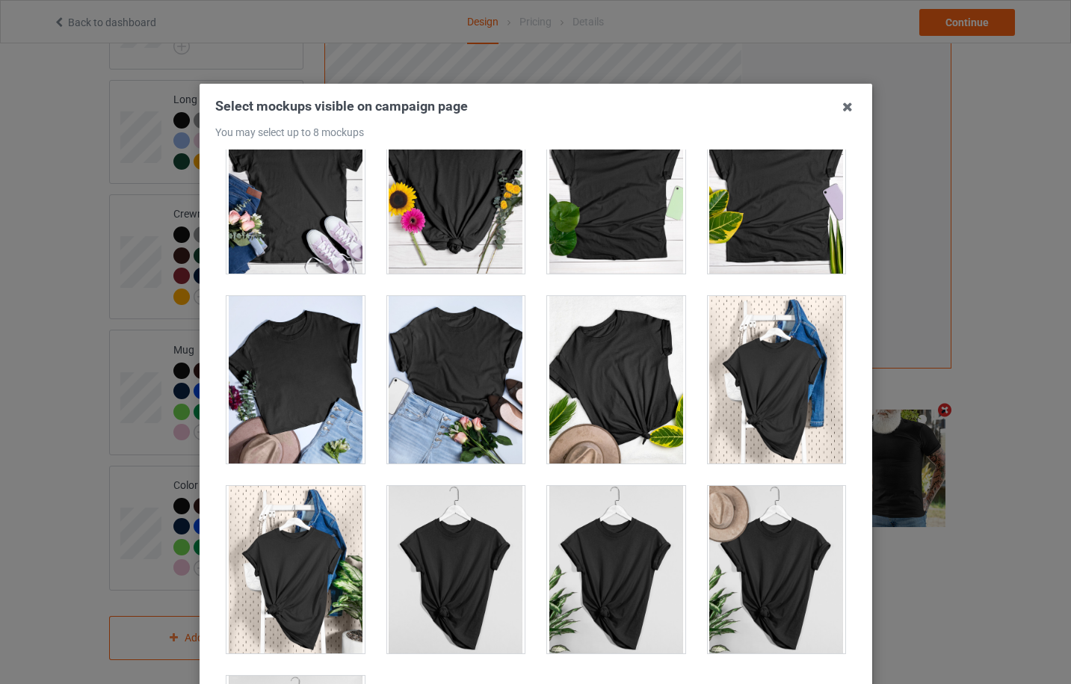
scroll to position [20733, 0]
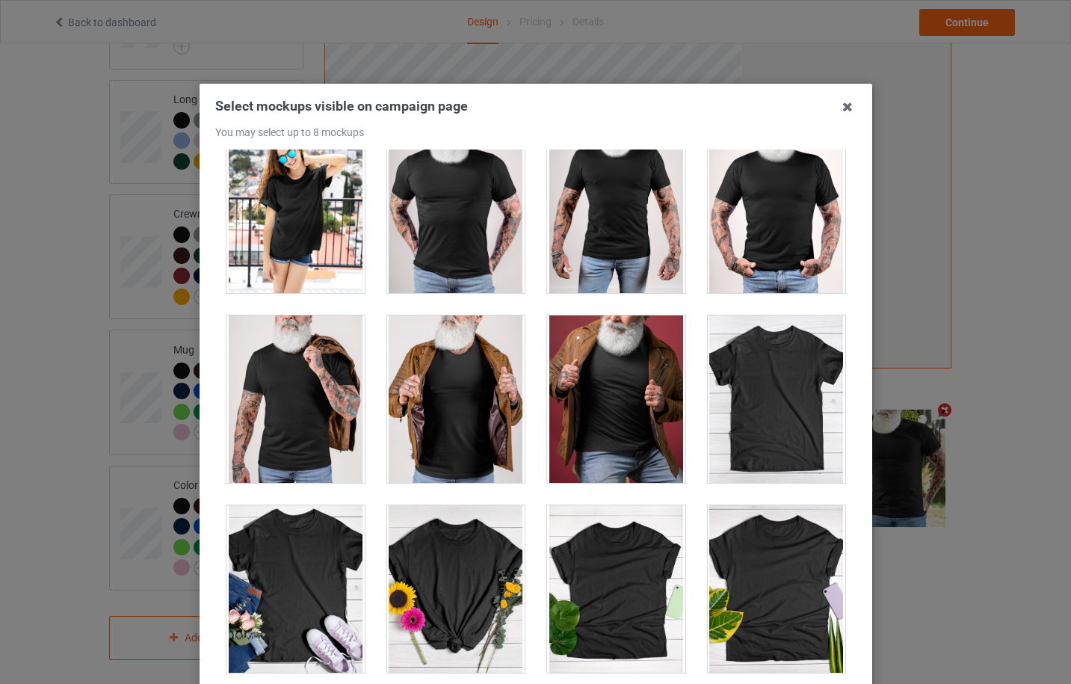
click at [617, 411] on div at bounding box center [616, 398] width 138 height 167
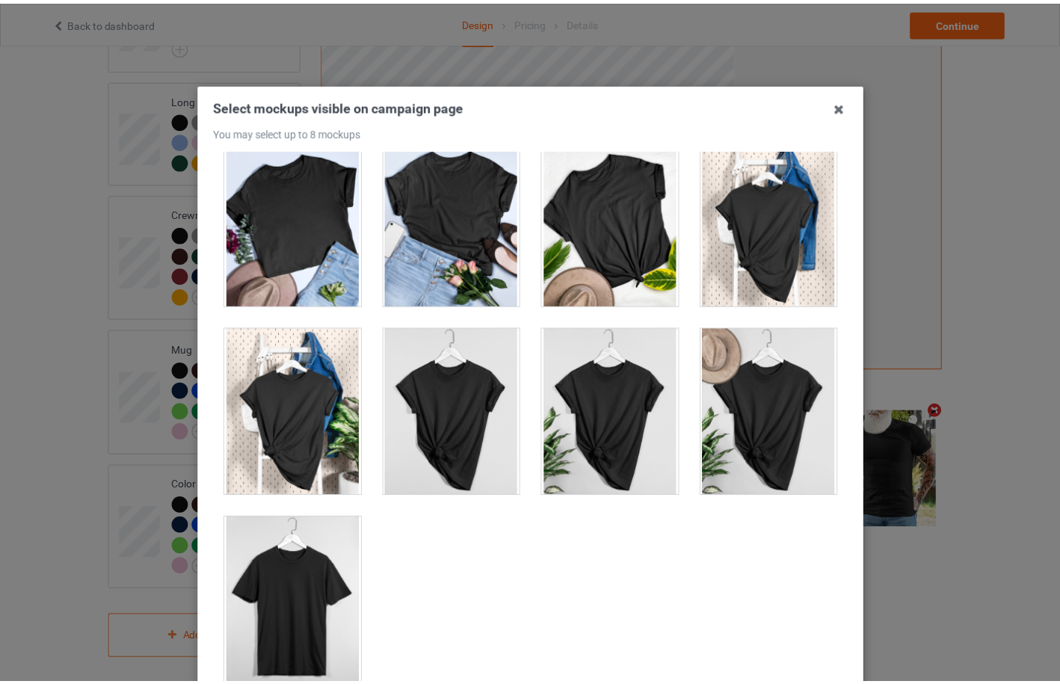
scroll to position [165, 0]
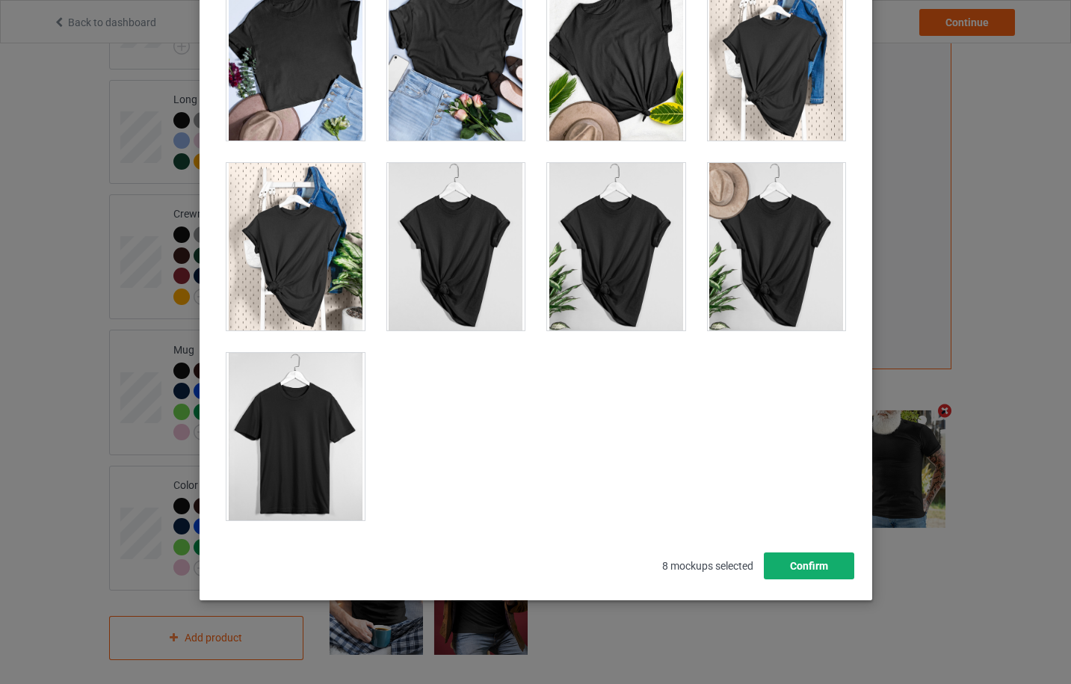
click at [811, 559] on button "Confirm" at bounding box center [808, 565] width 90 height 27
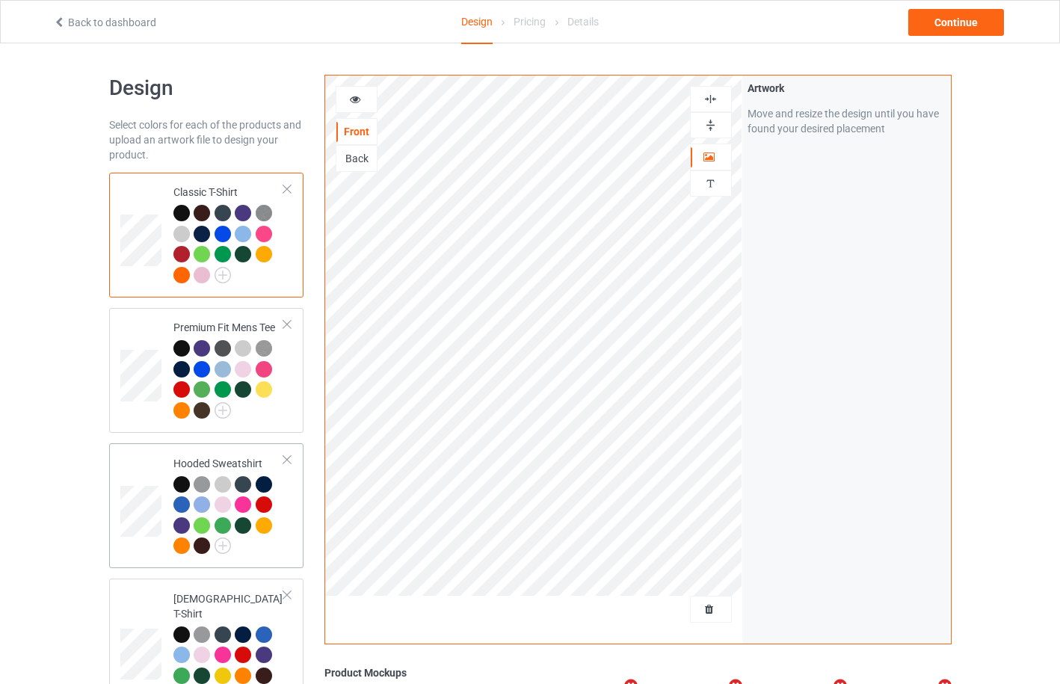
scroll to position [764, 0]
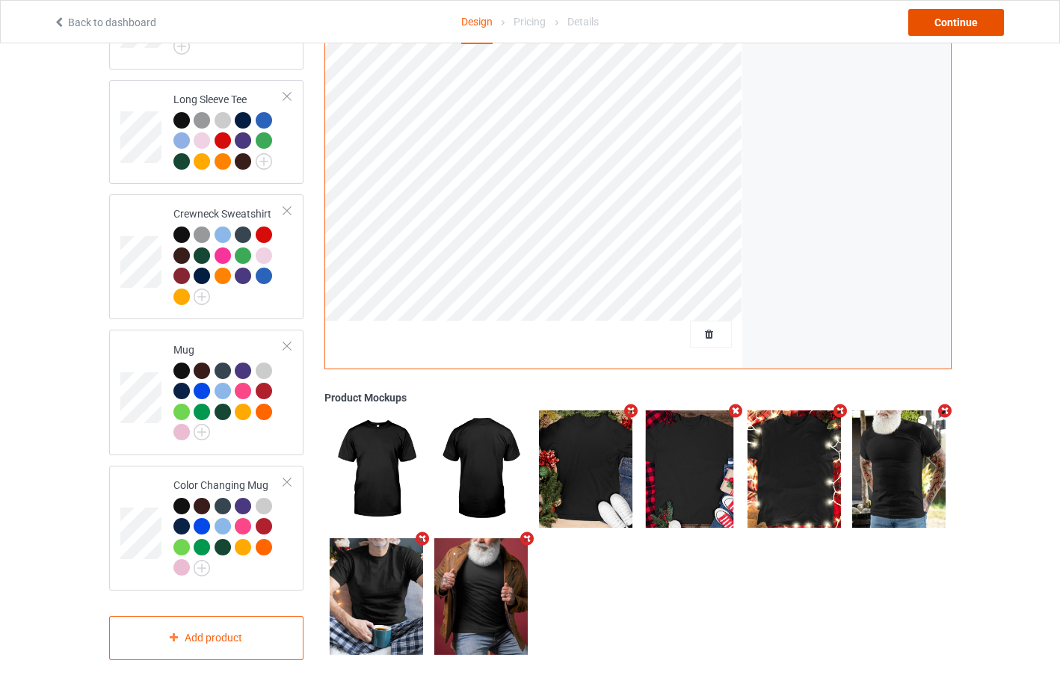
click at [966, 27] on div "Continue" at bounding box center [956, 22] width 96 height 27
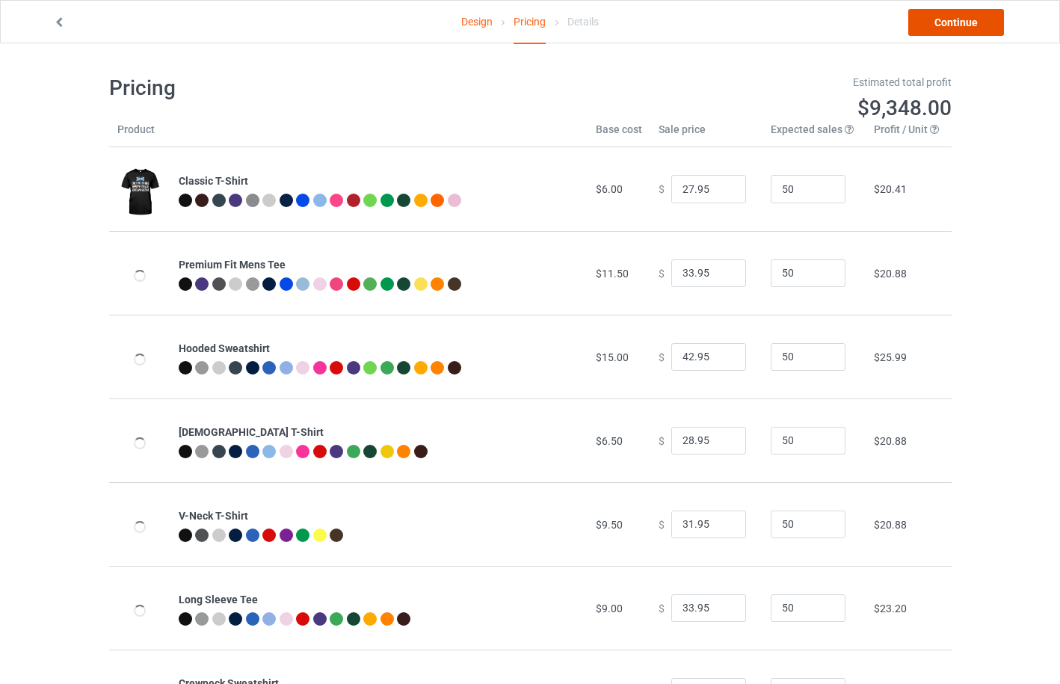
click at [953, 33] on link "Continue" at bounding box center [956, 22] width 96 height 27
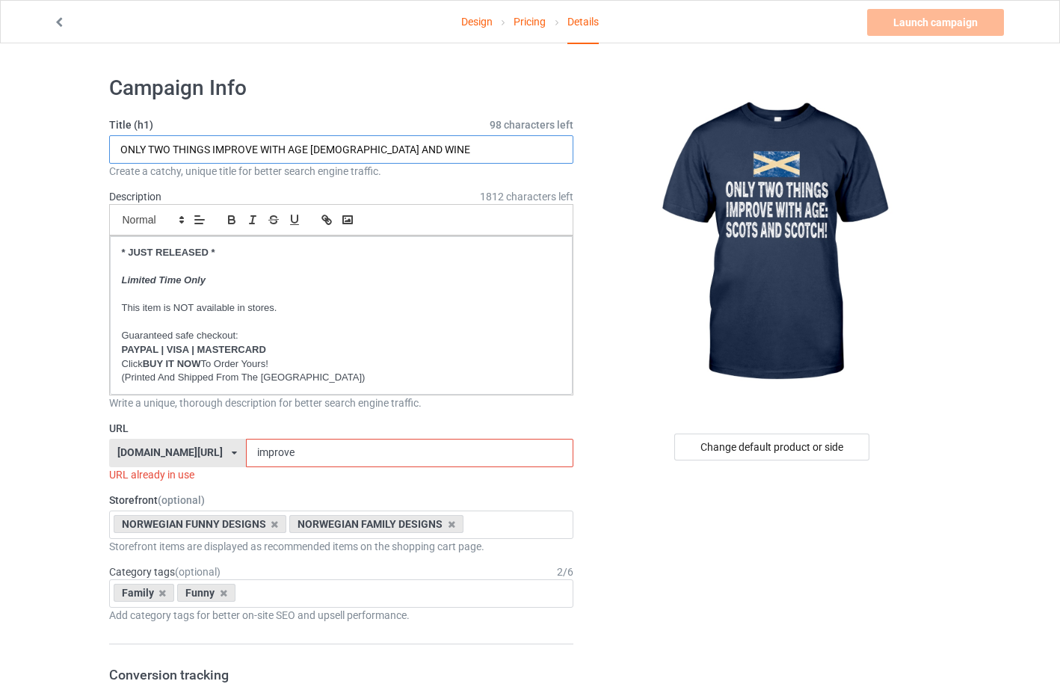
drag, startPoint x: 311, startPoint y: 149, endPoint x: 375, endPoint y: 150, distance: 64.3
click at [375, 150] on input "ONLY TWO THINGS IMPROVE WITH AGE [DEMOGRAPHIC_DATA] AND WINE" at bounding box center [341, 149] width 465 height 28
click at [437, 150] on input "ONLY TWO THINGS IMPROVE WITH AGE [DEMOGRAPHIC_DATA] AND WINE" at bounding box center [341, 149] width 465 height 28
drag, startPoint x: 437, startPoint y: 150, endPoint x: 313, endPoint y: 153, distance: 124.2
click at [313, 153] on input "ONLY TWO THINGS IMPROVE WITH AGE [DEMOGRAPHIC_DATA] AND WINE" at bounding box center [341, 149] width 465 height 28
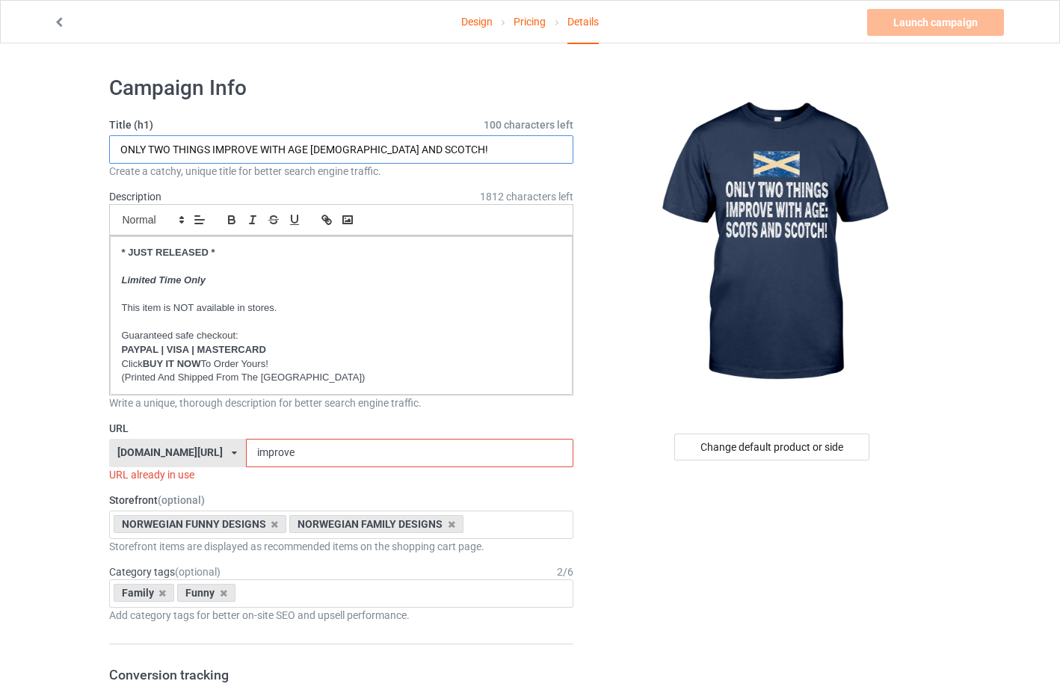
type input "ONLY TWO THINGS IMPROVE WITH AGE [DEMOGRAPHIC_DATA] AND SCOTCH!"
click at [244, 456] on div "[DOMAIN_NAME][URL] [DOMAIN_NAME][URL] [DOMAIN_NAME][URL] [DOMAIN_NAME][URL] [DO…" at bounding box center [177, 453] width 137 height 28
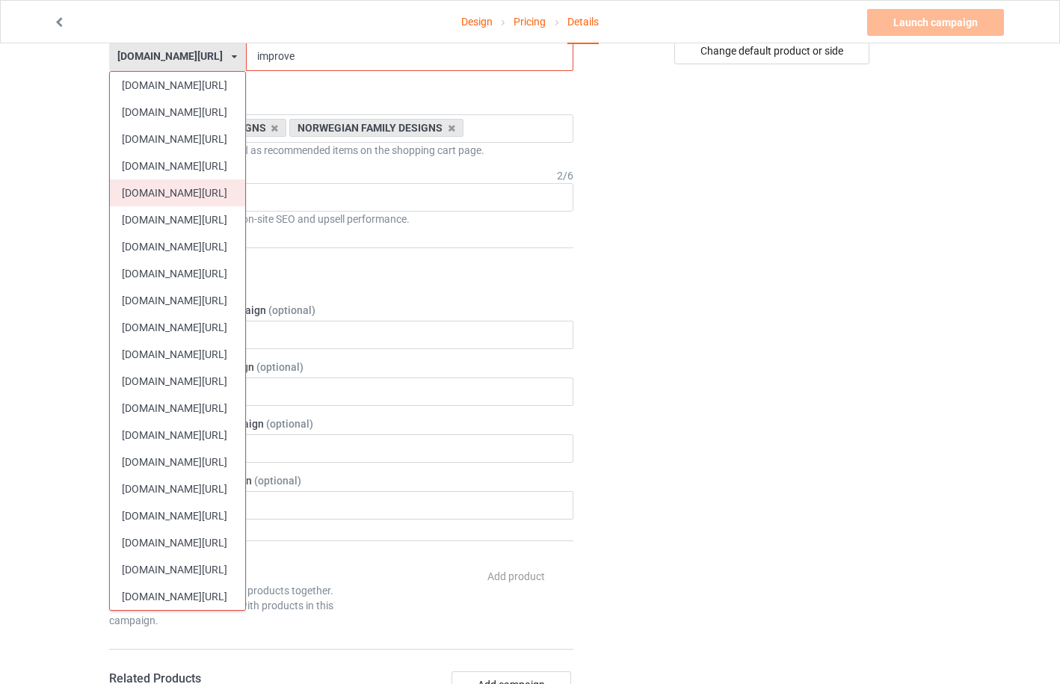
scroll to position [398, 0]
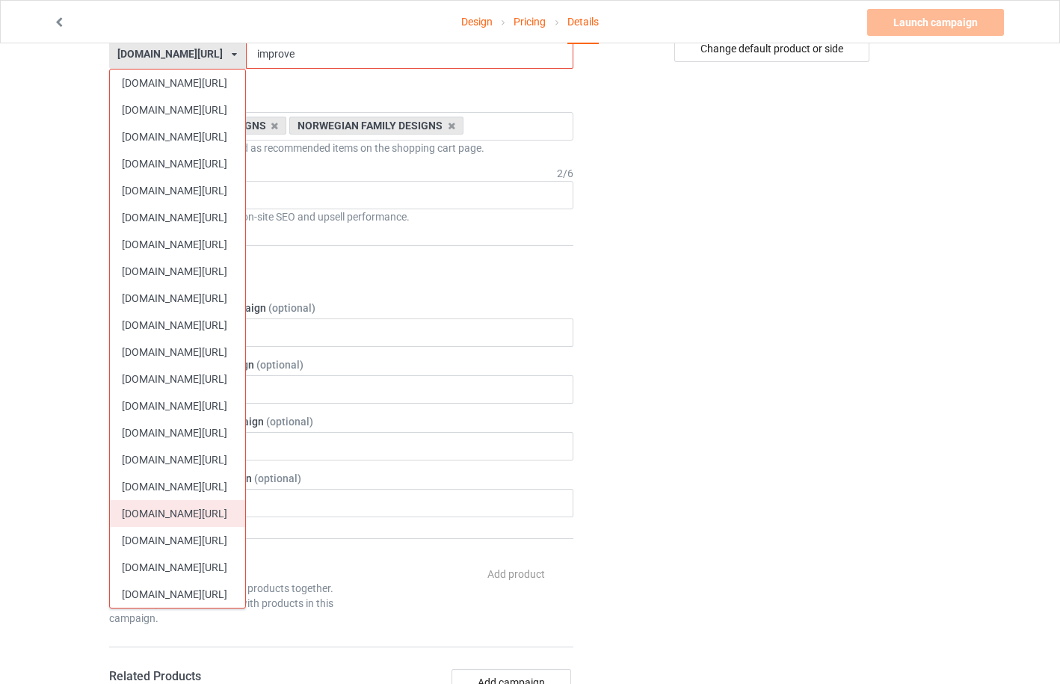
click at [215, 519] on div "[DOMAIN_NAME][URL]" at bounding box center [177, 513] width 135 height 27
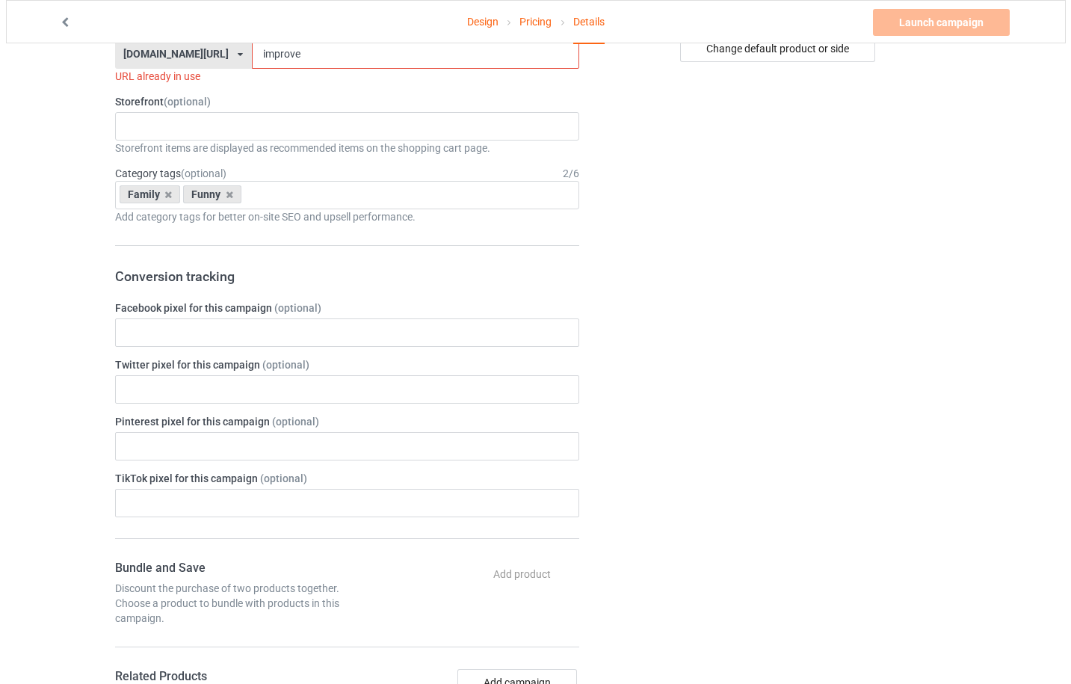
scroll to position [0, 0]
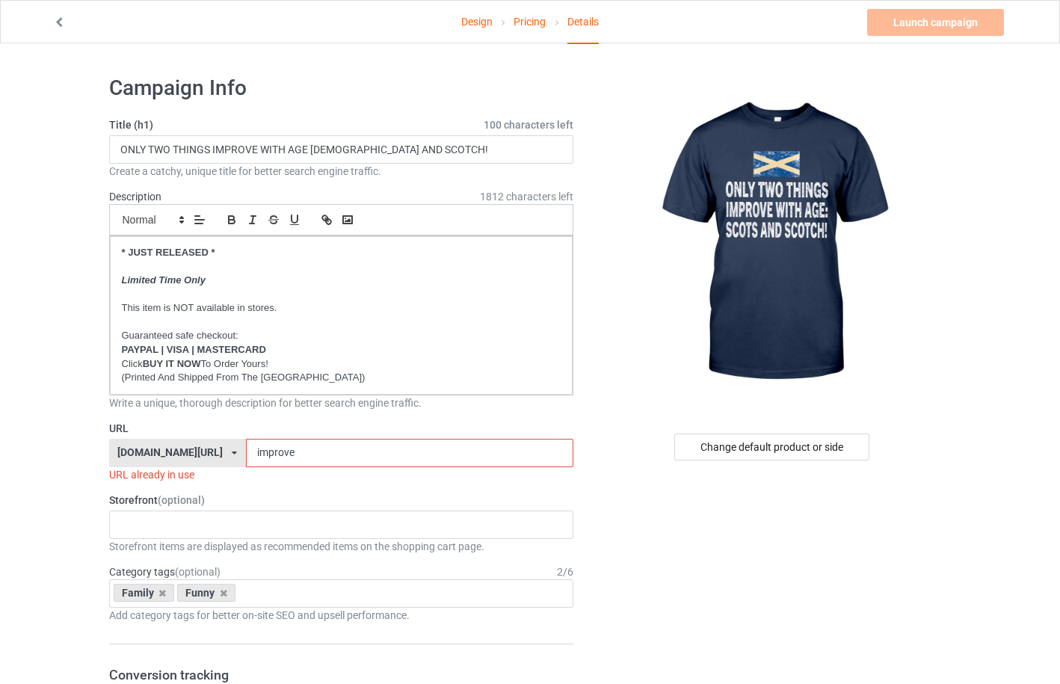
click at [307, 455] on input "improve" at bounding box center [409, 453] width 327 height 28
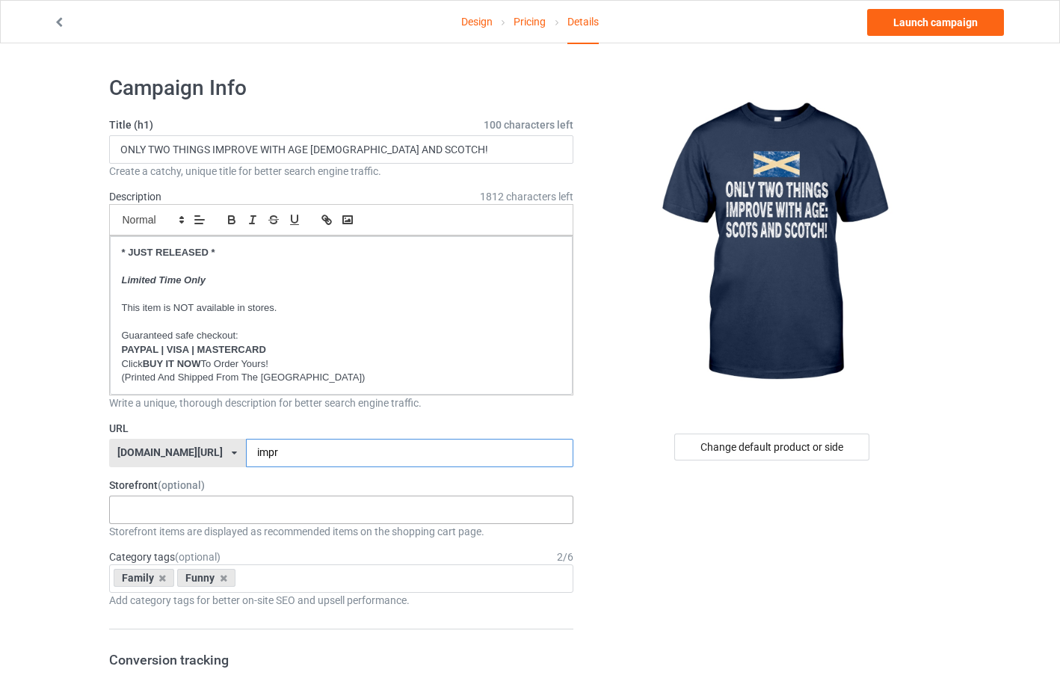
type input "impr"
click at [256, 502] on div "SCOTTISH FAMILY DESIGNS SCOTTISH CHRISTMAS DESIGNS Outdoors Holidays SCOTTISH H…" at bounding box center [341, 510] width 465 height 28
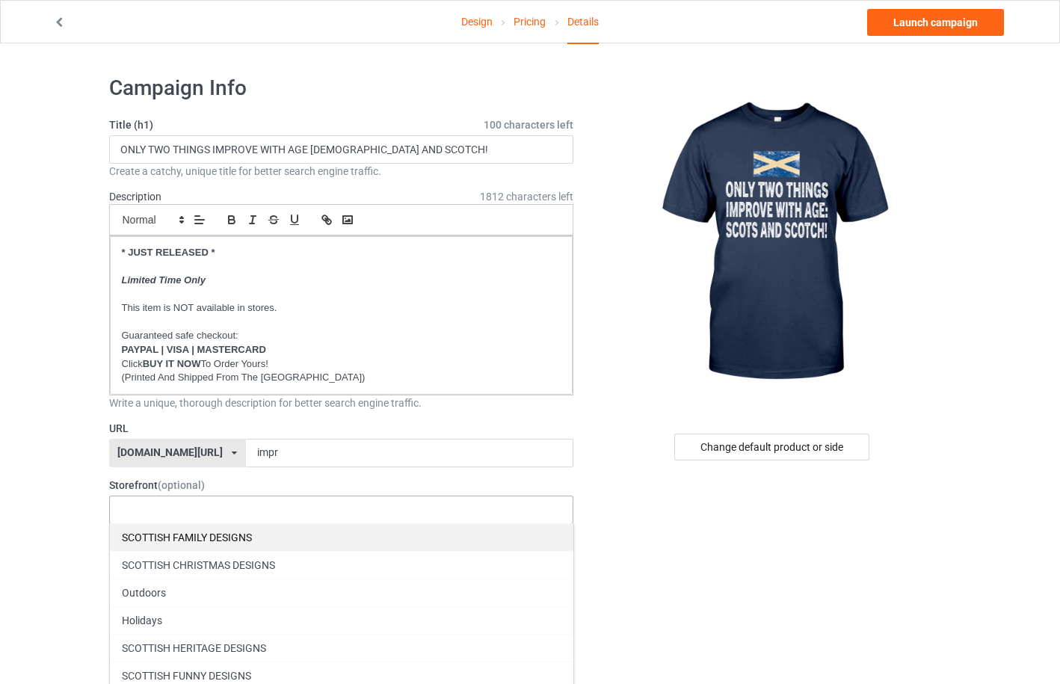
click at [251, 536] on div "SCOTTISH FAMILY DESIGNS" at bounding box center [342, 537] width 464 height 28
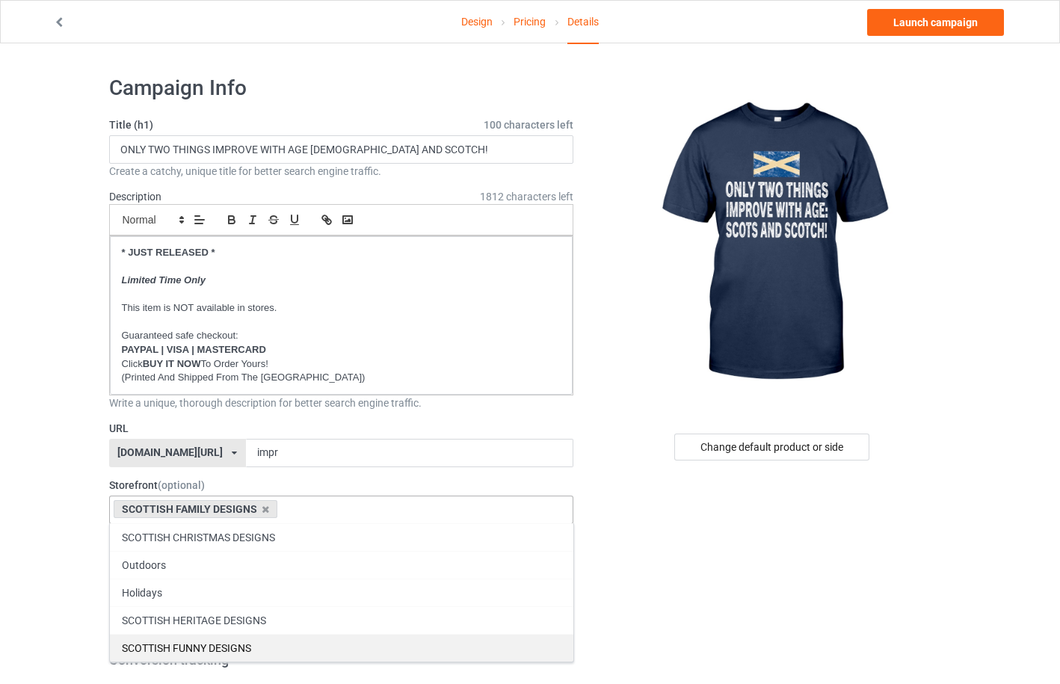
click at [249, 646] on div "SCOTTISH FUNNY DESIGNS" at bounding box center [342, 648] width 464 height 28
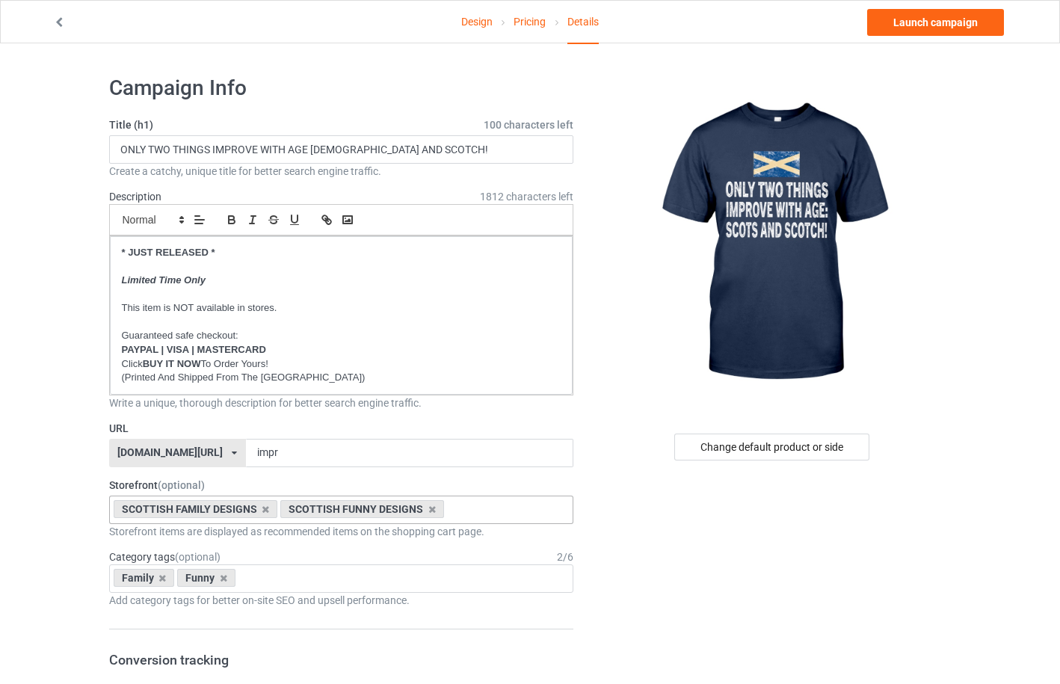
click at [766, 444] on div "Change default product or side" at bounding box center [771, 447] width 195 height 27
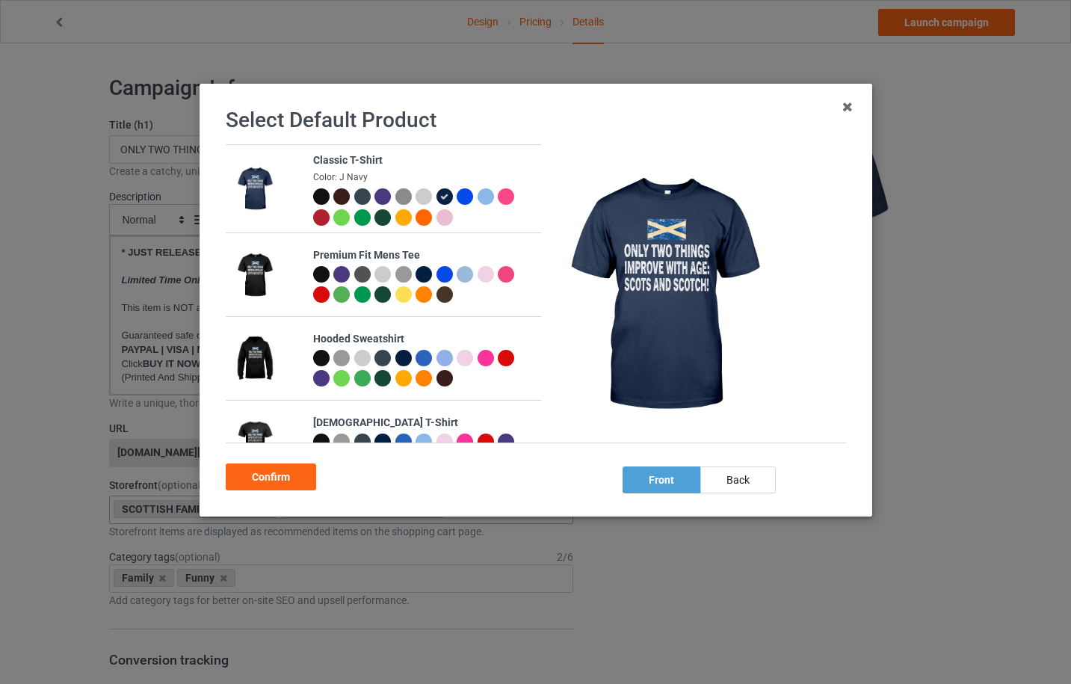
click at [320, 197] on div at bounding box center [320, 196] width 16 height 16
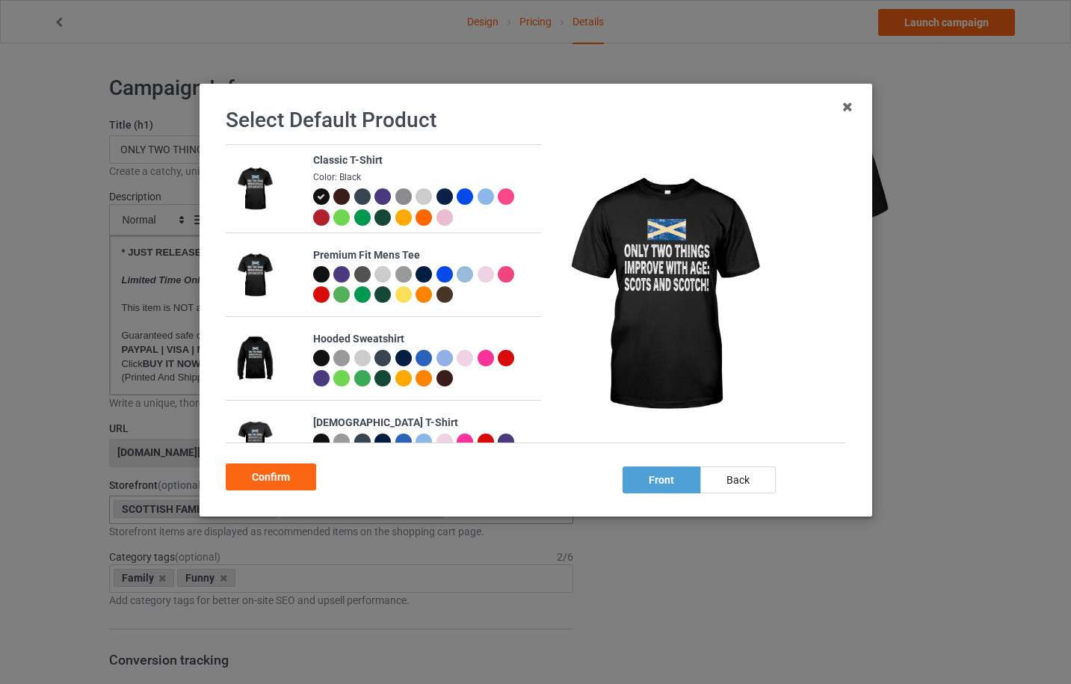
click at [443, 199] on div at bounding box center [444, 196] width 16 height 16
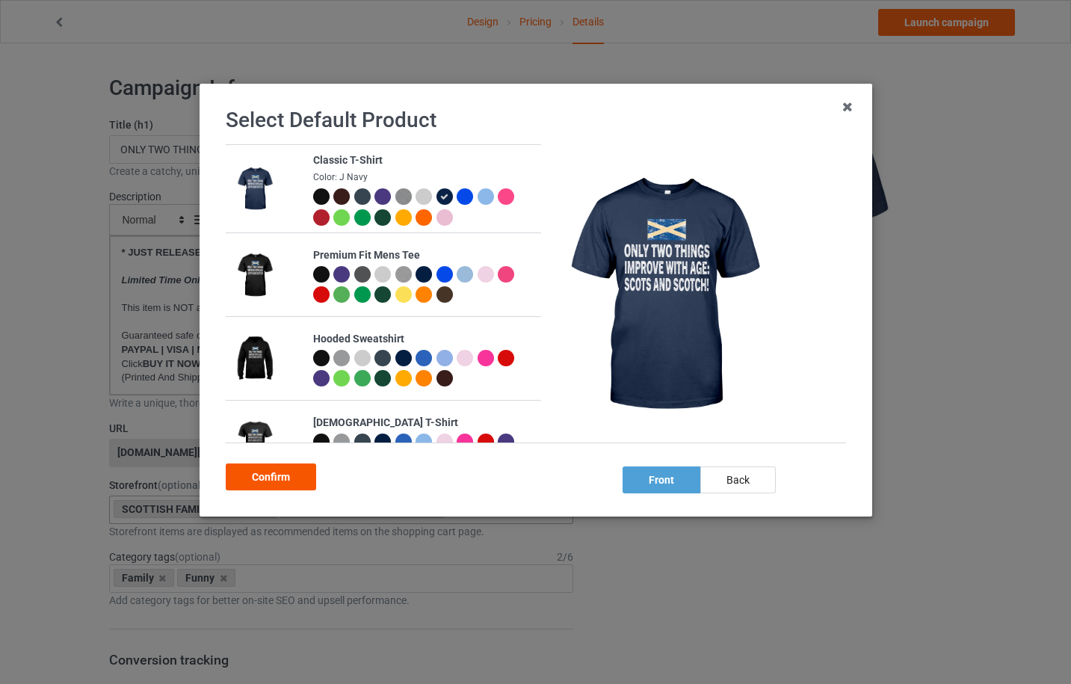
click at [290, 476] on div "Confirm" at bounding box center [271, 477] width 90 height 27
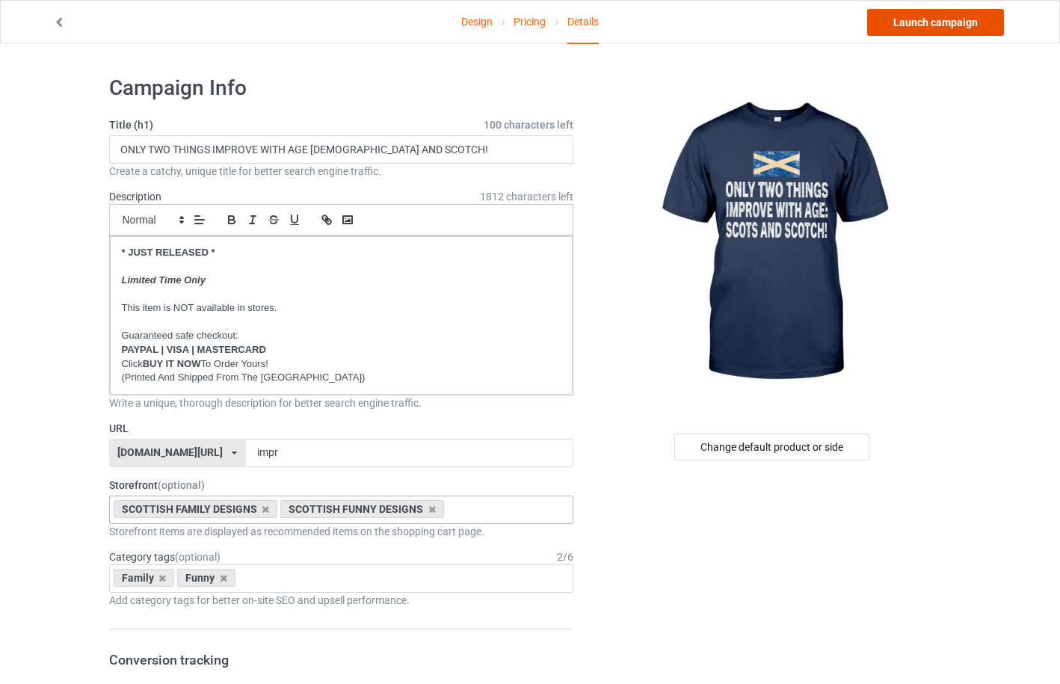
click at [922, 28] on link "Launch campaign" at bounding box center [935, 22] width 137 height 27
